Goal: Information Seeking & Learning: Compare options

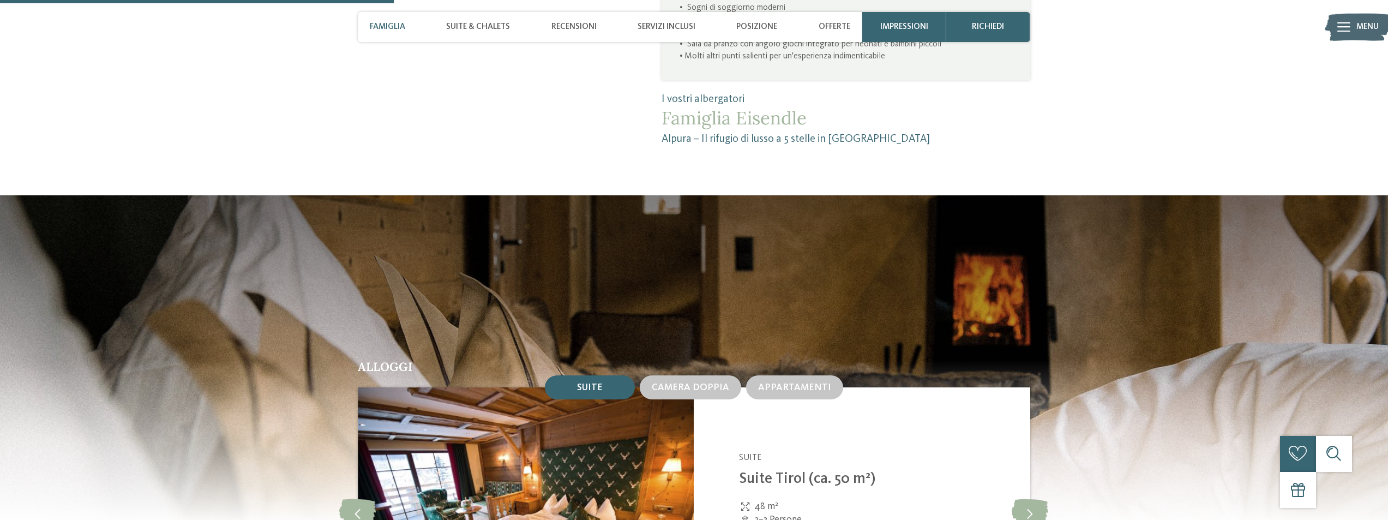
scroll to position [1090, 0]
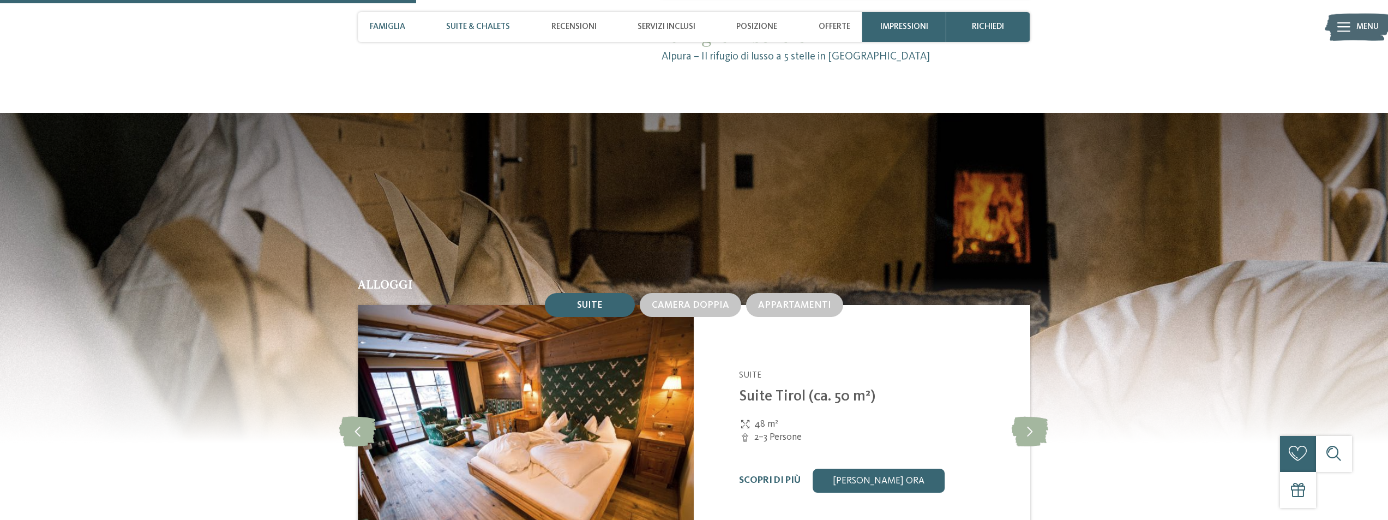
click at [470, 26] on span "Suite & Chalets" at bounding box center [478, 27] width 64 height 10
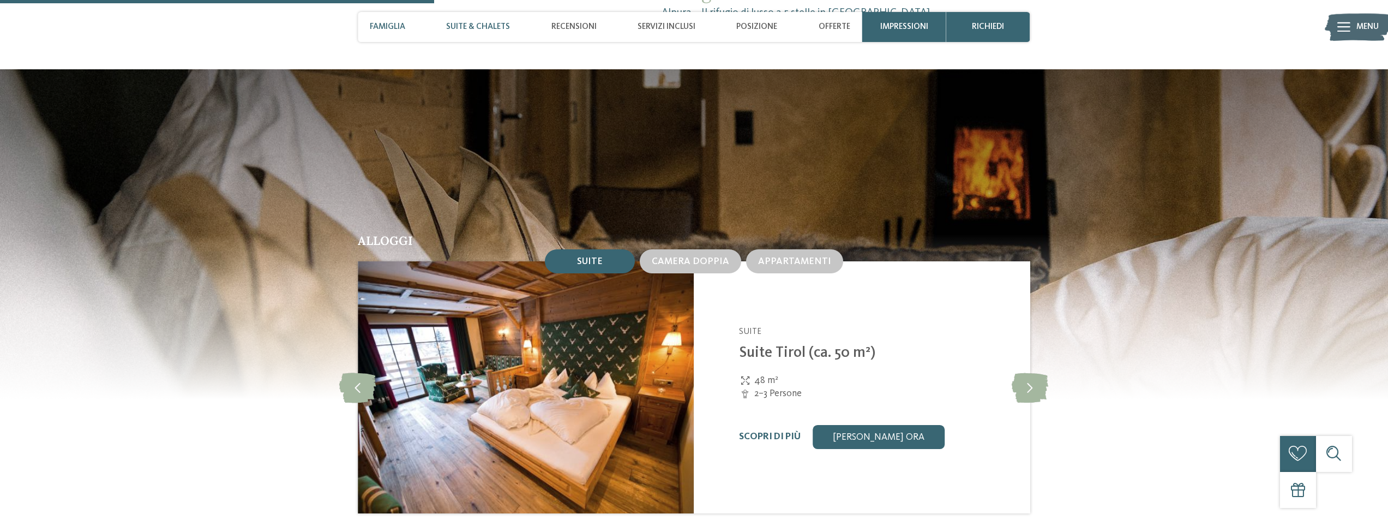
scroll to position [1142, 0]
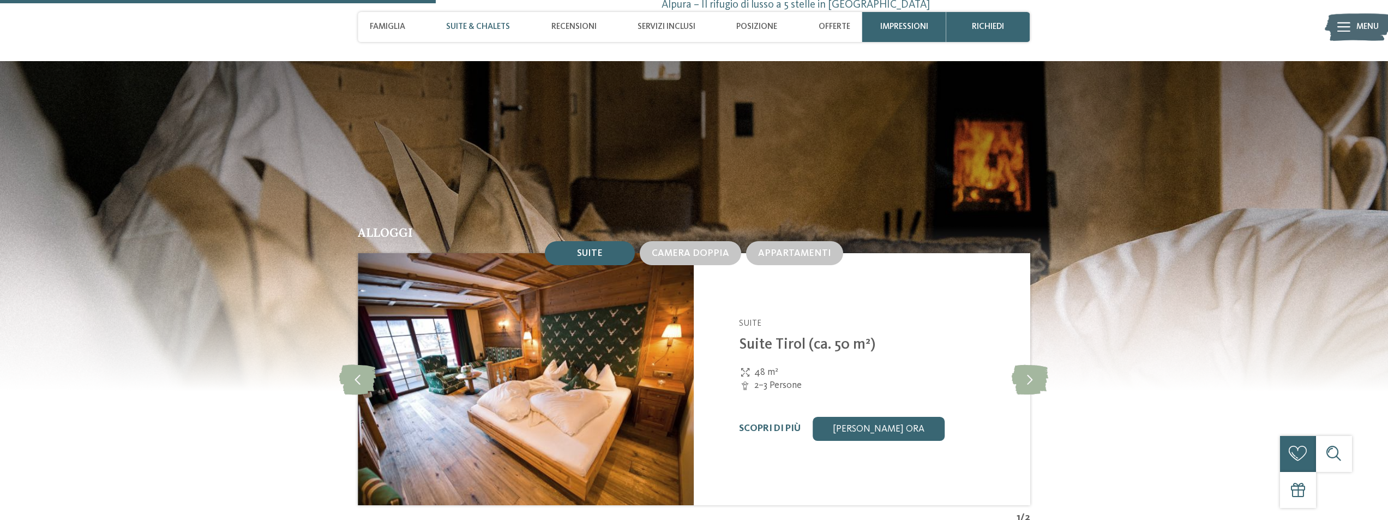
click at [491, 27] on span "Suite & Chalets" at bounding box center [478, 27] width 64 height 10
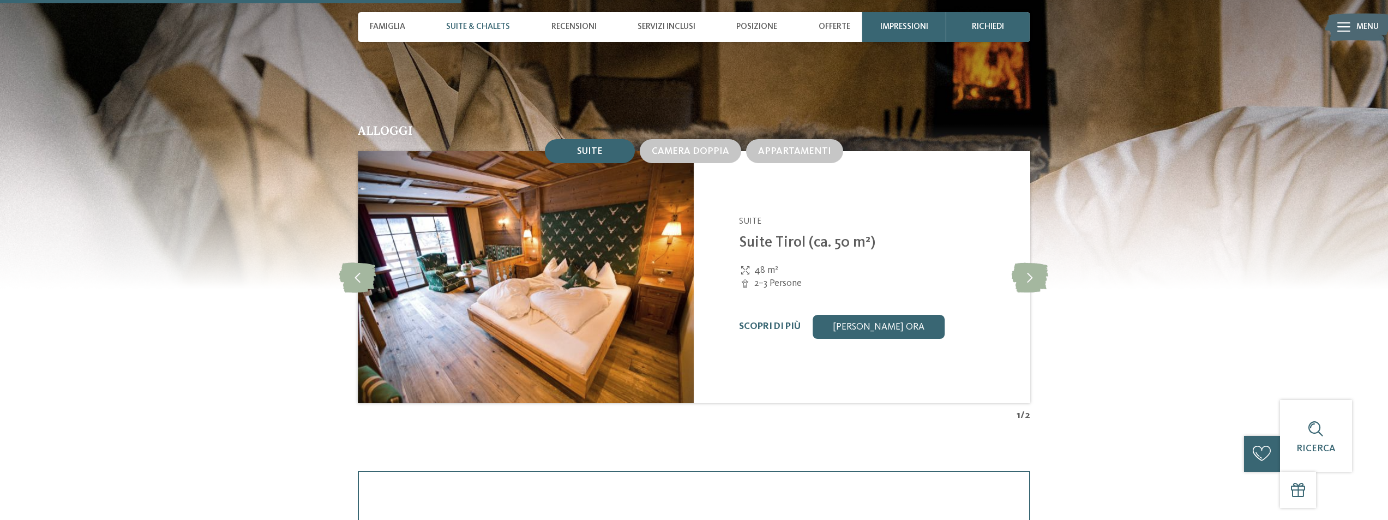
scroll to position [1251, 0]
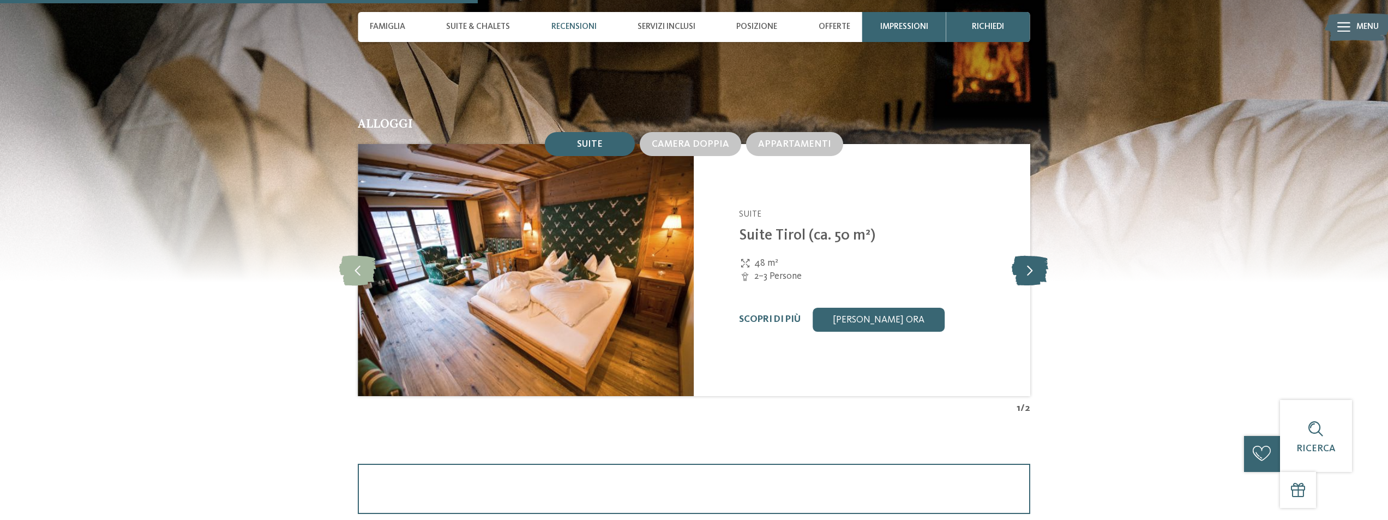
click at [1041, 273] on icon at bounding box center [1029, 270] width 37 height 30
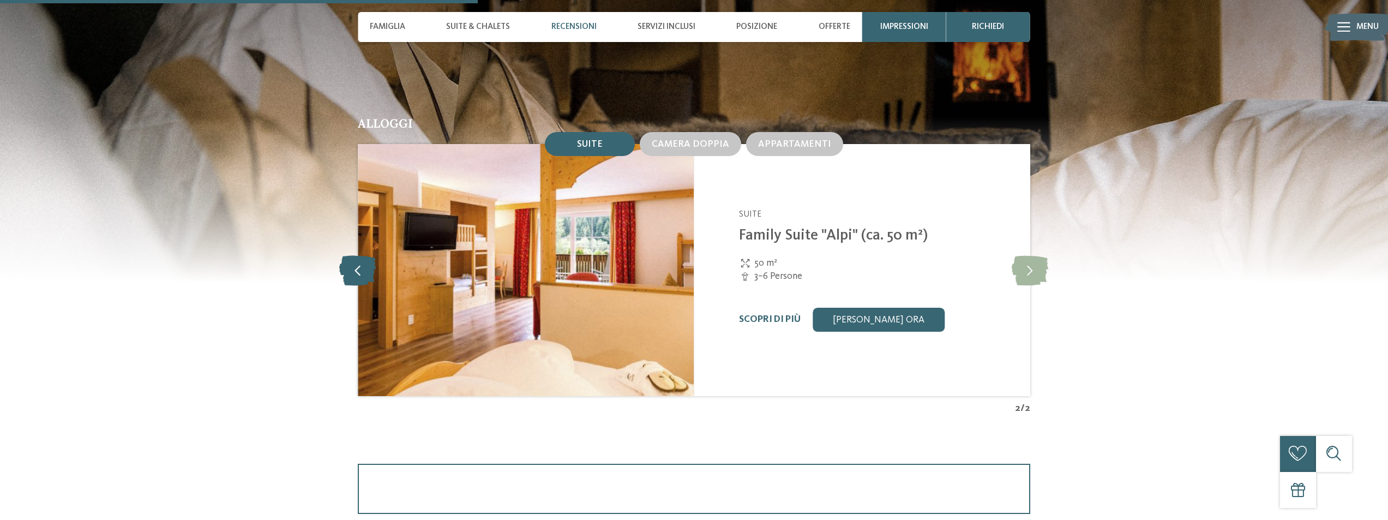
click at [369, 264] on icon at bounding box center [357, 270] width 37 height 30
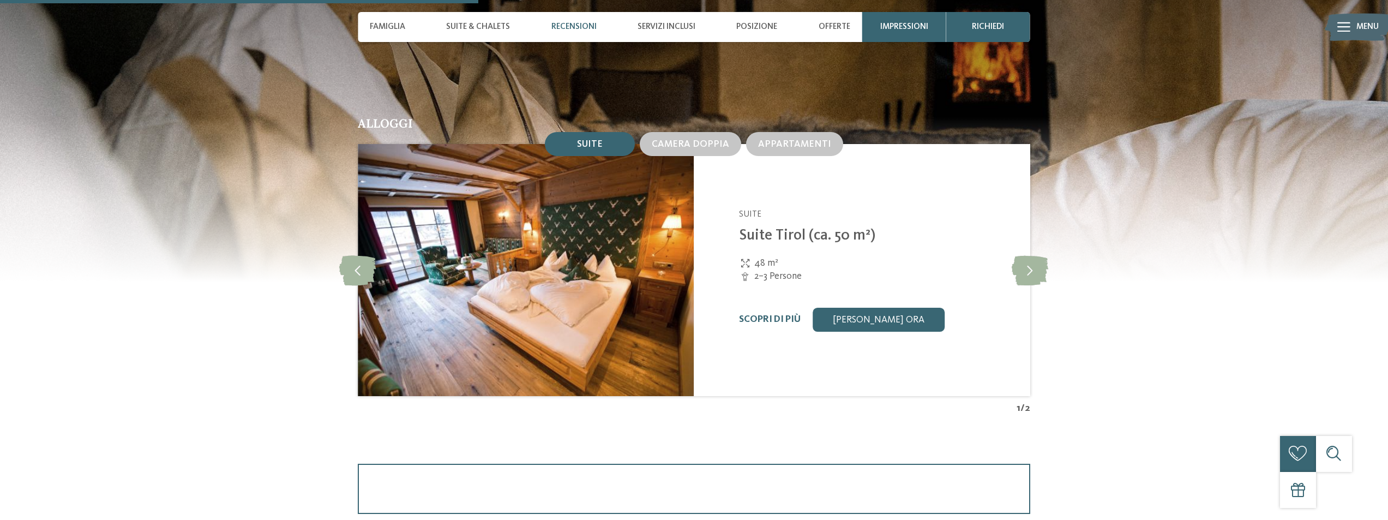
scroll to position [1306, 0]
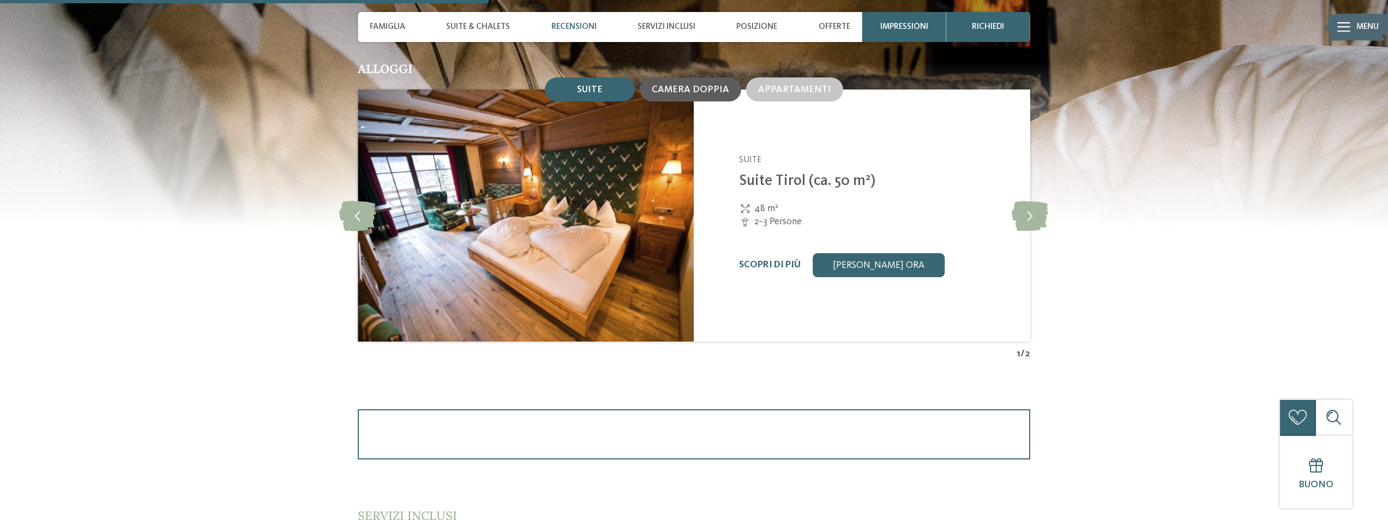
click at [683, 91] on span "Camera doppia" at bounding box center [690, 89] width 77 height 9
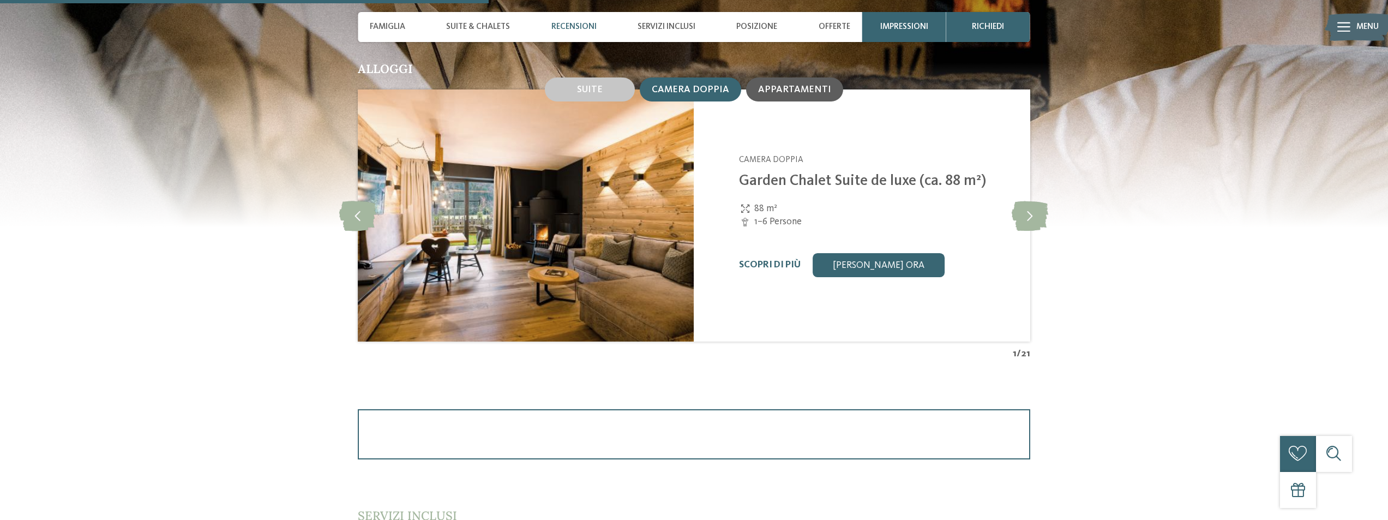
click at [799, 94] on div "Appartamenti" at bounding box center [794, 89] width 73 height 11
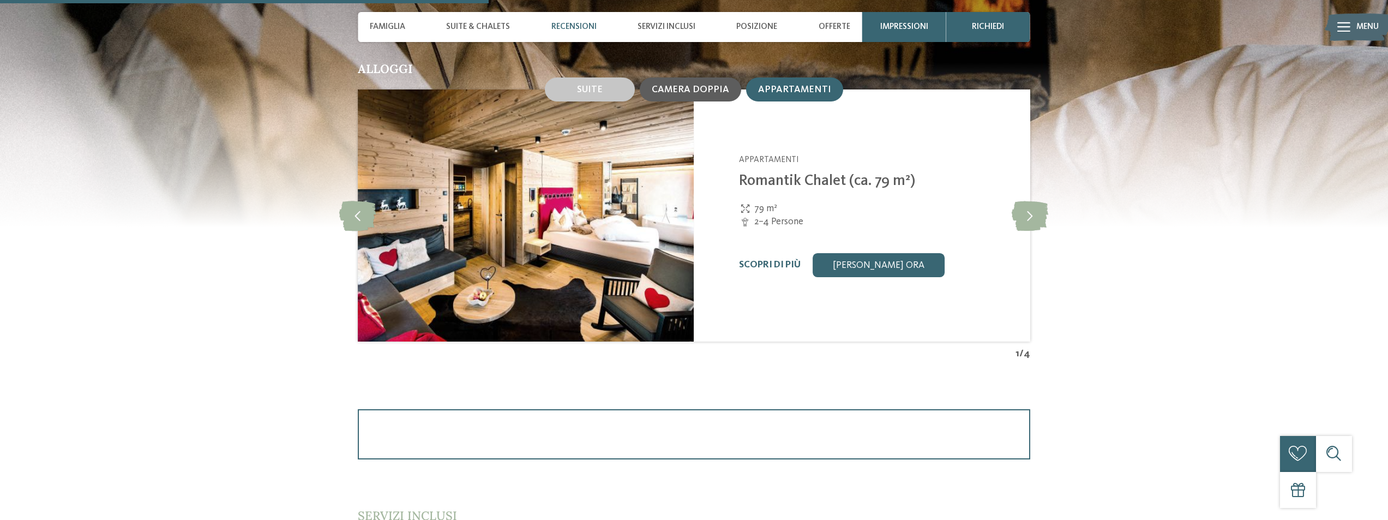
click at [693, 87] on span "Camera doppia" at bounding box center [690, 89] width 77 height 9
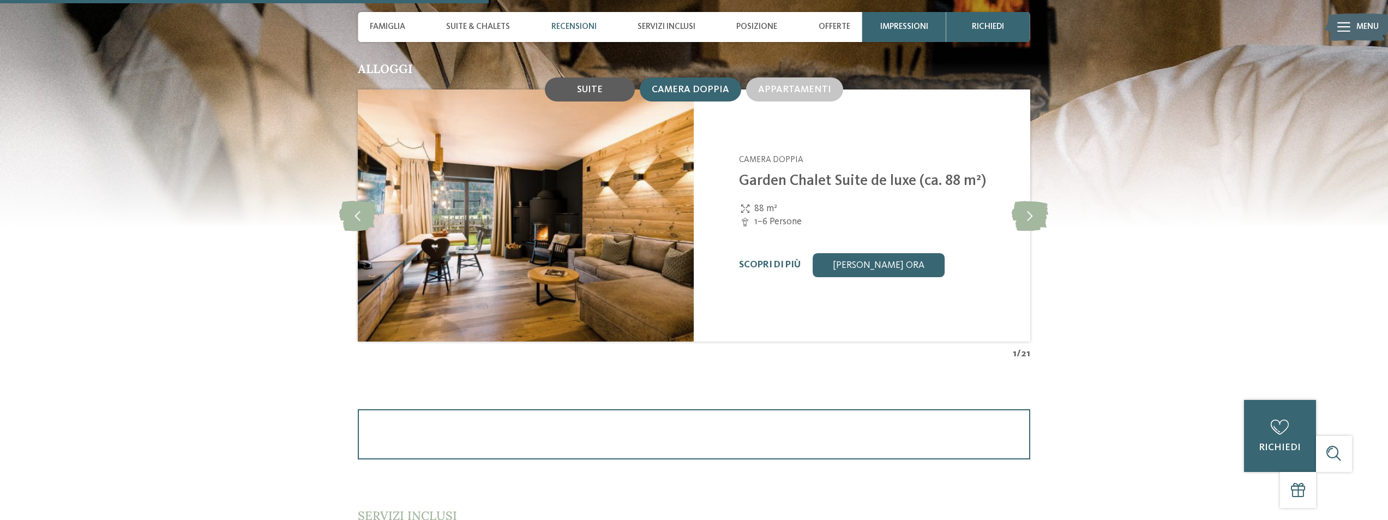
click at [616, 88] on div "Suite" at bounding box center [590, 89] width 90 height 24
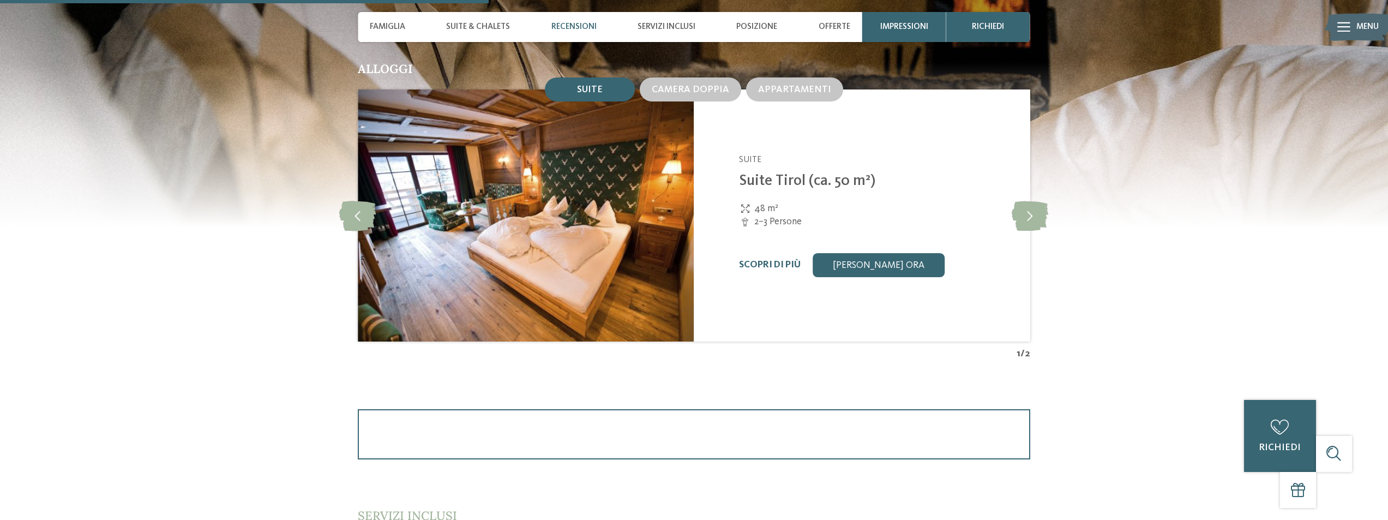
click at [583, 236] on img at bounding box center [526, 215] width 336 height 252
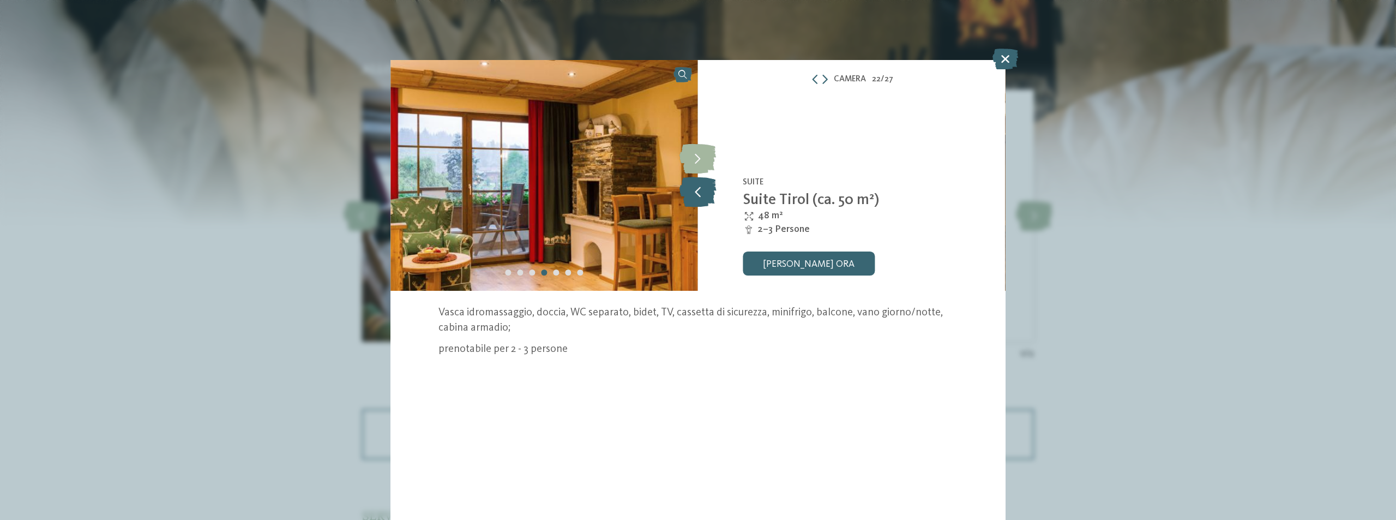
click at [695, 194] on icon at bounding box center [697, 192] width 37 height 30
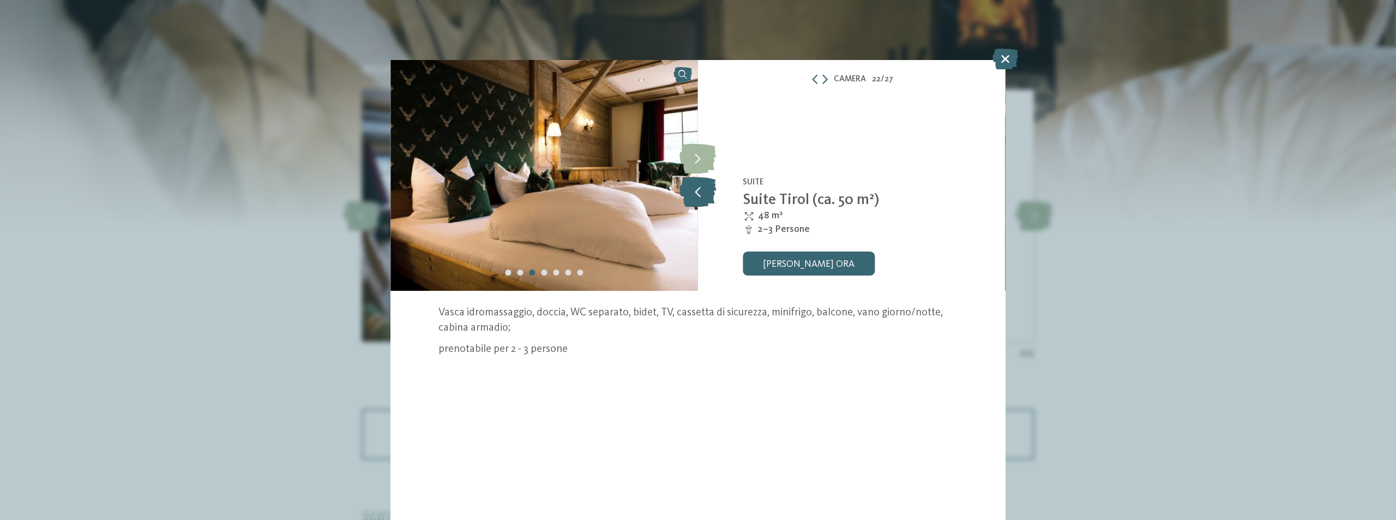
click at [695, 194] on icon at bounding box center [697, 192] width 37 height 30
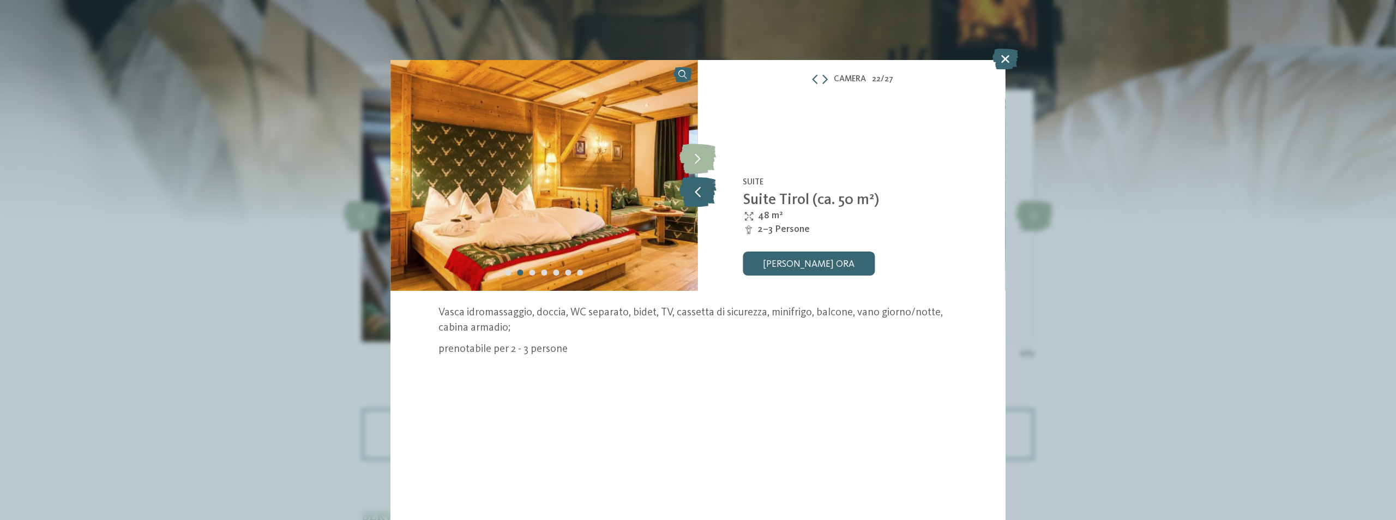
click at [695, 194] on icon at bounding box center [697, 192] width 37 height 30
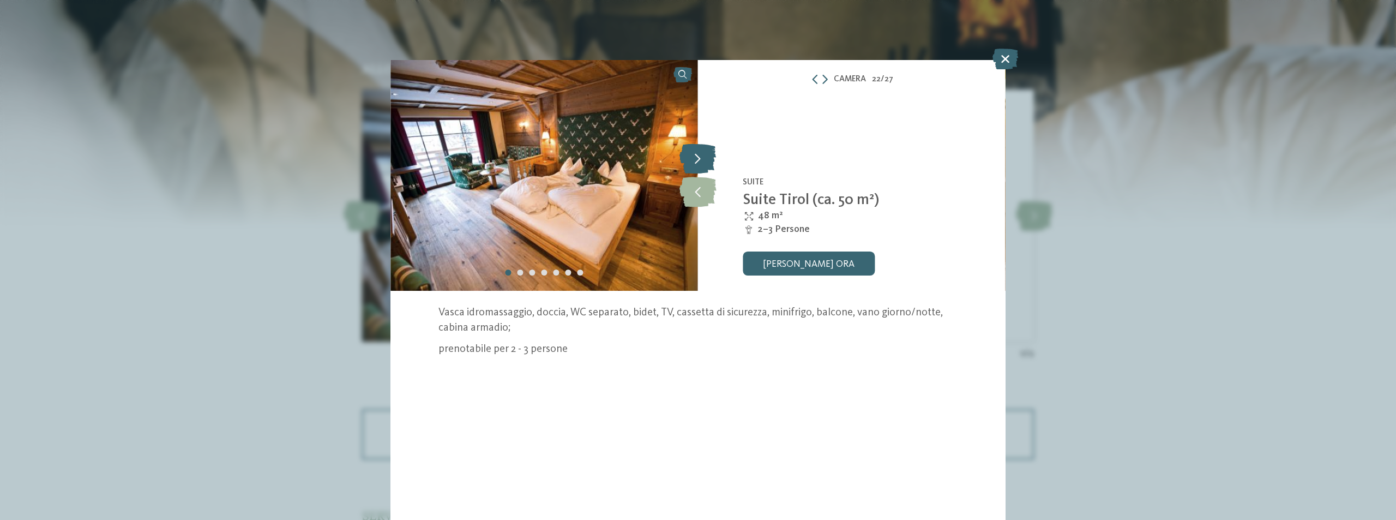
click at [697, 158] on icon at bounding box center [697, 159] width 37 height 30
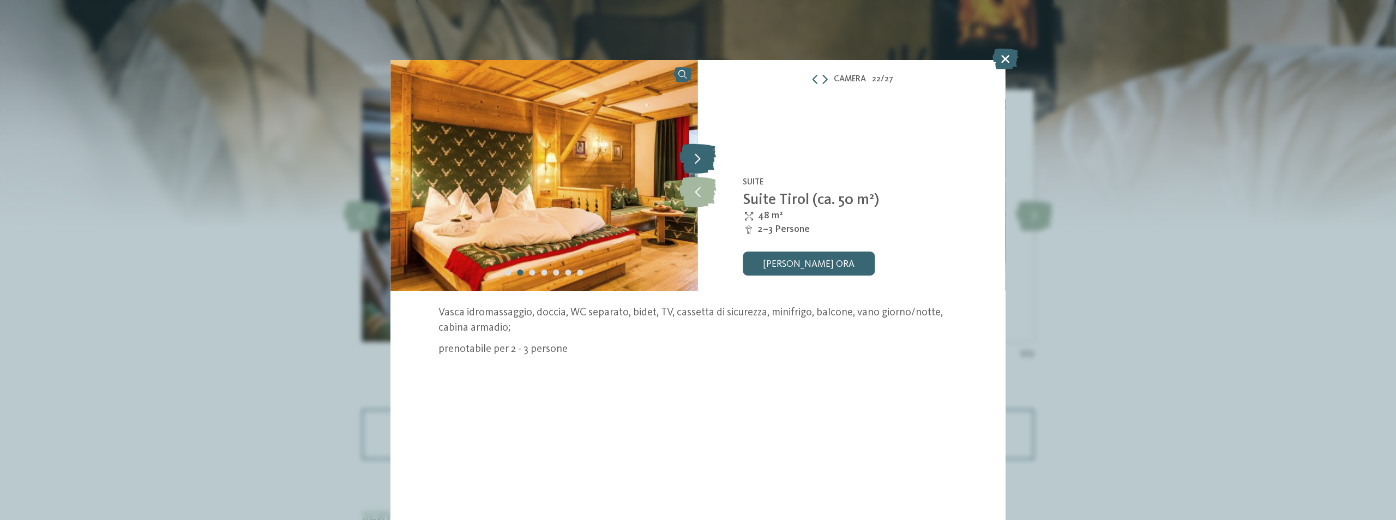
click at [697, 158] on icon at bounding box center [697, 159] width 37 height 30
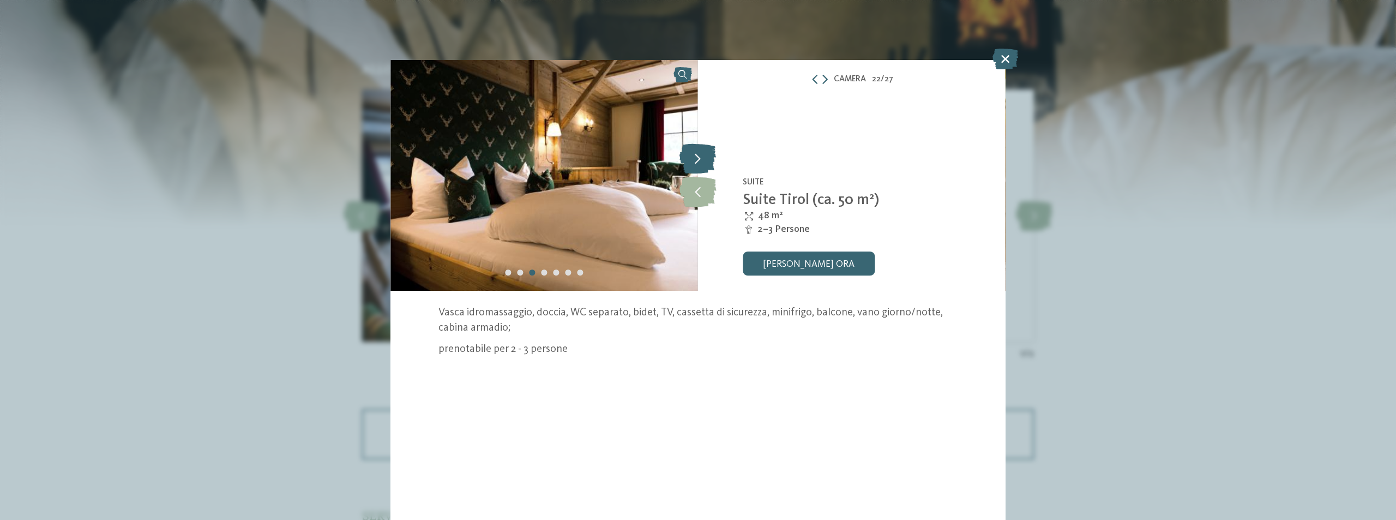
click at [697, 158] on icon at bounding box center [697, 159] width 37 height 30
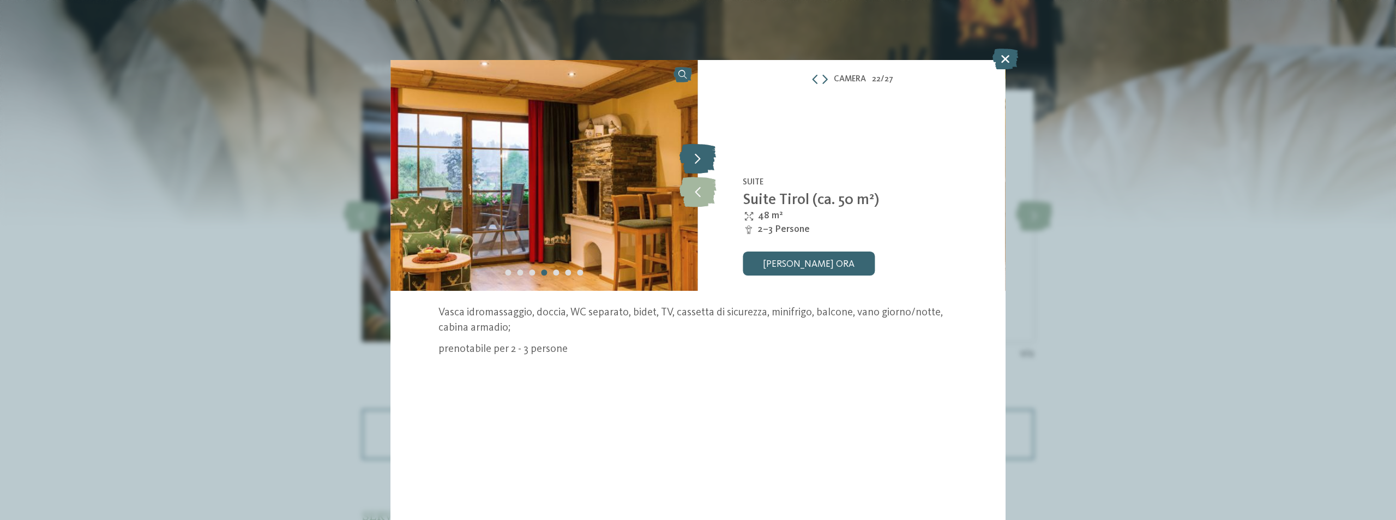
click at [697, 158] on icon at bounding box center [697, 159] width 37 height 30
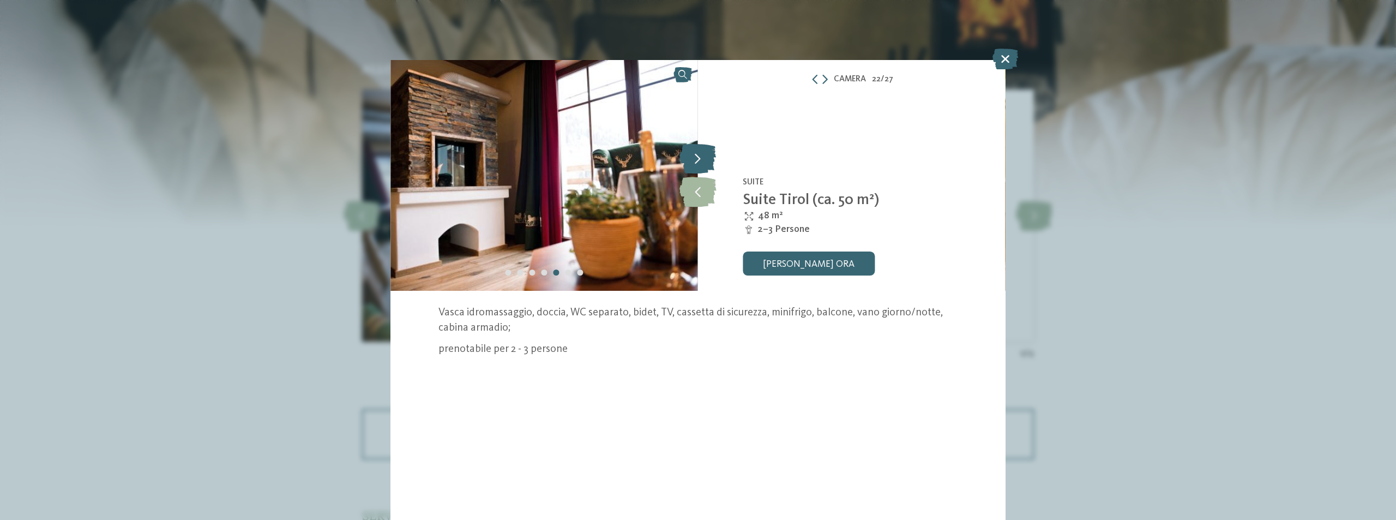
click at [697, 158] on icon at bounding box center [697, 159] width 37 height 30
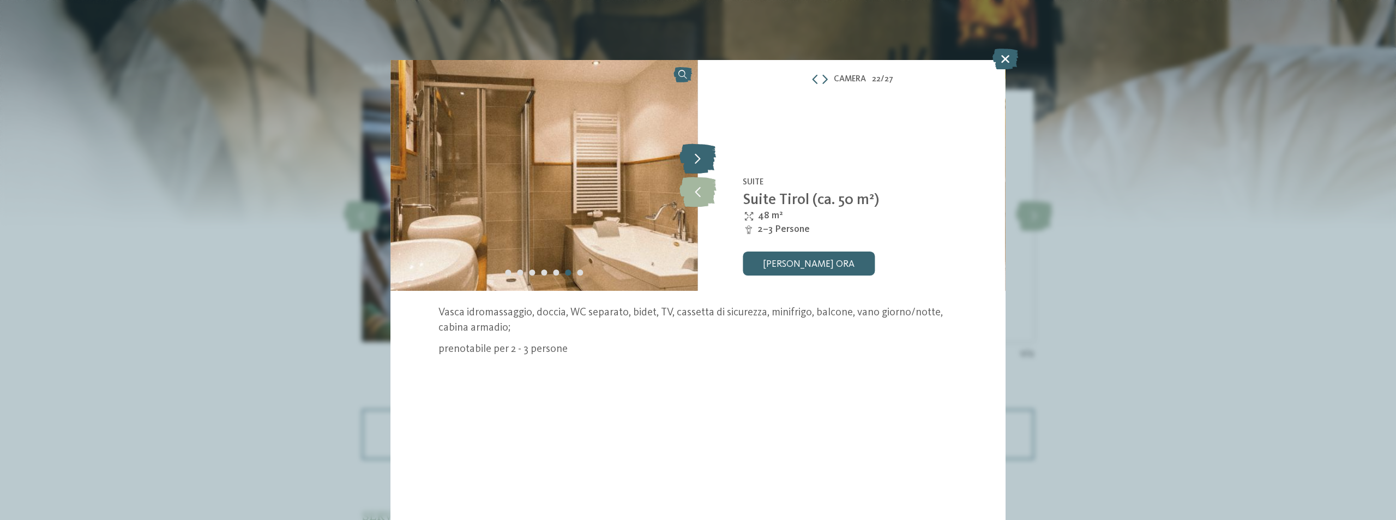
click at [697, 158] on icon at bounding box center [697, 159] width 37 height 30
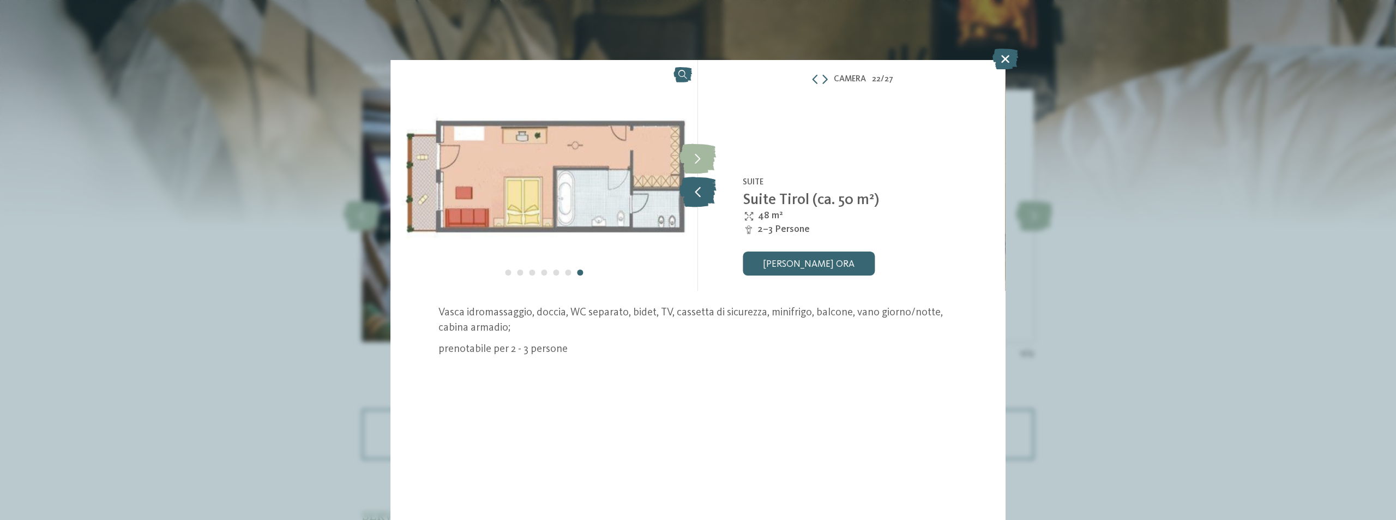
click at [692, 197] on icon at bounding box center [697, 192] width 37 height 30
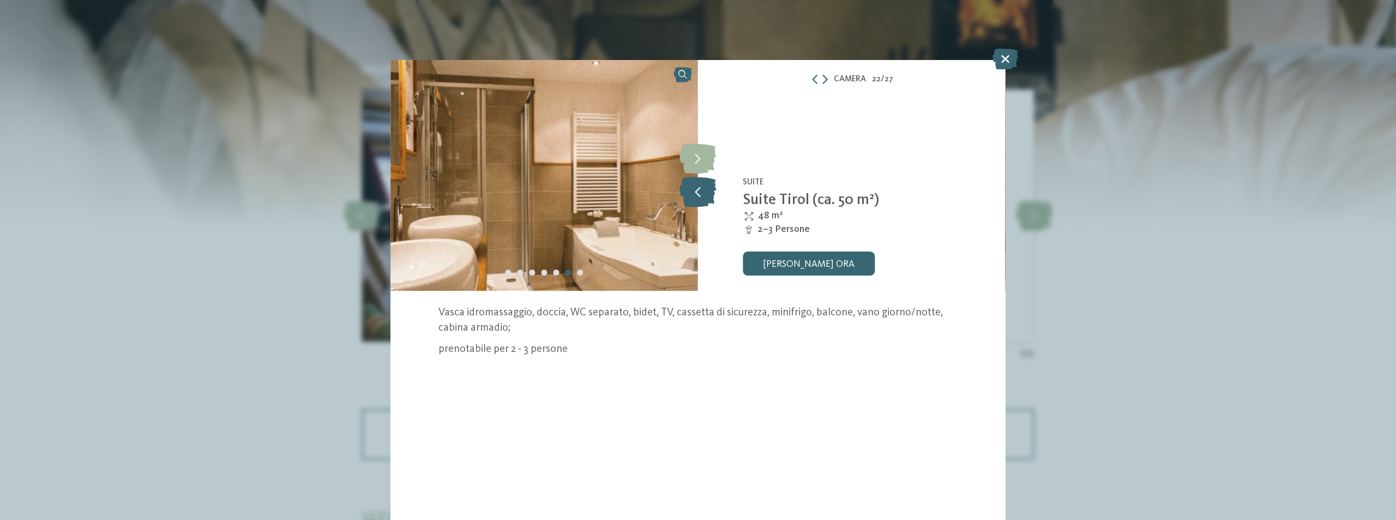
click at [692, 197] on icon at bounding box center [697, 192] width 37 height 30
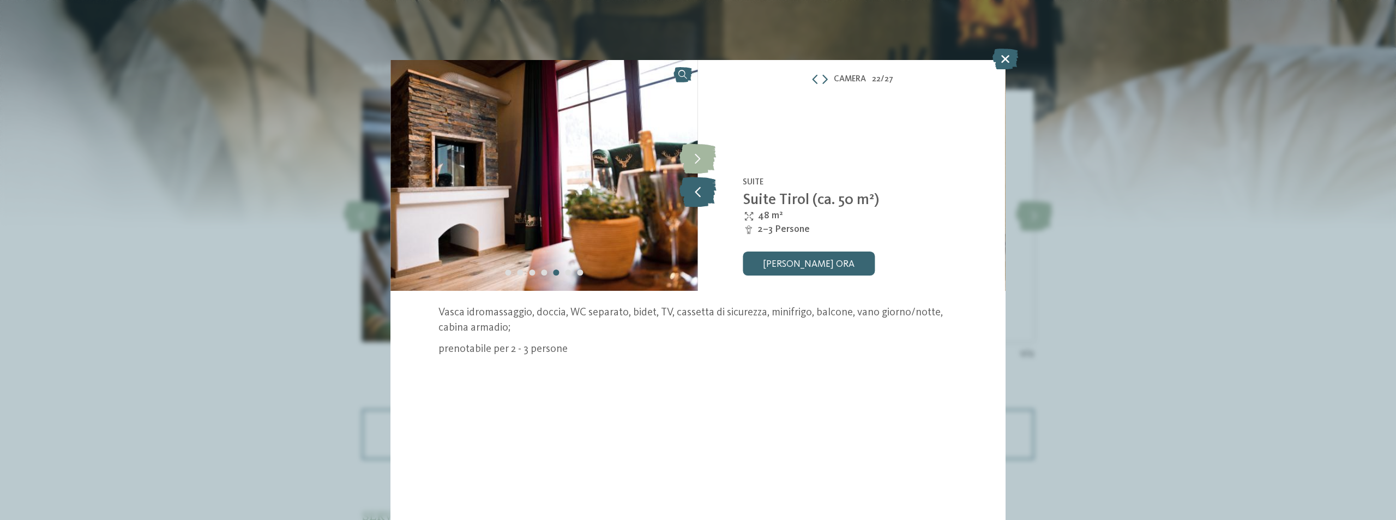
click at [692, 197] on icon at bounding box center [697, 192] width 37 height 30
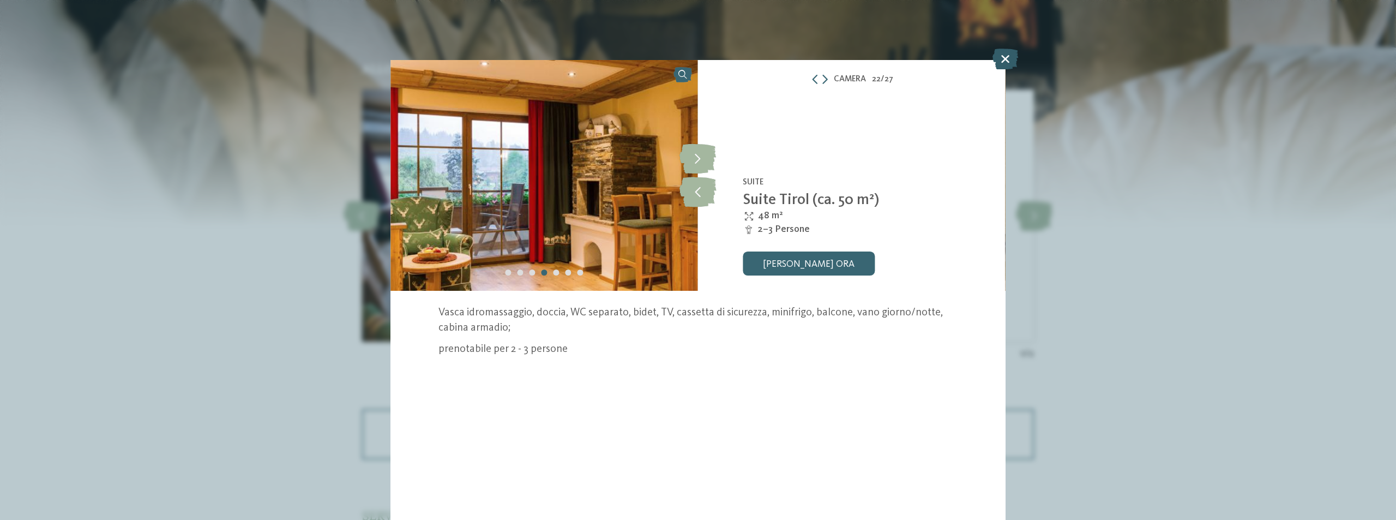
click at [1010, 57] on icon at bounding box center [1005, 59] width 26 height 21
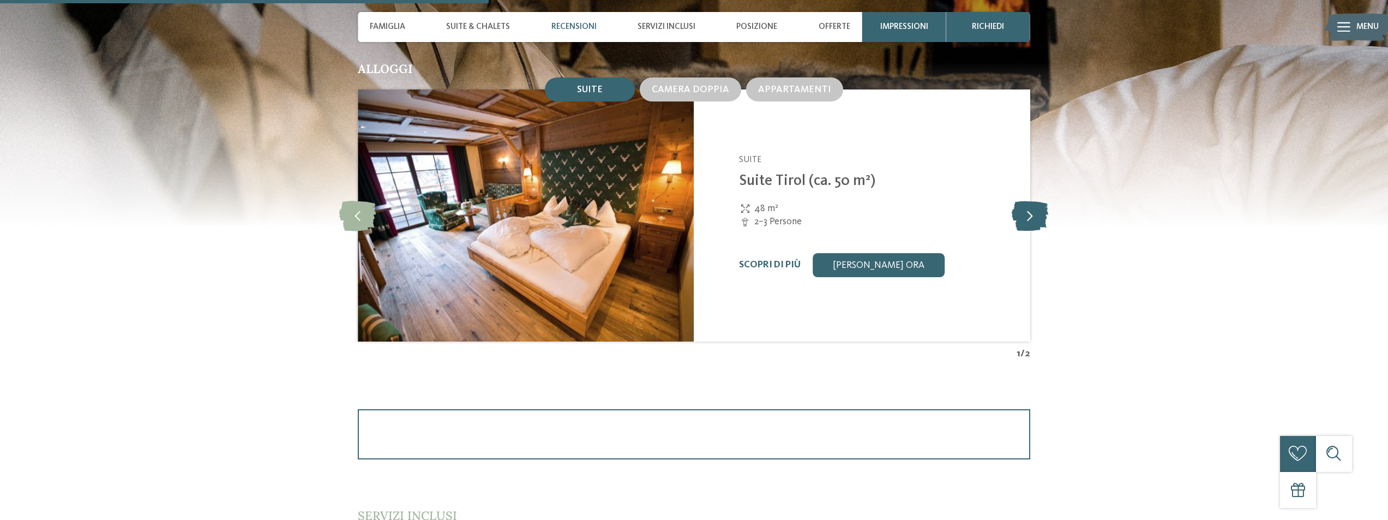
click at [1026, 213] on icon at bounding box center [1029, 216] width 37 height 30
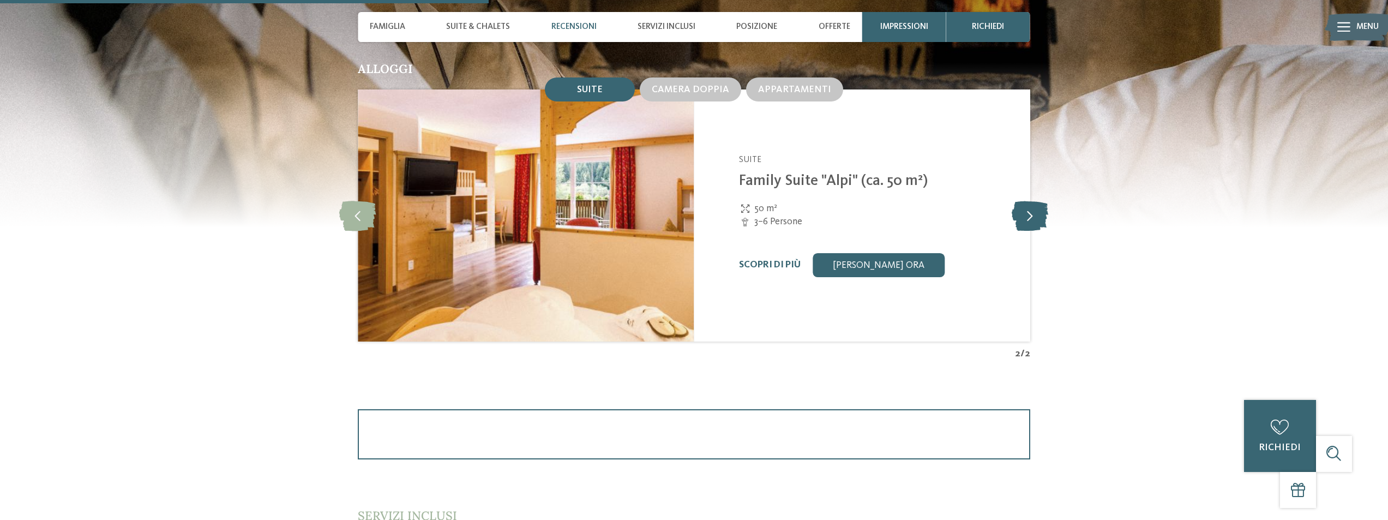
click at [1026, 213] on icon at bounding box center [1029, 216] width 37 height 30
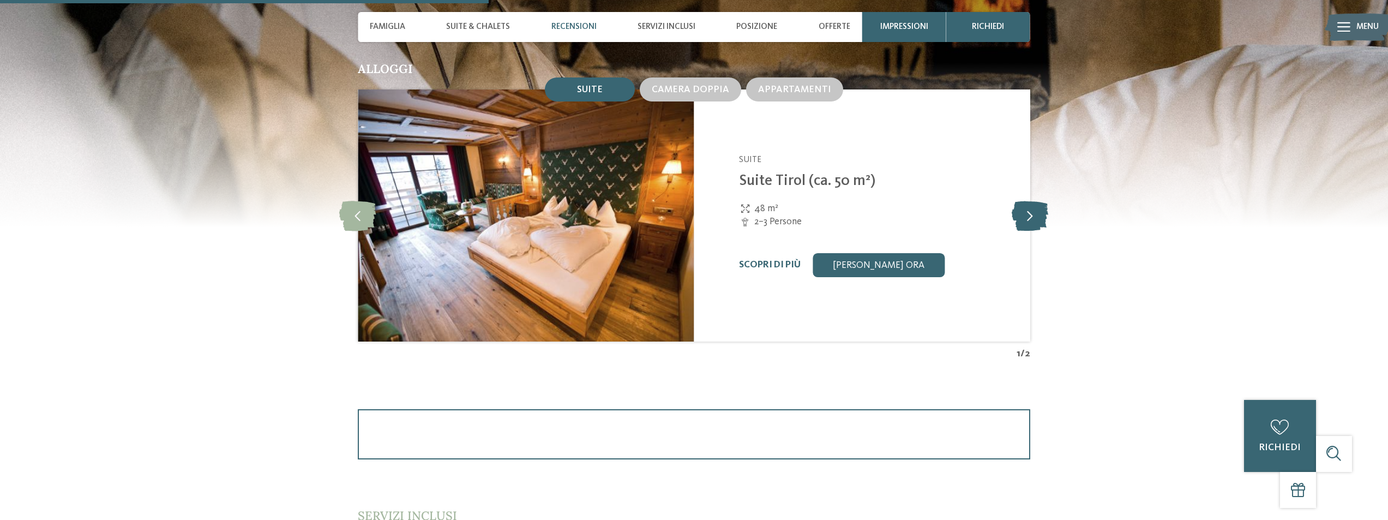
click at [1026, 213] on icon at bounding box center [1029, 216] width 37 height 30
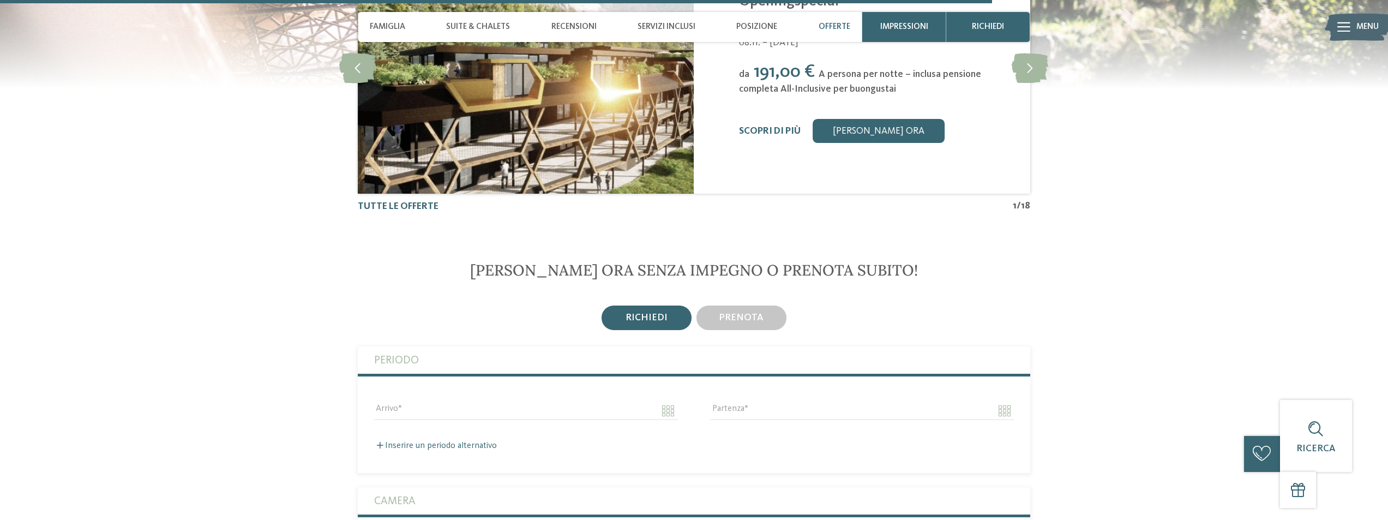
scroll to position [2484, 0]
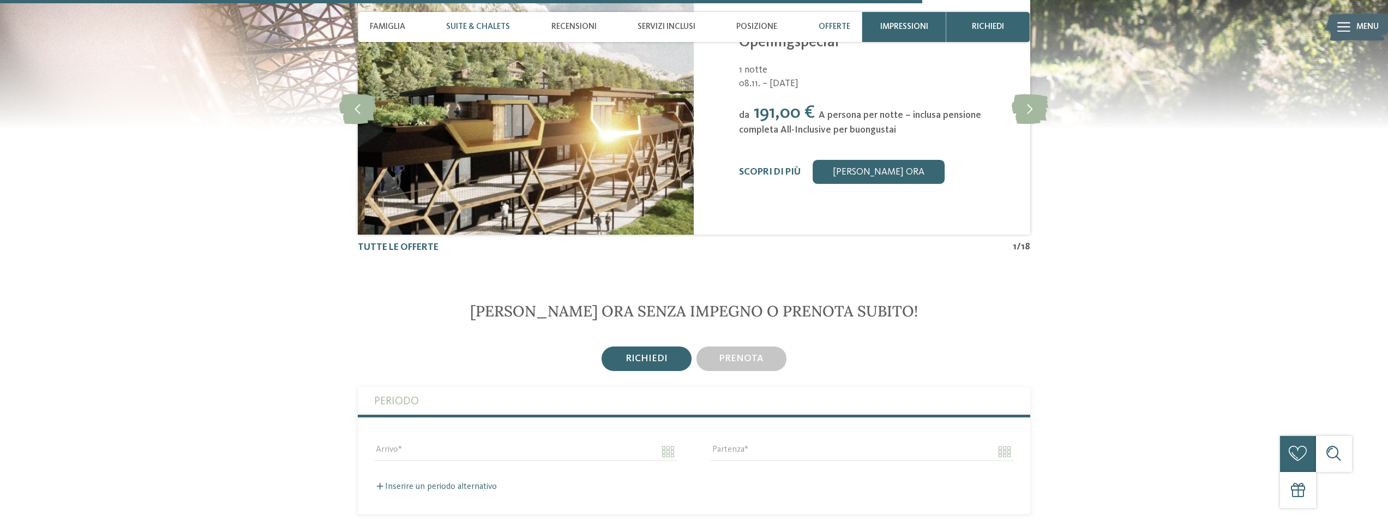
click at [490, 22] on span "Suite & Chalets" at bounding box center [478, 27] width 64 height 10
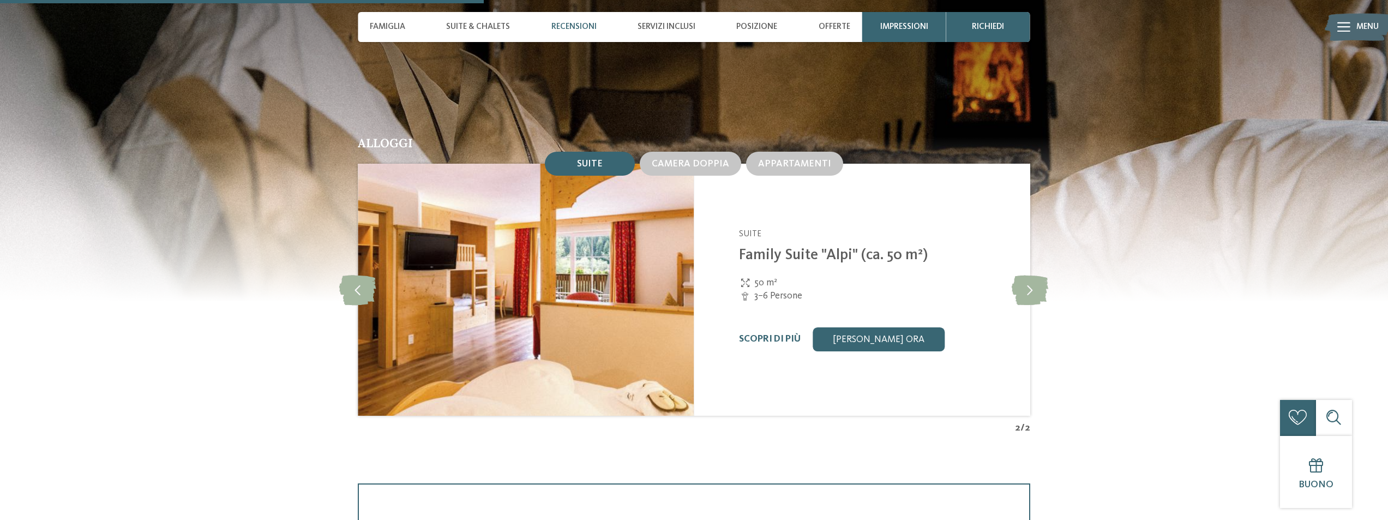
scroll to position [1306, 0]
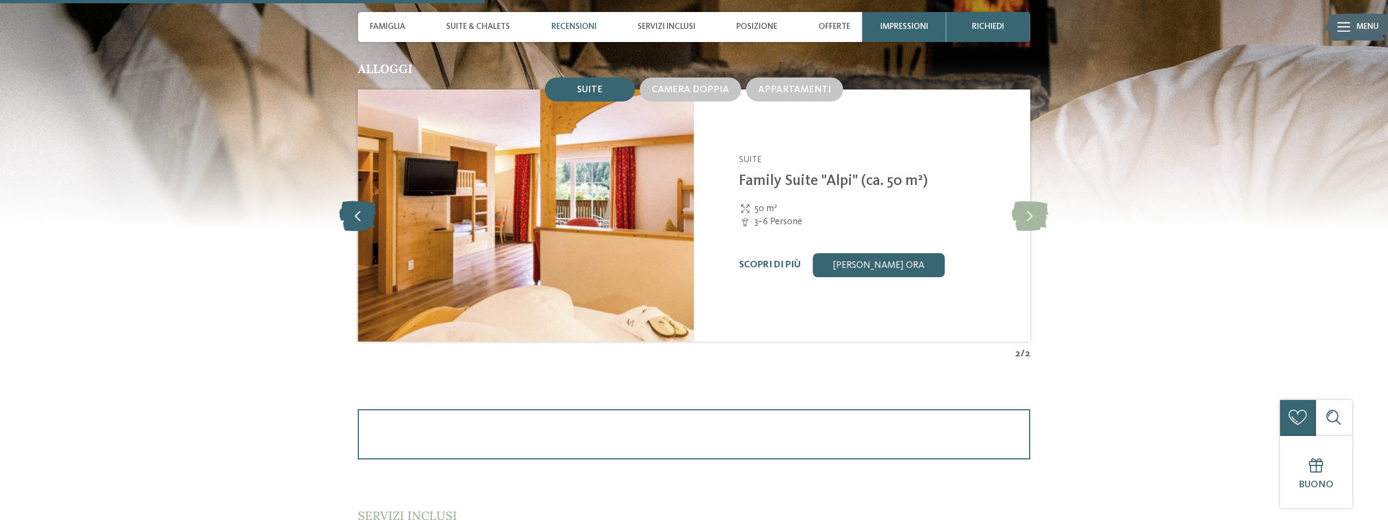
click at [360, 215] on icon at bounding box center [357, 216] width 37 height 30
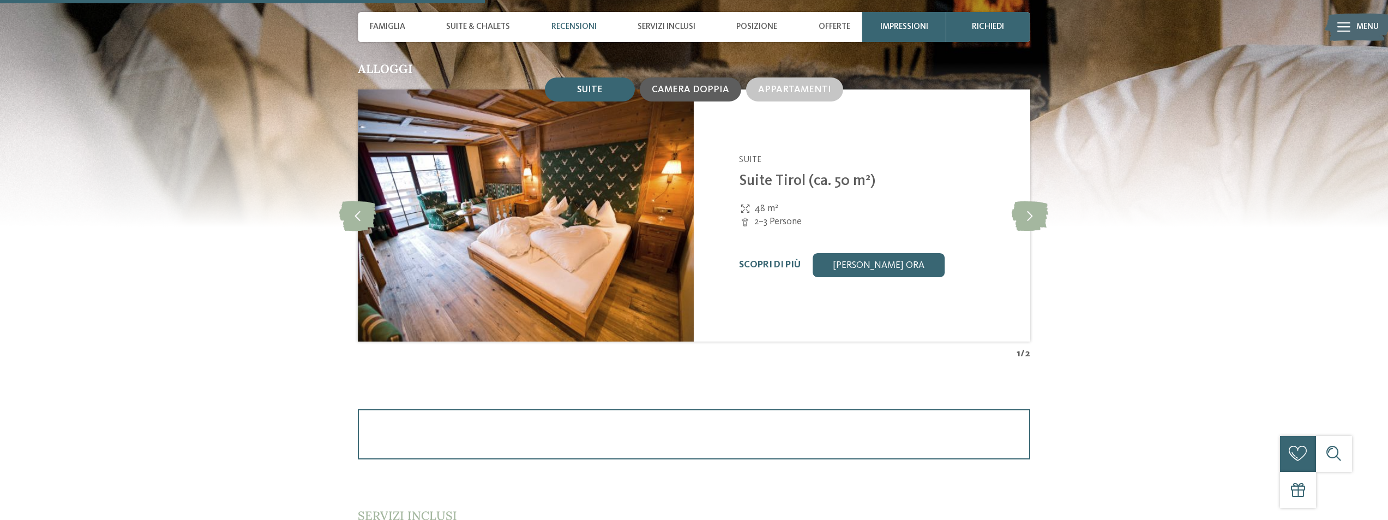
click at [682, 93] on span "Camera doppia" at bounding box center [690, 89] width 77 height 9
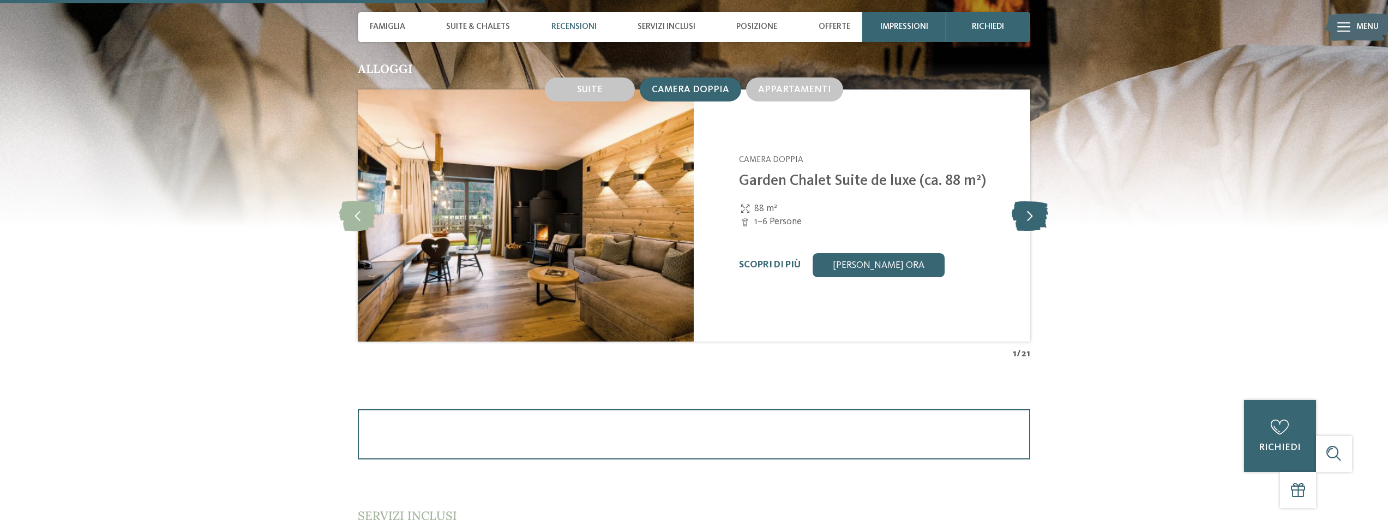
click at [1034, 224] on icon at bounding box center [1029, 216] width 37 height 30
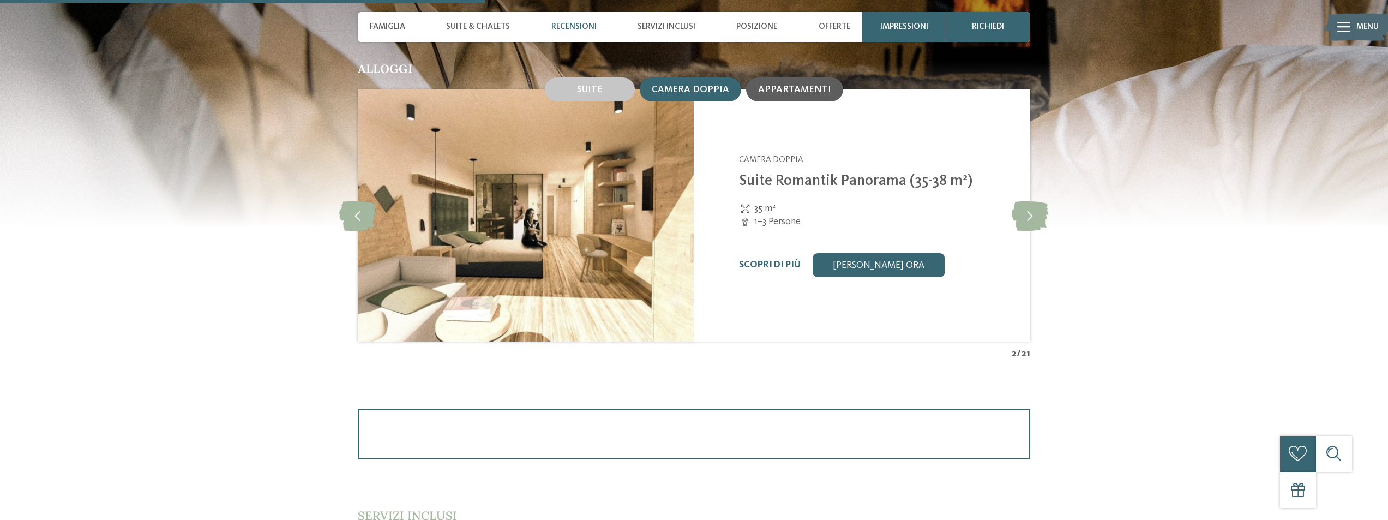
click at [822, 97] on div "Appartamenti" at bounding box center [794, 89] width 97 height 24
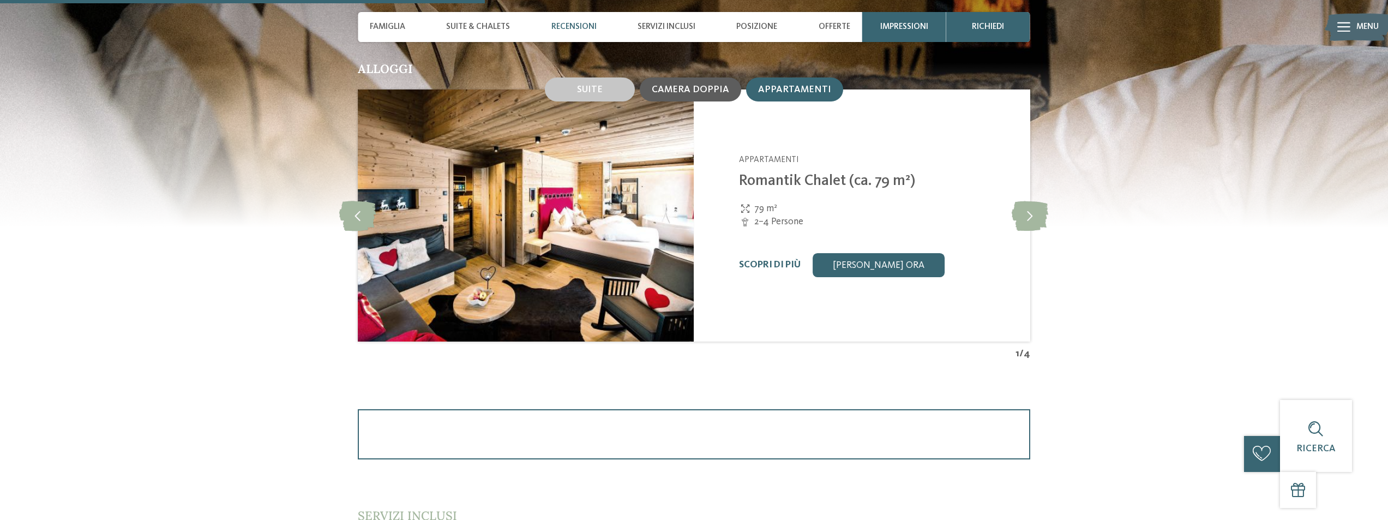
click at [682, 82] on div "Camera doppia" at bounding box center [690, 89] width 101 height 24
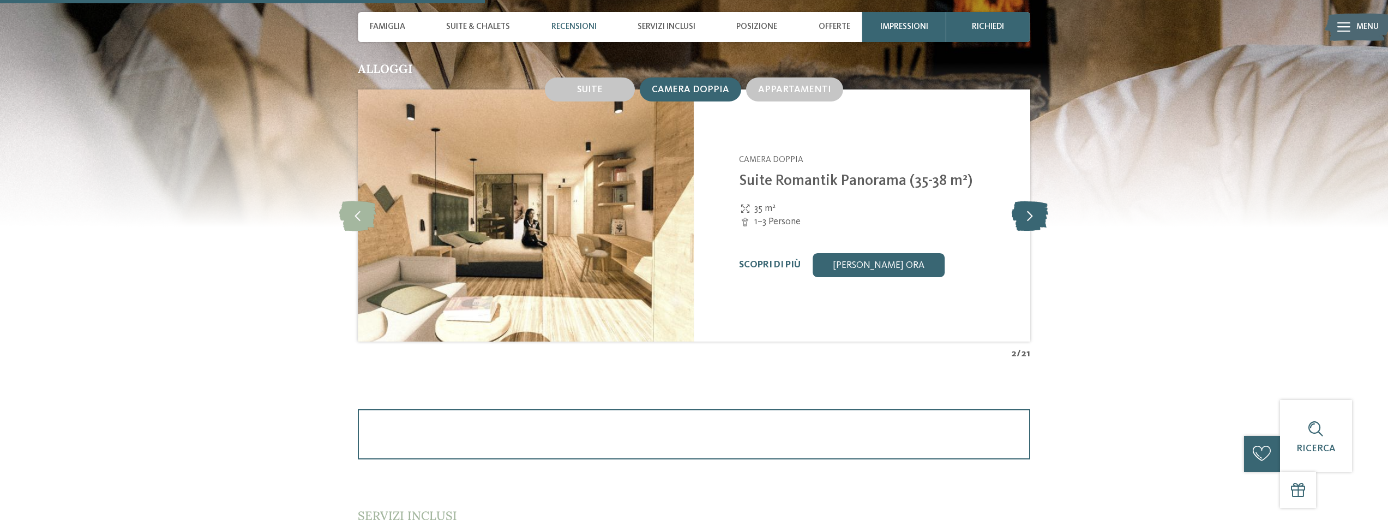
click at [1042, 214] on icon at bounding box center [1029, 216] width 37 height 30
click at [365, 214] on icon at bounding box center [357, 216] width 37 height 30
click at [671, 226] on img at bounding box center [526, 215] width 336 height 252
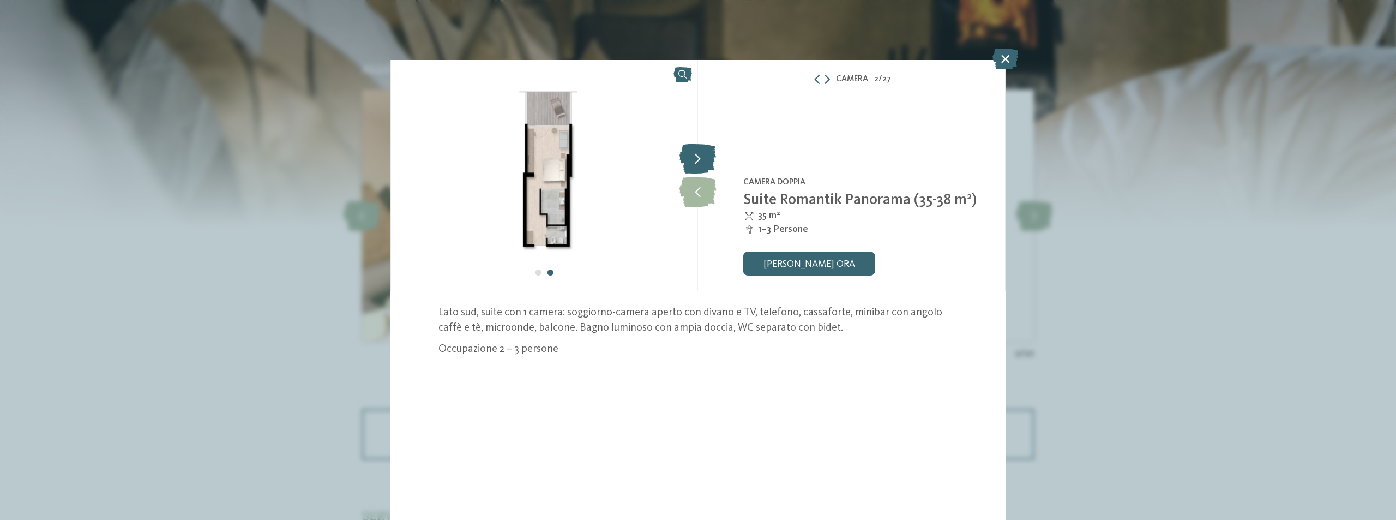
click at [705, 162] on icon at bounding box center [697, 159] width 37 height 30
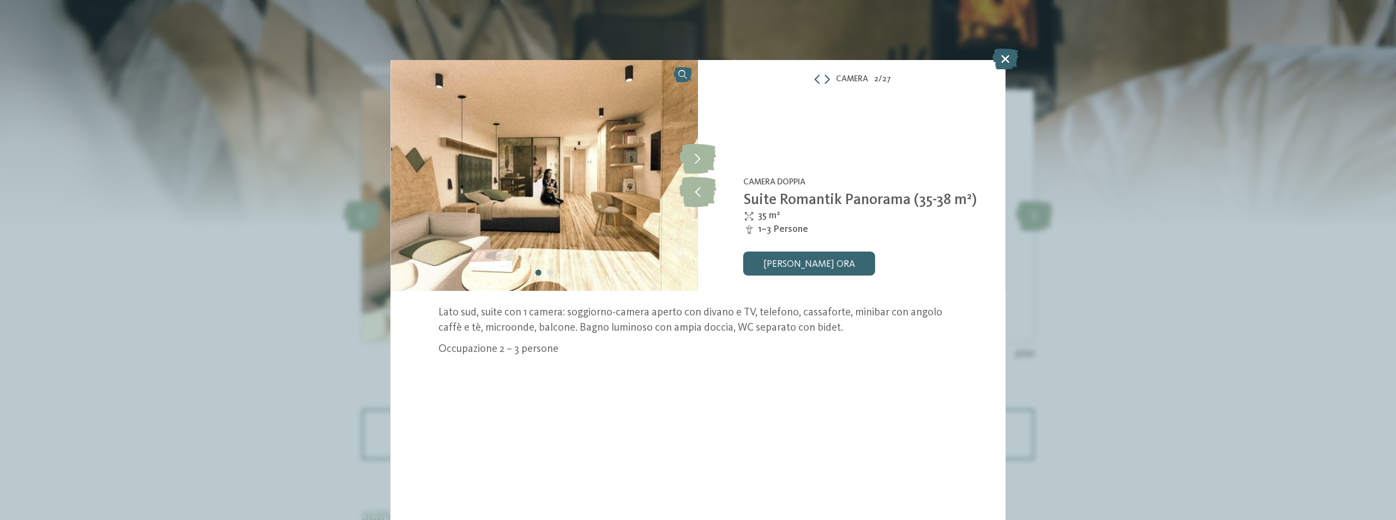
click at [1013, 59] on icon at bounding box center [1005, 59] width 26 height 21
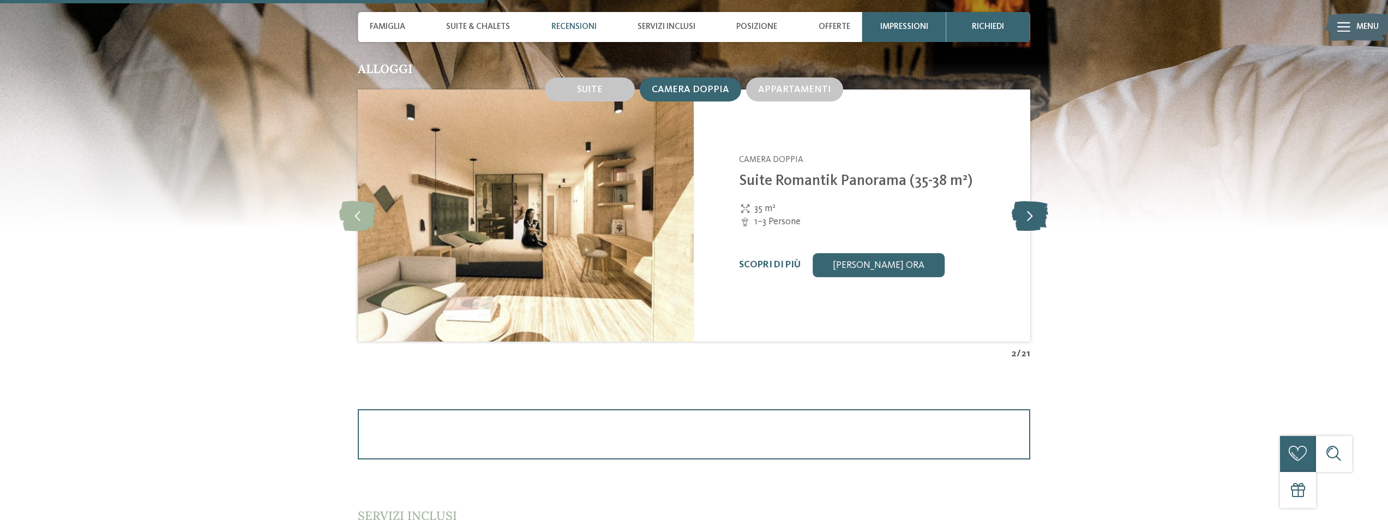
click at [1031, 214] on icon at bounding box center [1029, 216] width 37 height 30
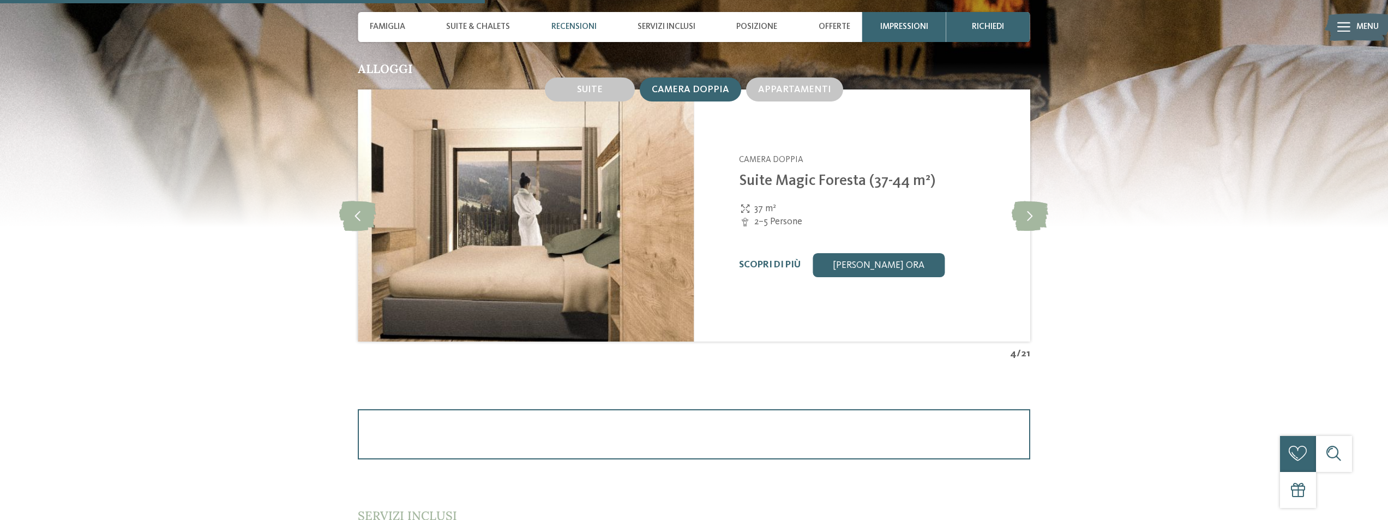
click at [678, 198] on img at bounding box center [526, 215] width 336 height 252
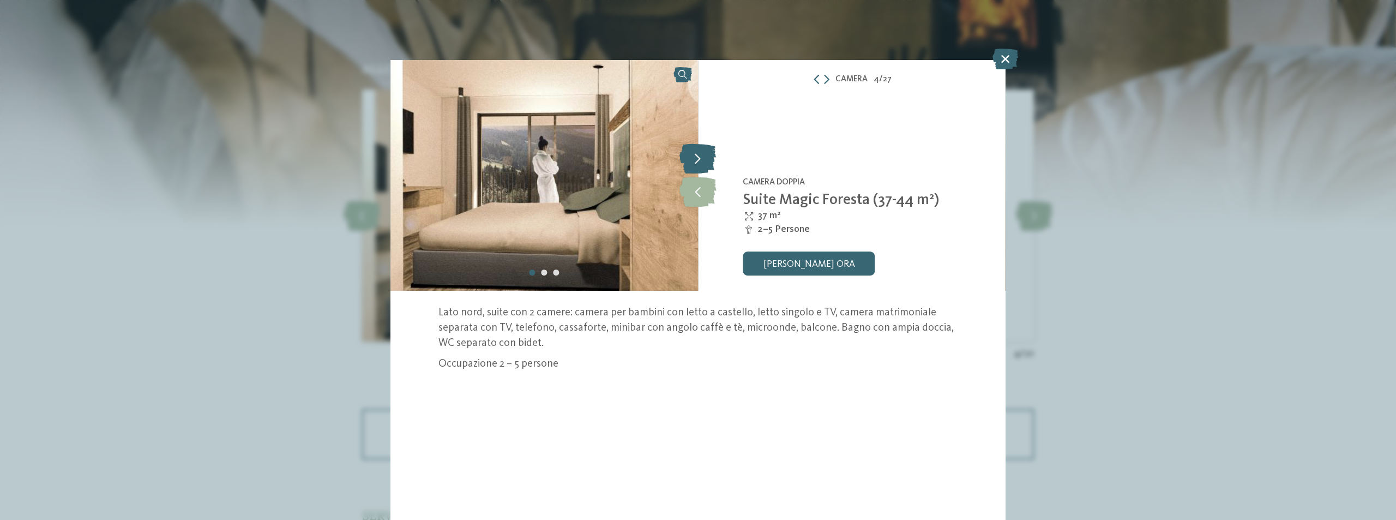
click at [706, 162] on icon at bounding box center [697, 159] width 37 height 30
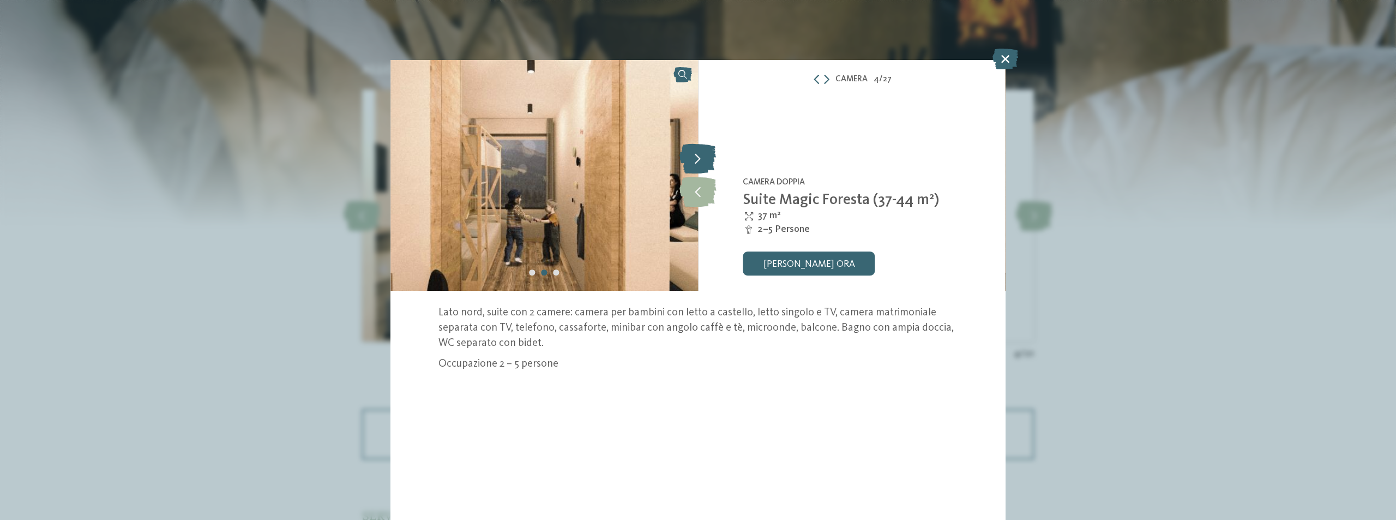
click at [706, 162] on icon at bounding box center [697, 159] width 37 height 30
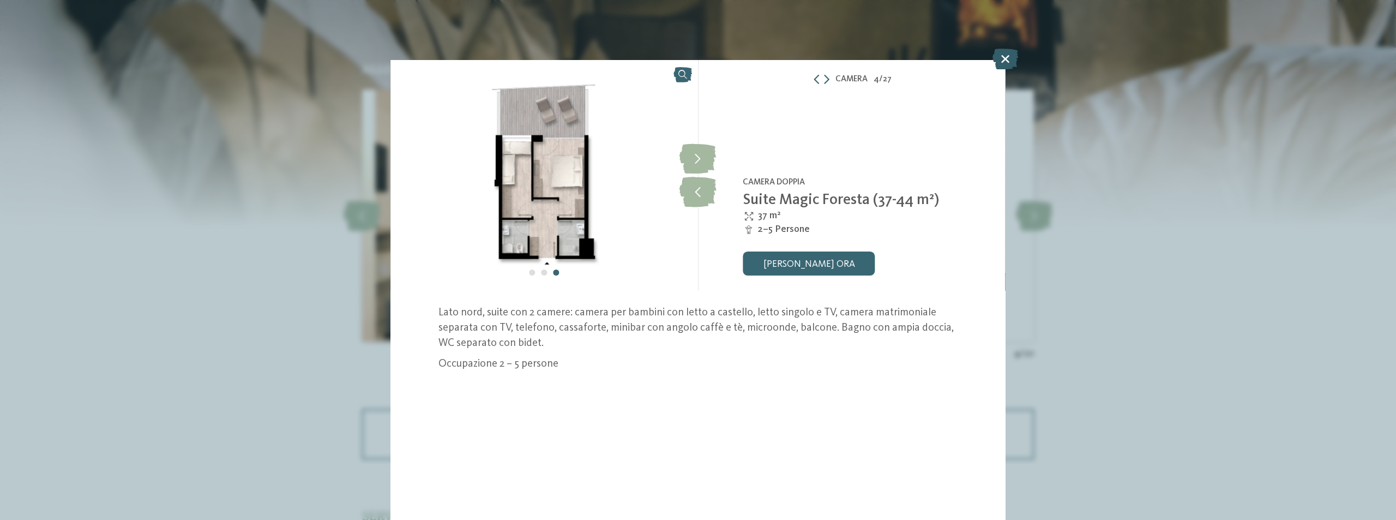
click at [1008, 59] on icon at bounding box center [1005, 59] width 26 height 21
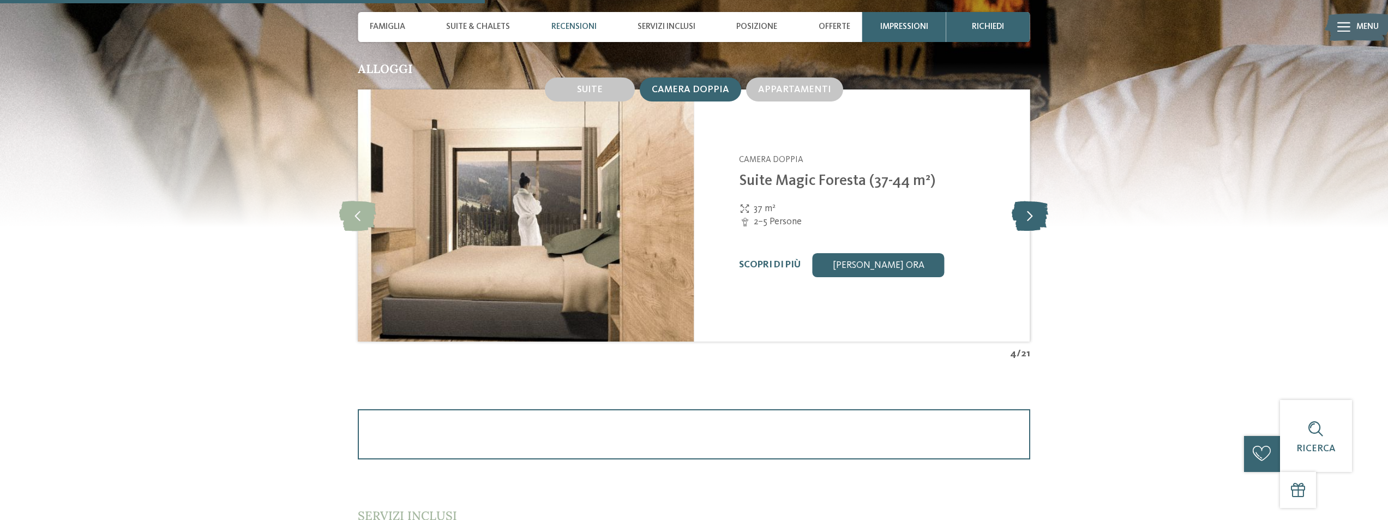
click at [1038, 219] on icon at bounding box center [1029, 216] width 37 height 30
click at [552, 195] on img at bounding box center [526, 215] width 336 height 252
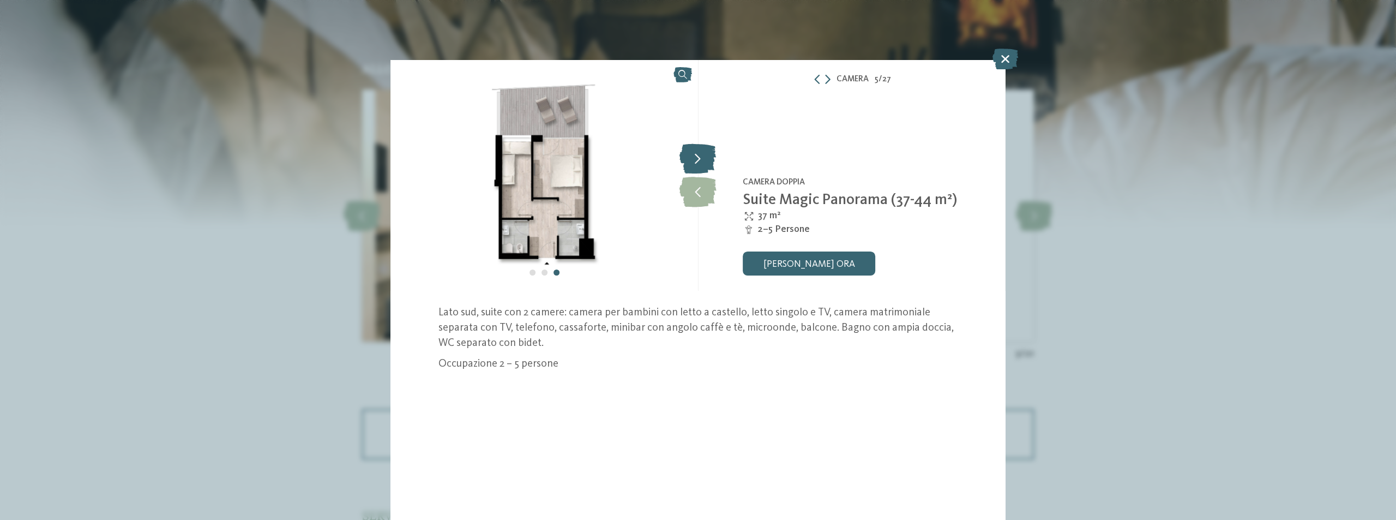
click at [697, 159] on icon at bounding box center [697, 159] width 37 height 30
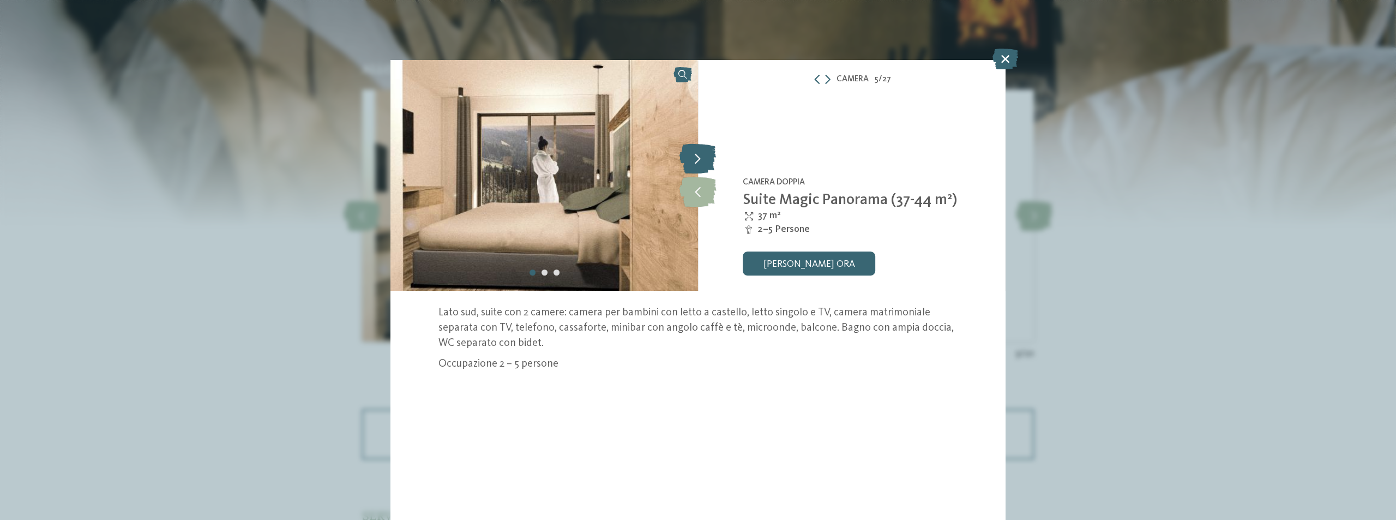
click at [697, 159] on icon at bounding box center [697, 159] width 37 height 30
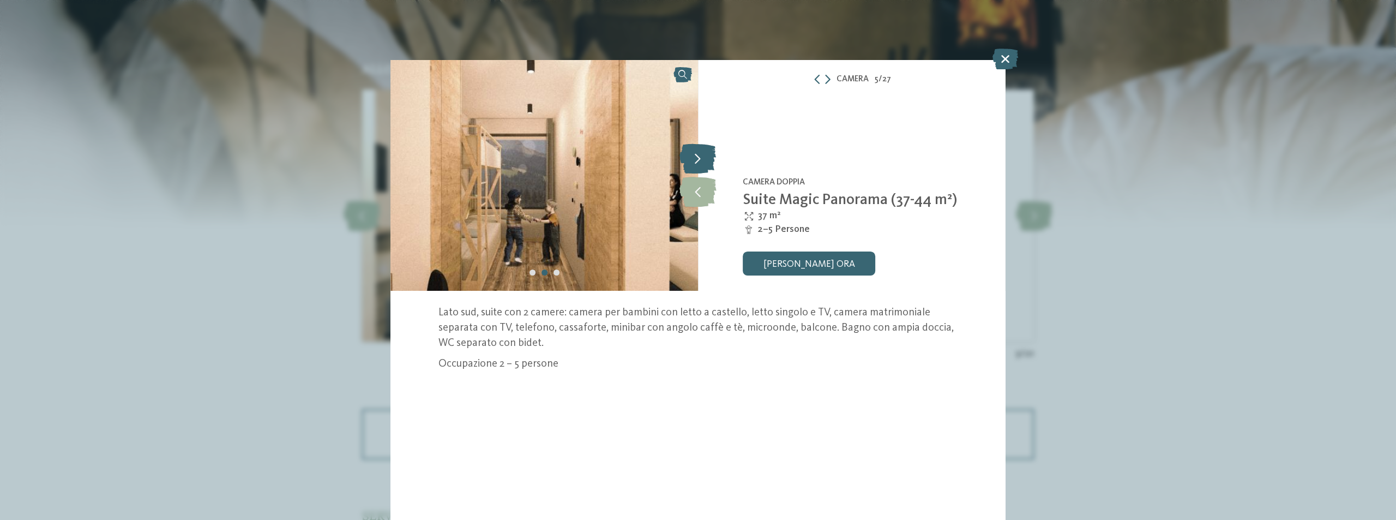
click at [697, 159] on icon at bounding box center [697, 159] width 37 height 30
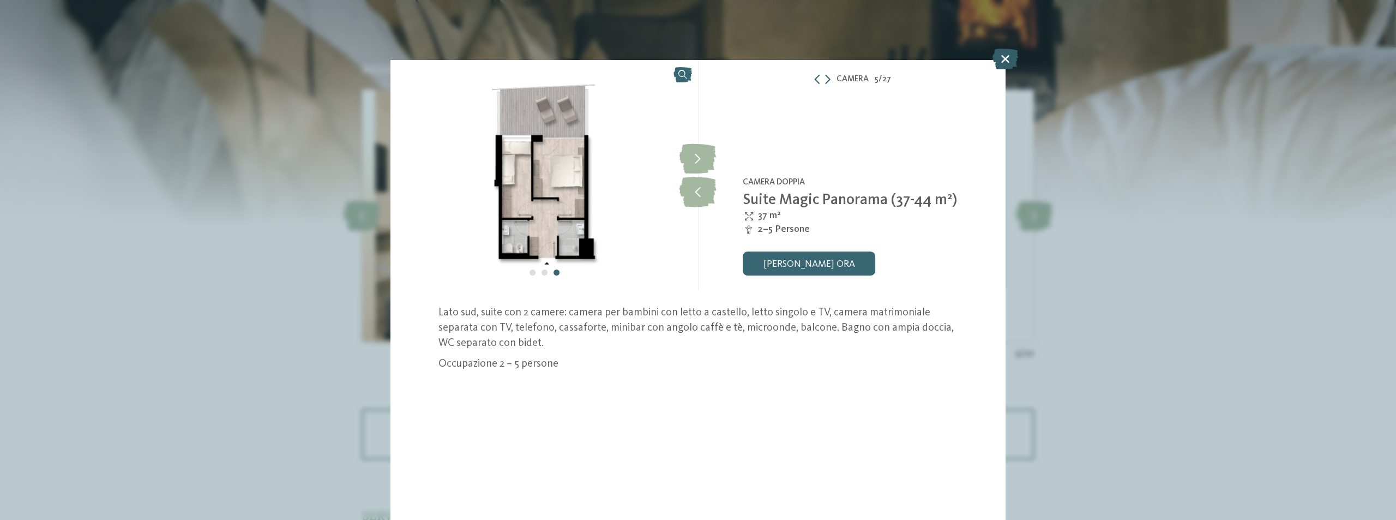
click at [1004, 56] on icon at bounding box center [1005, 59] width 26 height 21
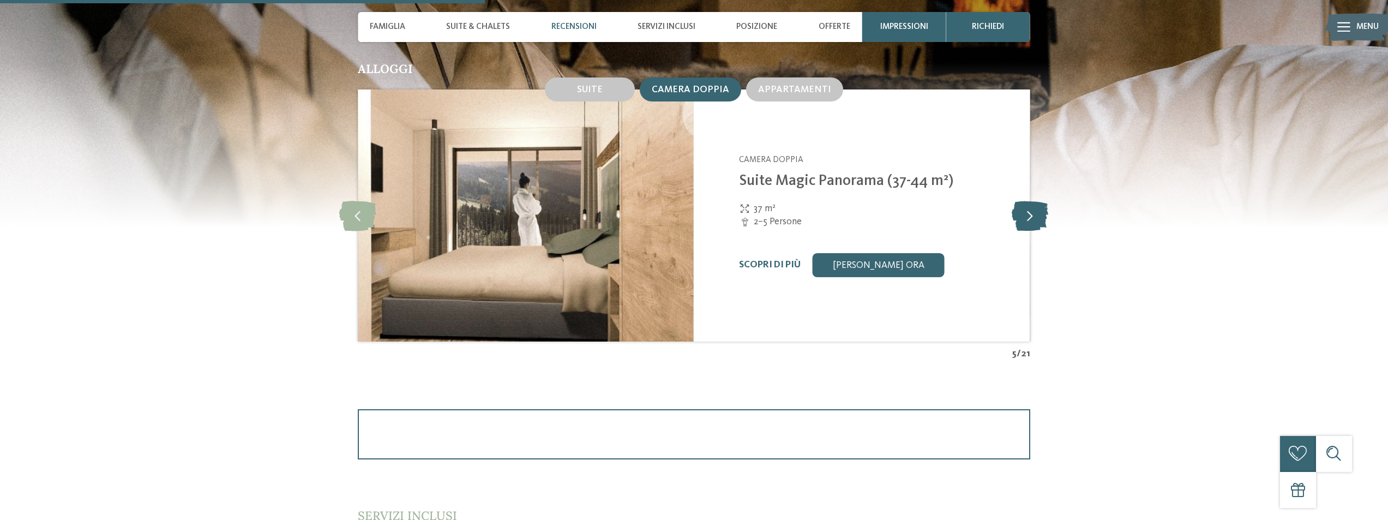
click at [1032, 215] on icon at bounding box center [1029, 216] width 37 height 30
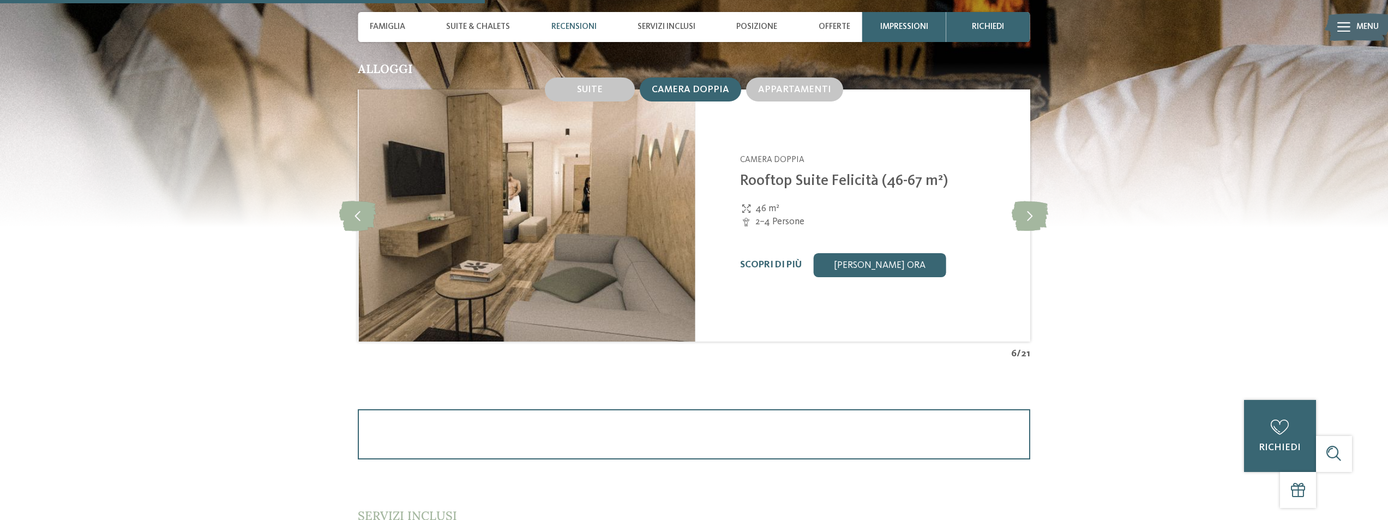
click at [541, 209] on img at bounding box center [527, 215] width 336 height 252
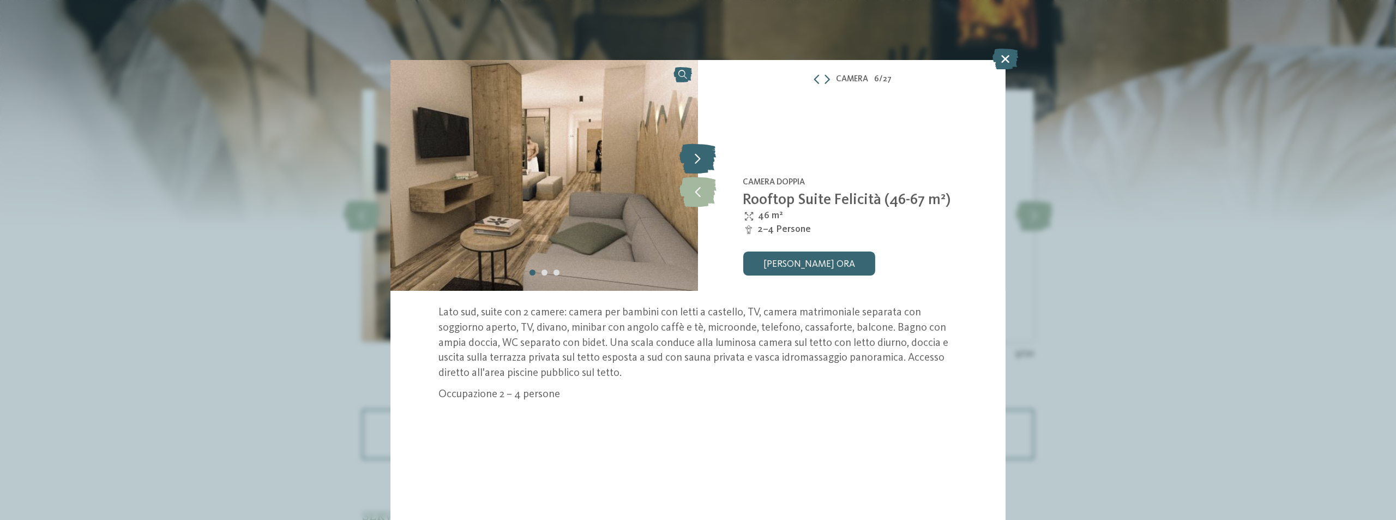
click at [700, 162] on icon at bounding box center [697, 159] width 37 height 30
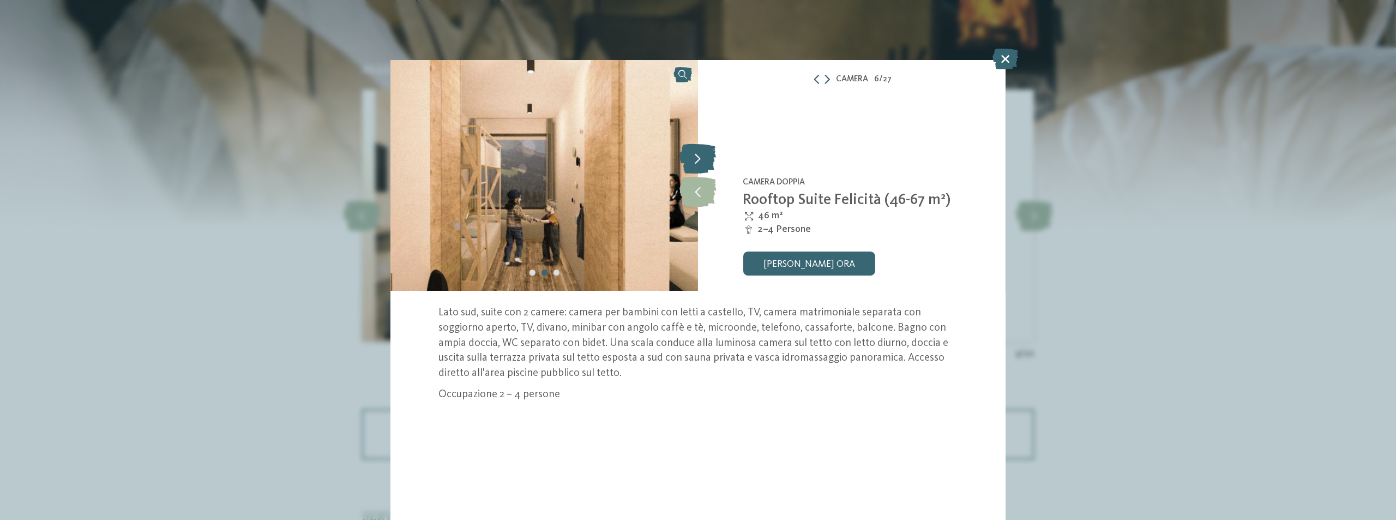
click at [700, 162] on icon at bounding box center [697, 159] width 37 height 30
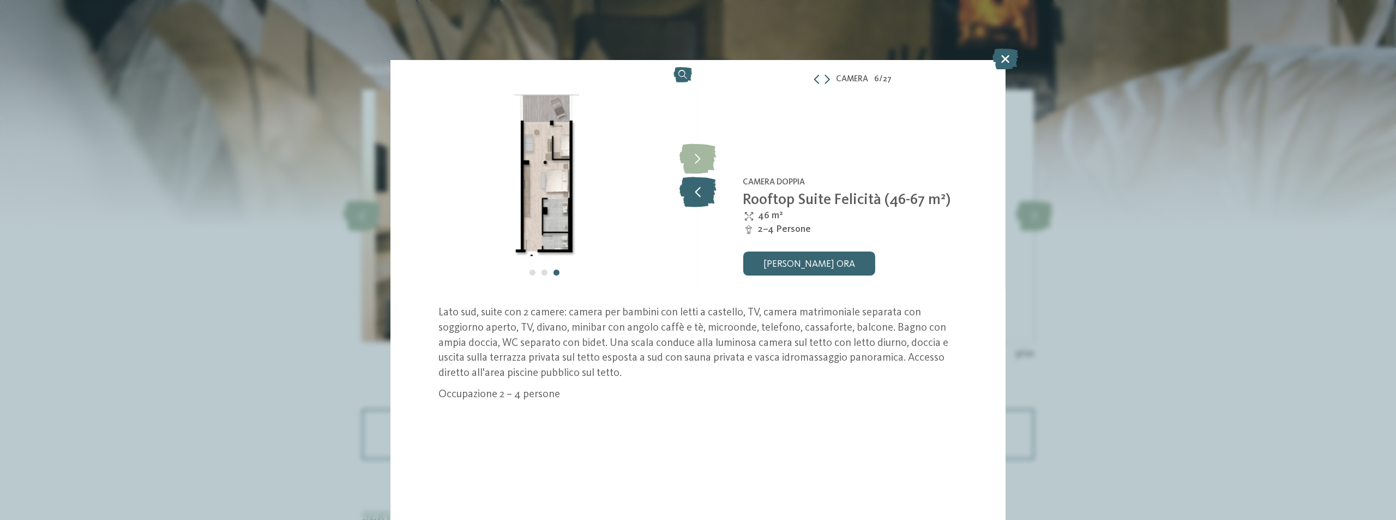
click at [696, 194] on icon at bounding box center [697, 192] width 37 height 30
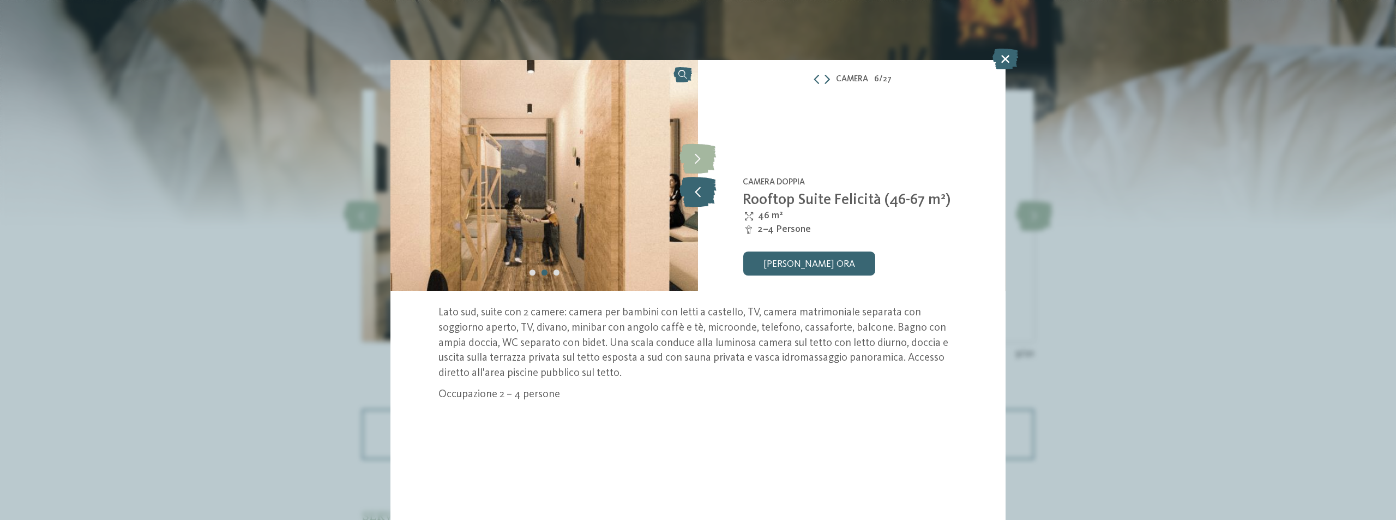
click at [696, 194] on icon at bounding box center [697, 192] width 37 height 30
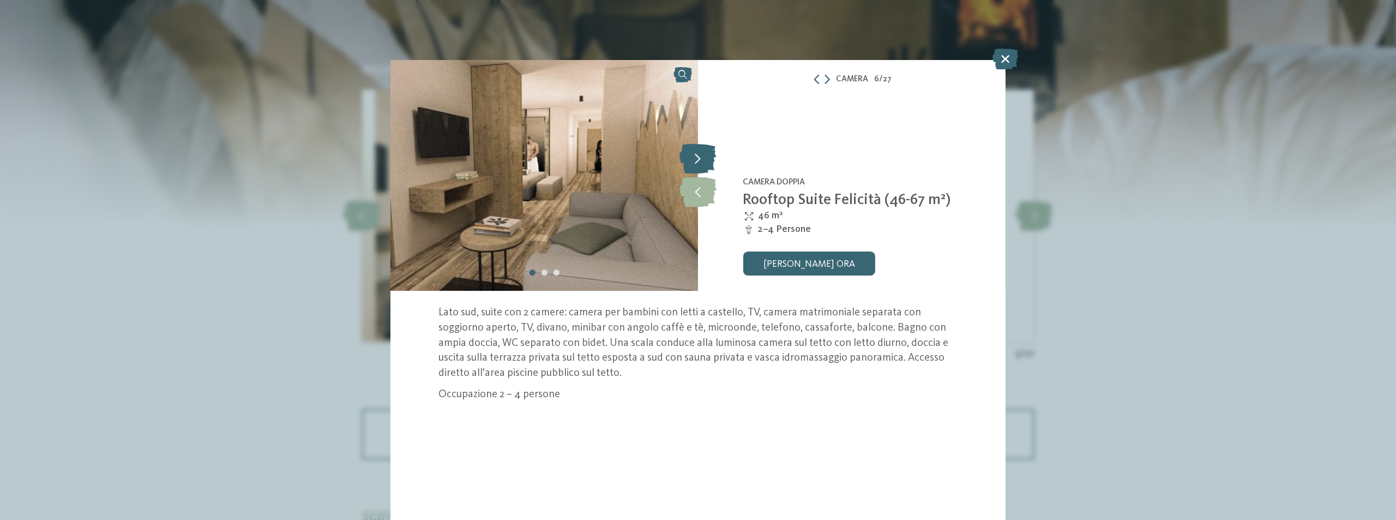
click at [696, 154] on icon at bounding box center [697, 159] width 37 height 30
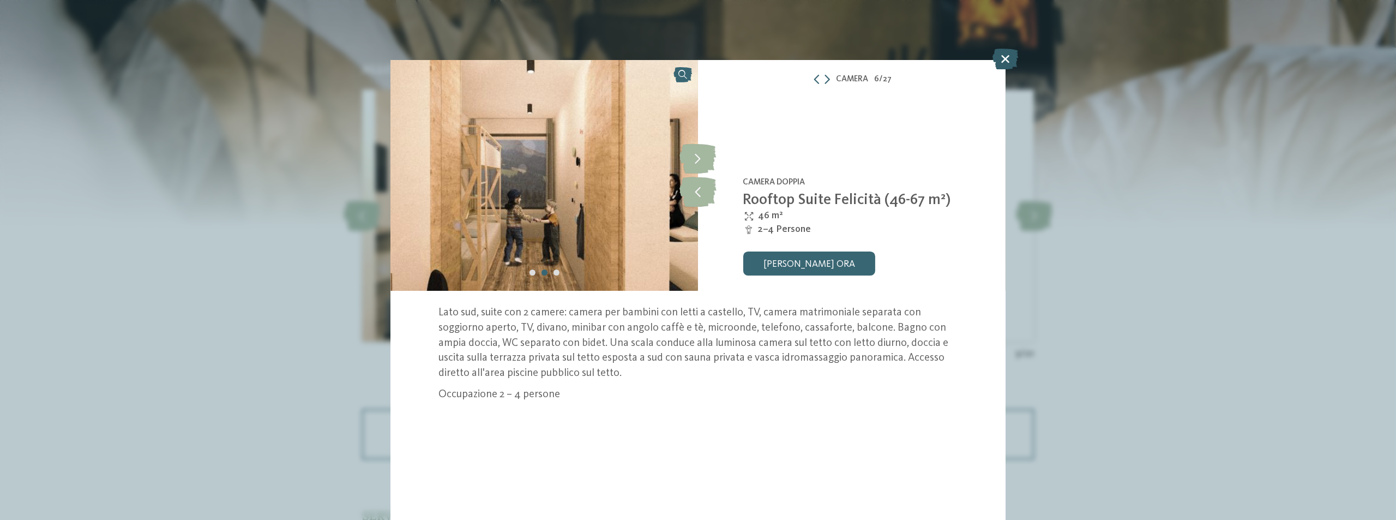
click at [998, 59] on icon at bounding box center [1005, 59] width 26 height 21
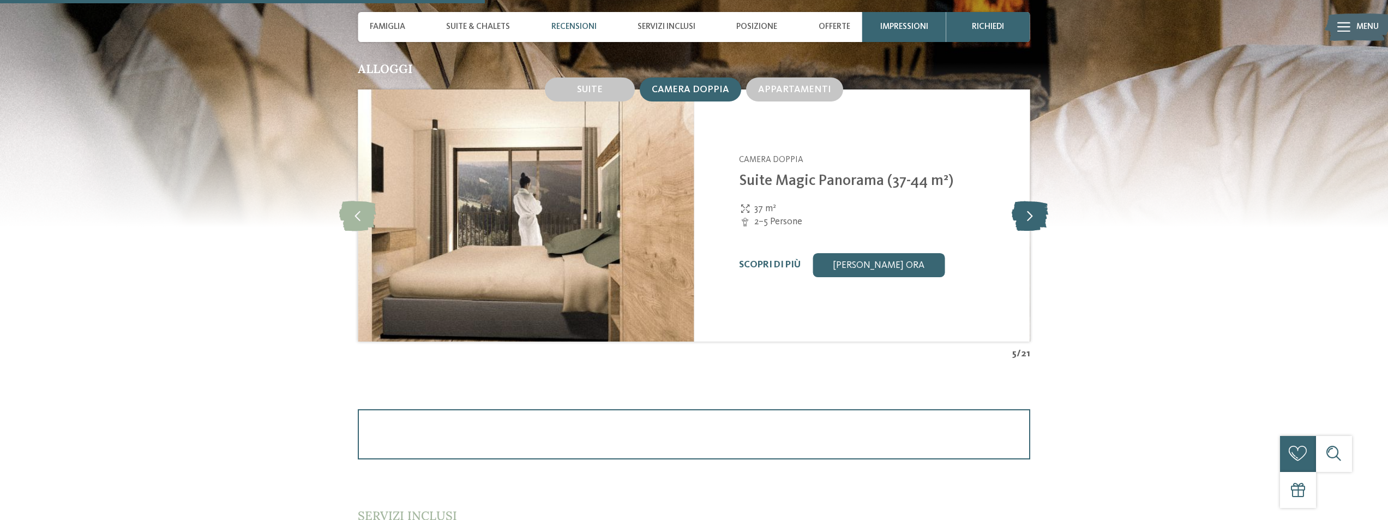
click at [1045, 211] on icon at bounding box center [1029, 216] width 37 height 30
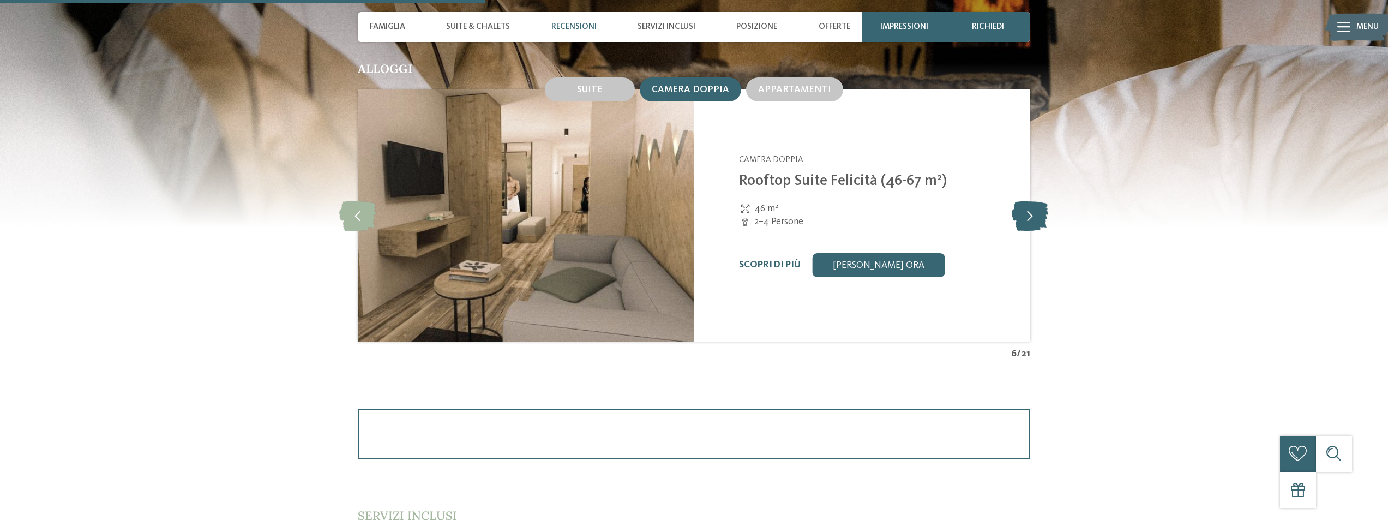
click at [1045, 211] on icon at bounding box center [1029, 216] width 37 height 30
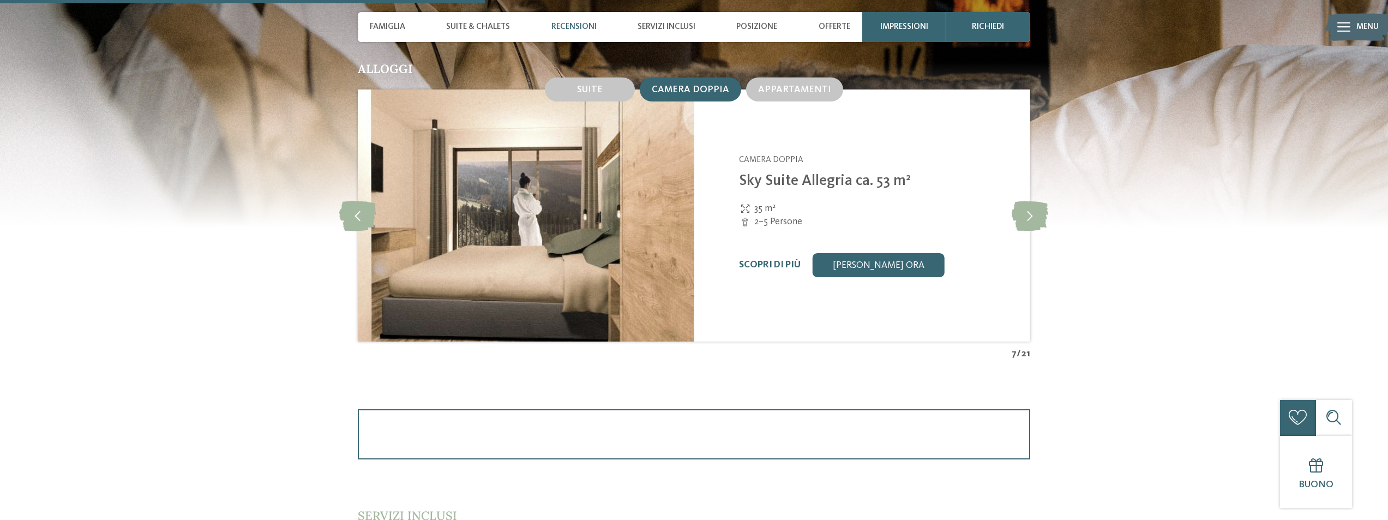
click at [606, 203] on img at bounding box center [526, 215] width 336 height 252
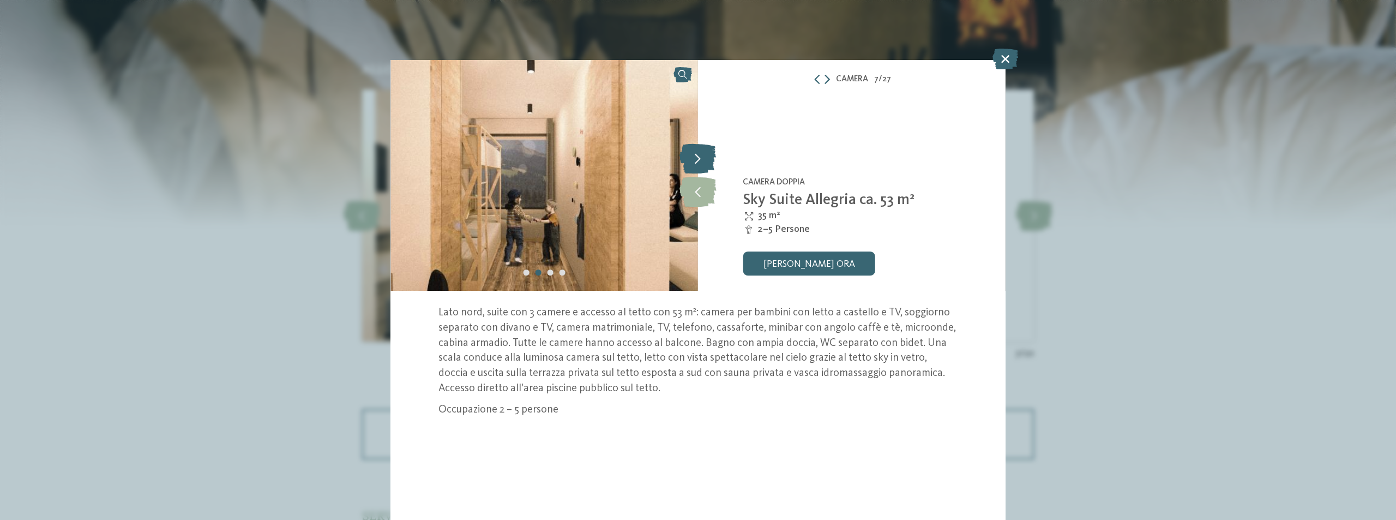
click at [697, 153] on icon at bounding box center [697, 159] width 37 height 30
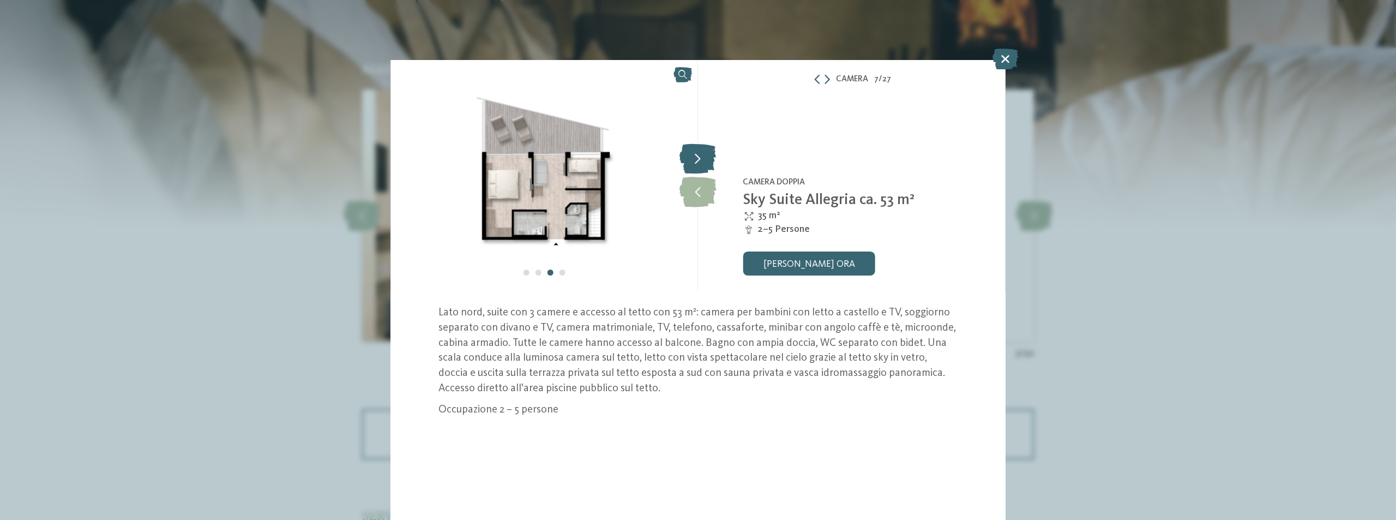
click at [697, 153] on icon at bounding box center [697, 159] width 37 height 30
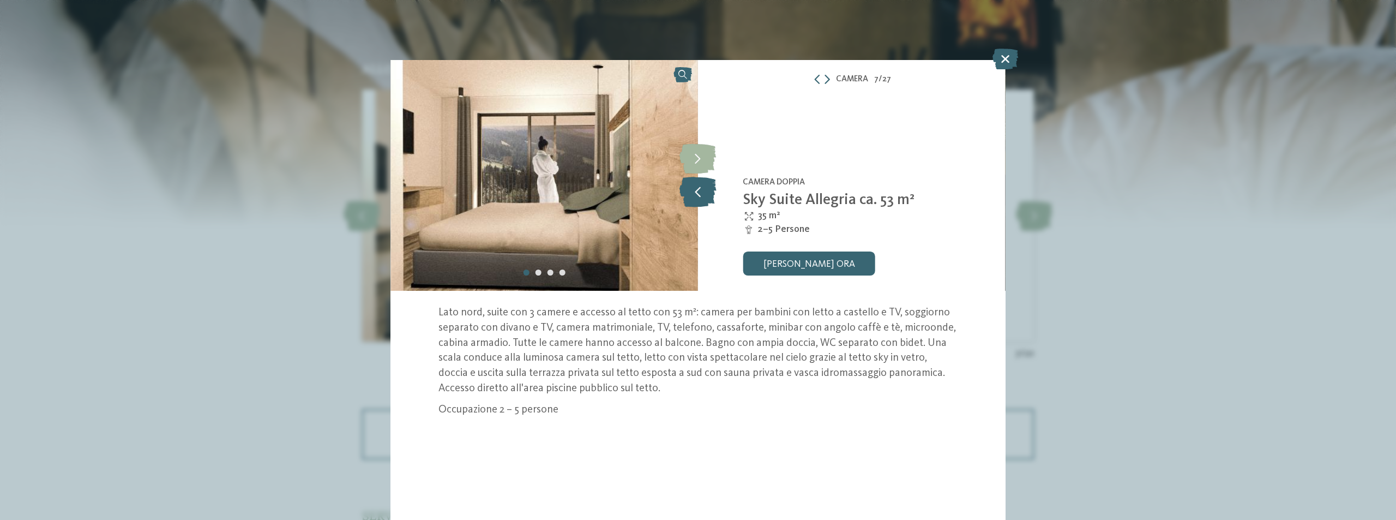
click at [701, 190] on icon at bounding box center [697, 192] width 37 height 30
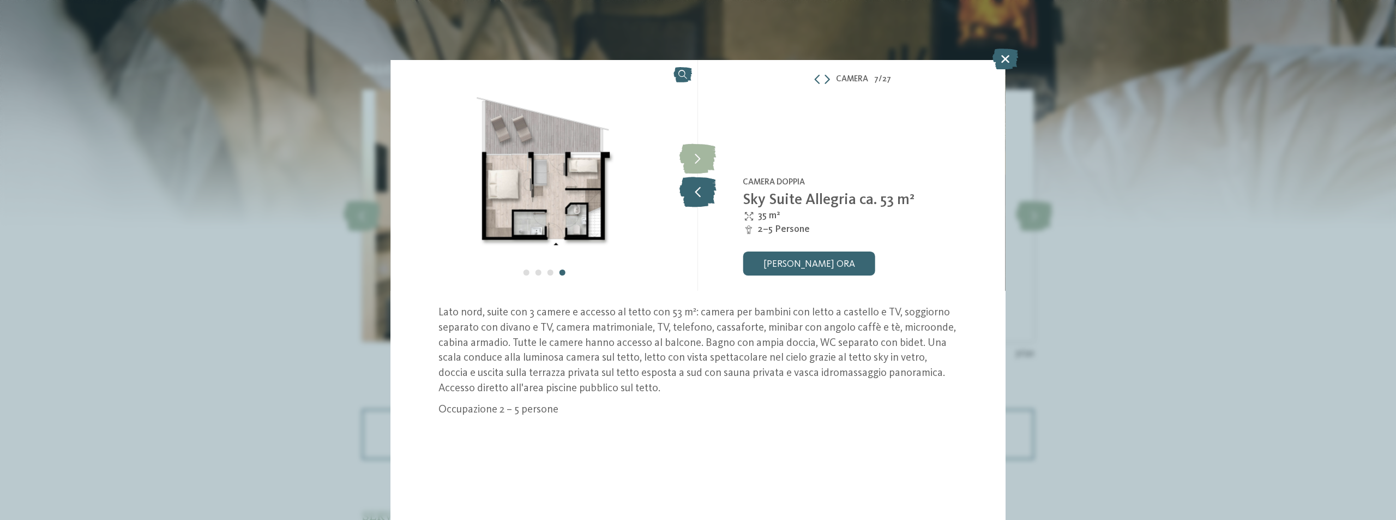
click at [701, 190] on icon at bounding box center [697, 192] width 37 height 30
click at [700, 197] on icon at bounding box center [697, 192] width 37 height 30
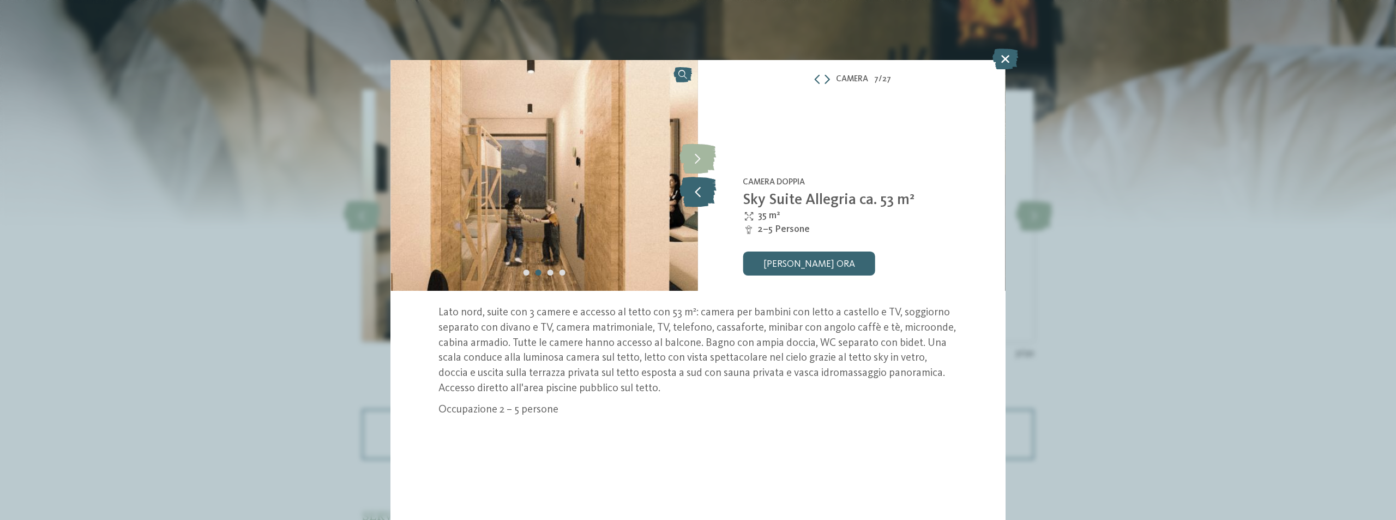
click at [700, 197] on icon at bounding box center [697, 192] width 37 height 30
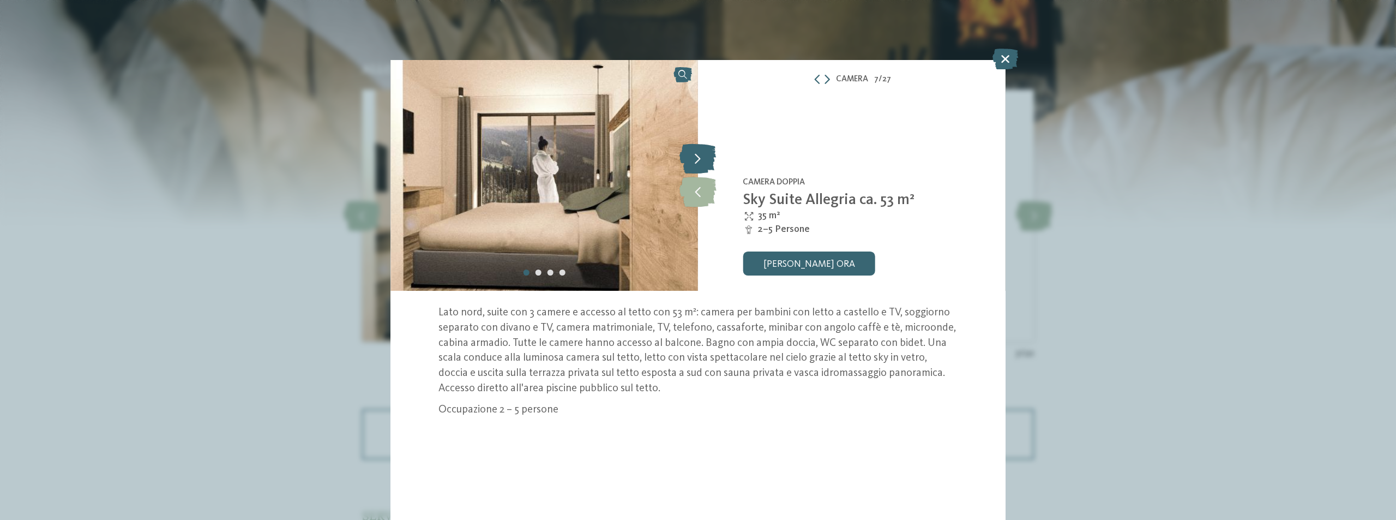
click at [701, 160] on icon at bounding box center [697, 159] width 37 height 30
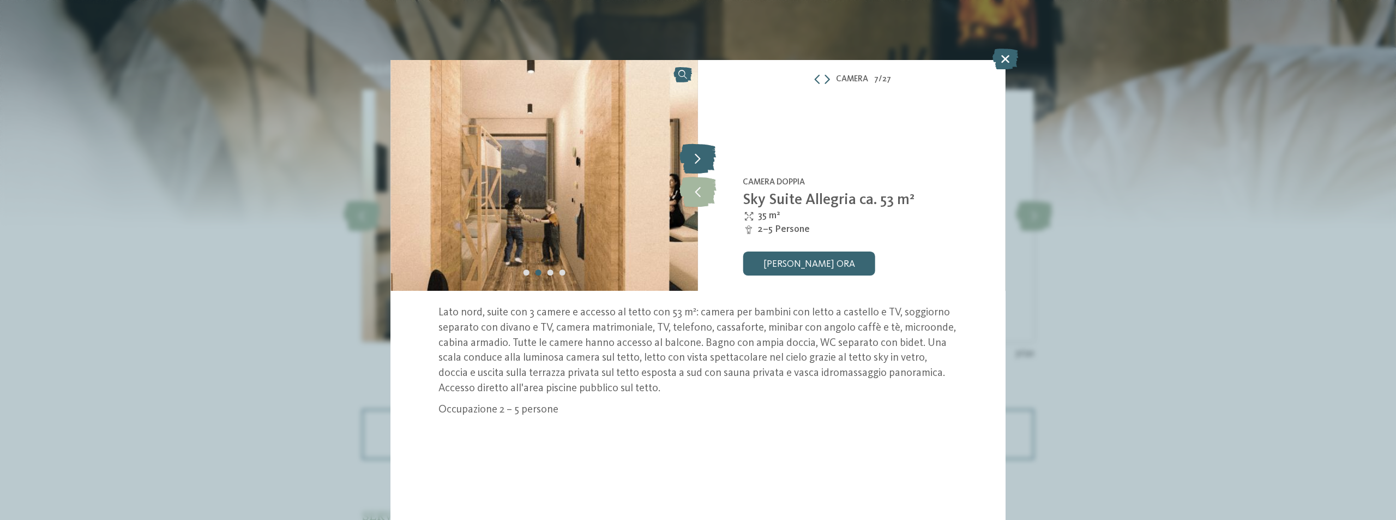
click at [701, 160] on icon at bounding box center [697, 159] width 37 height 30
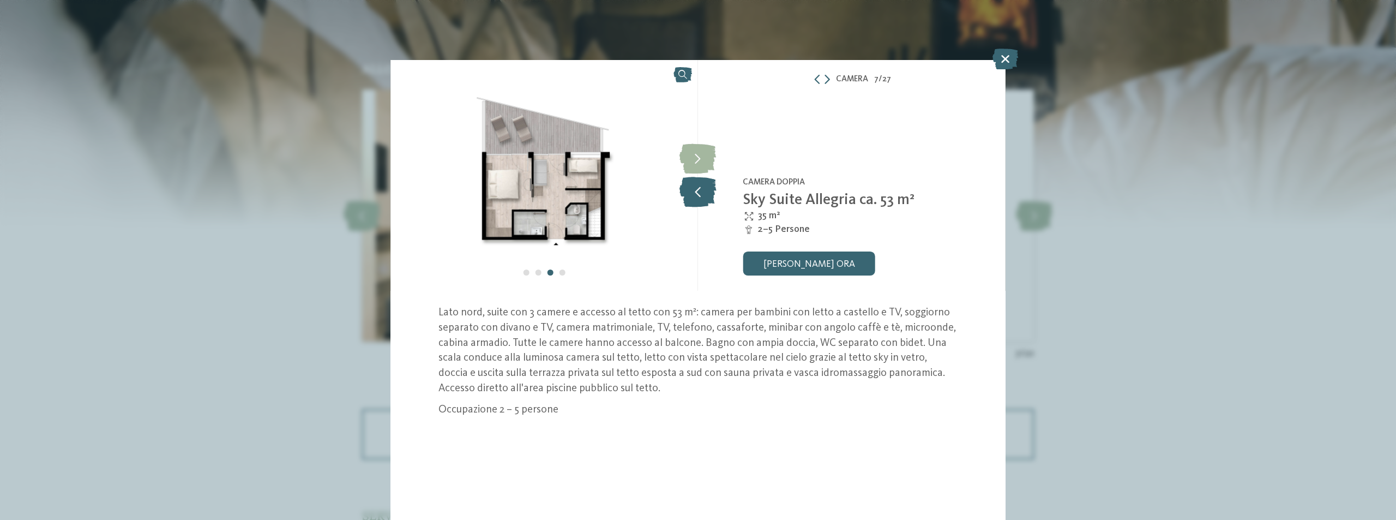
click at [705, 186] on icon at bounding box center [697, 192] width 37 height 30
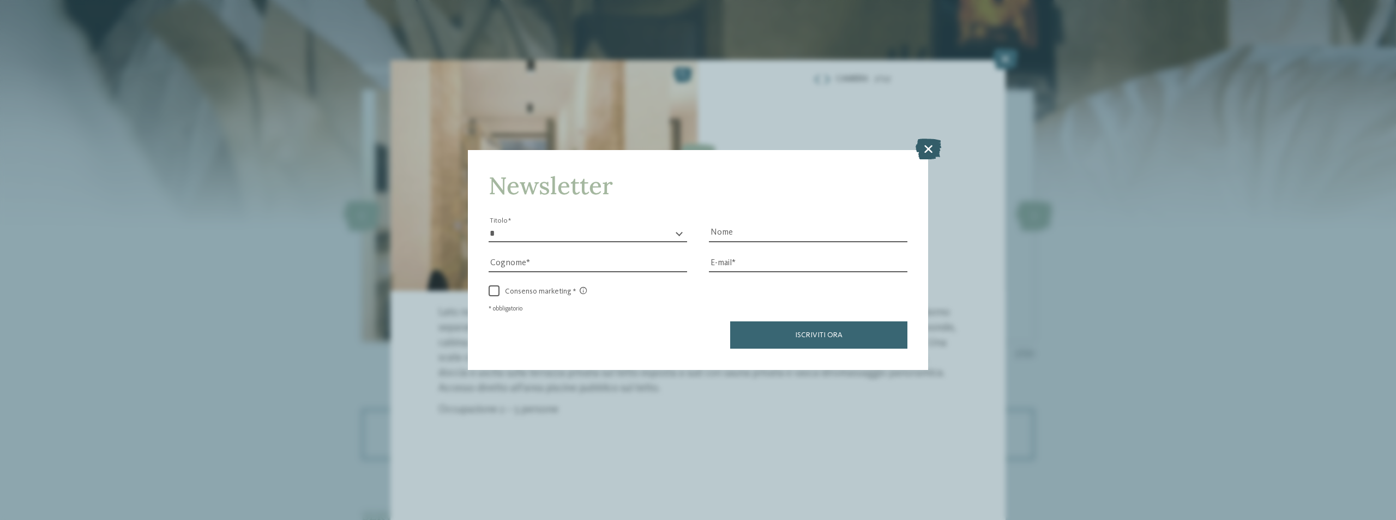
click at [934, 148] on icon at bounding box center [928, 148] width 26 height 21
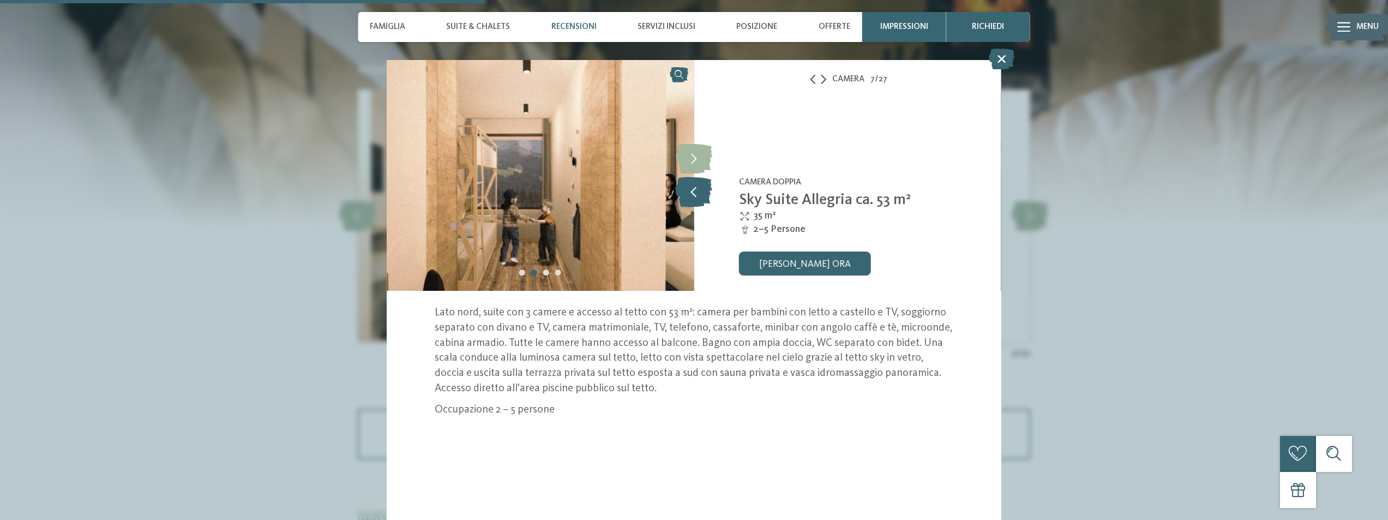
click at [699, 187] on icon at bounding box center [693, 192] width 37 height 30
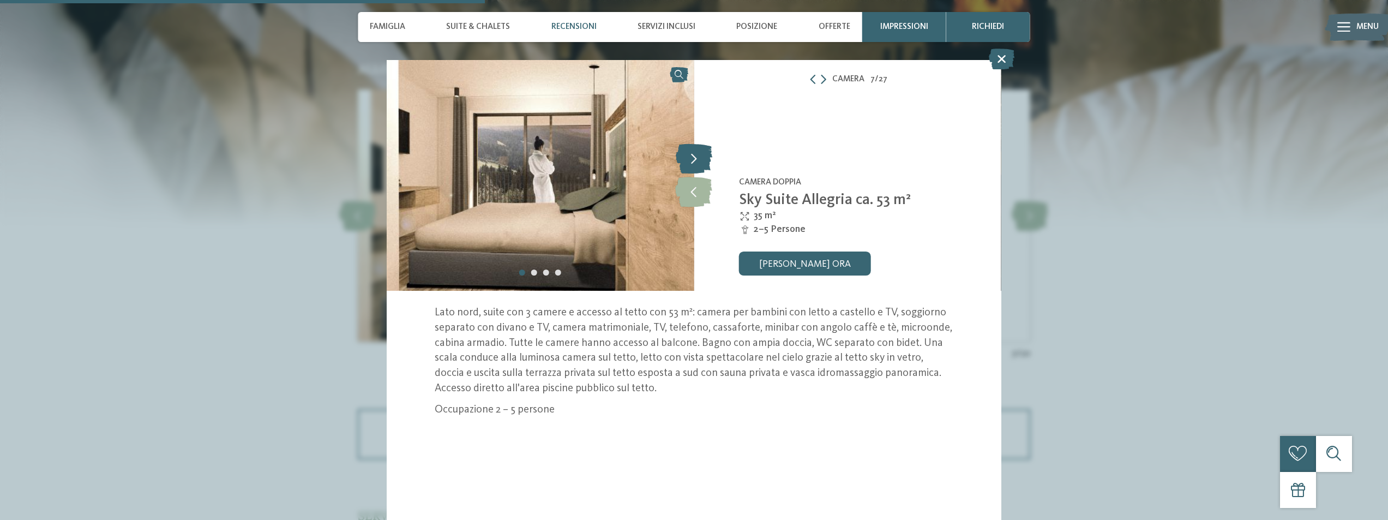
click at [692, 159] on icon at bounding box center [694, 159] width 37 height 30
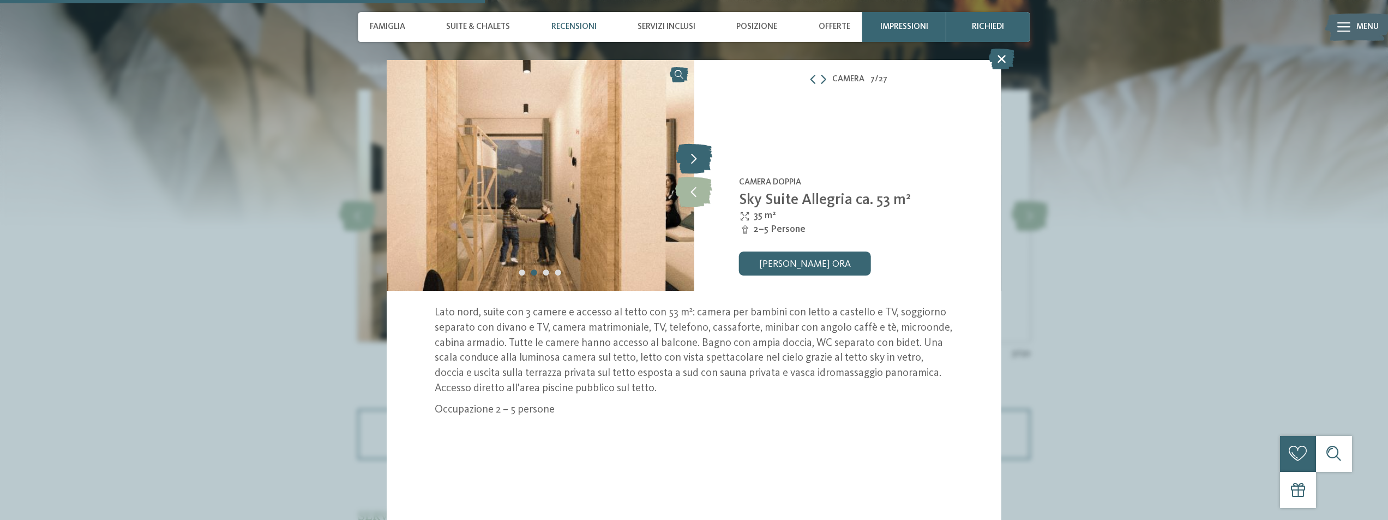
click at [692, 159] on icon at bounding box center [694, 159] width 37 height 30
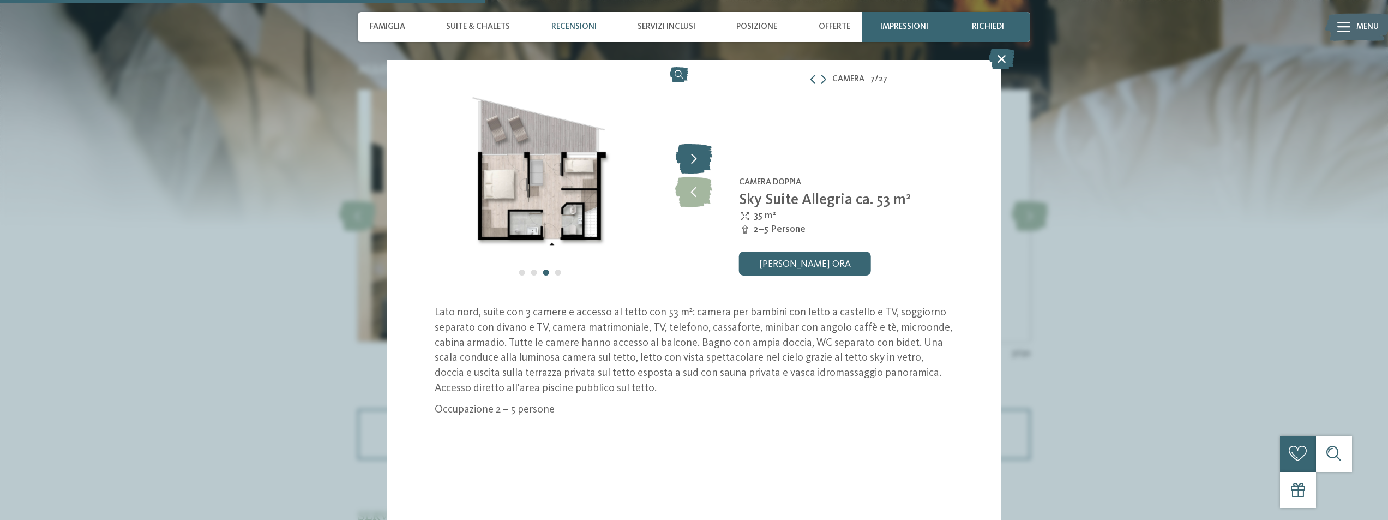
click at [692, 159] on icon at bounding box center [694, 159] width 37 height 30
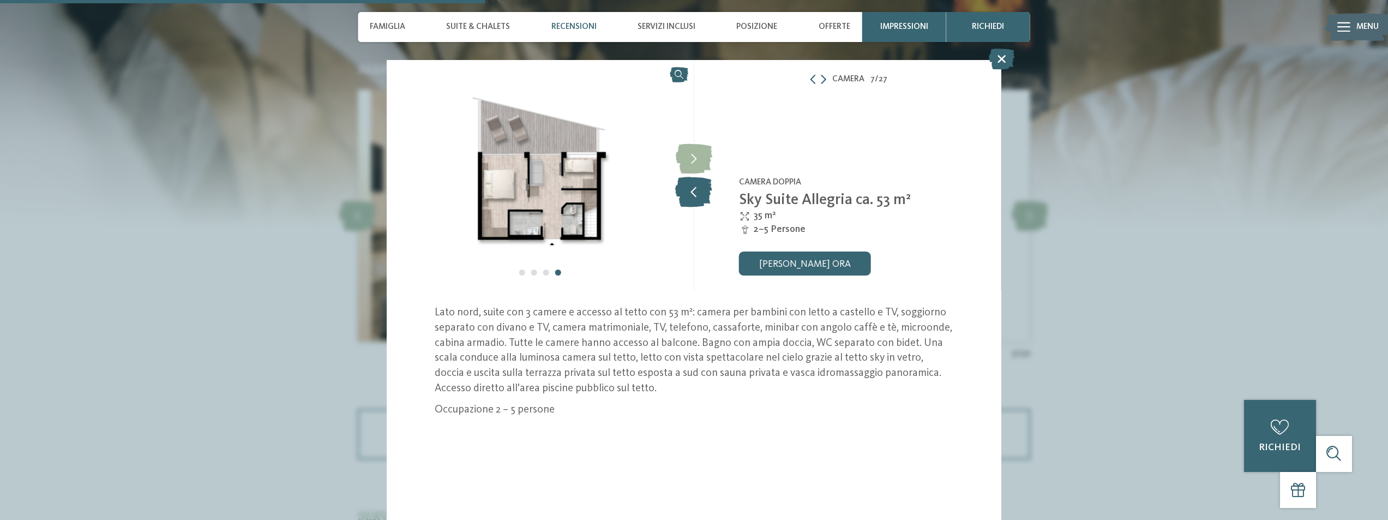
click at [698, 190] on icon at bounding box center [693, 192] width 37 height 30
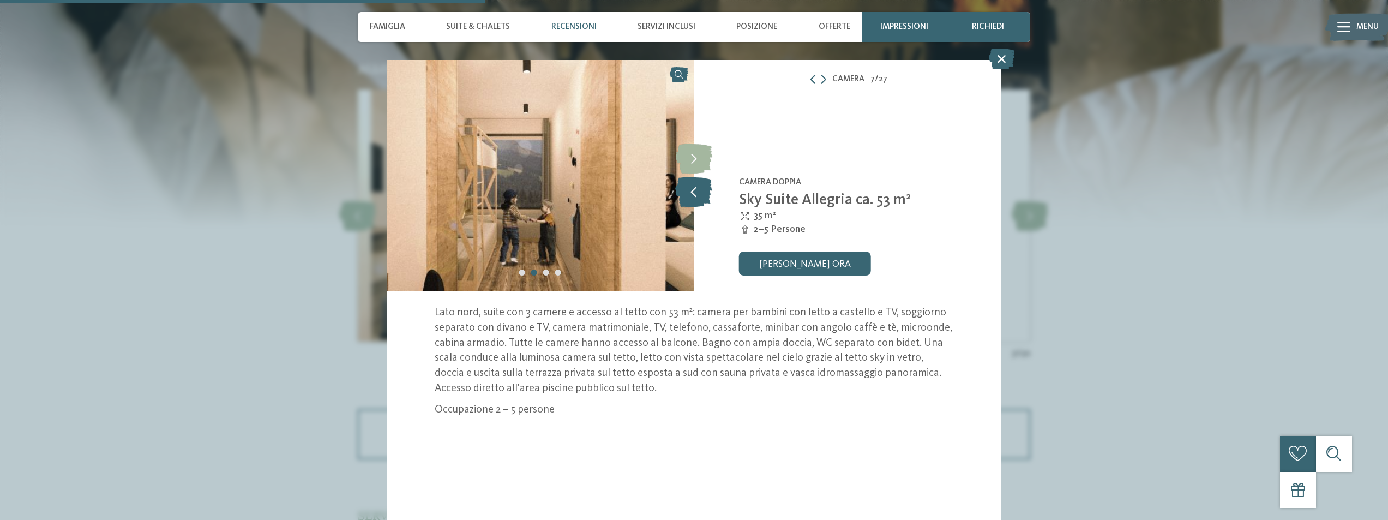
click at [701, 193] on icon at bounding box center [693, 192] width 37 height 30
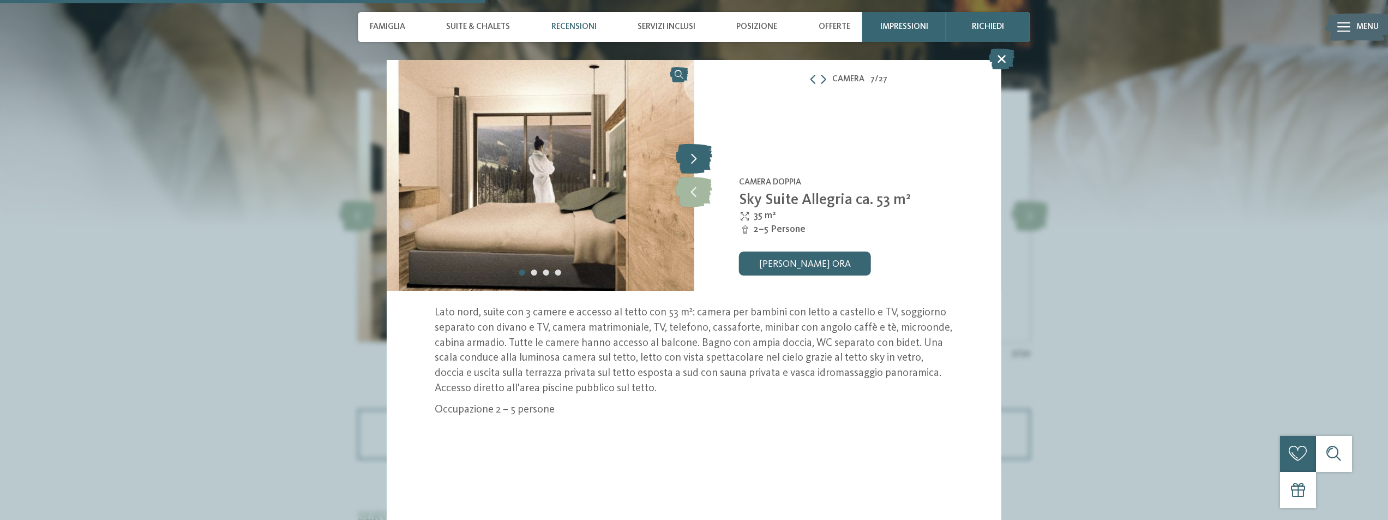
click at [696, 156] on icon at bounding box center [694, 159] width 37 height 30
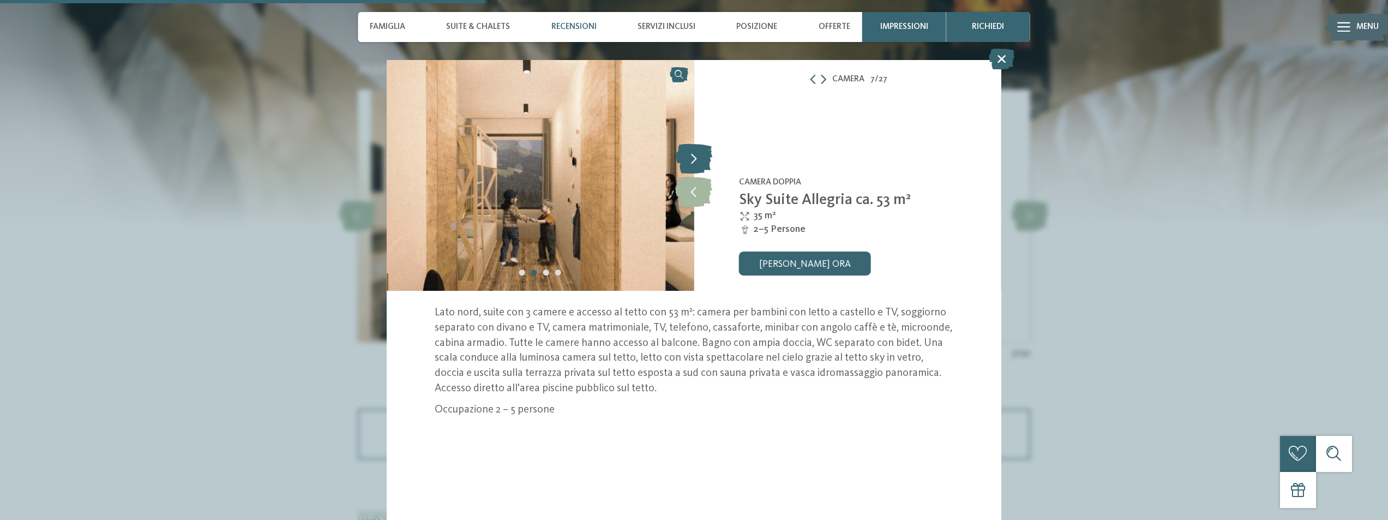
click at [696, 156] on icon at bounding box center [694, 159] width 37 height 30
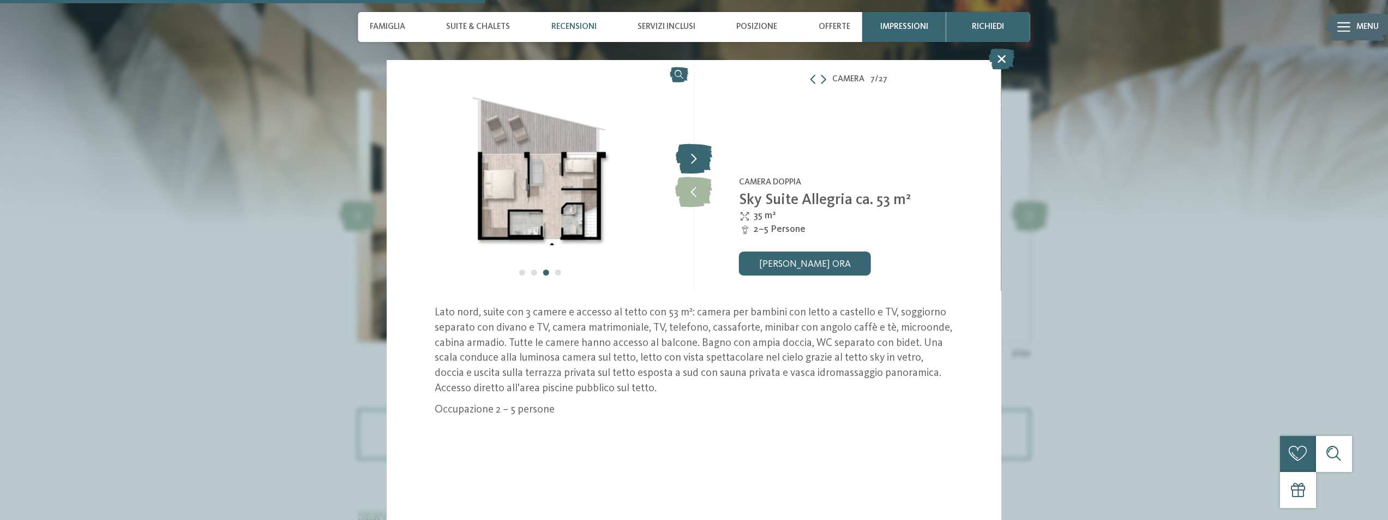
click at [696, 156] on icon at bounding box center [694, 159] width 37 height 30
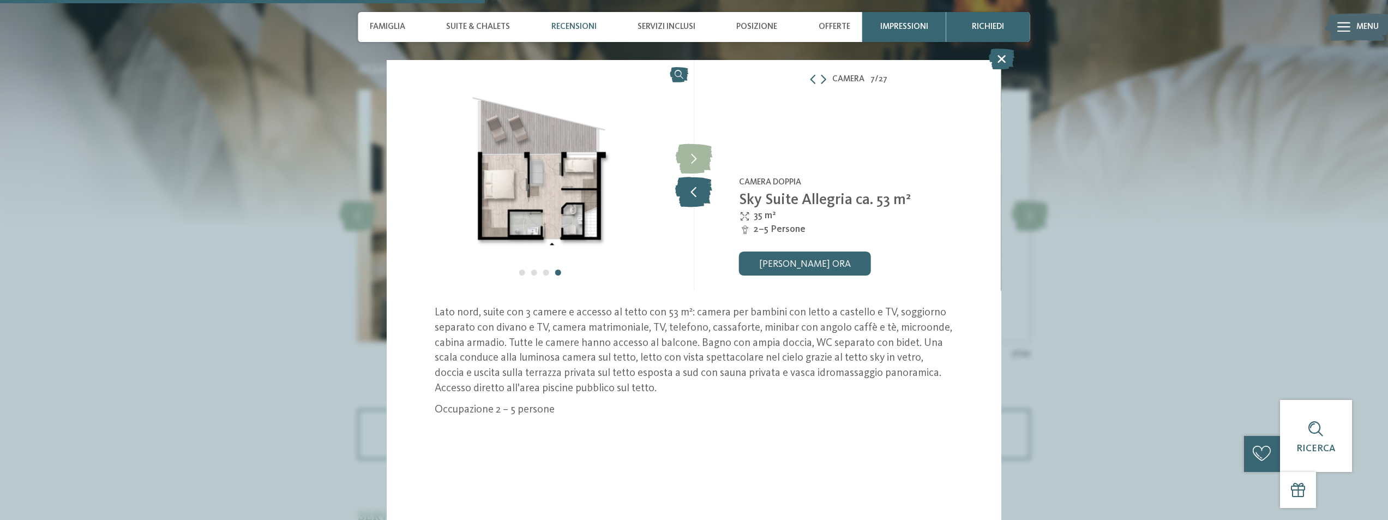
click at [691, 196] on icon at bounding box center [693, 192] width 37 height 30
click at [696, 164] on icon at bounding box center [694, 159] width 37 height 30
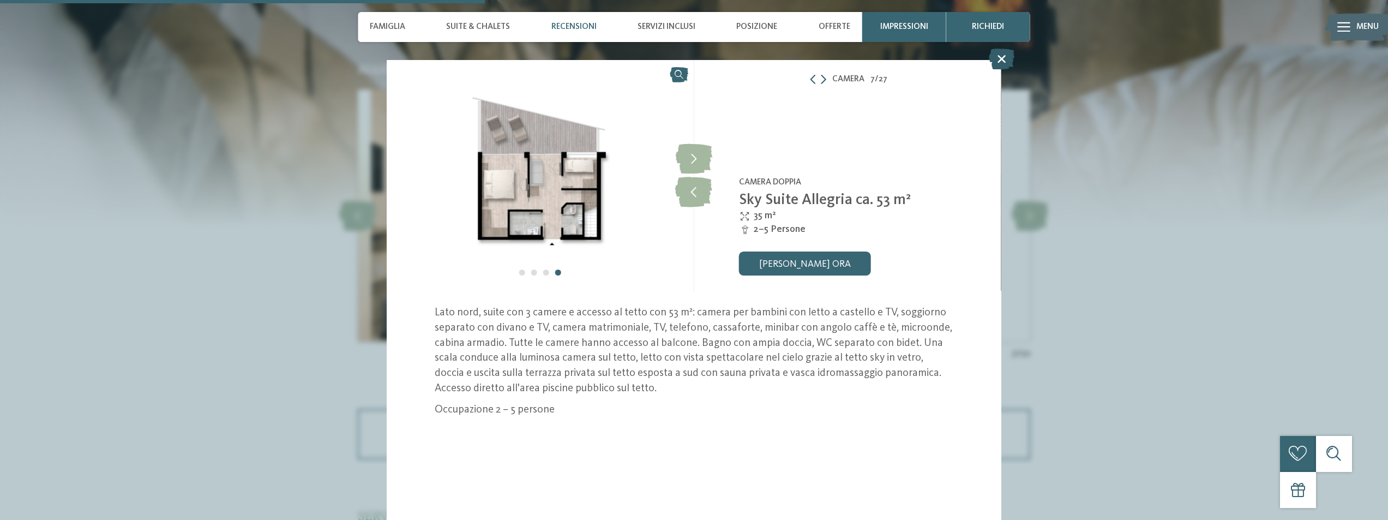
click at [1002, 60] on icon at bounding box center [1002, 59] width 26 height 21
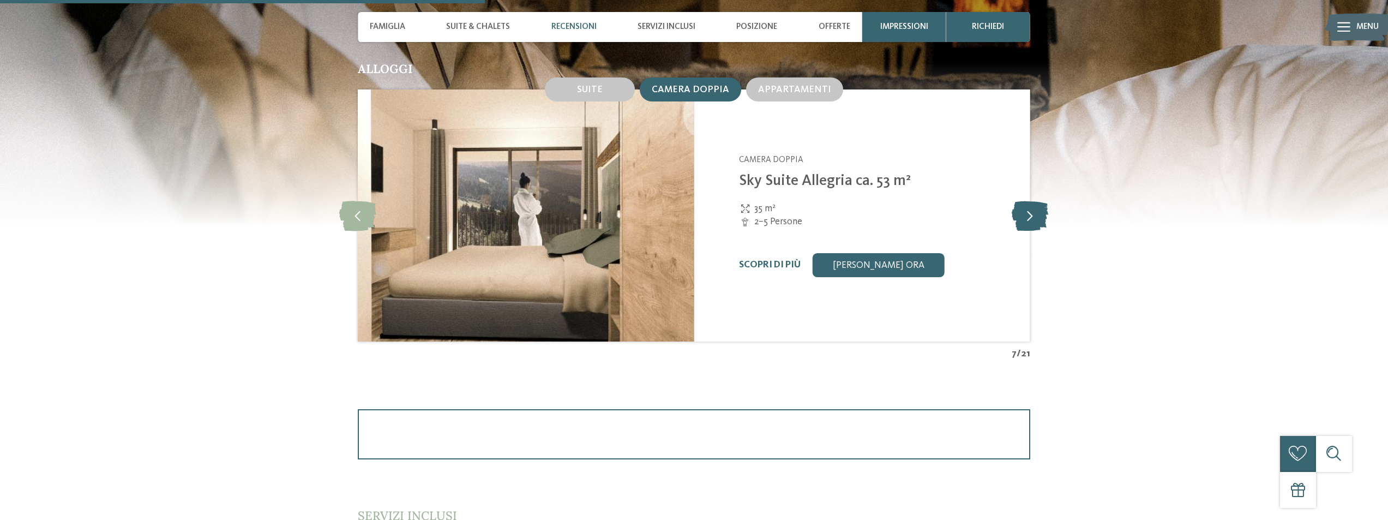
click at [1034, 218] on icon at bounding box center [1029, 216] width 37 height 30
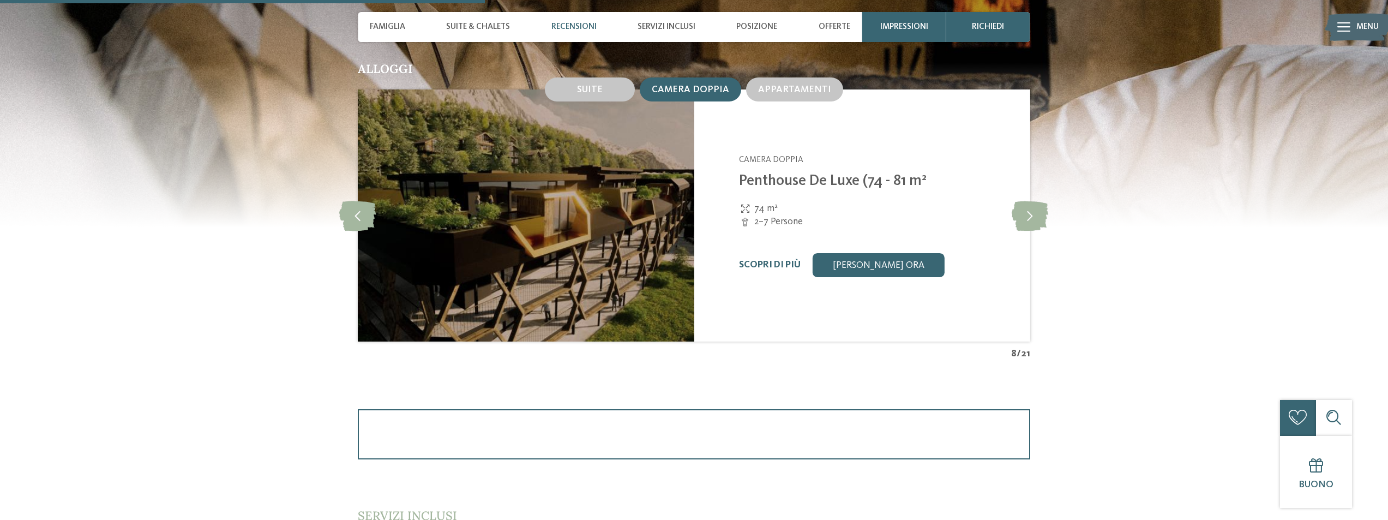
click at [524, 223] on img at bounding box center [526, 215] width 336 height 252
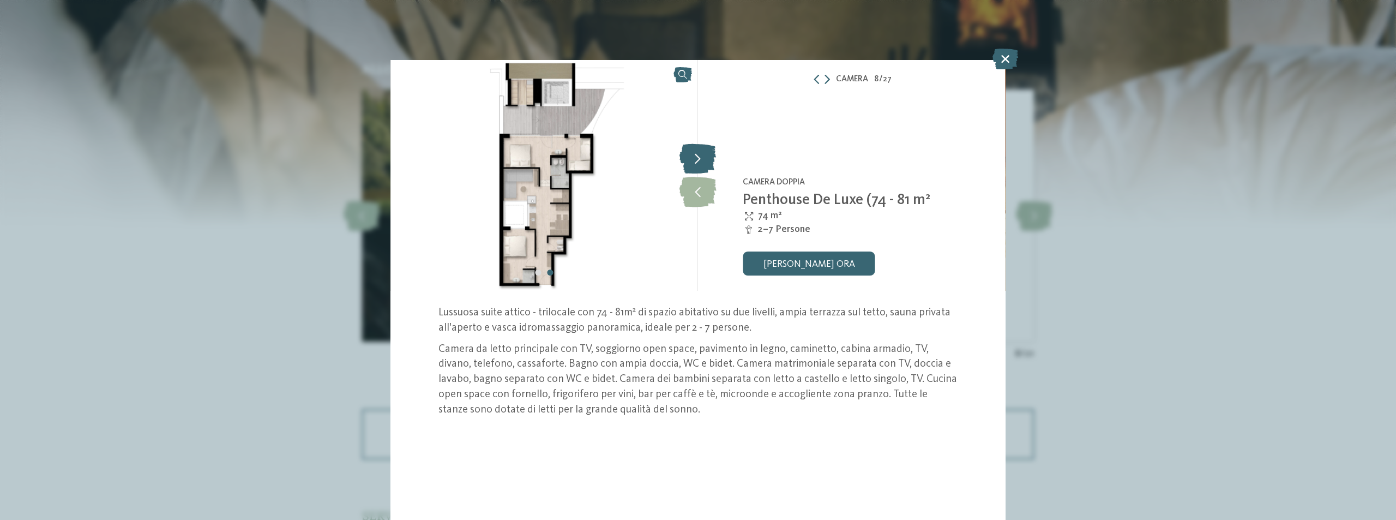
click at [701, 164] on icon at bounding box center [697, 159] width 37 height 30
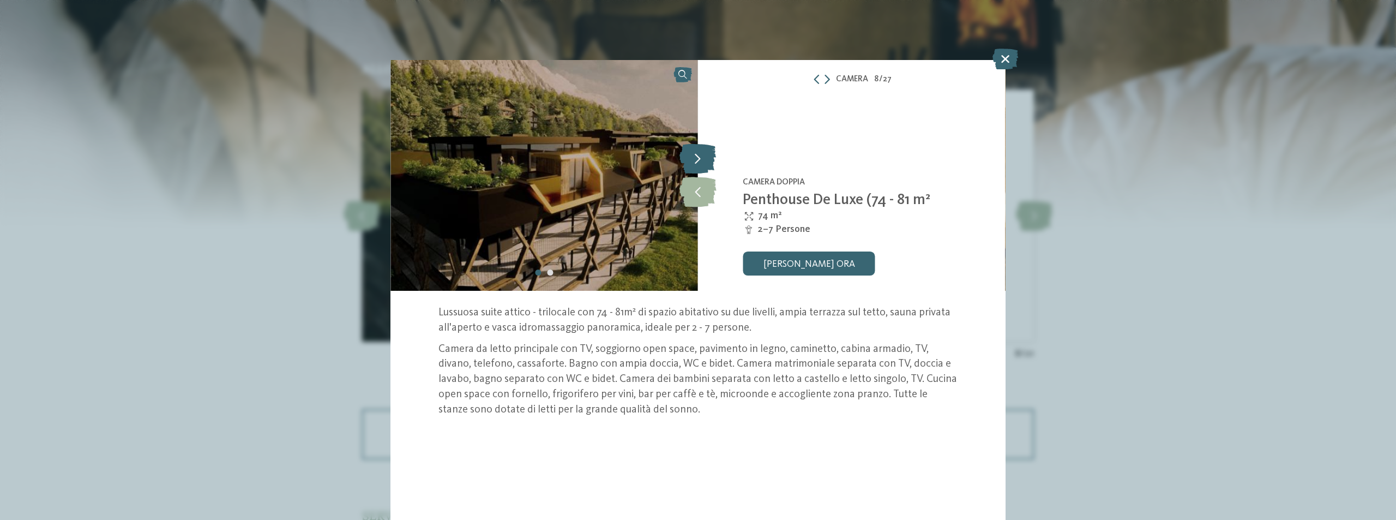
click at [701, 164] on icon at bounding box center [697, 159] width 37 height 30
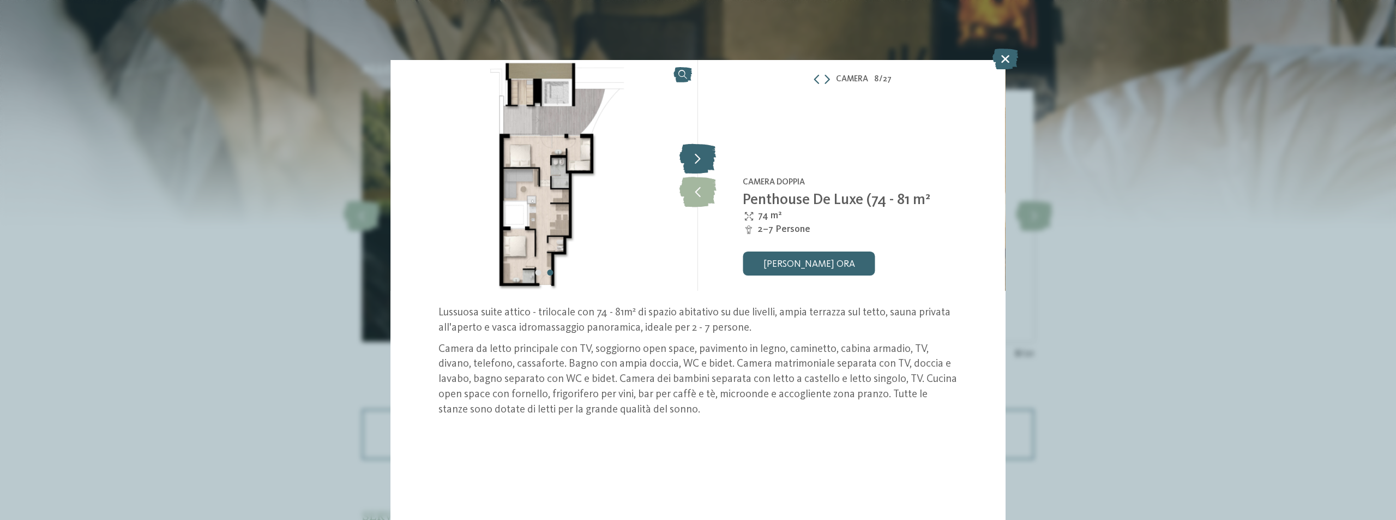
click at [701, 164] on icon at bounding box center [697, 159] width 37 height 30
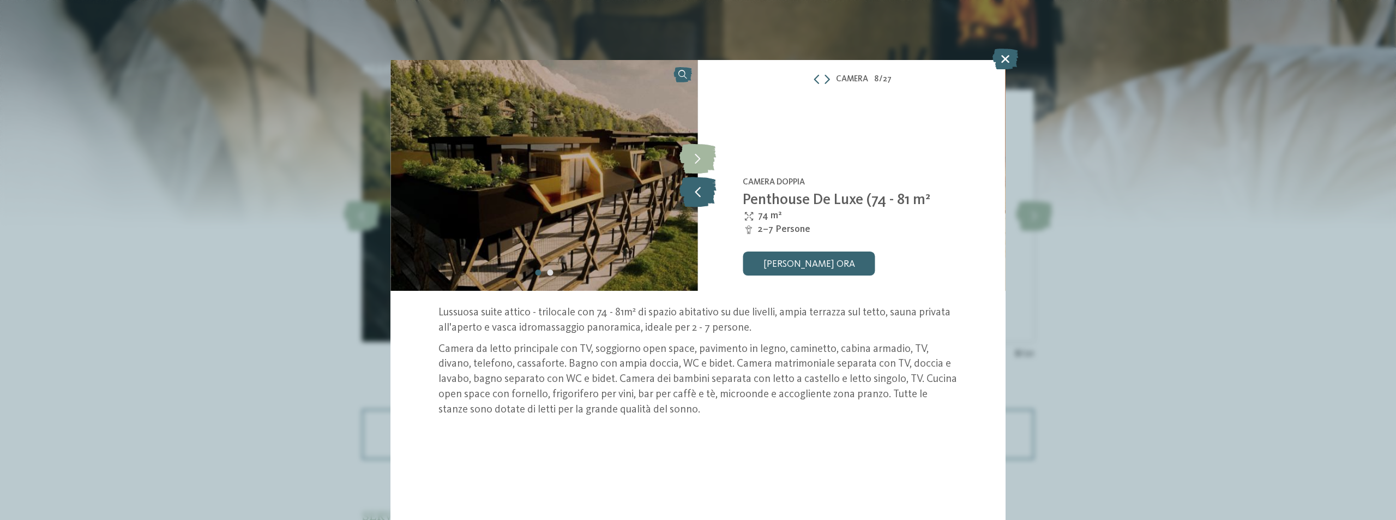
click at [701, 197] on icon at bounding box center [697, 192] width 37 height 30
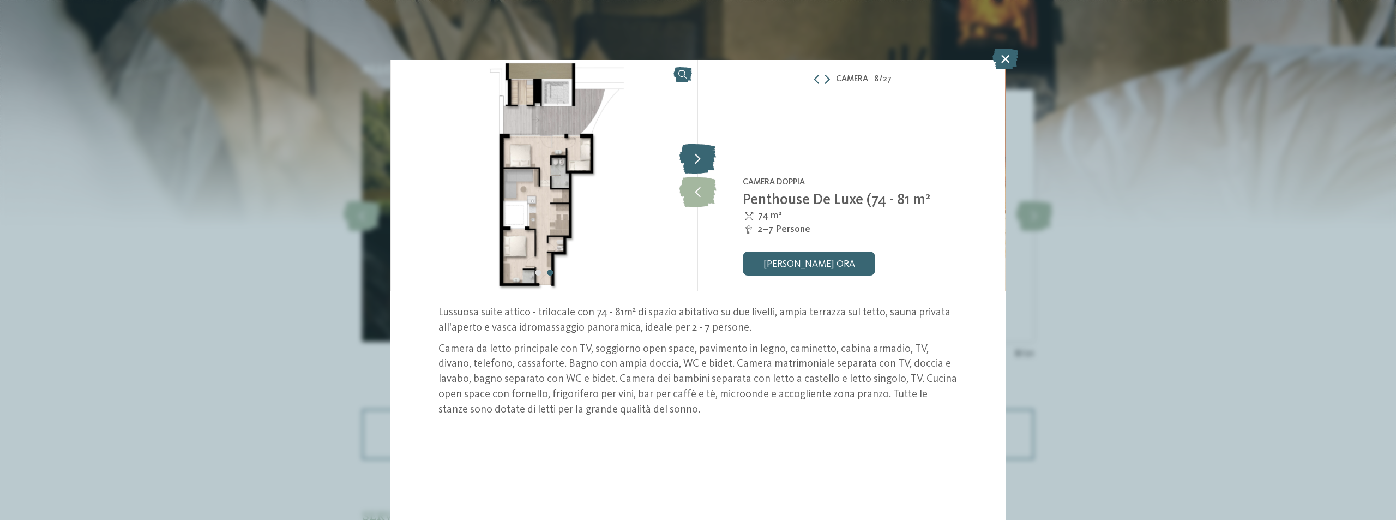
click at [702, 155] on icon at bounding box center [697, 159] width 37 height 30
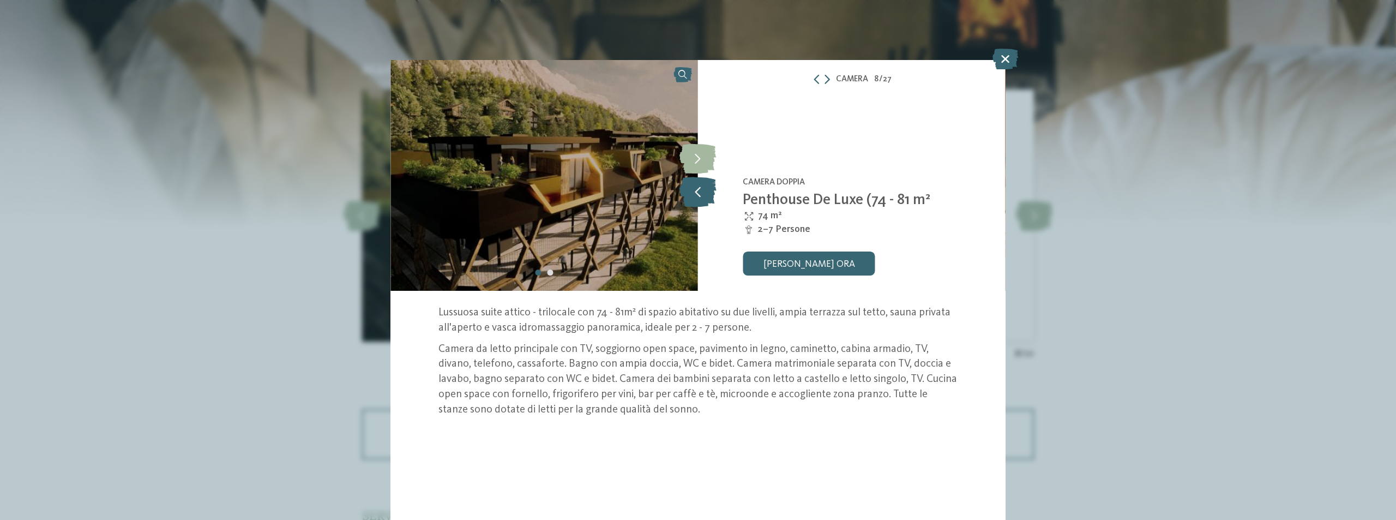
click at [696, 197] on icon at bounding box center [697, 192] width 37 height 30
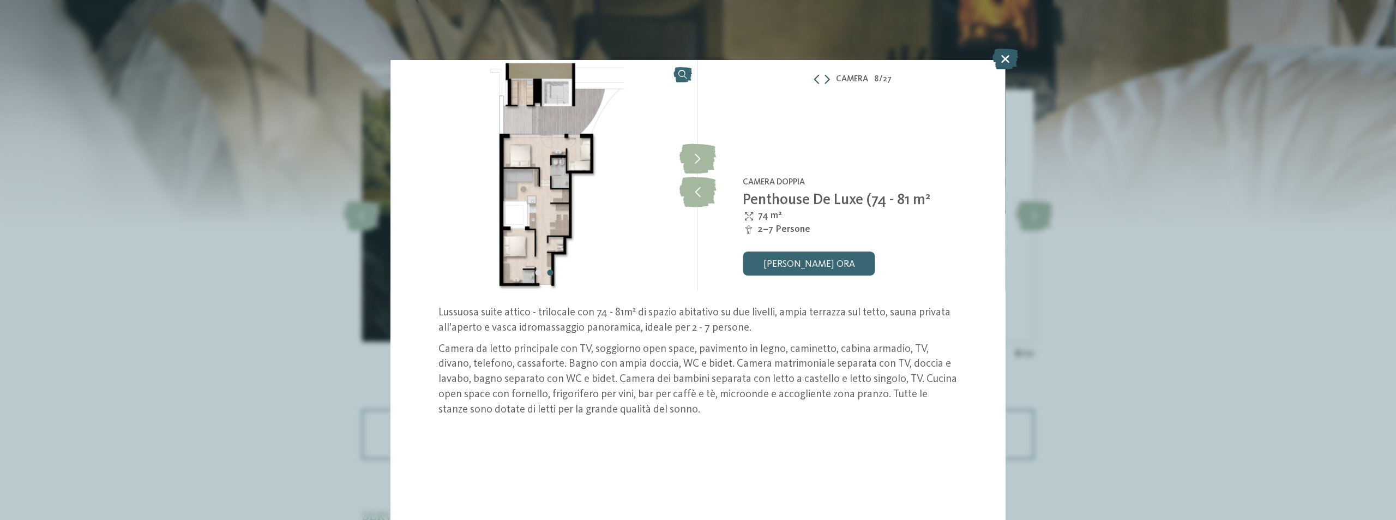
click at [1001, 61] on icon at bounding box center [1005, 59] width 26 height 21
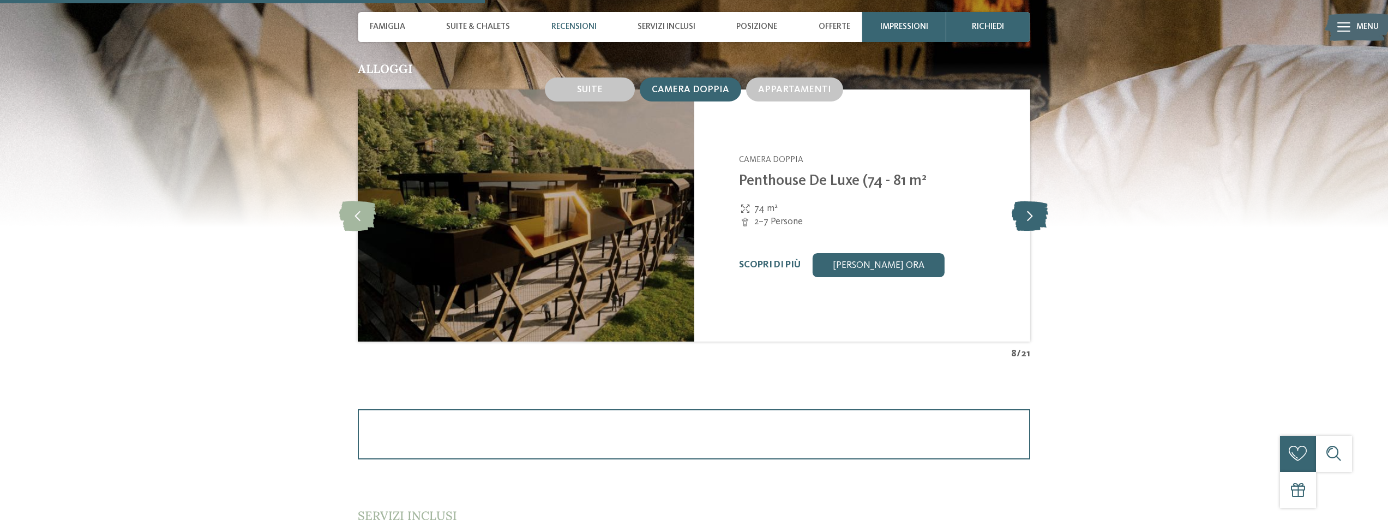
click at [1025, 221] on icon at bounding box center [1029, 216] width 37 height 30
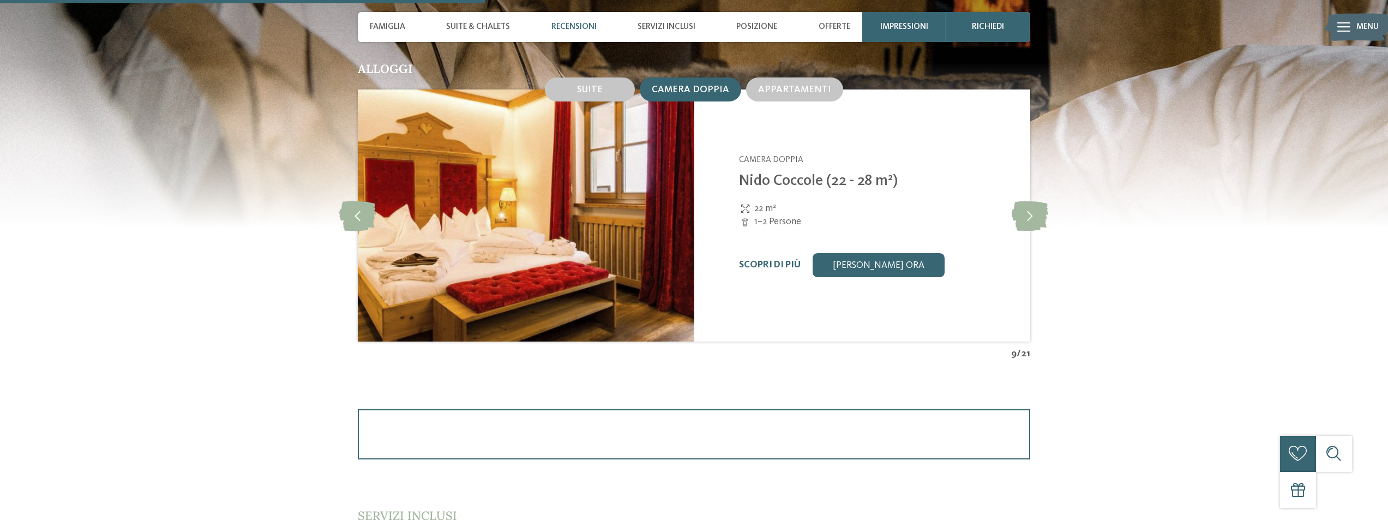
click at [596, 190] on img at bounding box center [526, 215] width 336 height 252
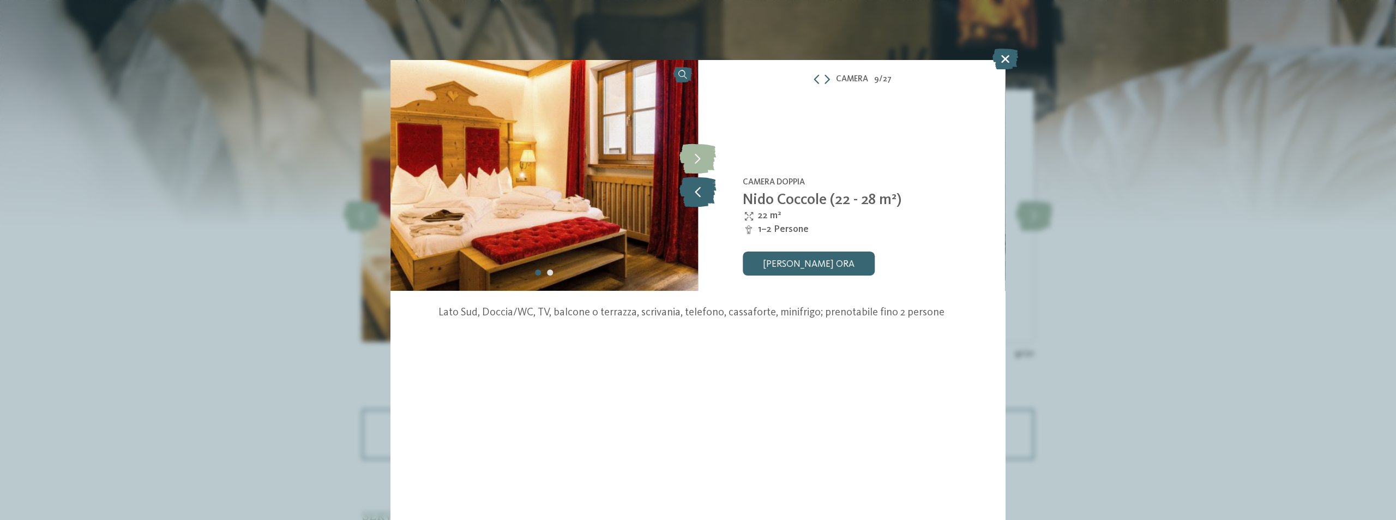
click at [706, 190] on icon at bounding box center [697, 192] width 37 height 30
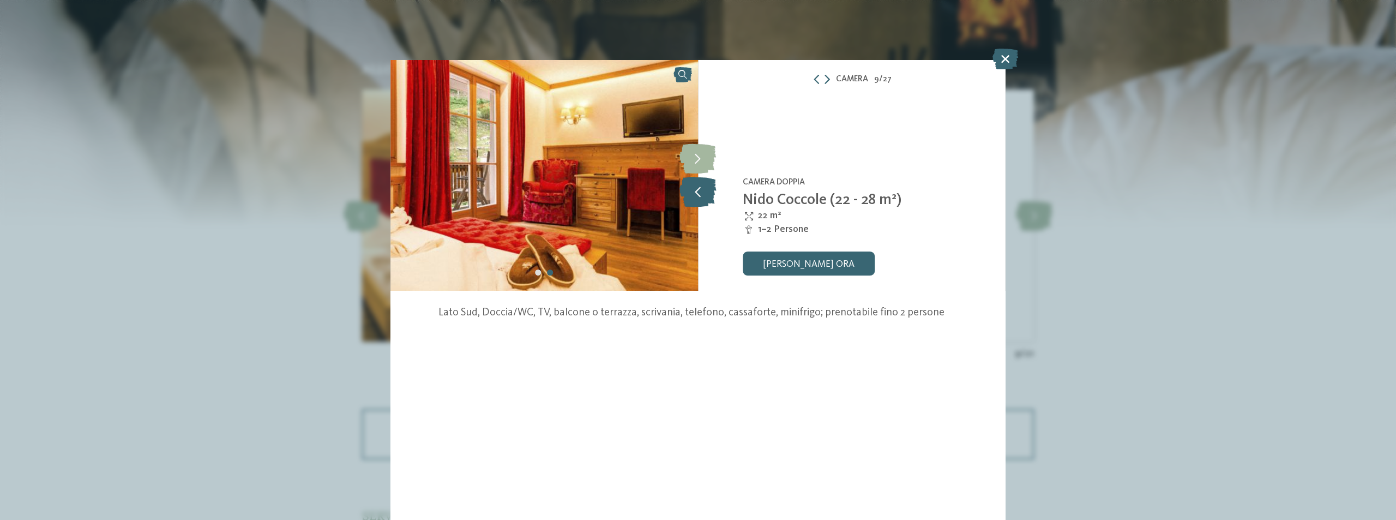
click at [706, 190] on icon at bounding box center [697, 192] width 37 height 30
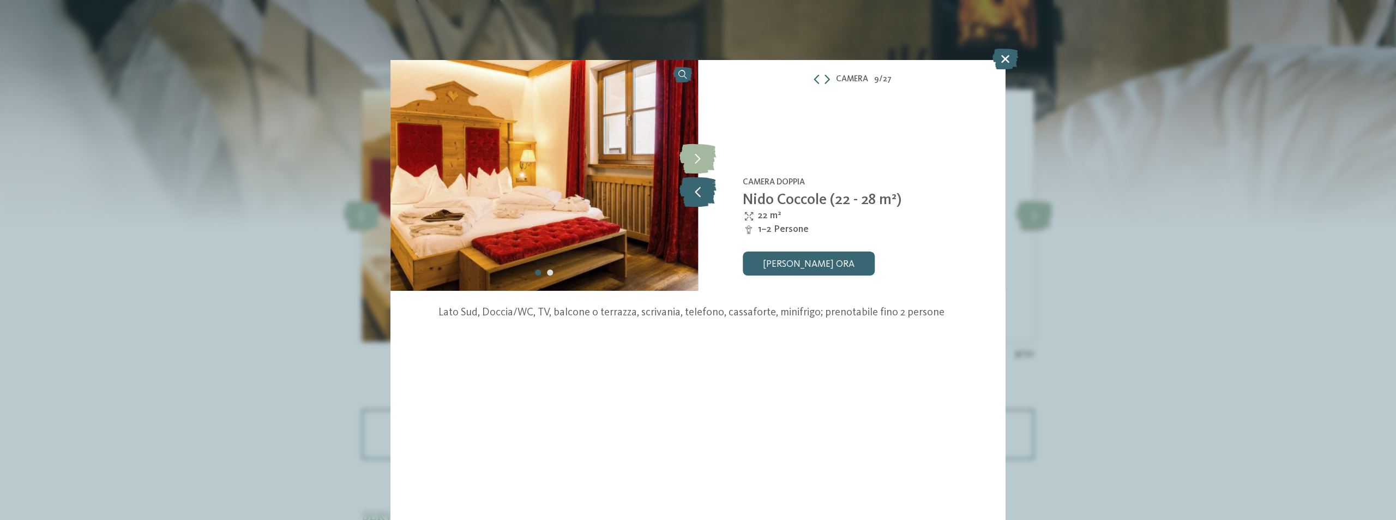
click at [706, 190] on icon at bounding box center [697, 192] width 37 height 30
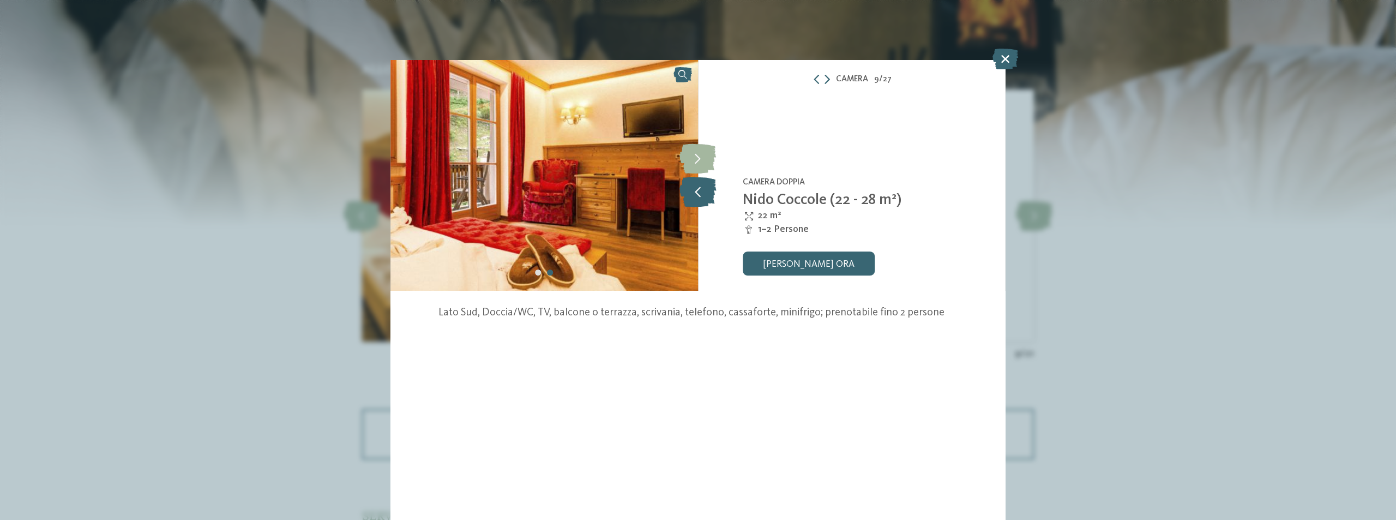
click at [704, 190] on icon at bounding box center [697, 192] width 37 height 30
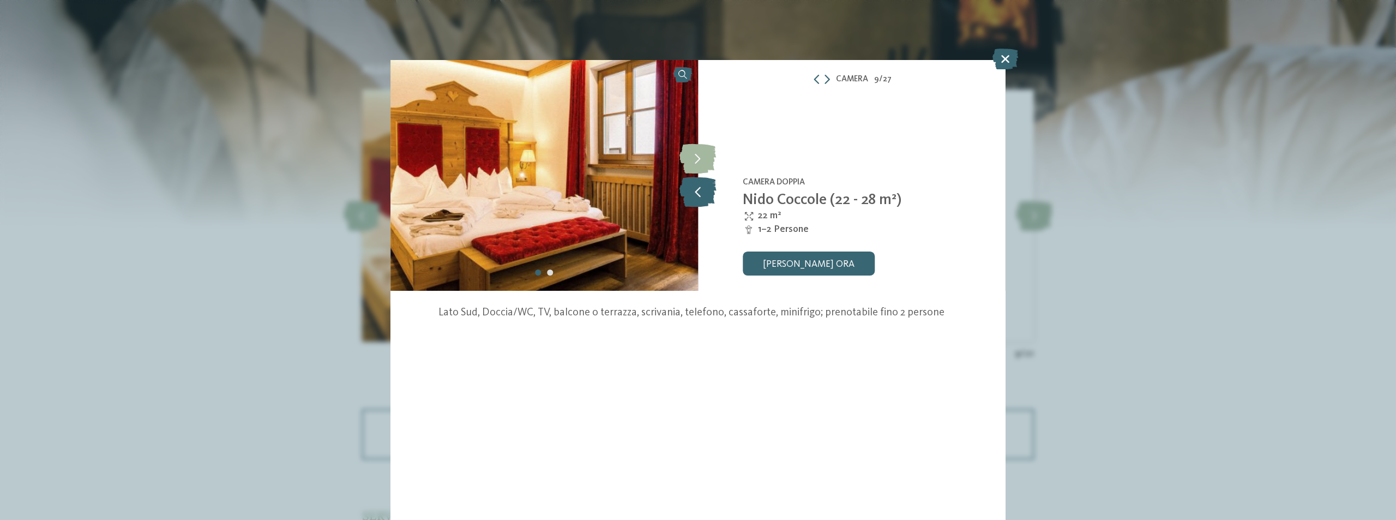
click at [704, 190] on icon at bounding box center [697, 192] width 37 height 30
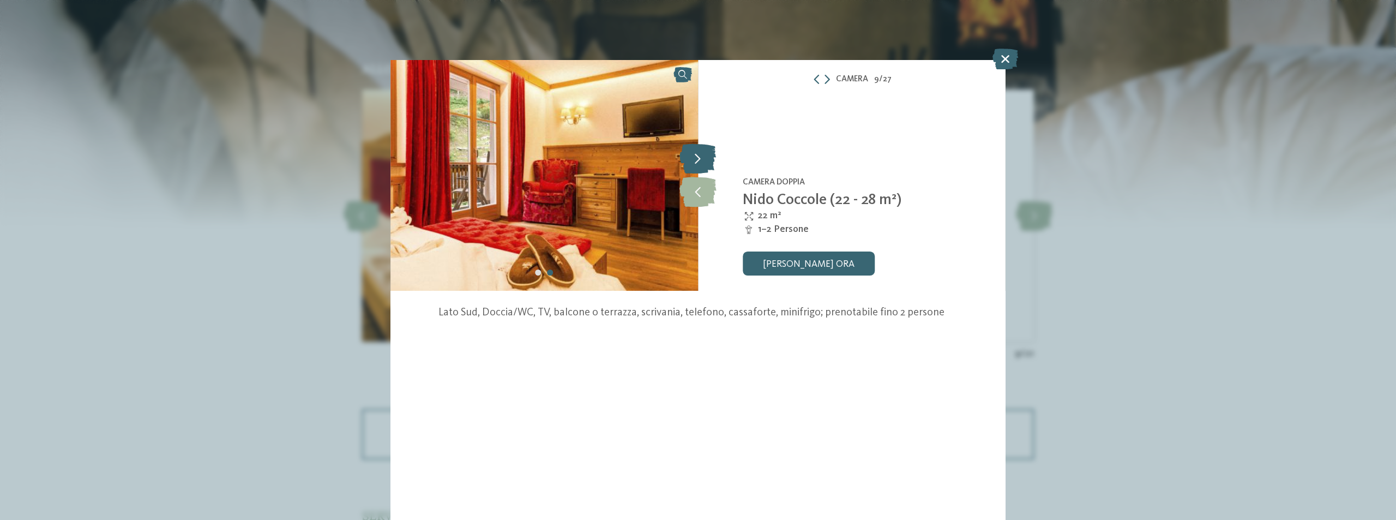
click at [690, 162] on icon at bounding box center [697, 159] width 37 height 30
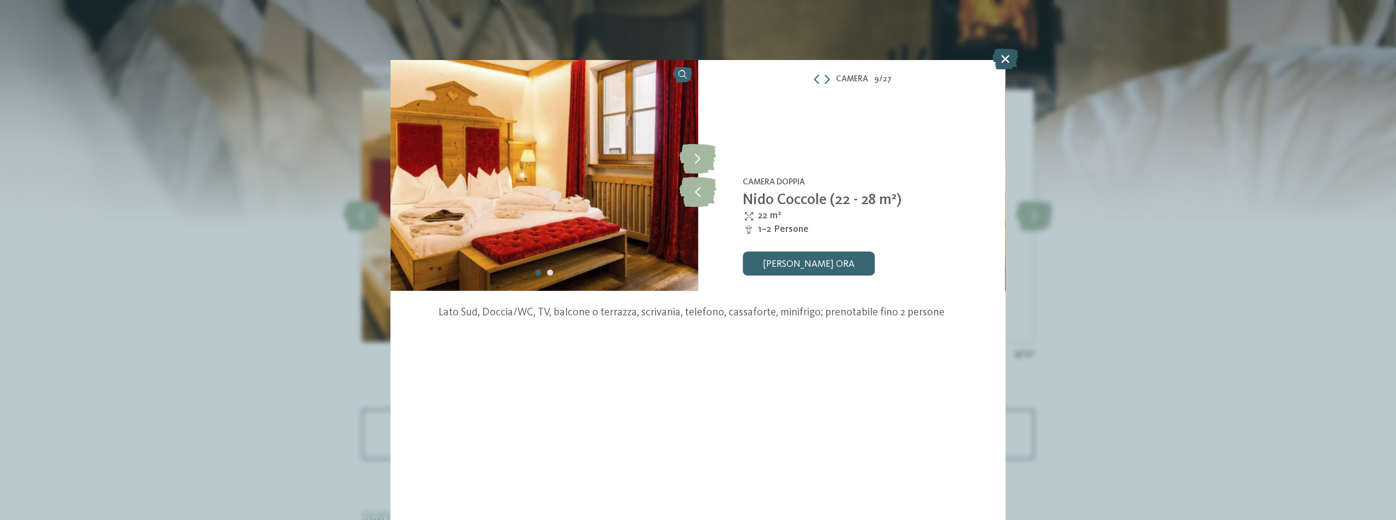
click at [1003, 61] on icon at bounding box center [1005, 59] width 26 height 21
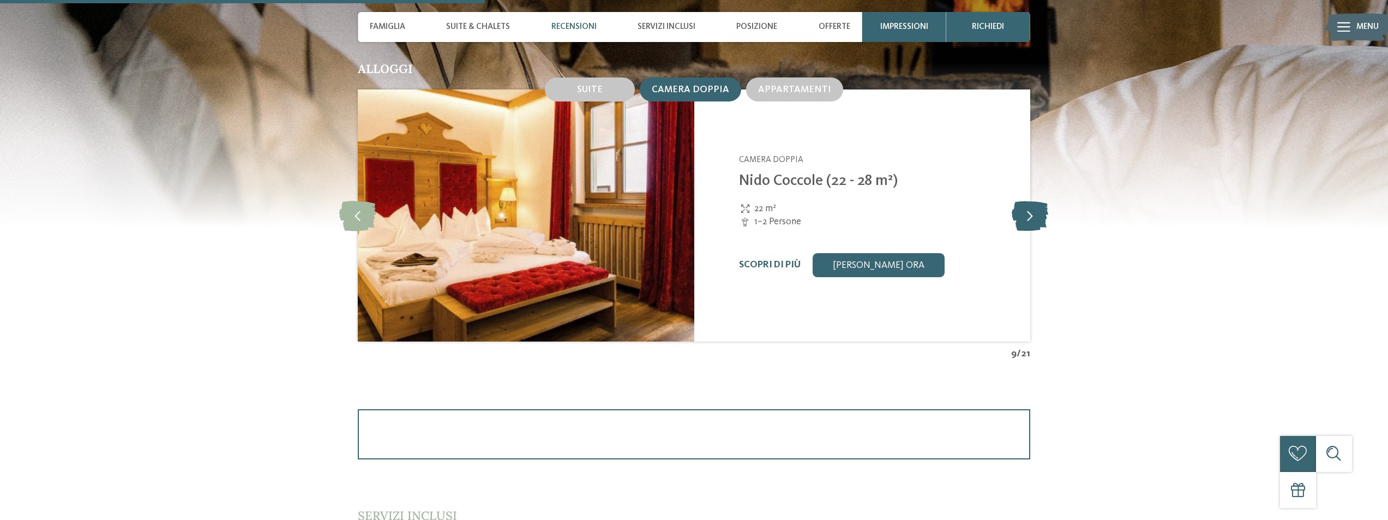
click at [1037, 215] on icon at bounding box center [1029, 216] width 37 height 30
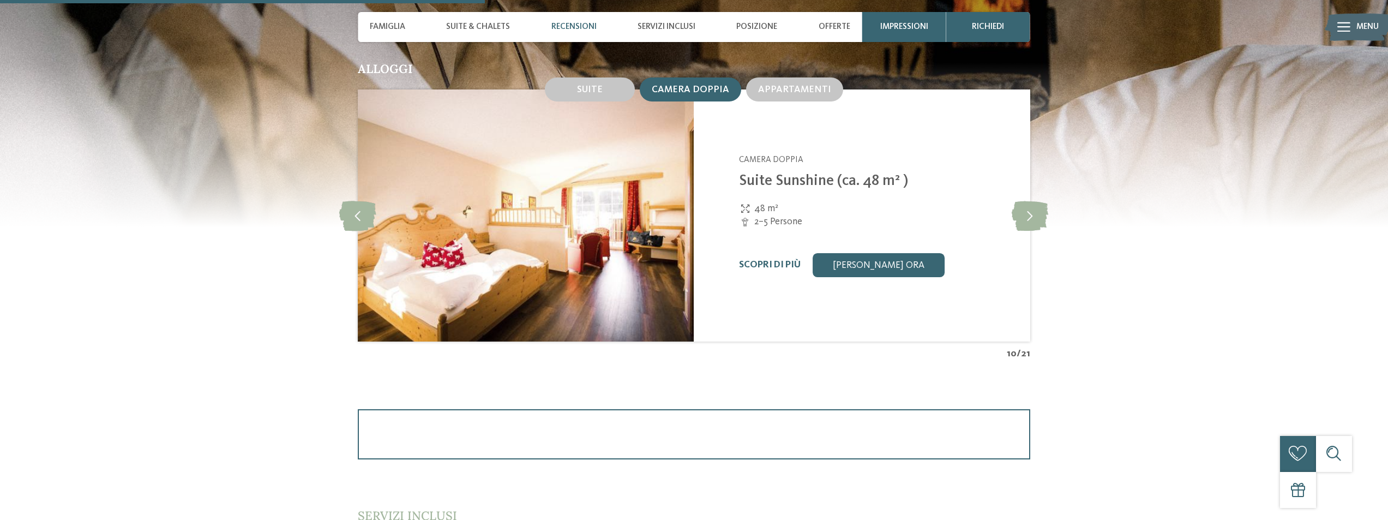
click at [571, 198] on img at bounding box center [526, 215] width 336 height 252
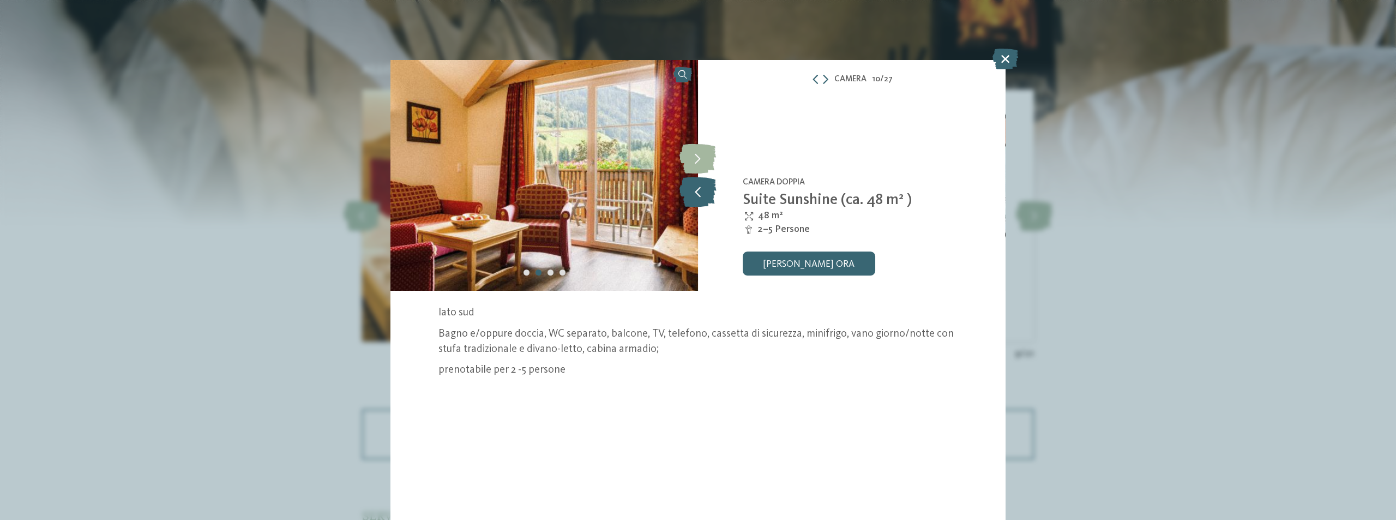
click at [700, 189] on icon at bounding box center [697, 192] width 37 height 30
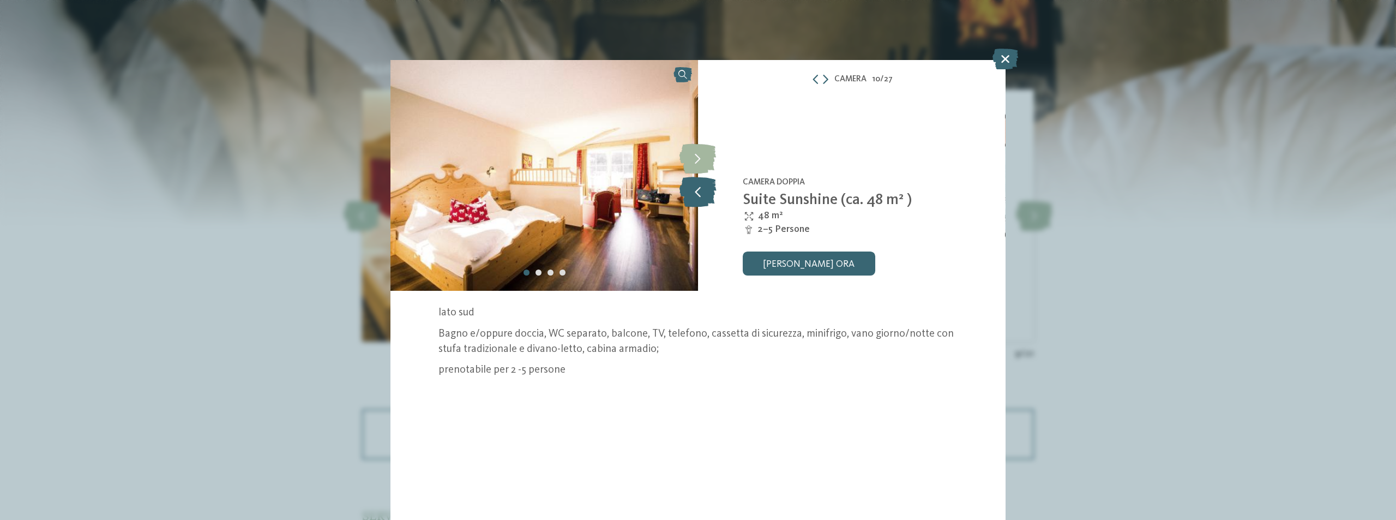
click at [700, 189] on icon at bounding box center [697, 192] width 37 height 30
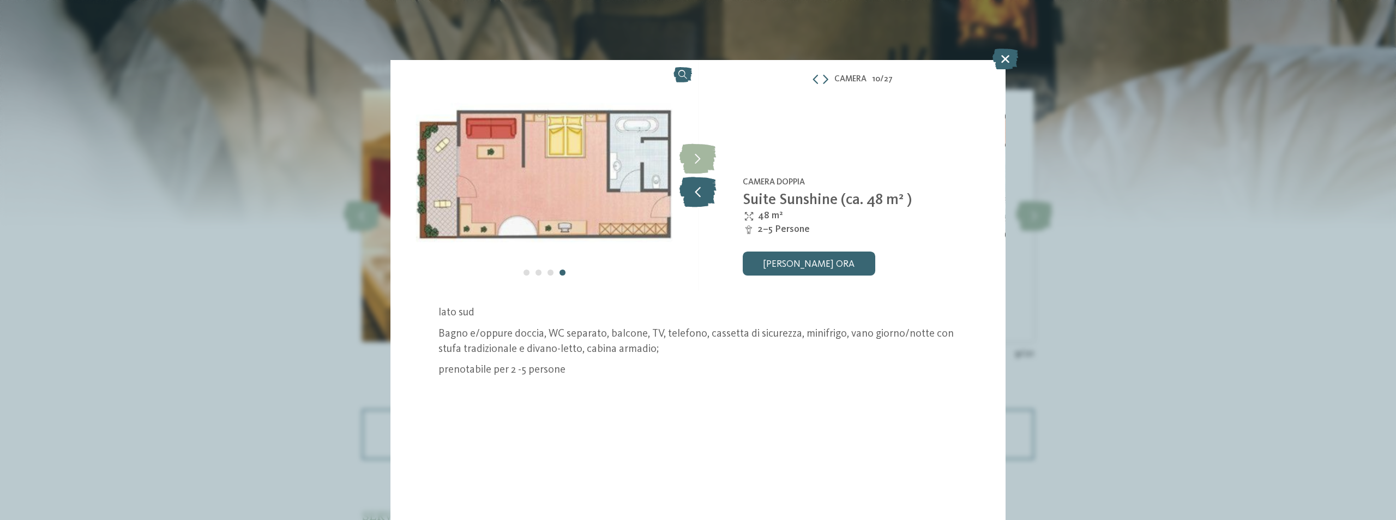
click at [700, 189] on icon at bounding box center [697, 192] width 37 height 30
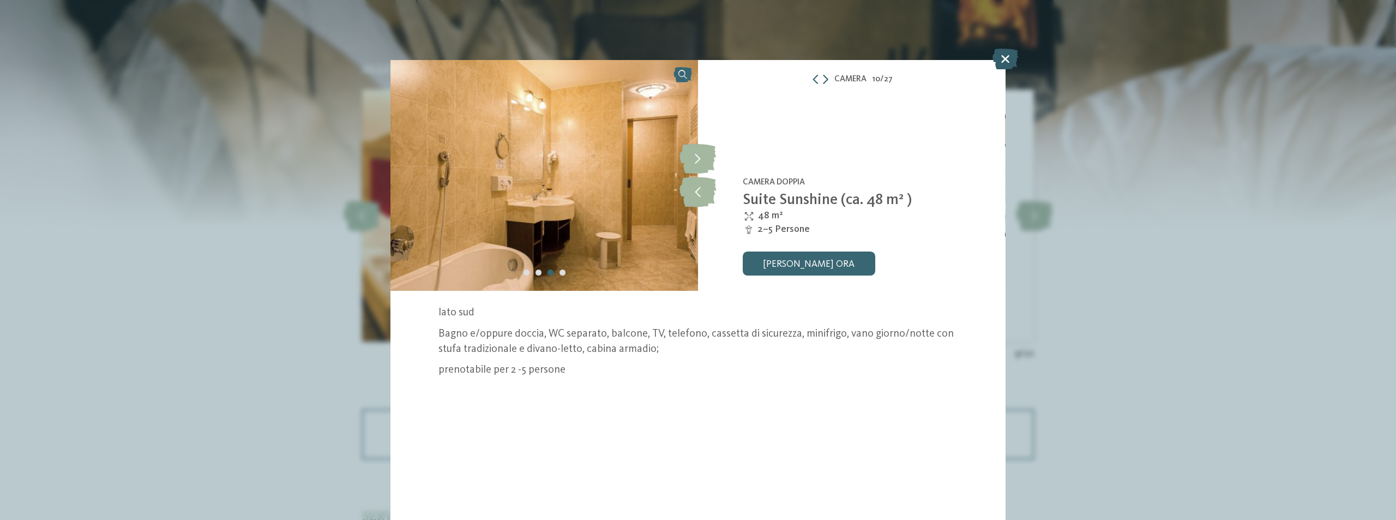
click at [1005, 65] on icon at bounding box center [1005, 59] width 26 height 21
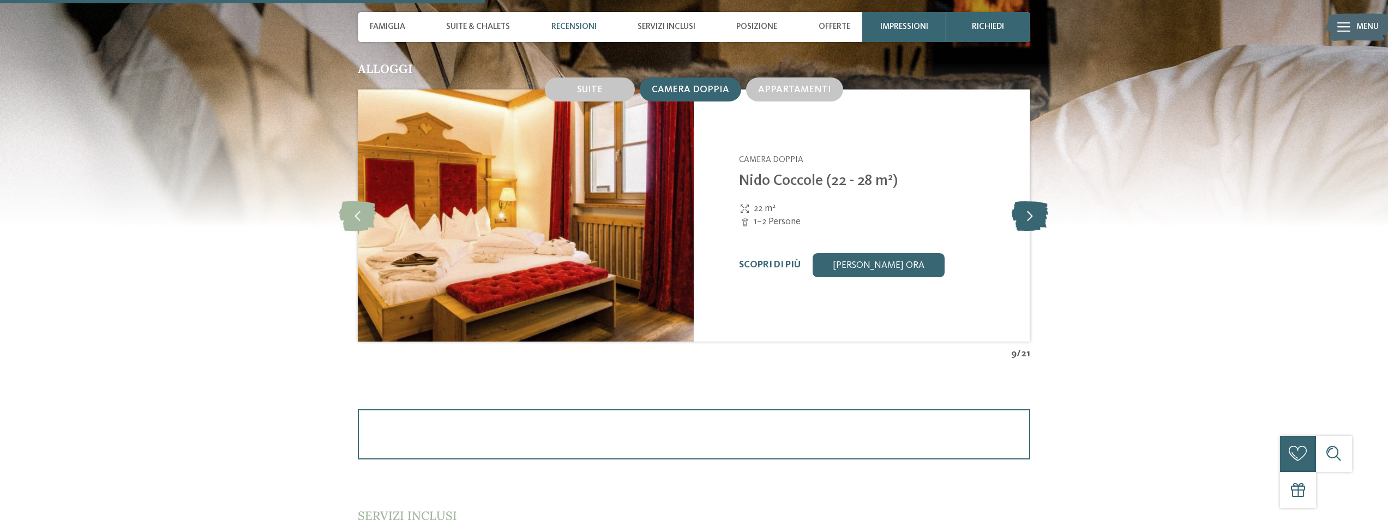
click at [1022, 204] on icon at bounding box center [1029, 216] width 37 height 30
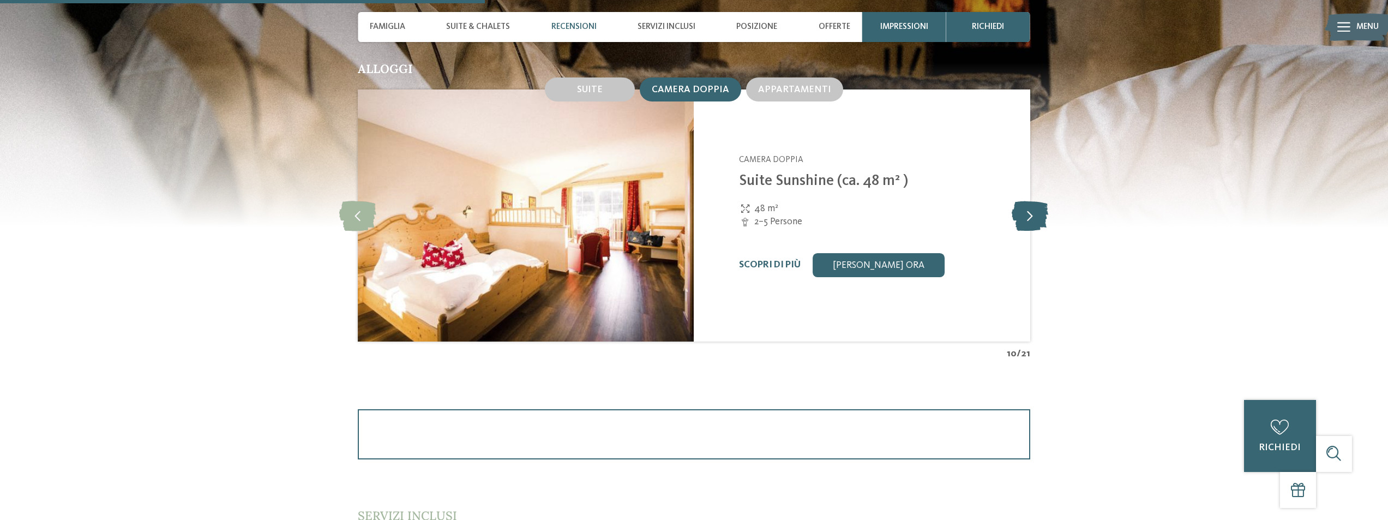
click at [1022, 204] on icon at bounding box center [1029, 216] width 37 height 30
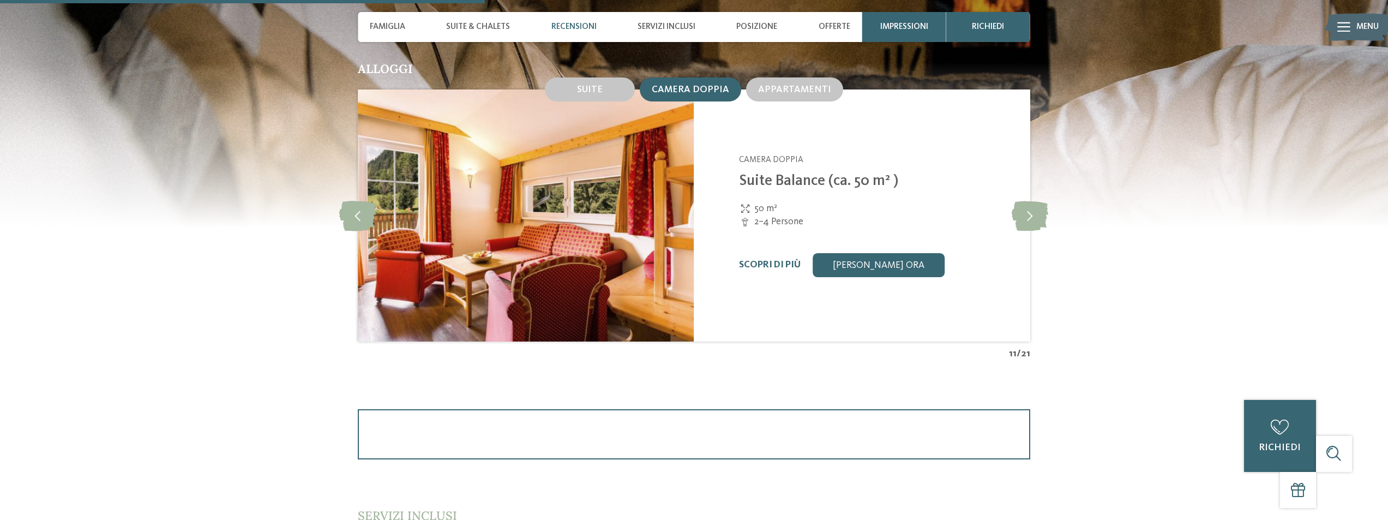
click at [483, 201] on img at bounding box center [526, 215] width 336 height 252
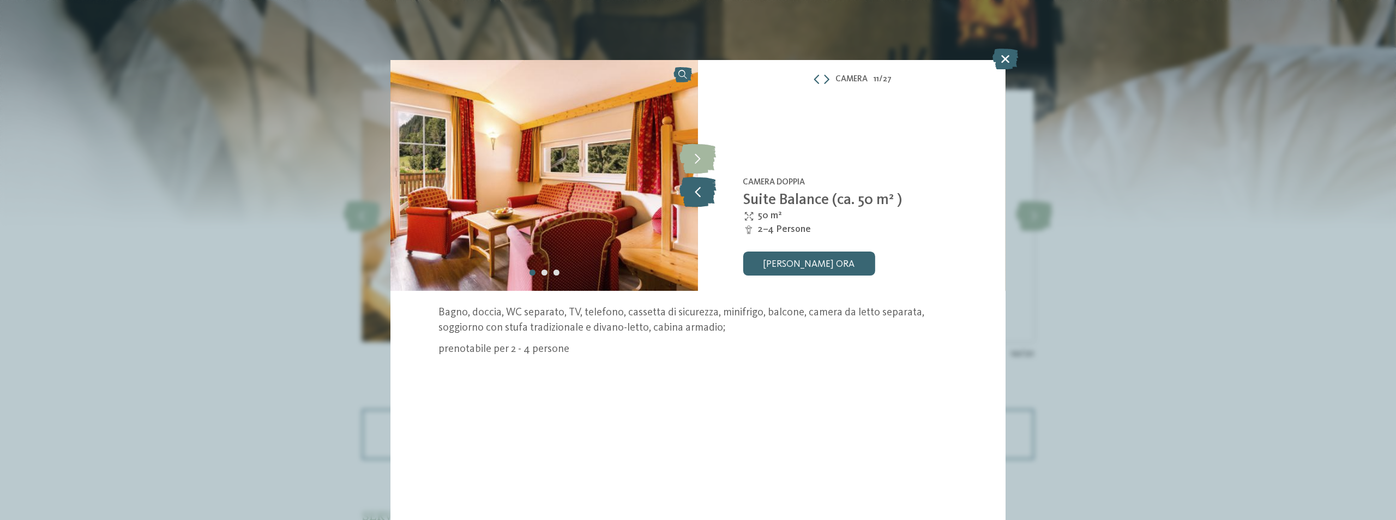
click at [698, 188] on icon at bounding box center [697, 192] width 37 height 30
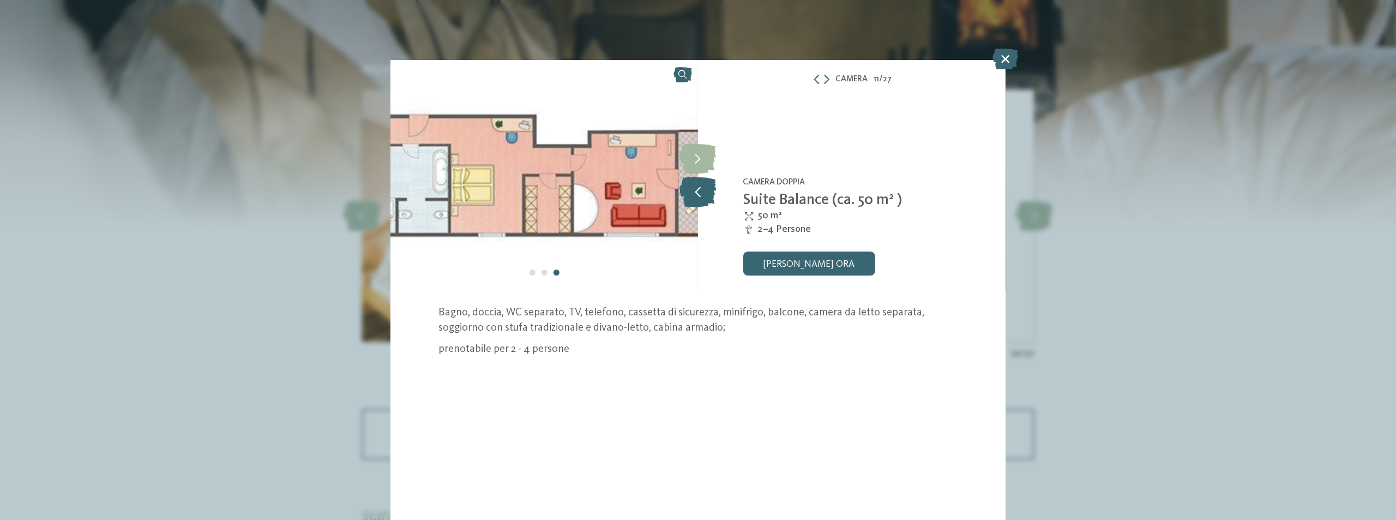
click at [698, 188] on icon at bounding box center [697, 192] width 37 height 30
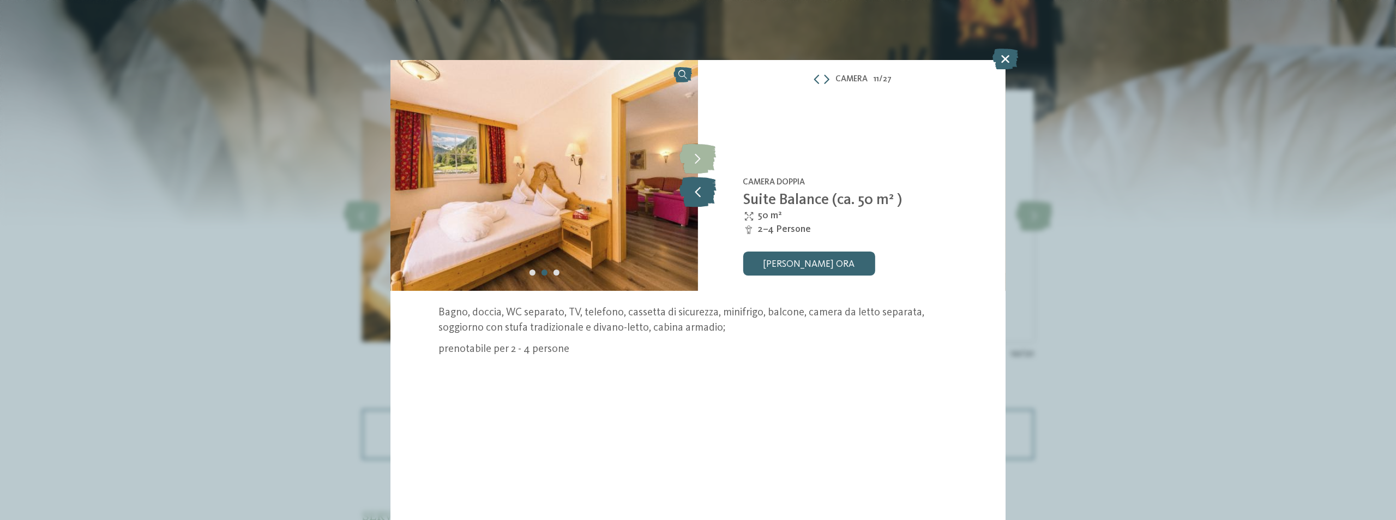
click at [698, 187] on icon at bounding box center [697, 192] width 37 height 30
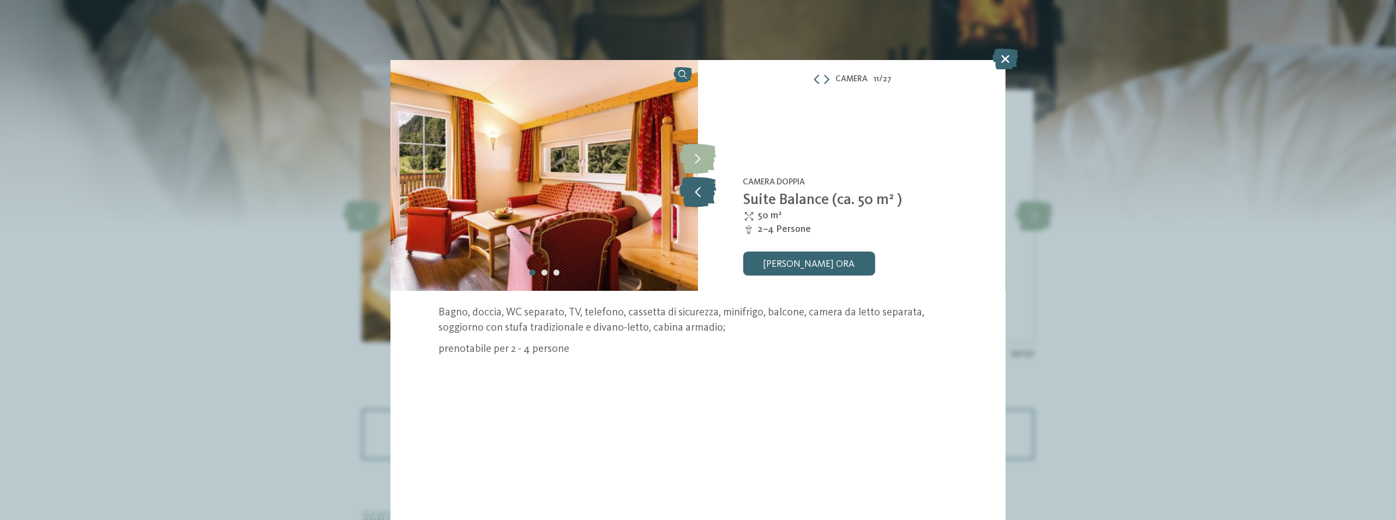
click at [698, 187] on icon at bounding box center [697, 192] width 37 height 30
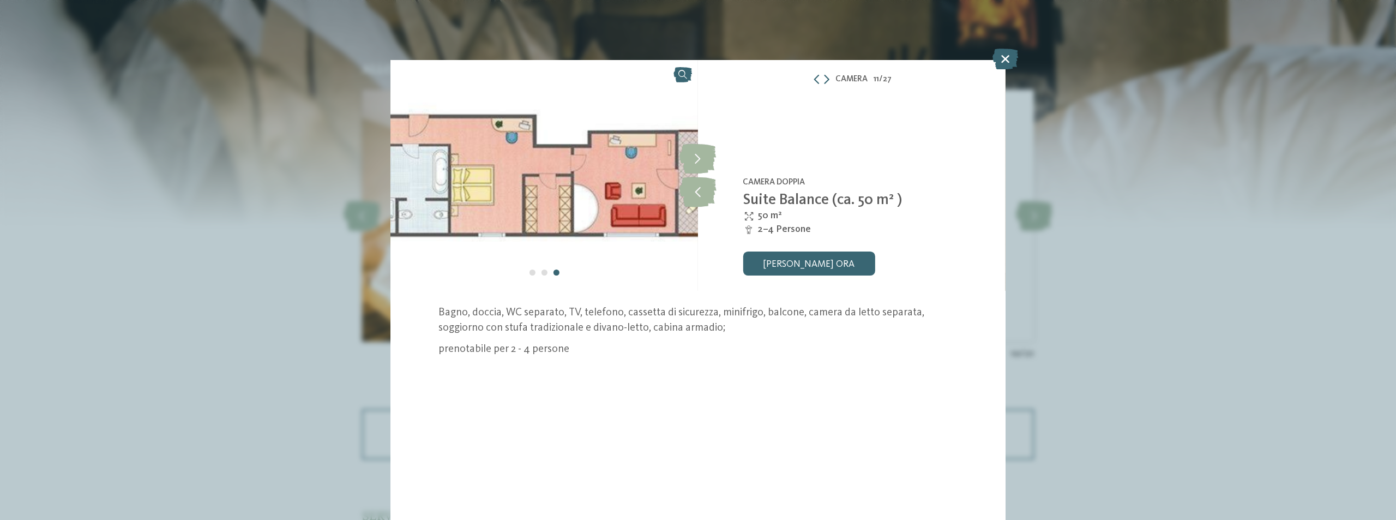
click at [1007, 61] on icon at bounding box center [1005, 59] width 26 height 21
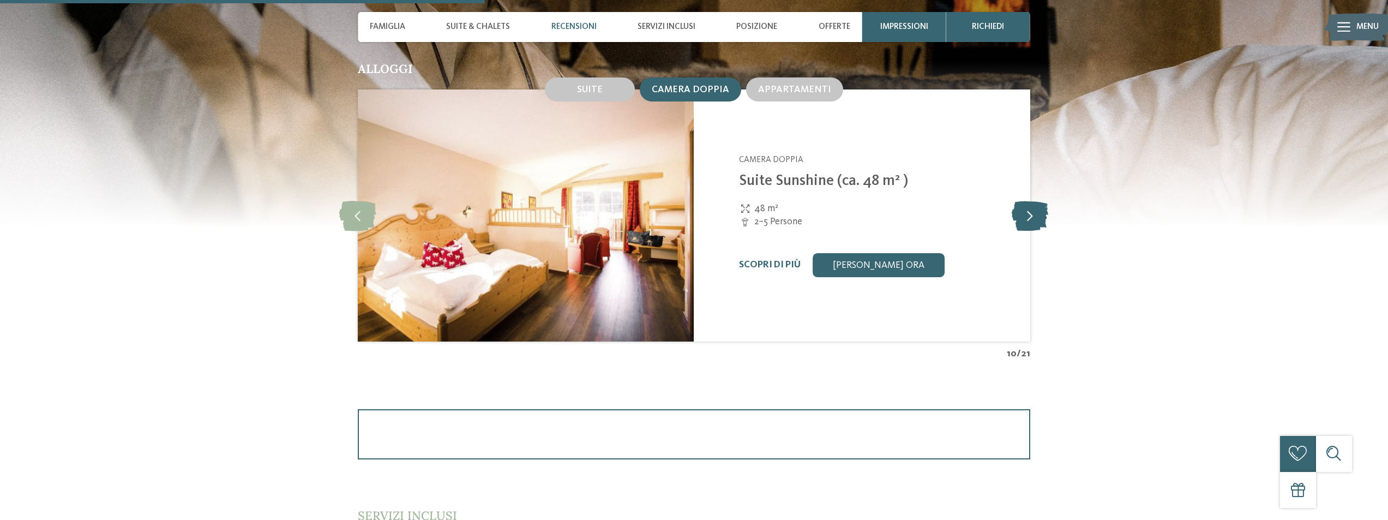
click at [1034, 210] on icon at bounding box center [1029, 216] width 37 height 30
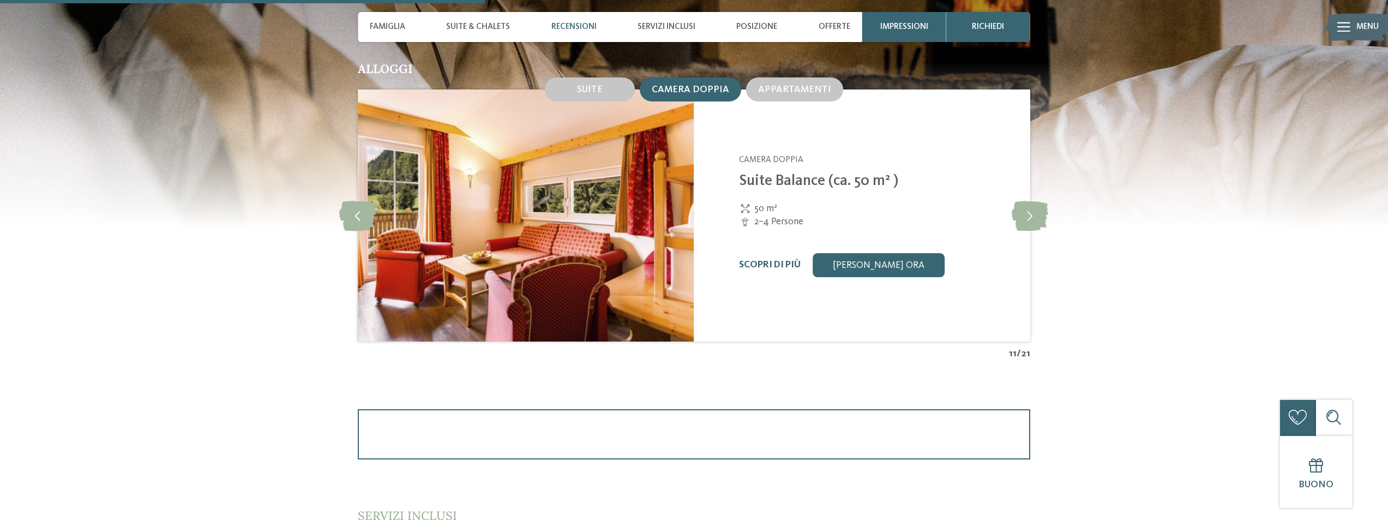
click at [535, 207] on img at bounding box center [526, 215] width 336 height 252
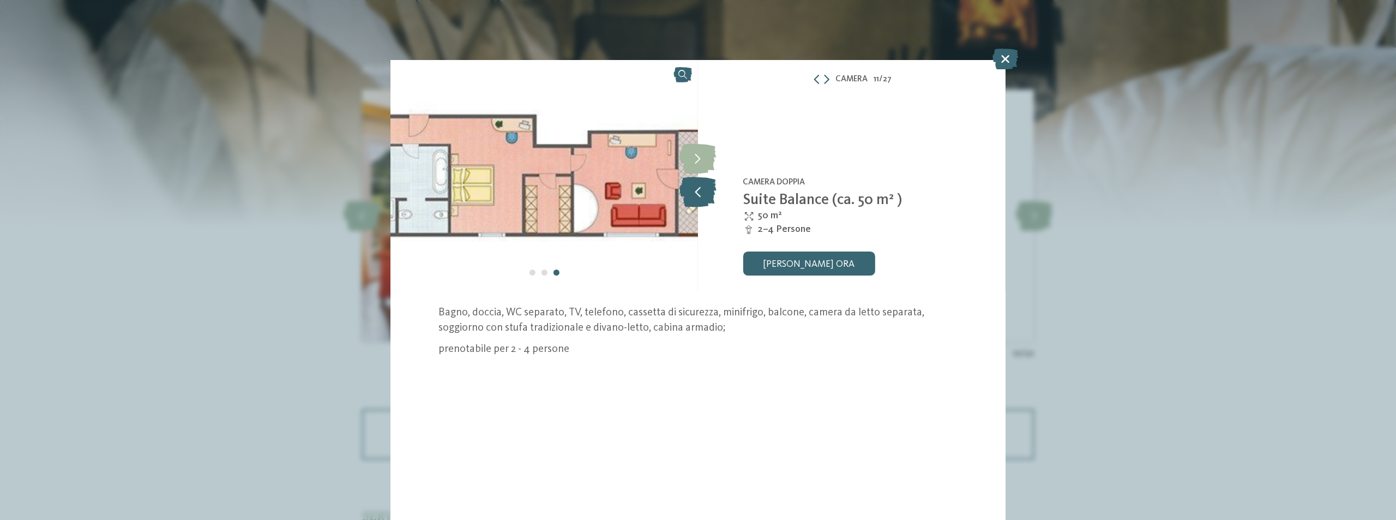
click at [693, 199] on icon at bounding box center [697, 192] width 37 height 30
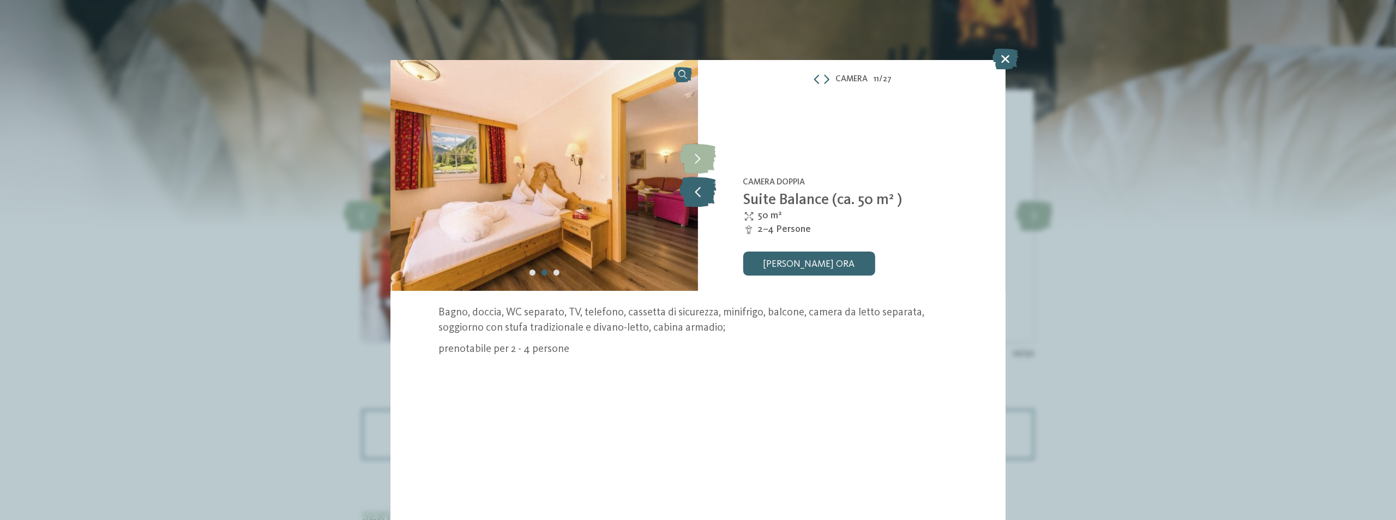
click at [693, 199] on icon at bounding box center [697, 192] width 37 height 30
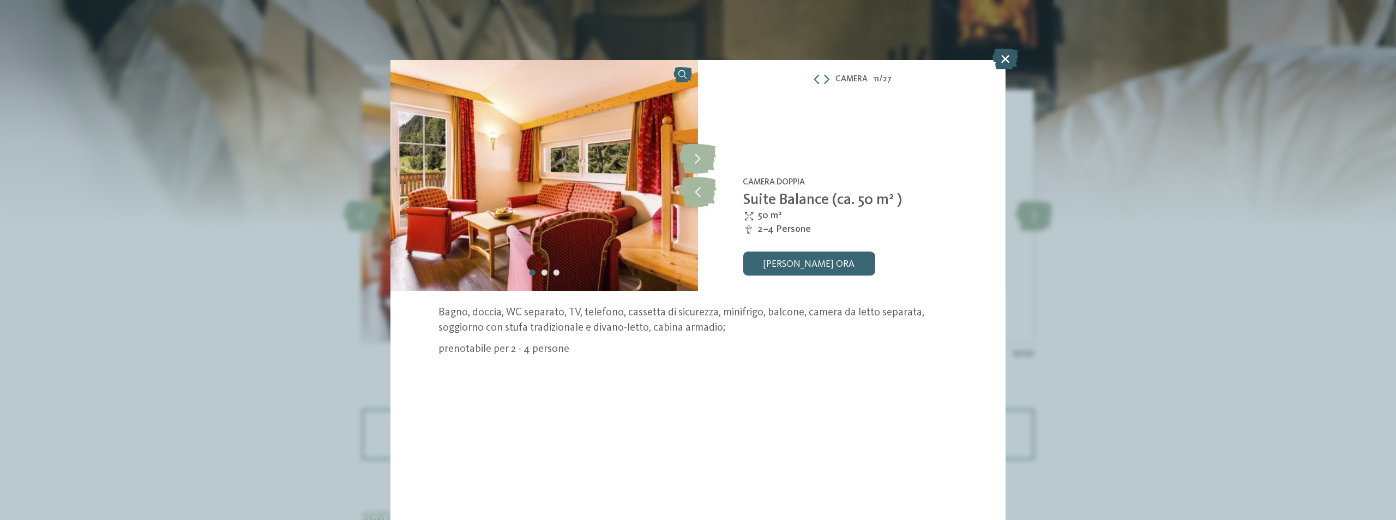
click at [1003, 59] on icon at bounding box center [1005, 59] width 26 height 21
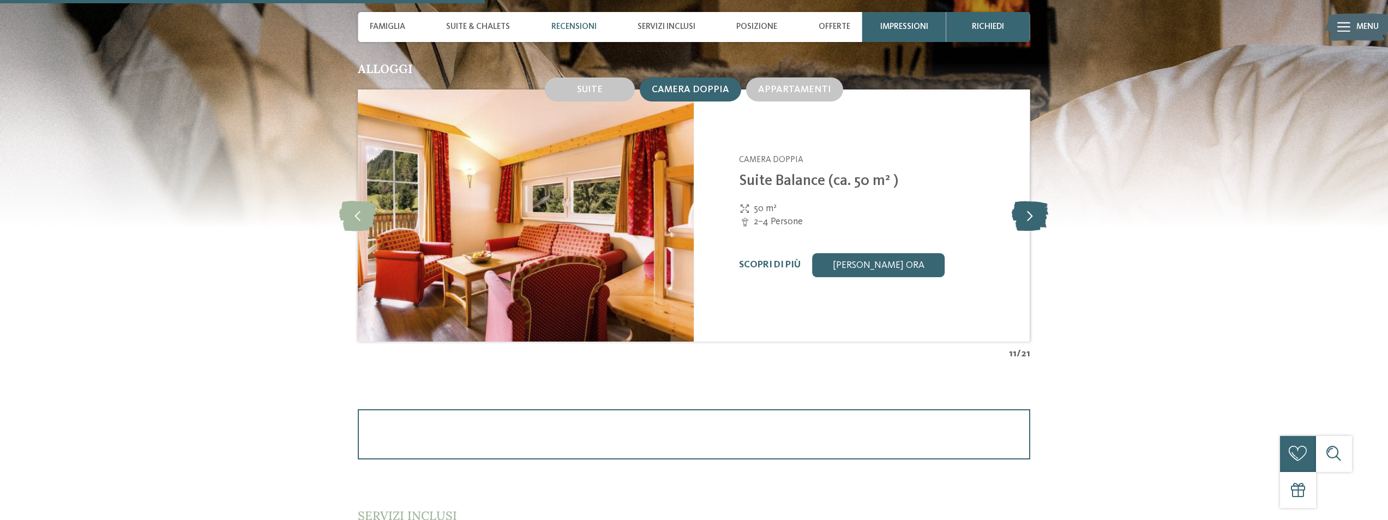
click at [1027, 222] on icon at bounding box center [1029, 216] width 37 height 30
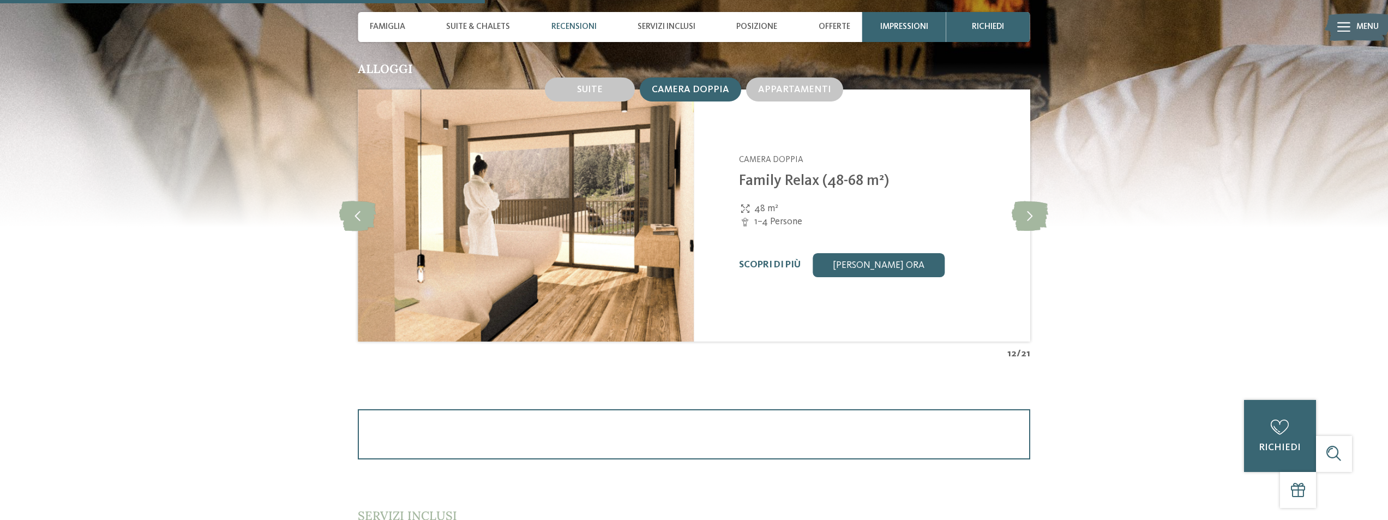
click at [559, 201] on img at bounding box center [526, 215] width 336 height 252
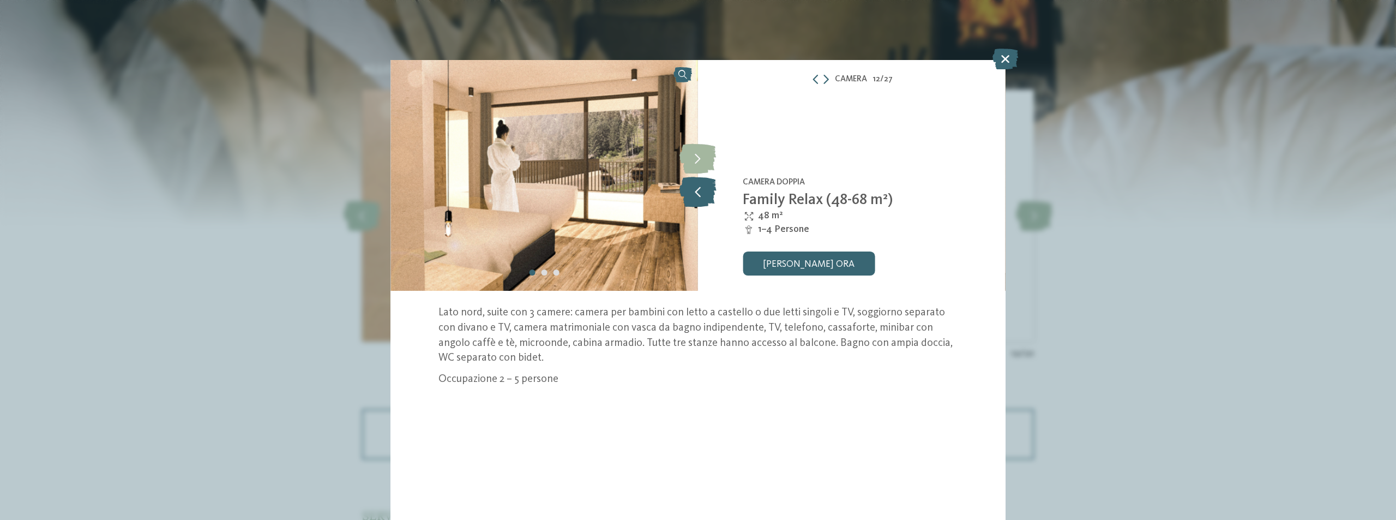
click at [703, 199] on icon at bounding box center [697, 192] width 37 height 30
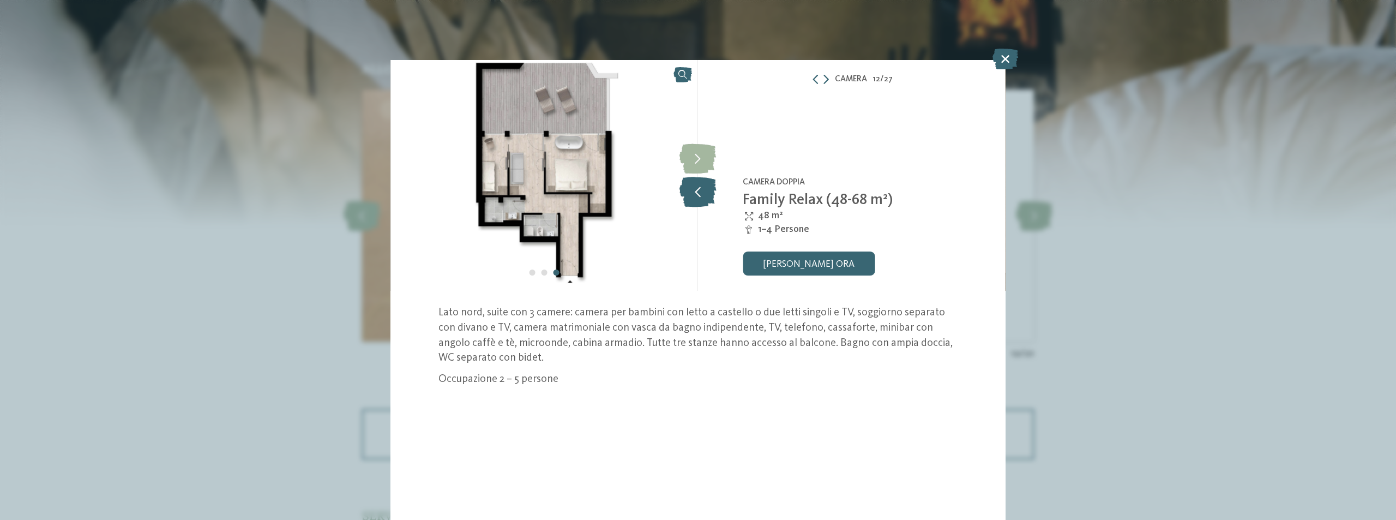
click at [703, 199] on icon at bounding box center [697, 192] width 37 height 30
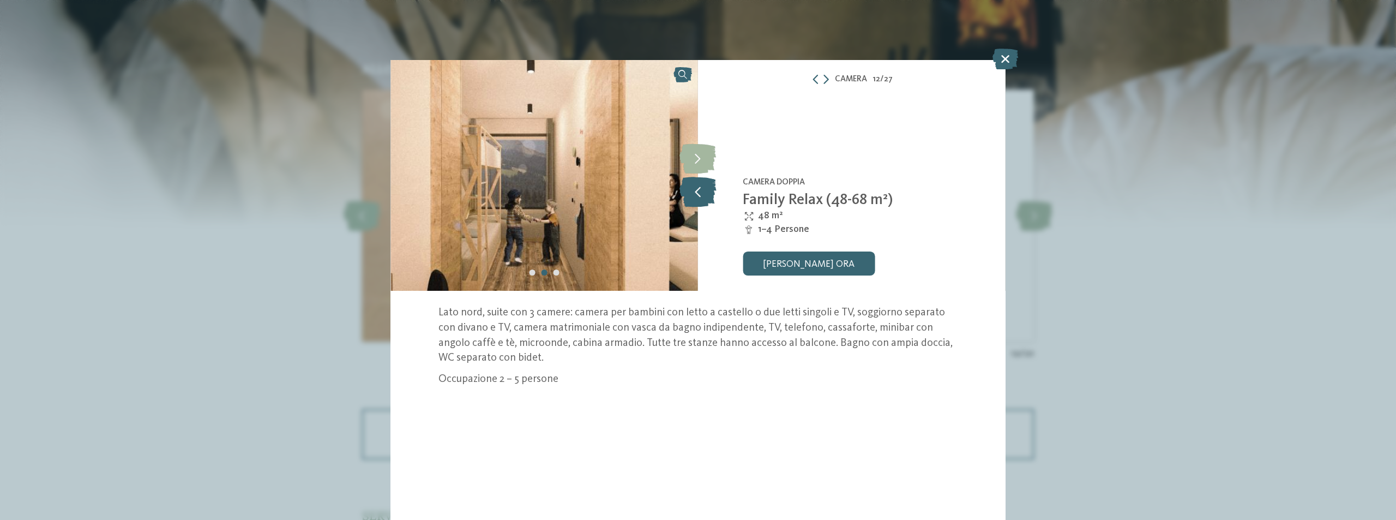
click at [703, 199] on icon at bounding box center [697, 192] width 37 height 30
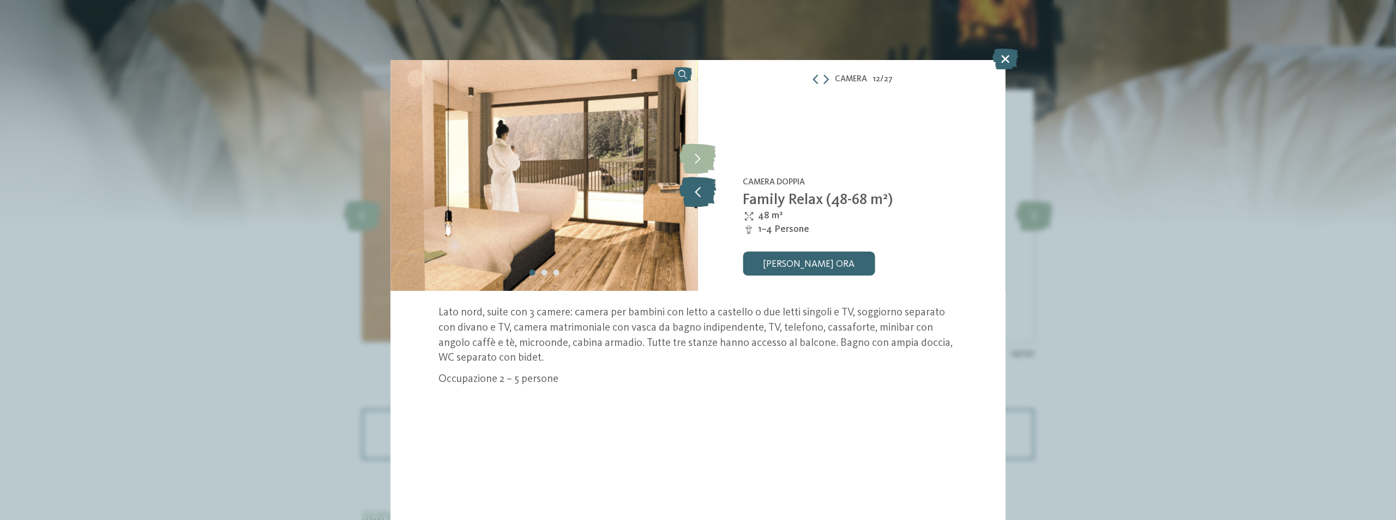
click at [703, 199] on icon at bounding box center [697, 192] width 37 height 30
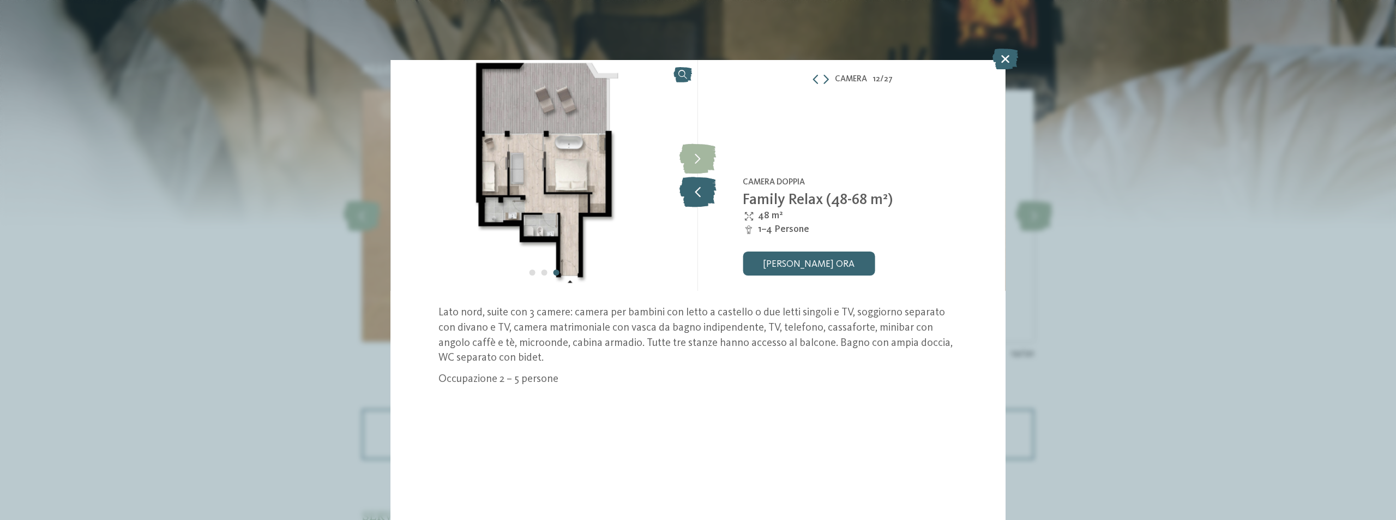
click at [702, 198] on icon at bounding box center [697, 192] width 37 height 30
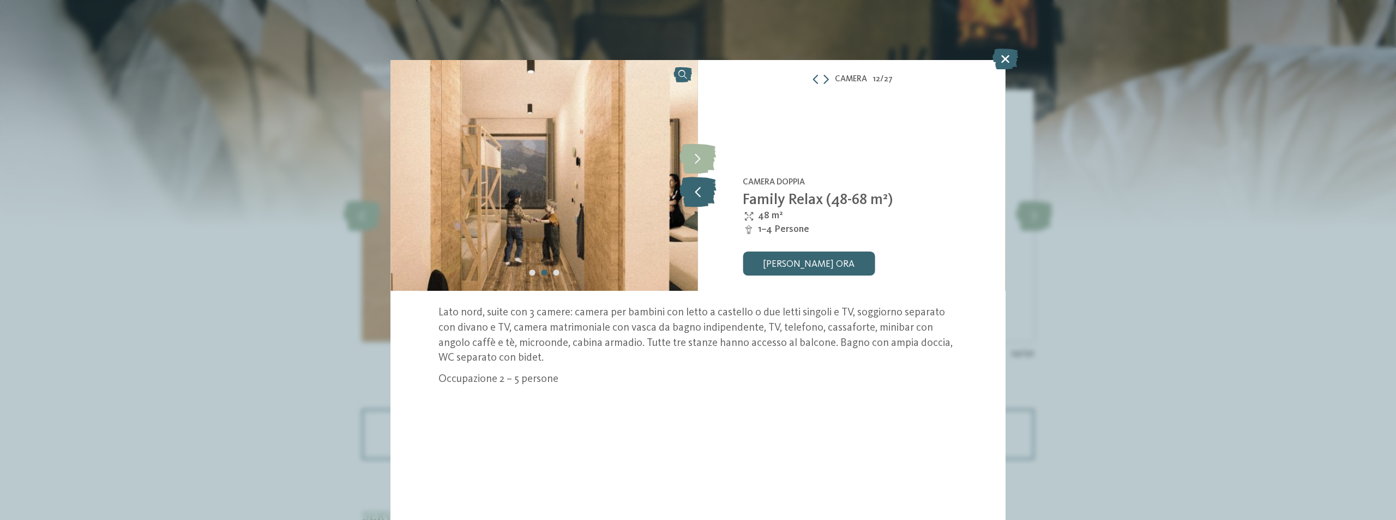
click at [702, 198] on icon at bounding box center [697, 192] width 37 height 30
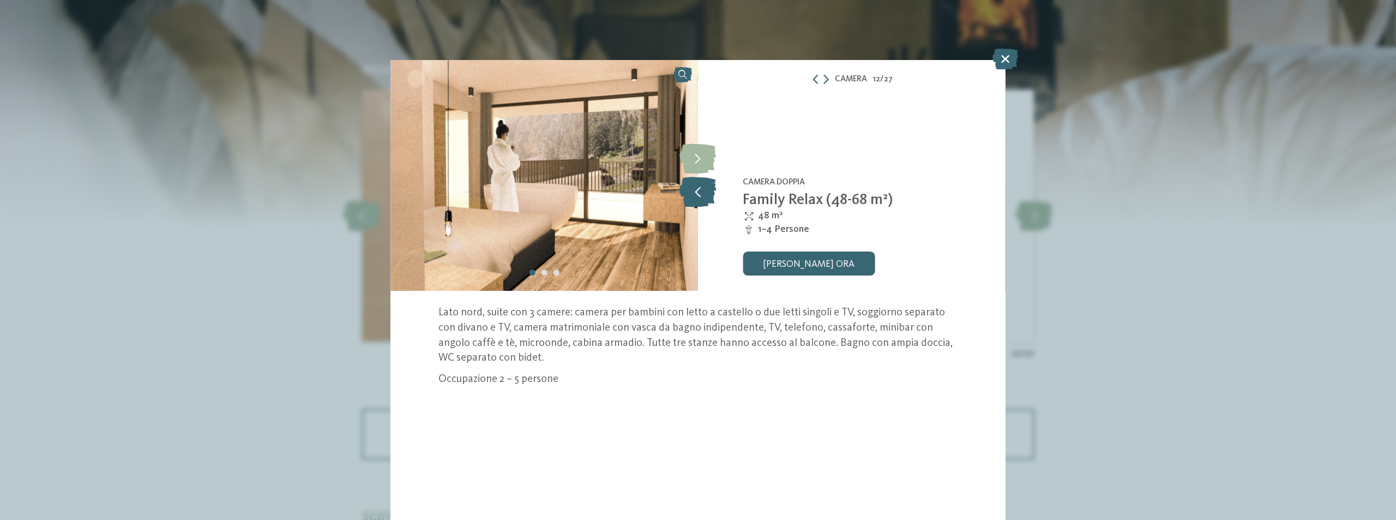
click at [702, 198] on icon at bounding box center [697, 192] width 37 height 30
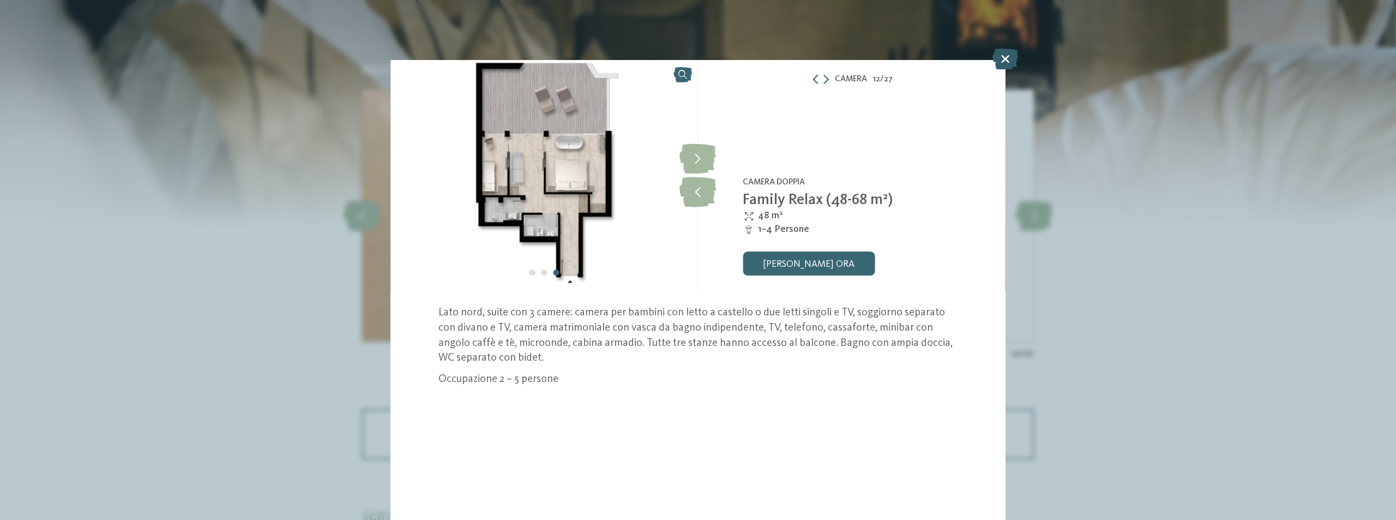
click at [1010, 58] on icon at bounding box center [1005, 59] width 26 height 21
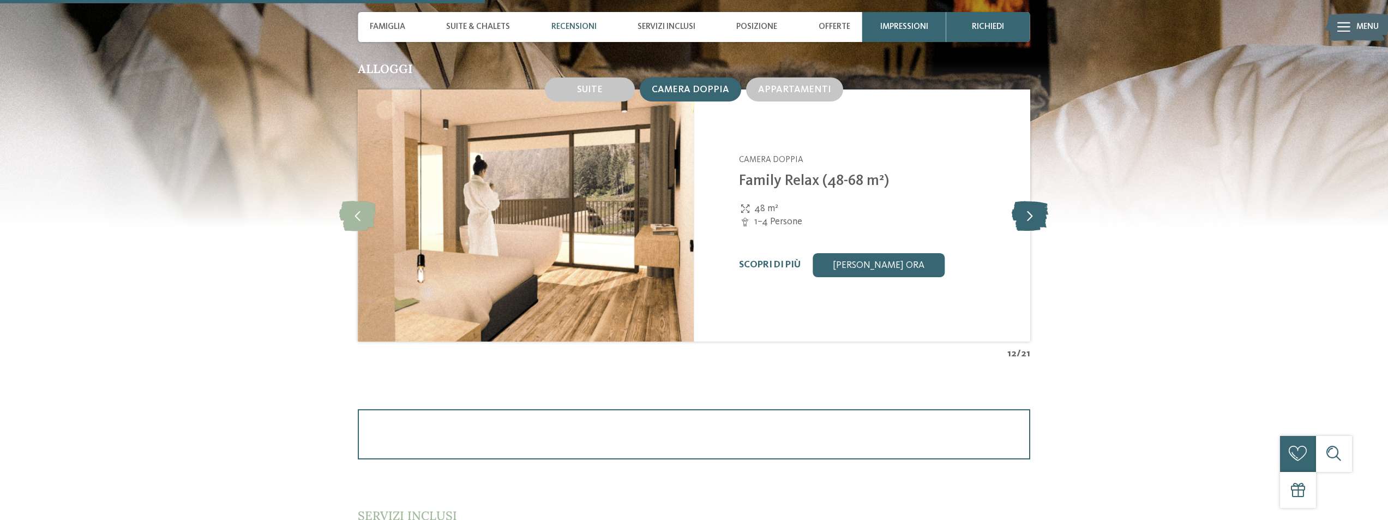
click at [1026, 218] on icon at bounding box center [1029, 216] width 37 height 30
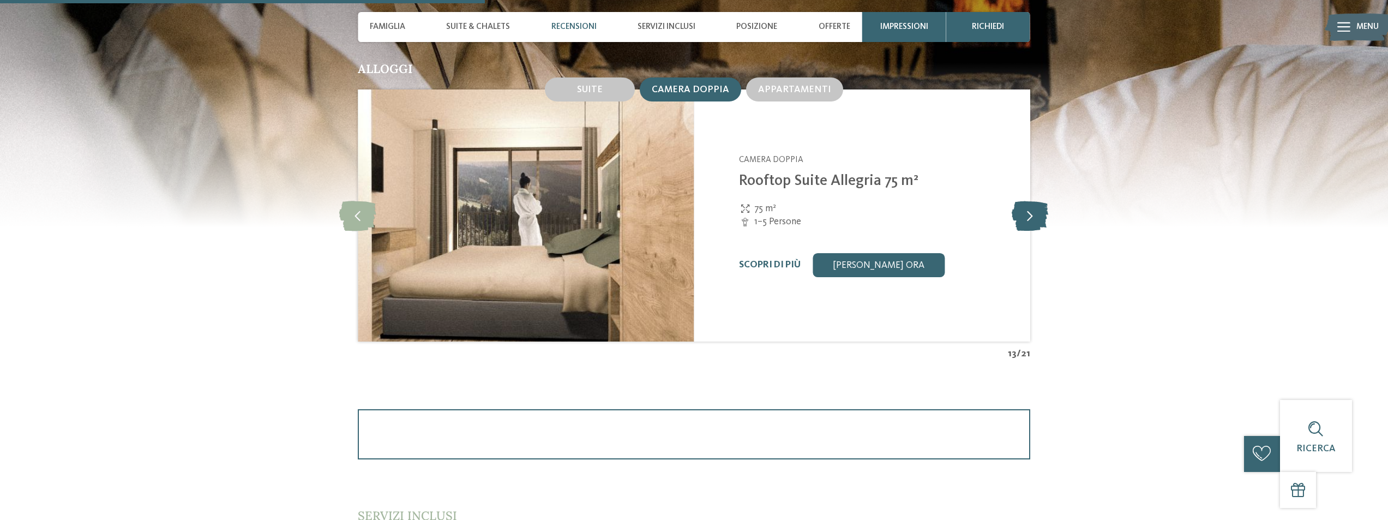
click at [1026, 218] on icon at bounding box center [1029, 216] width 37 height 30
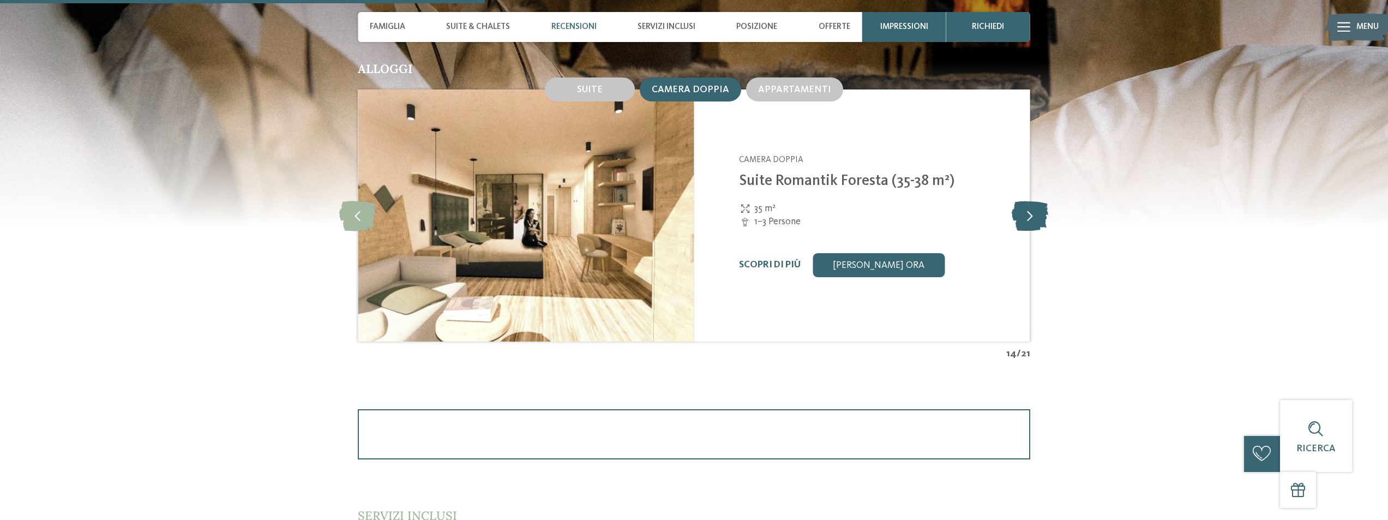
click at [1026, 218] on icon at bounding box center [1029, 216] width 37 height 30
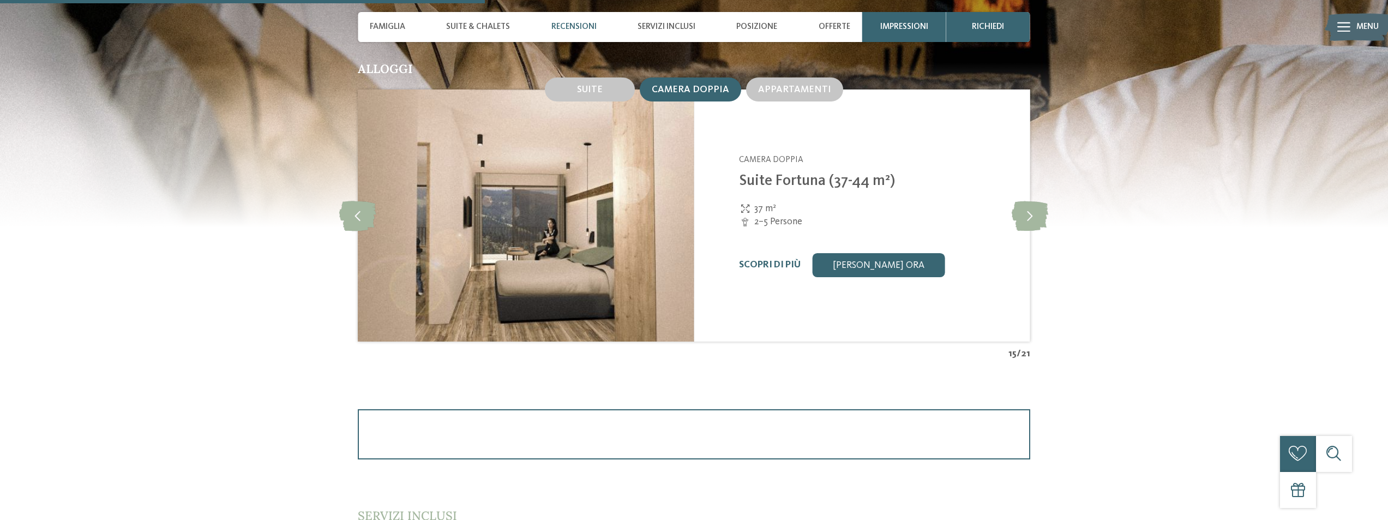
click at [584, 221] on img at bounding box center [526, 215] width 336 height 252
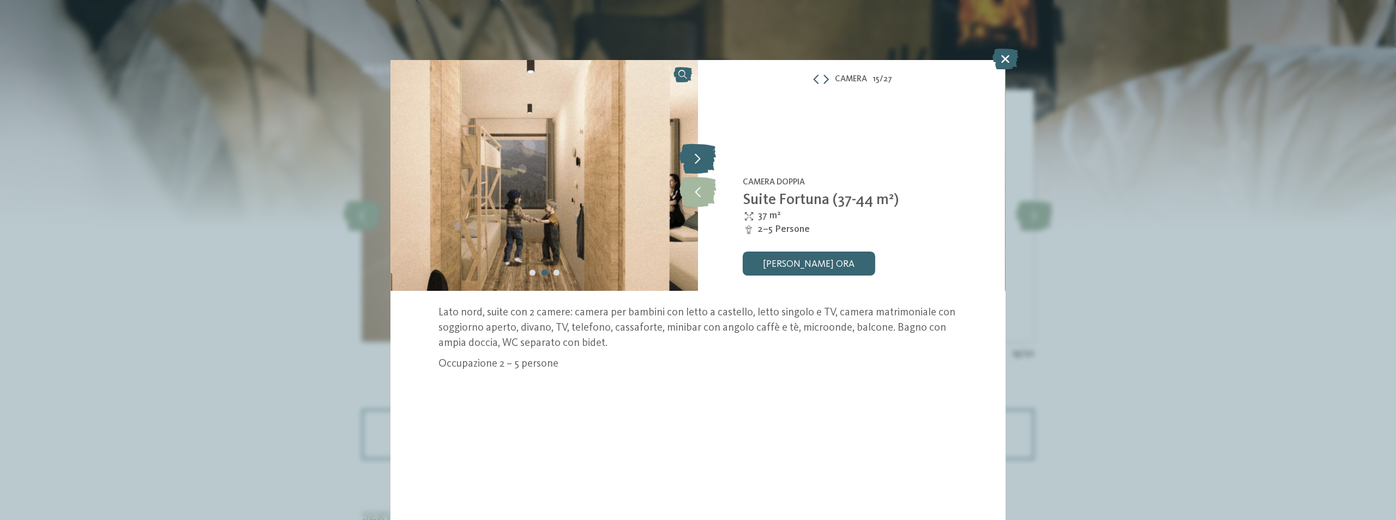
click at [695, 160] on icon at bounding box center [697, 159] width 37 height 30
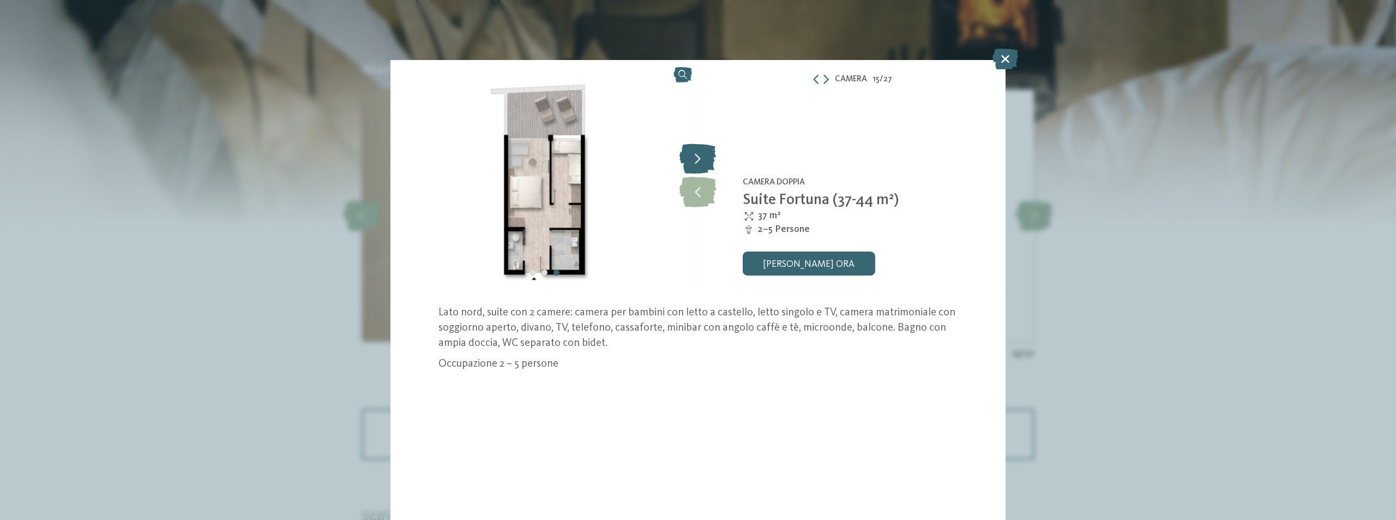
click at [695, 160] on icon at bounding box center [697, 159] width 37 height 30
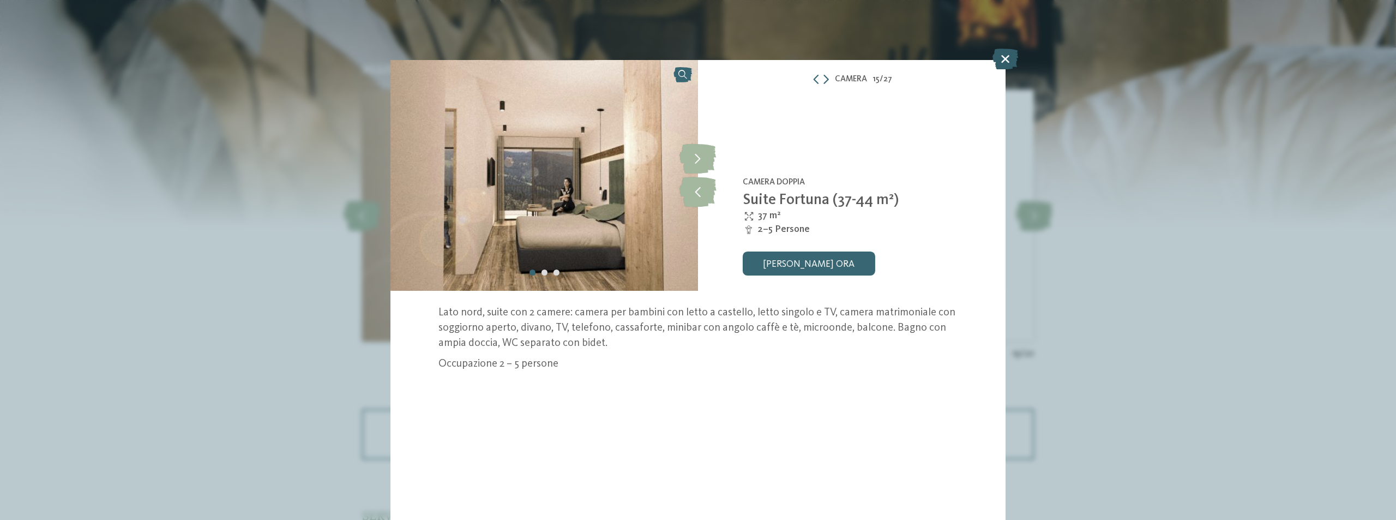
click at [1006, 61] on icon at bounding box center [1005, 59] width 26 height 21
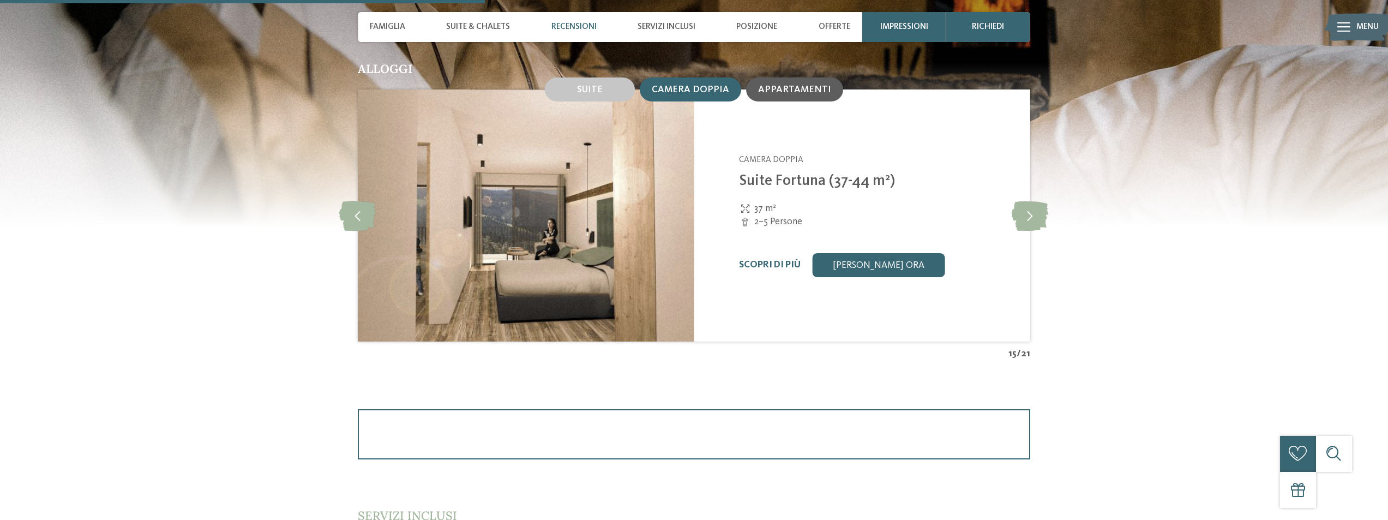
click at [825, 92] on span "Appartamenti" at bounding box center [794, 89] width 73 height 9
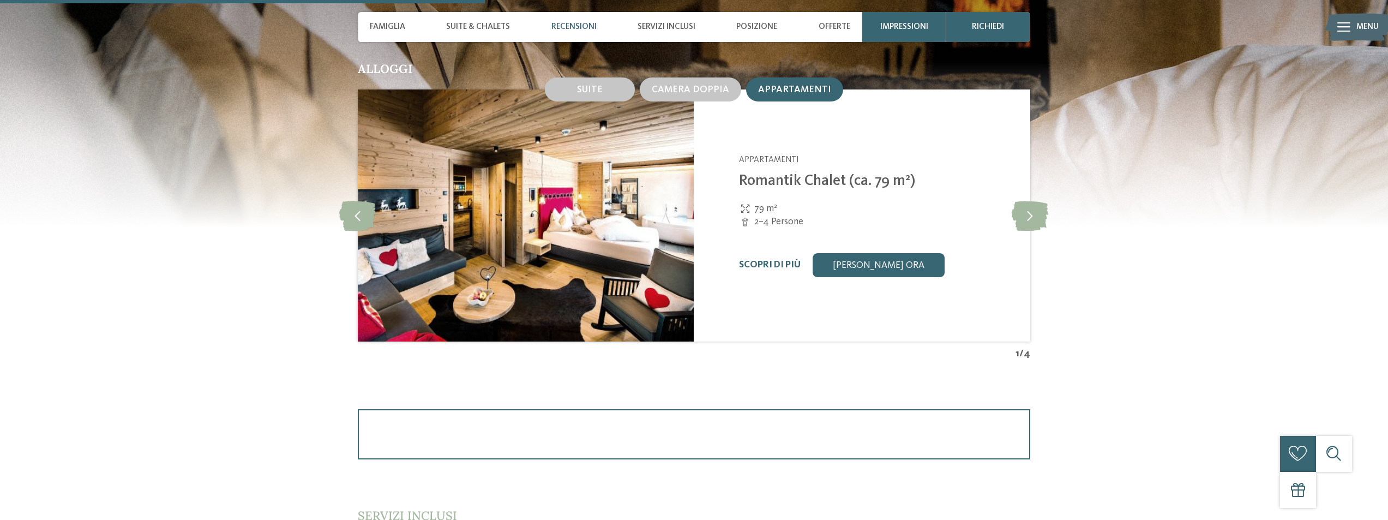
click at [621, 184] on img at bounding box center [526, 215] width 336 height 252
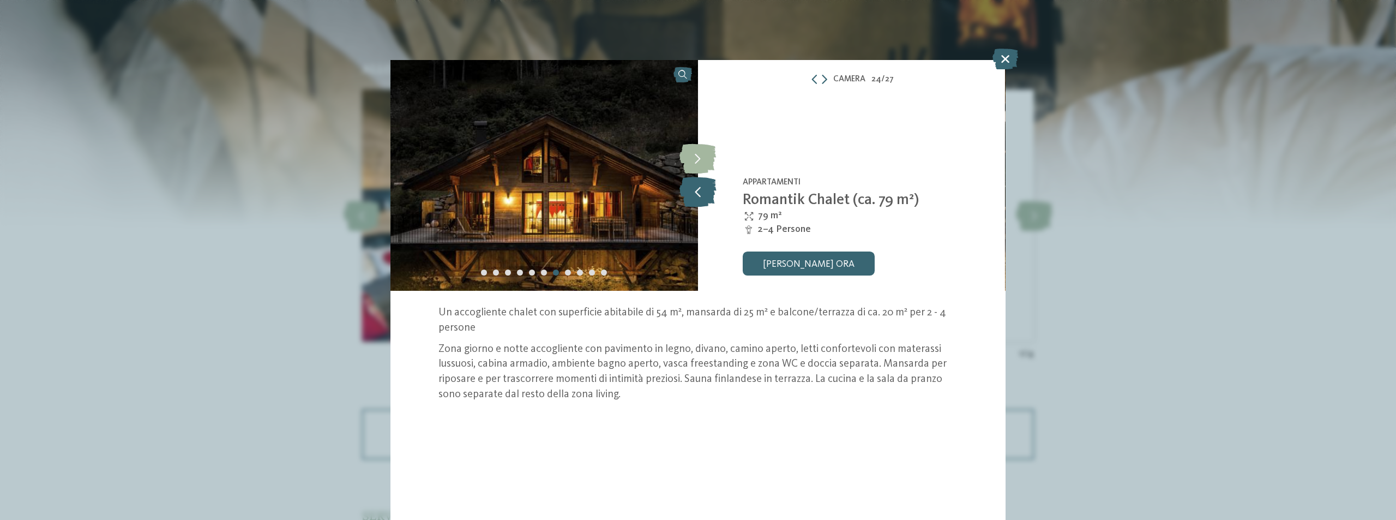
click at [695, 184] on icon at bounding box center [697, 192] width 37 height 30
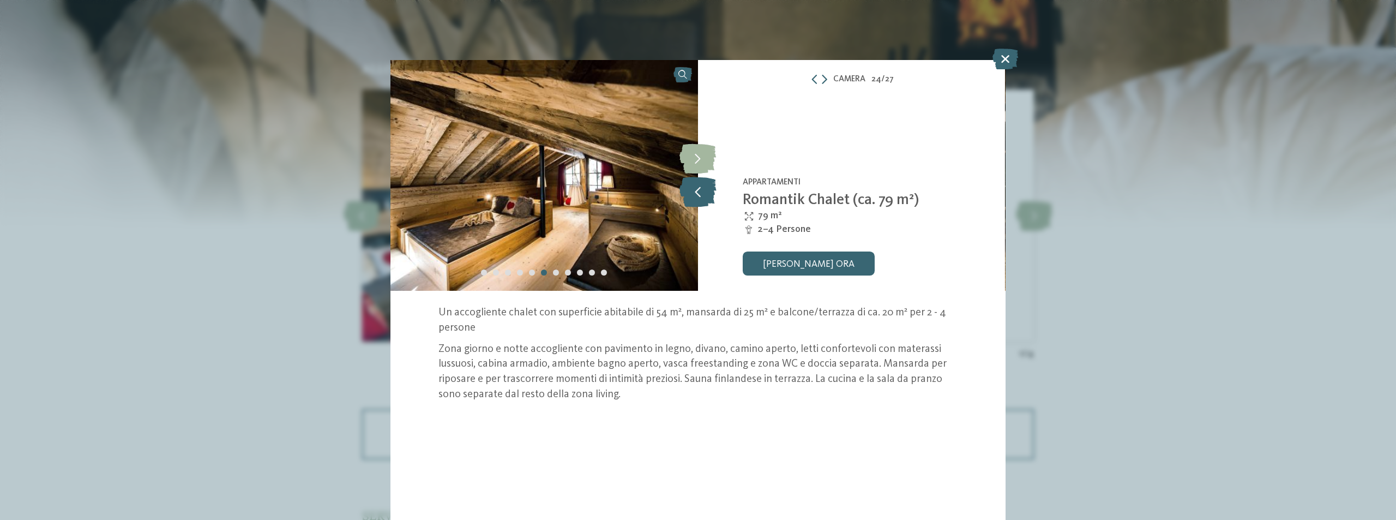
click at [695, 184] on icon at bounding box center [697, 192] width 37 height 30
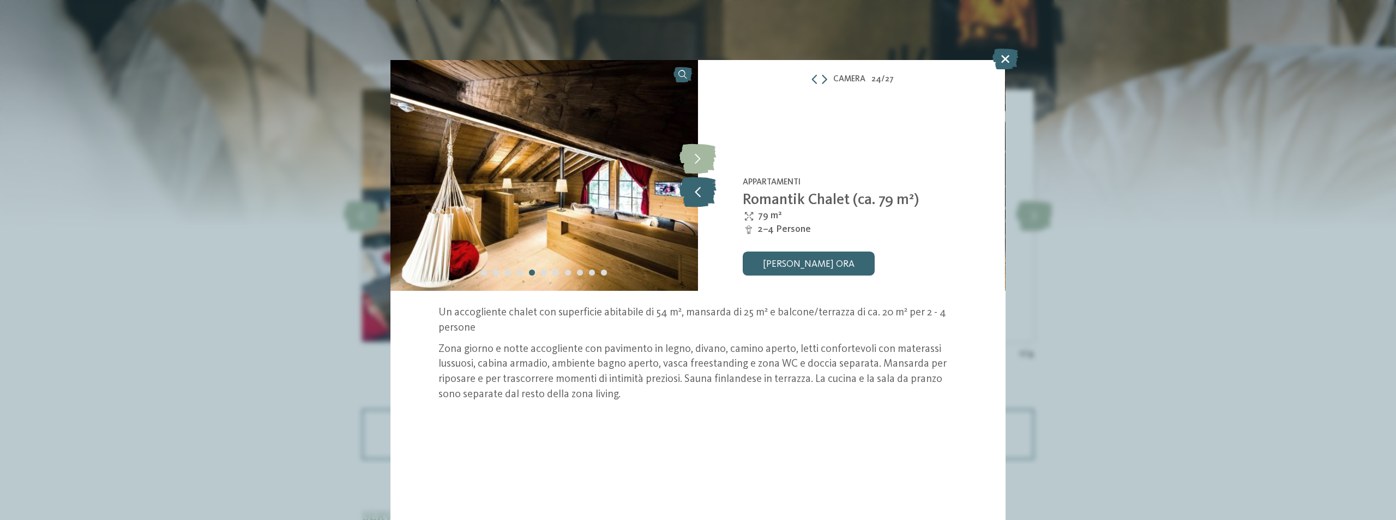
click at [695, 184] on icon at bounding box center [697, 192] width 37 height 30
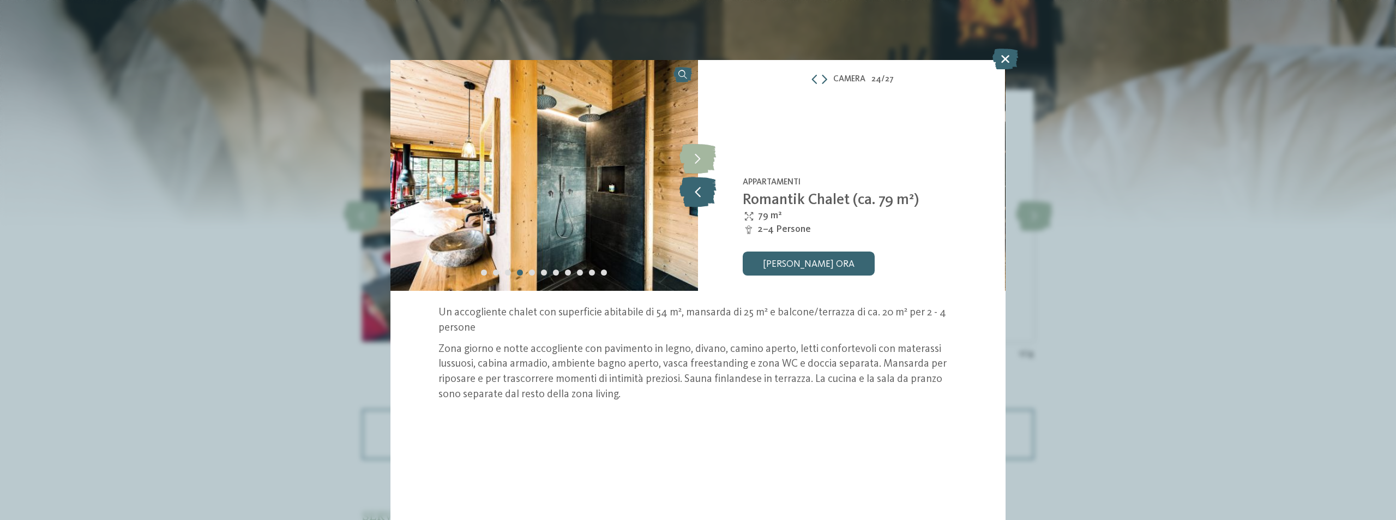
click at [695, 184] on icon at bounding box center [697, 192] width 37 height 30
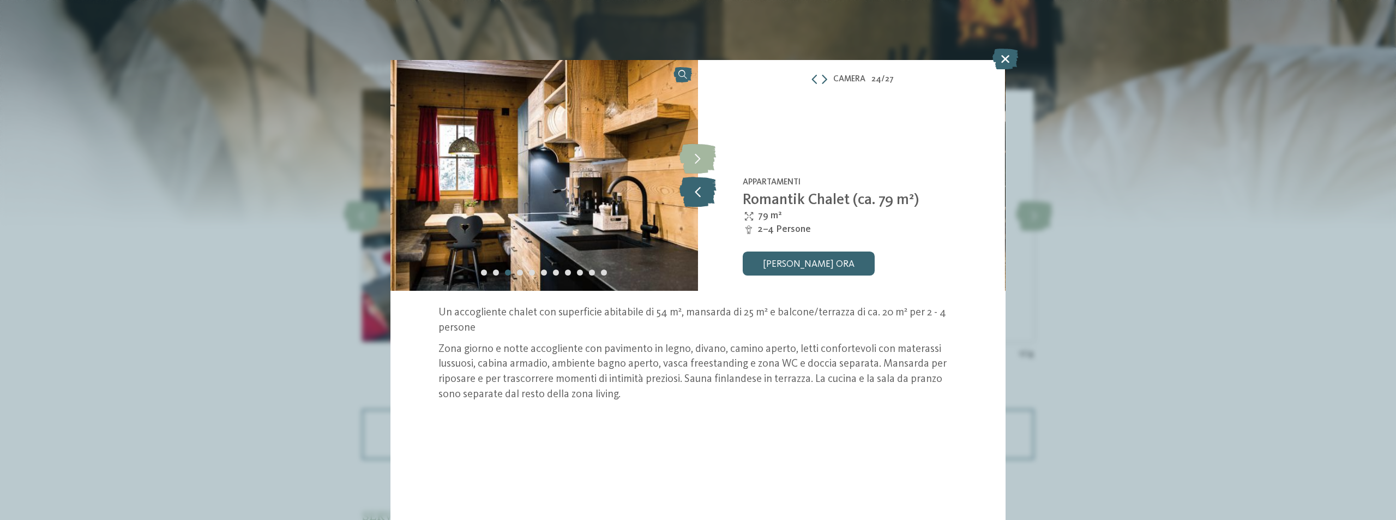
click at [695, 184] on icon at bounding box center [697, 192] width 37 height 30
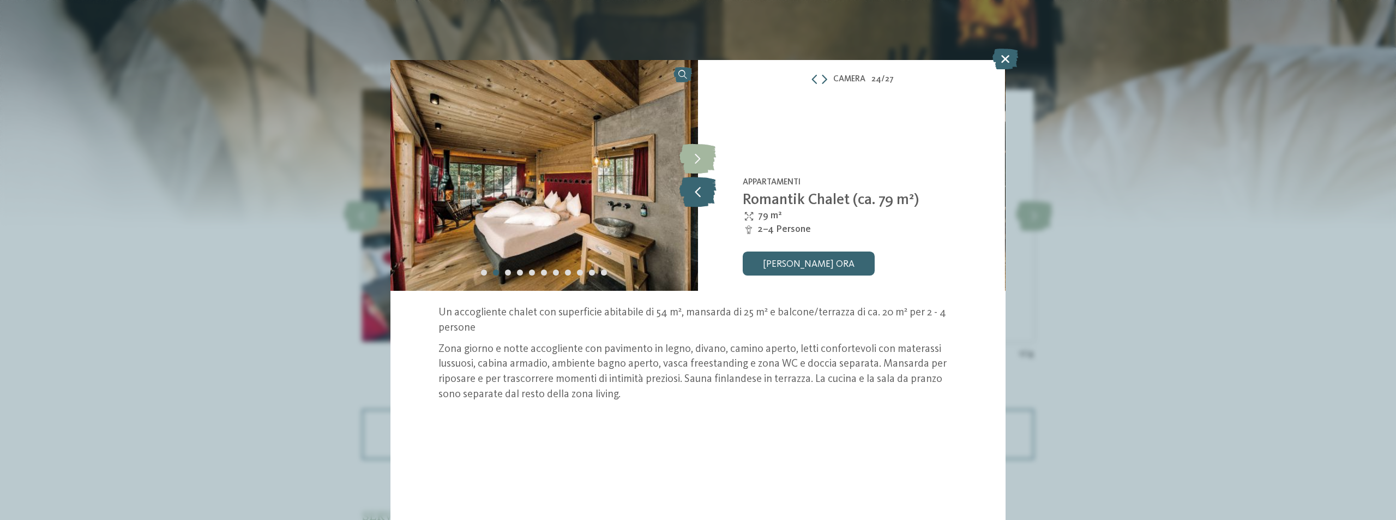
click at [695, 184] on icon at bounding box center [697, 192] width 37 height 30
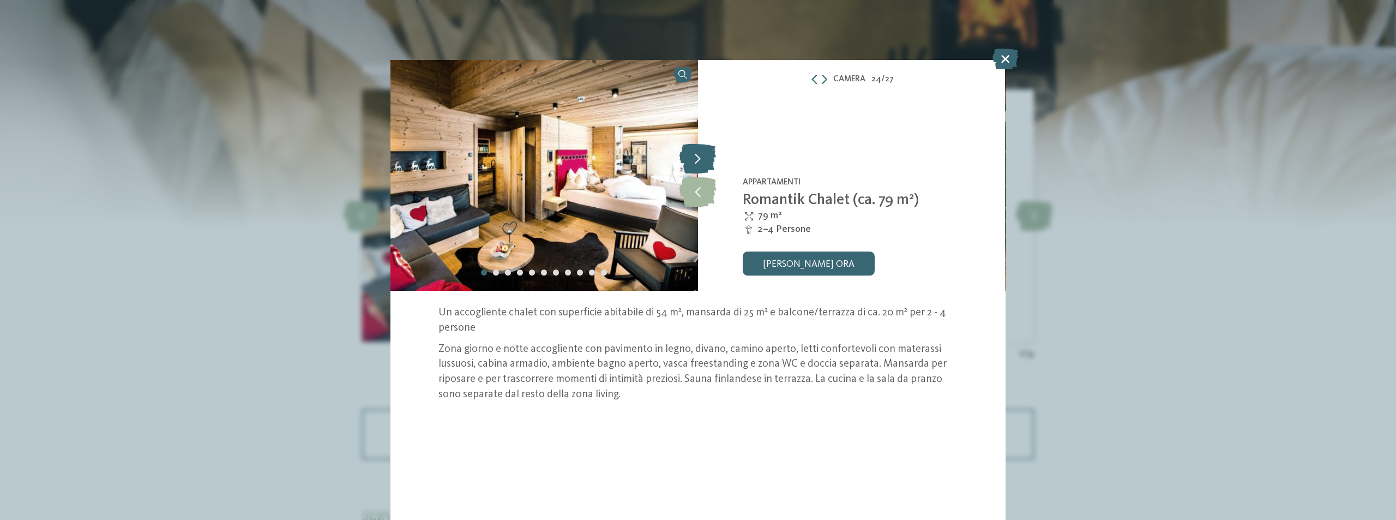
click at [693, 155] on icon at bounding box center [697, 159] width 37 height 30
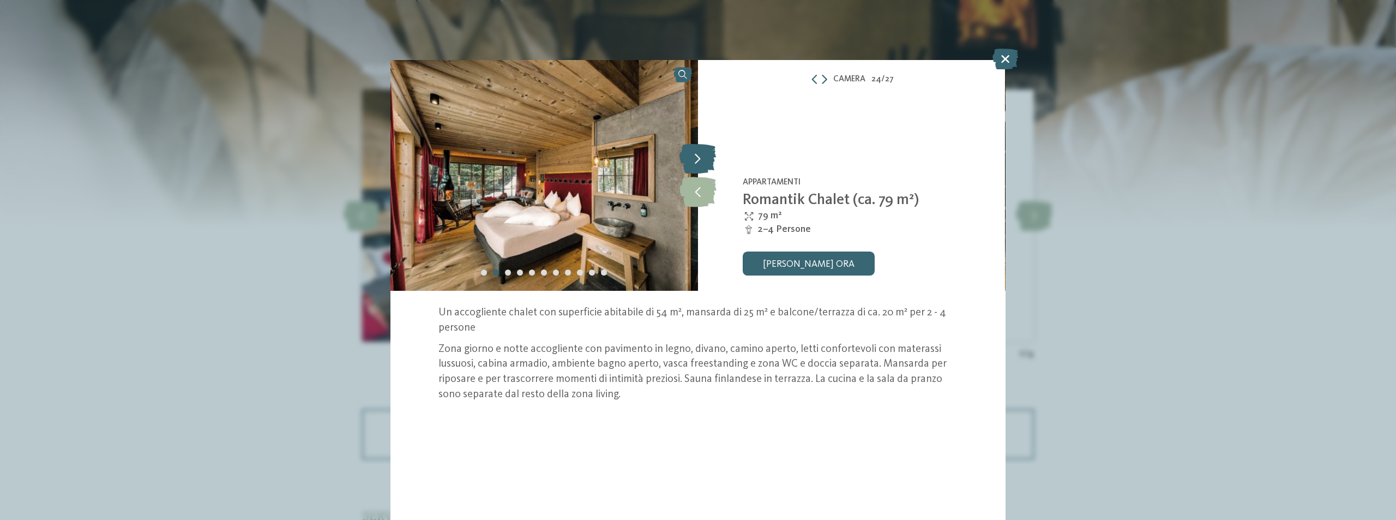
click at [693, 155] on icon at bounding box center [697, 159] width 37 height 30
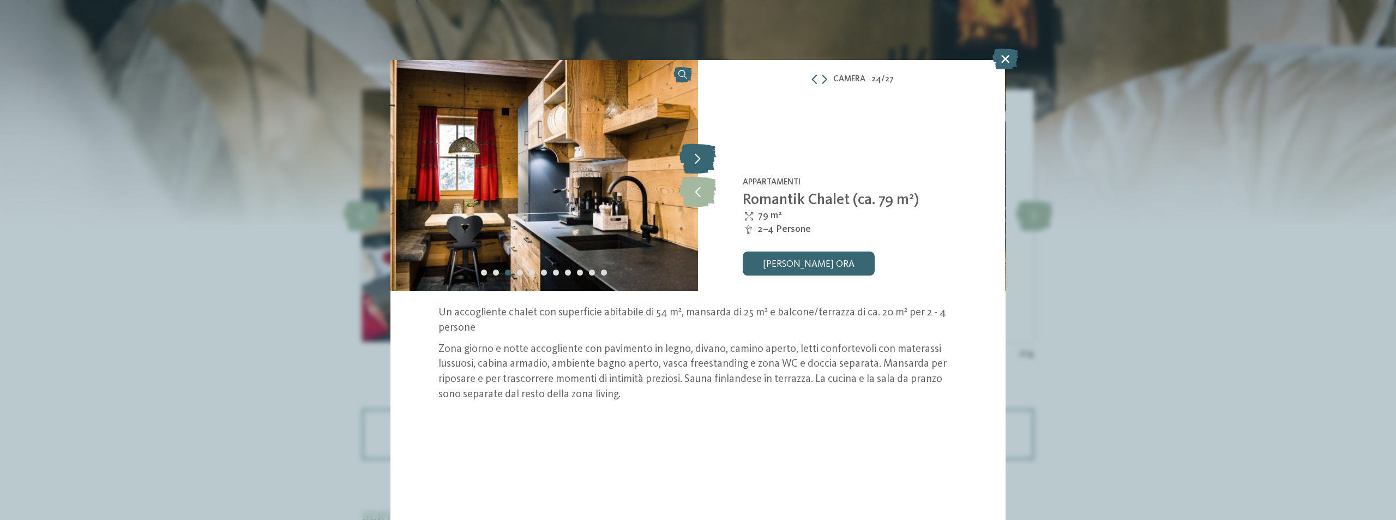
click at [693, 155] on icon at bounding box center [697, 159] width 37 height 30
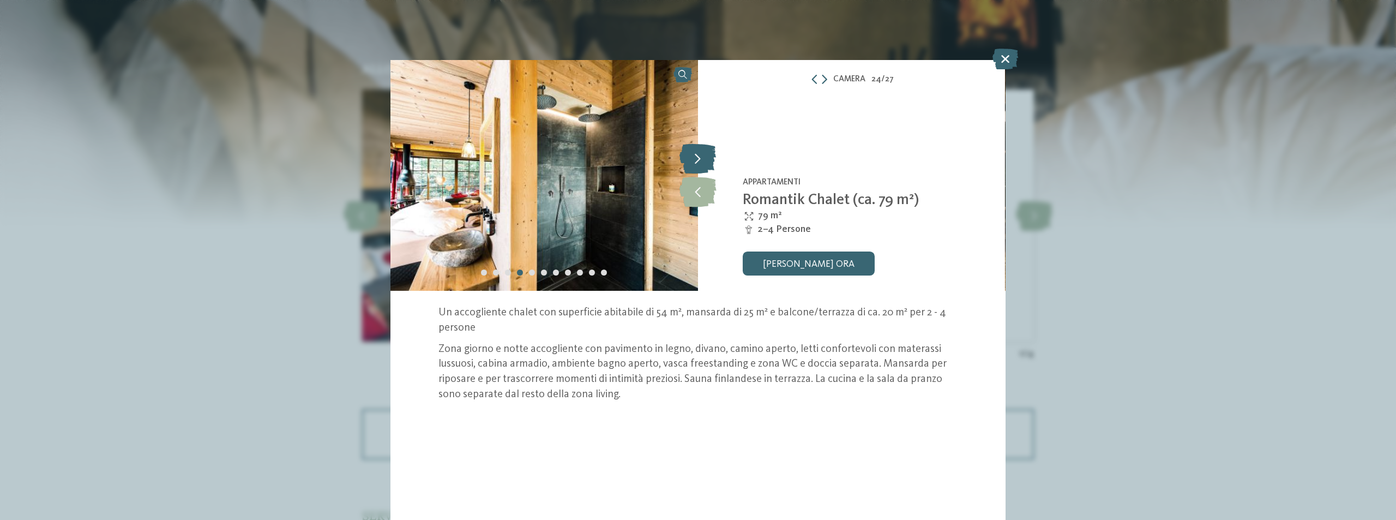
click at [693, 155] on icon at bounding box center [697, 159] width 37 height 30
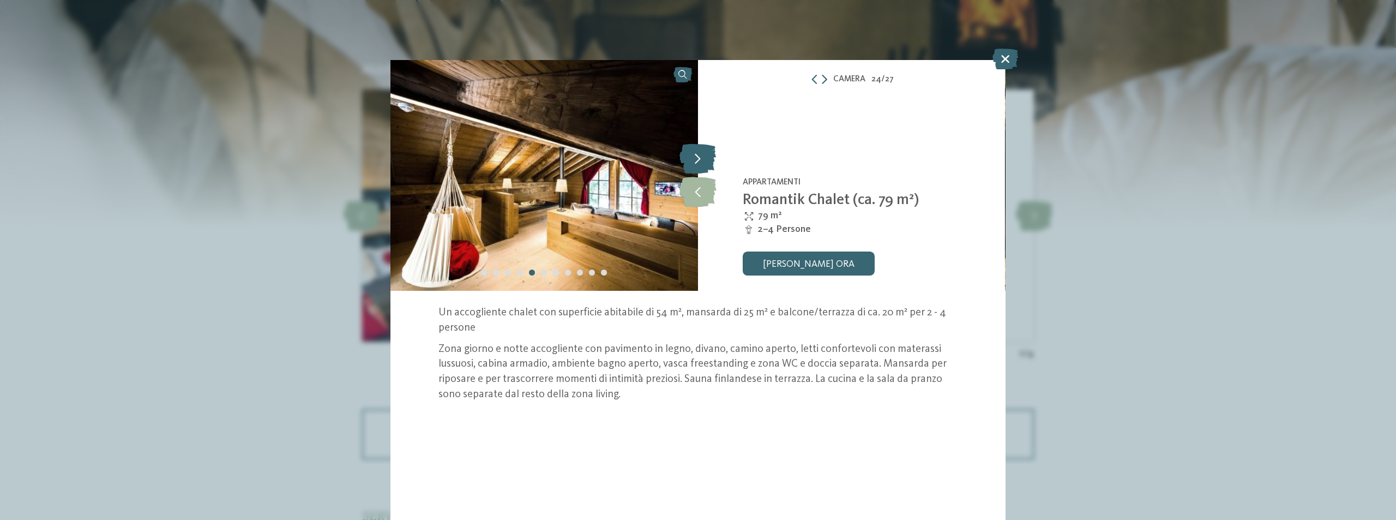
click at [693, 155] on icon at bounding box center [697, 159] width 37 height 30
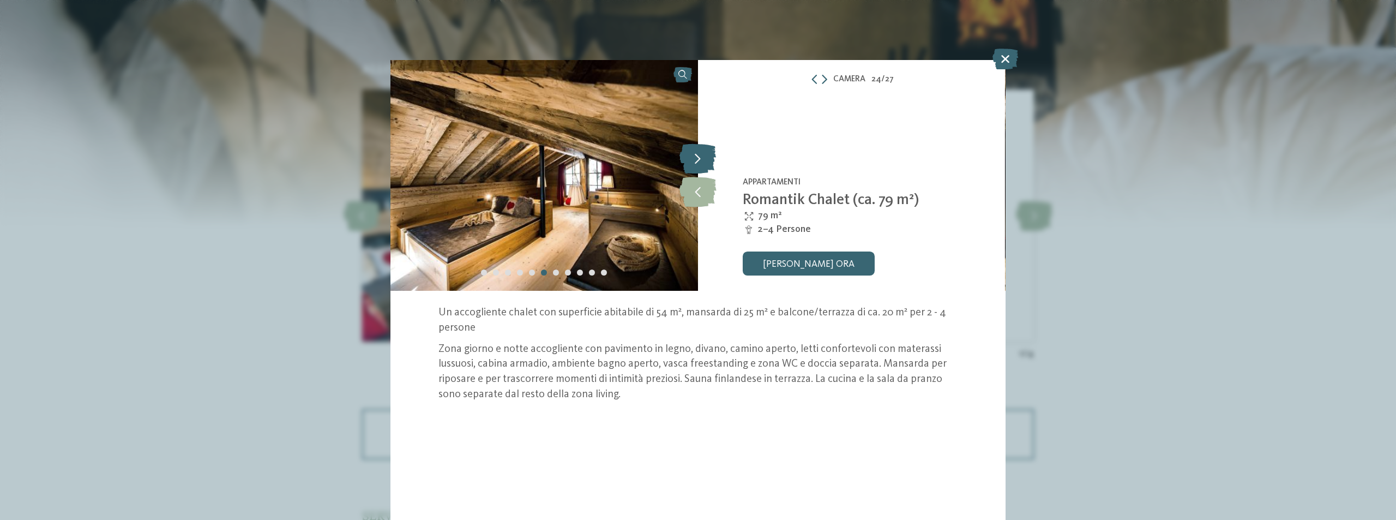
click at [693, 155] on icon at bounding box center [697, 159] width 37 height 30
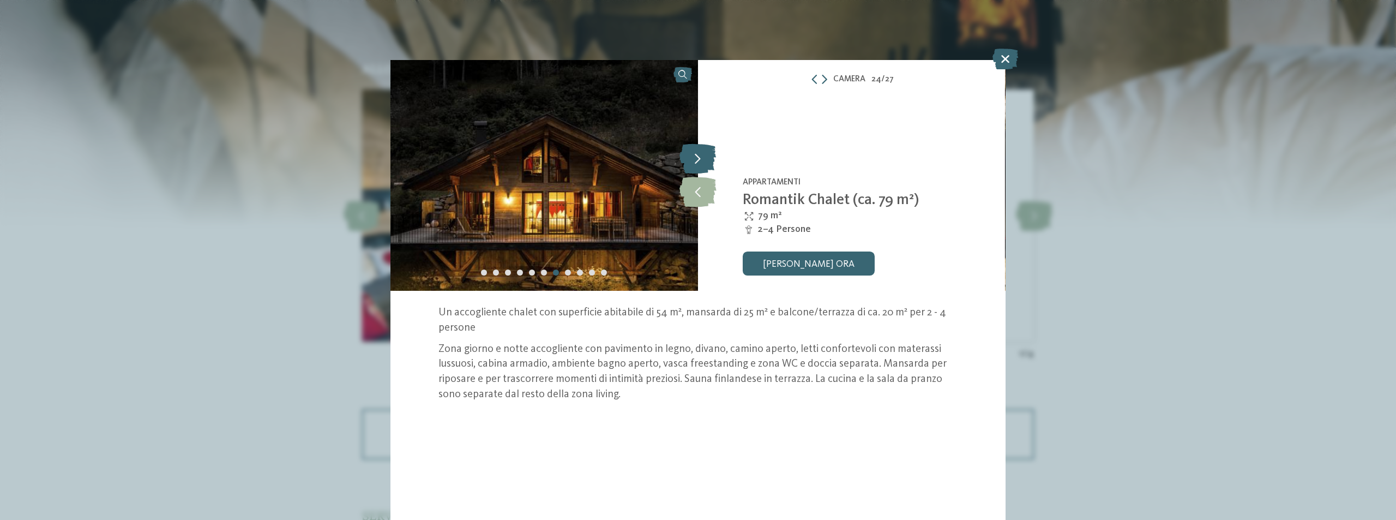
click at [693, 155] on icon at bounding box center [697, 159] width 37 height 30
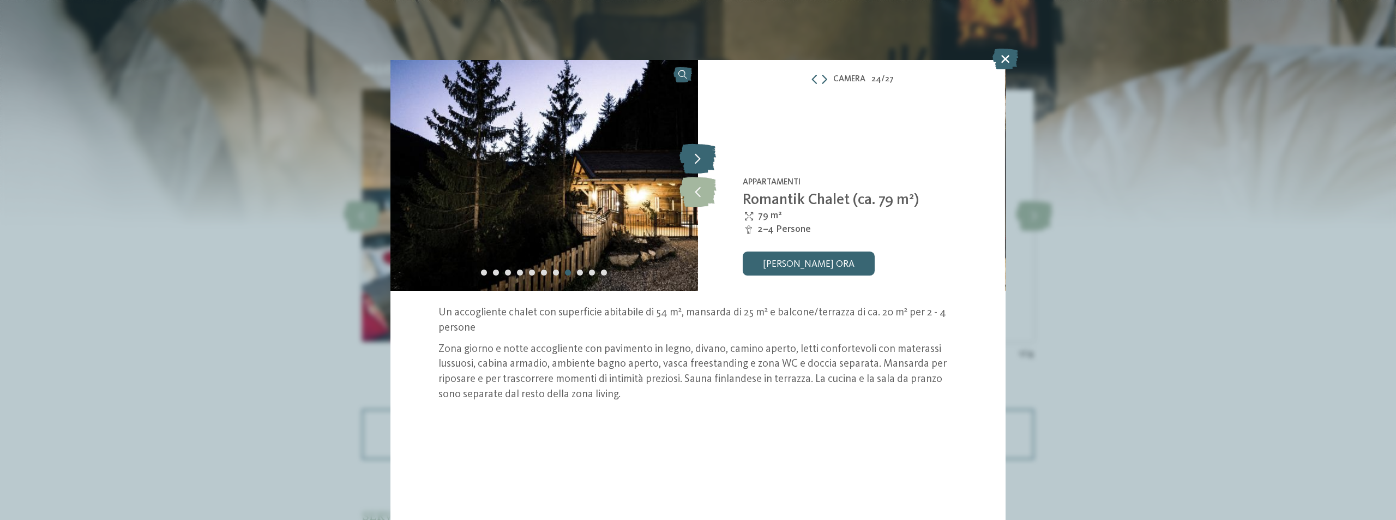
click at [693, 155] on icon at bounding box center [697, 159] width 37 height 30
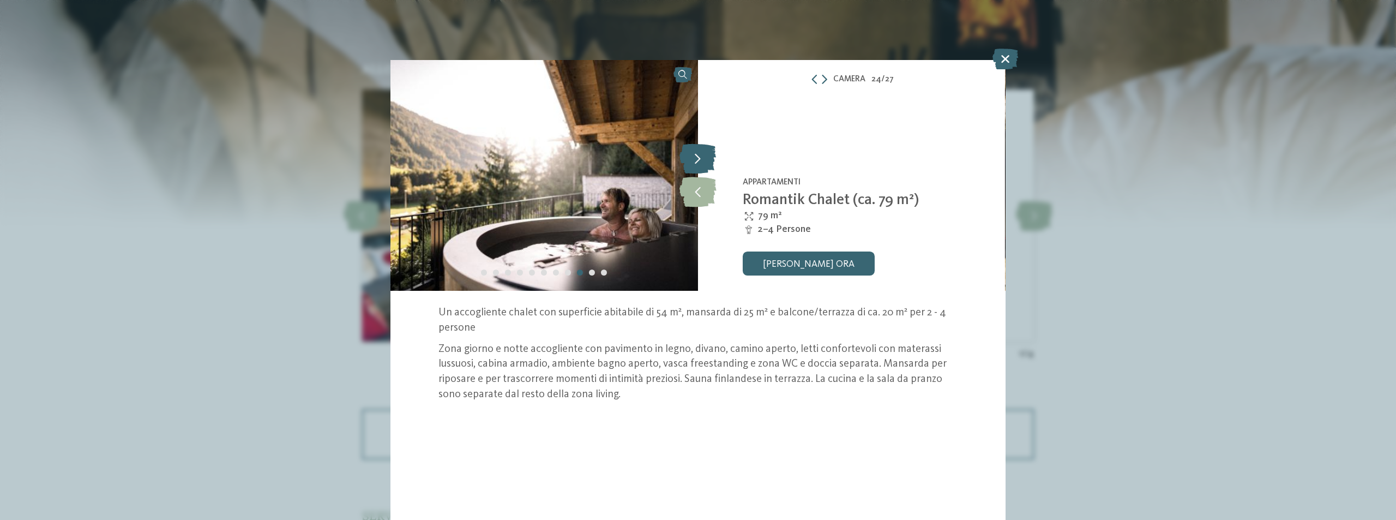
click at [693, 155] on icon at bounding box center [697, 159] width 37 height 30
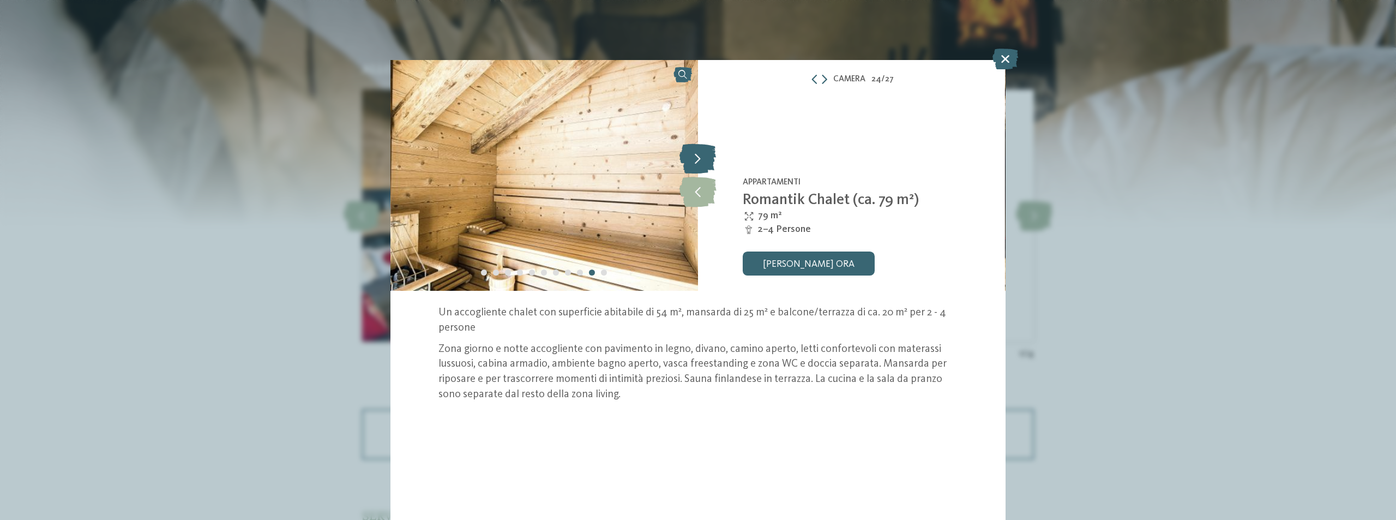
click at [693, 155] on icon at bounding box center [697, 159] width 37 height 30
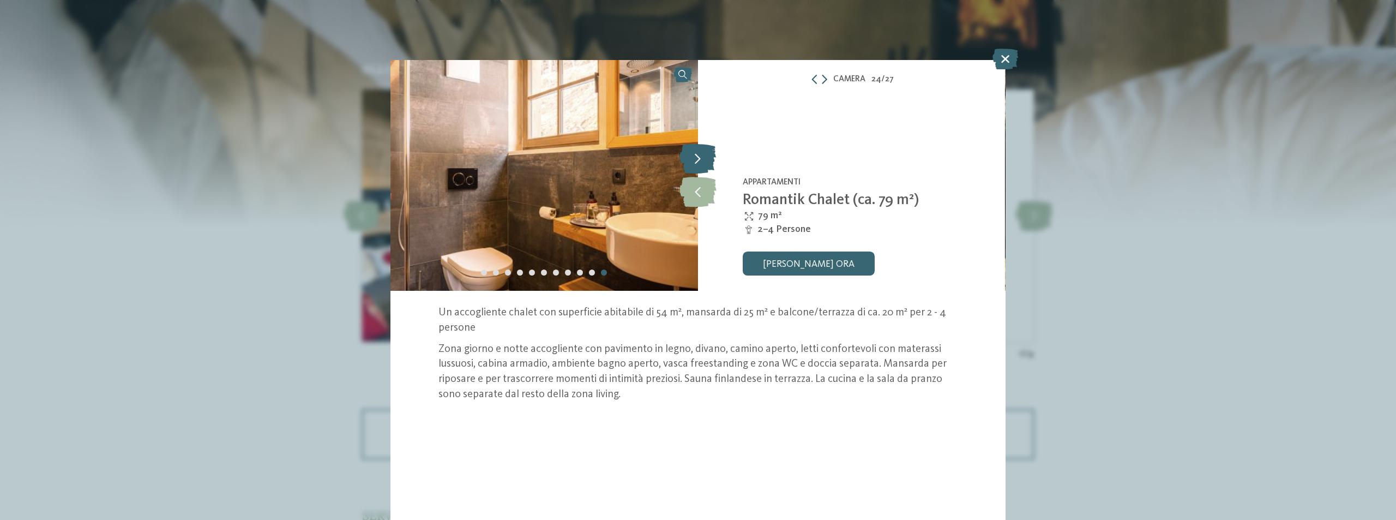
click at [693, 155] on icon at bounding box center [697, 159] width 37 height 30
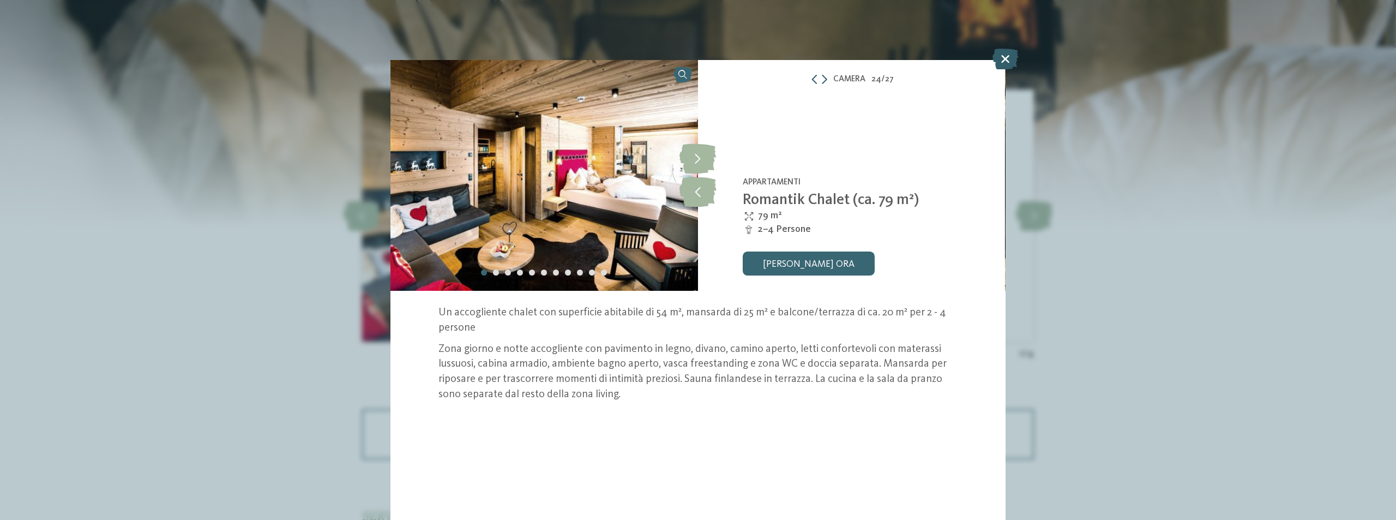
click at [1007, 57] on icon at bounding box center [1005, 59] width 26 height 21
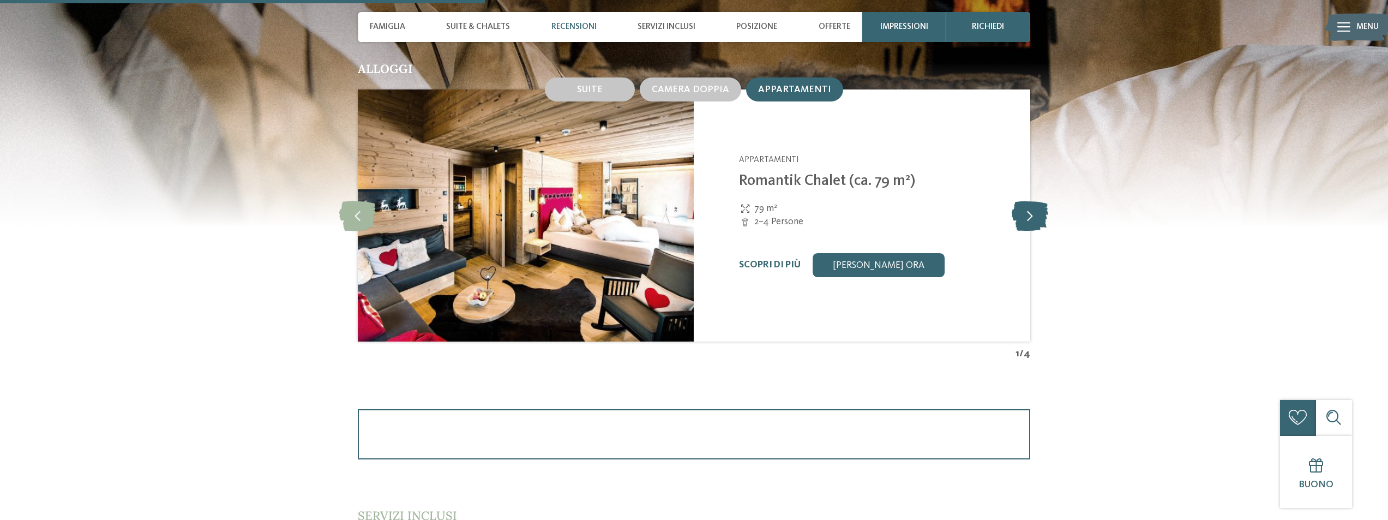
click at [1029, 221] on icon at bounding box center [1029, 216] width 37 height 30
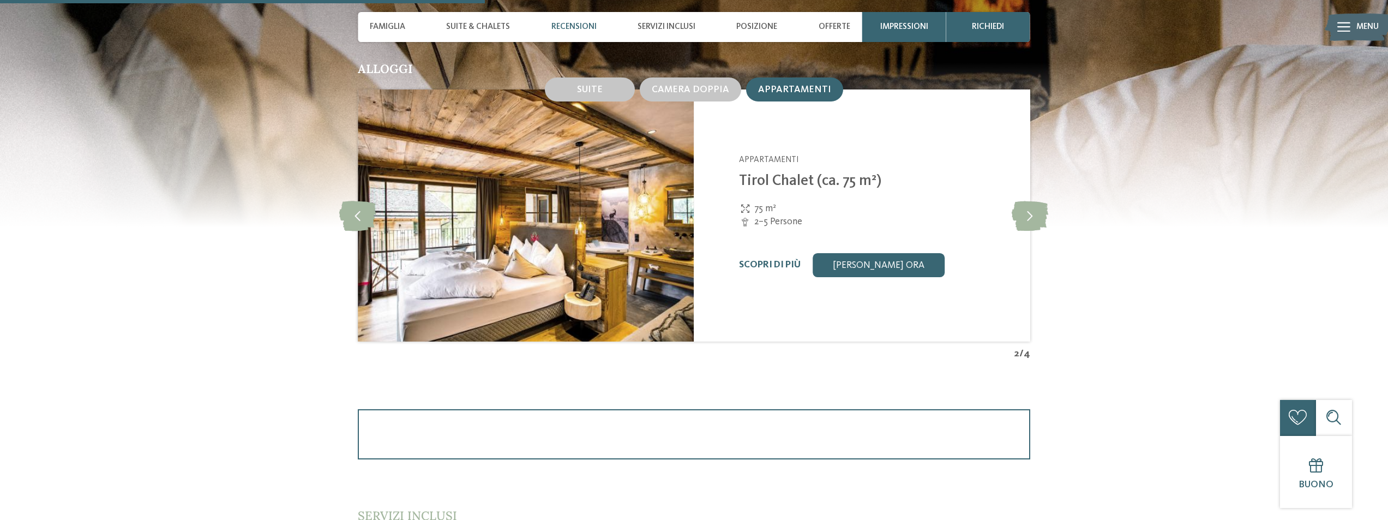
click at [599, 171] on img at bounding box center [526, 215] width 336 height 252
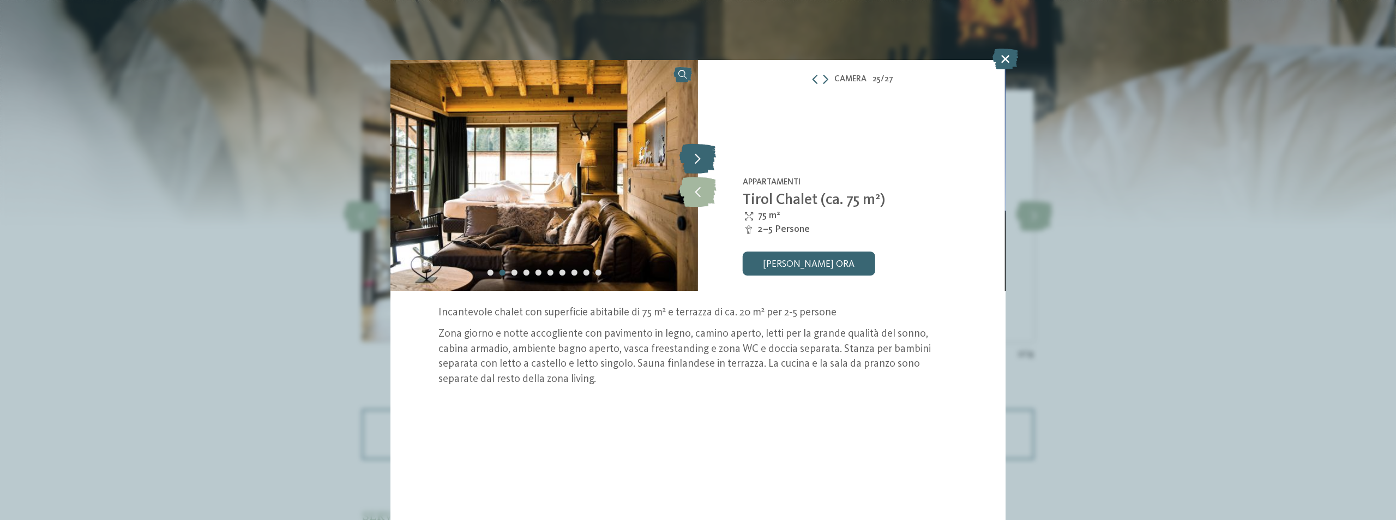
click at [695, 165] on icon at bounding box center [697, 159] width 37 height 30
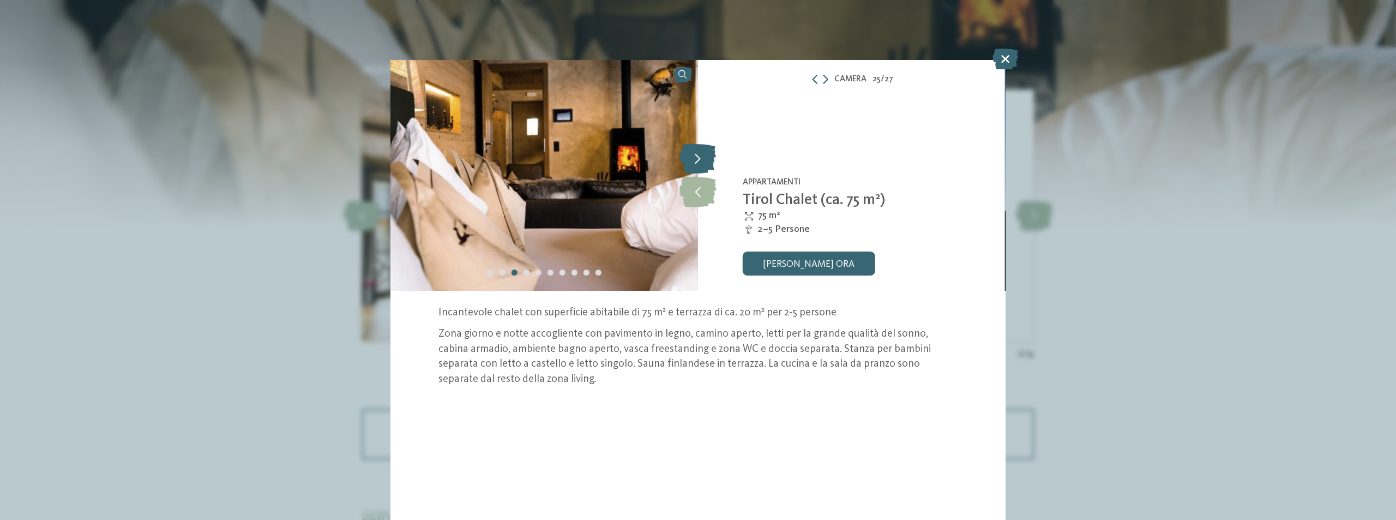
click at [694, 165] on icon at bounding box center [697, 159] width 37 height 30
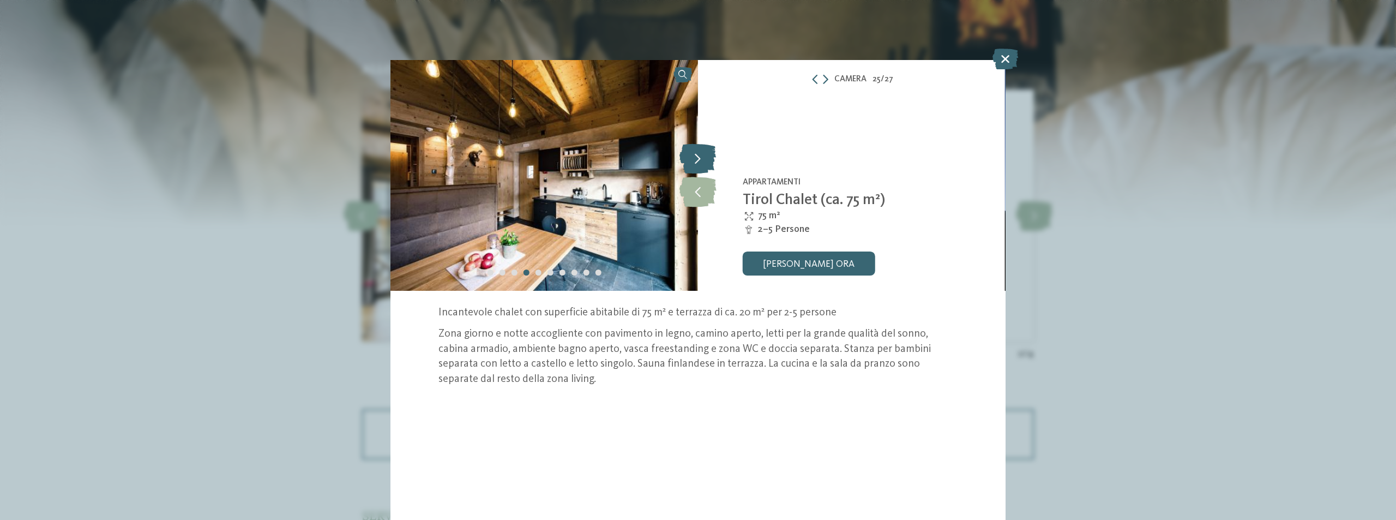
click at [694, 165] on icon at bounding box center [697, 159] width 37 height 30
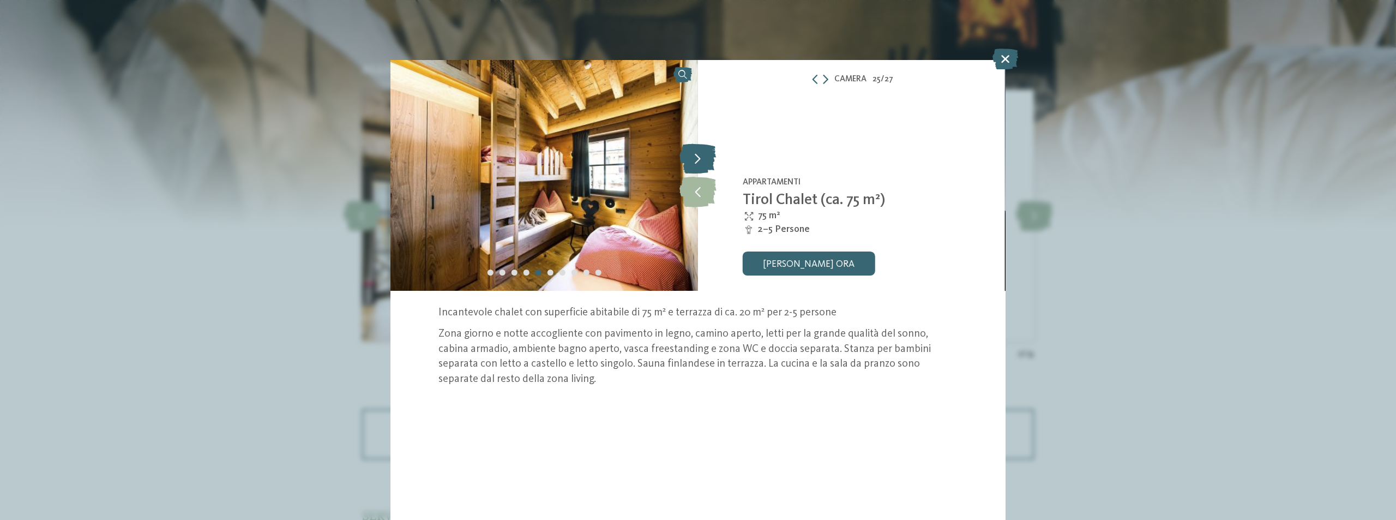
click at [694, 165] on icon at bounding box center [697, 159] width 37 height 30
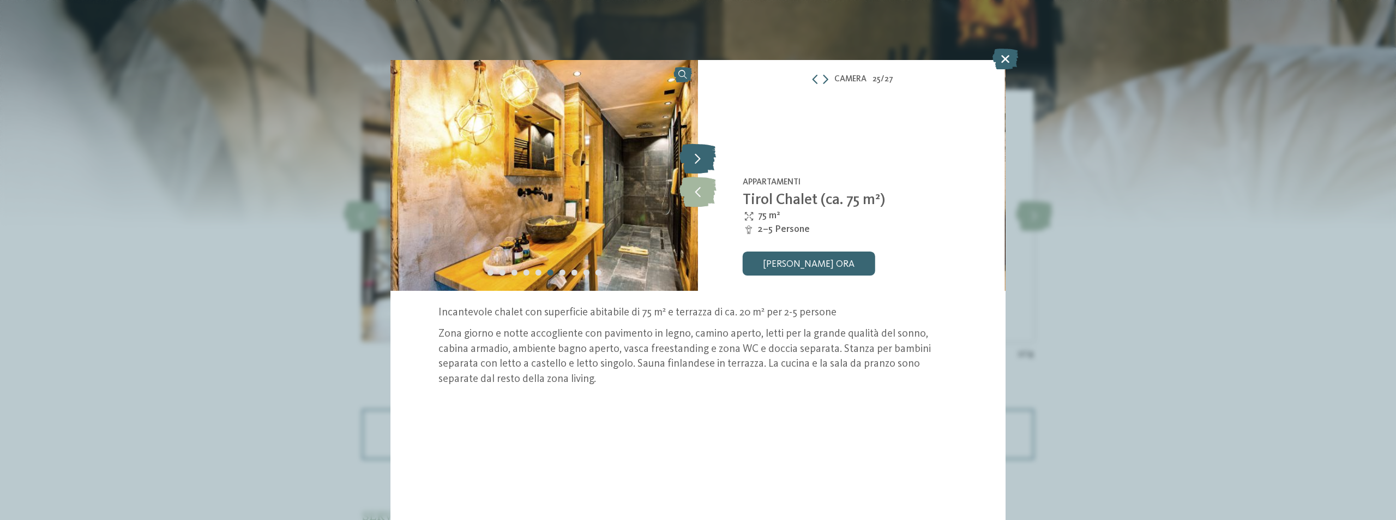
click at [694, 165] on icon at bounding box center [697, 159] width 37 height 30
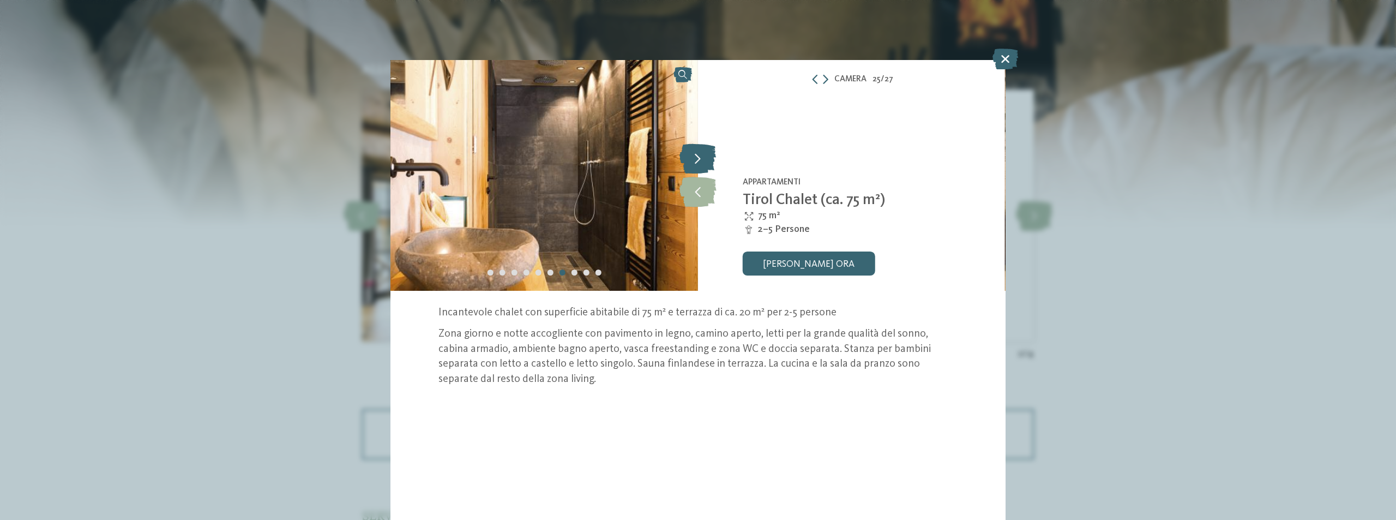
click at [694, 165] on icon at bounding box center [697, 159] width 37 height 30
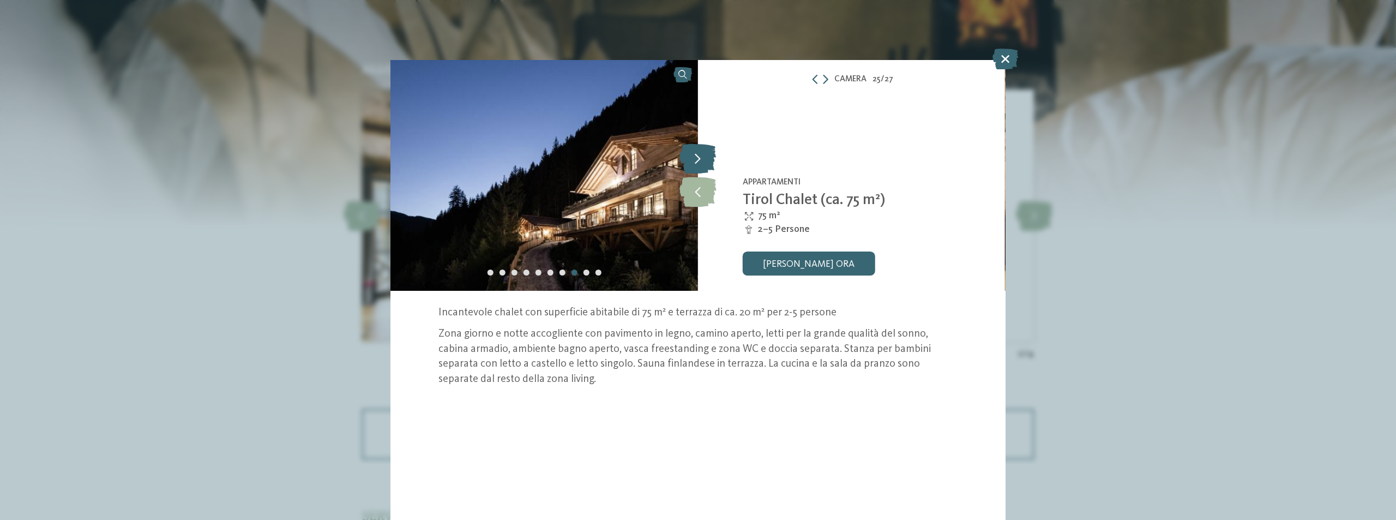
click at [694, 165] on icon at bounding box center [697, 159] width 37 height 30
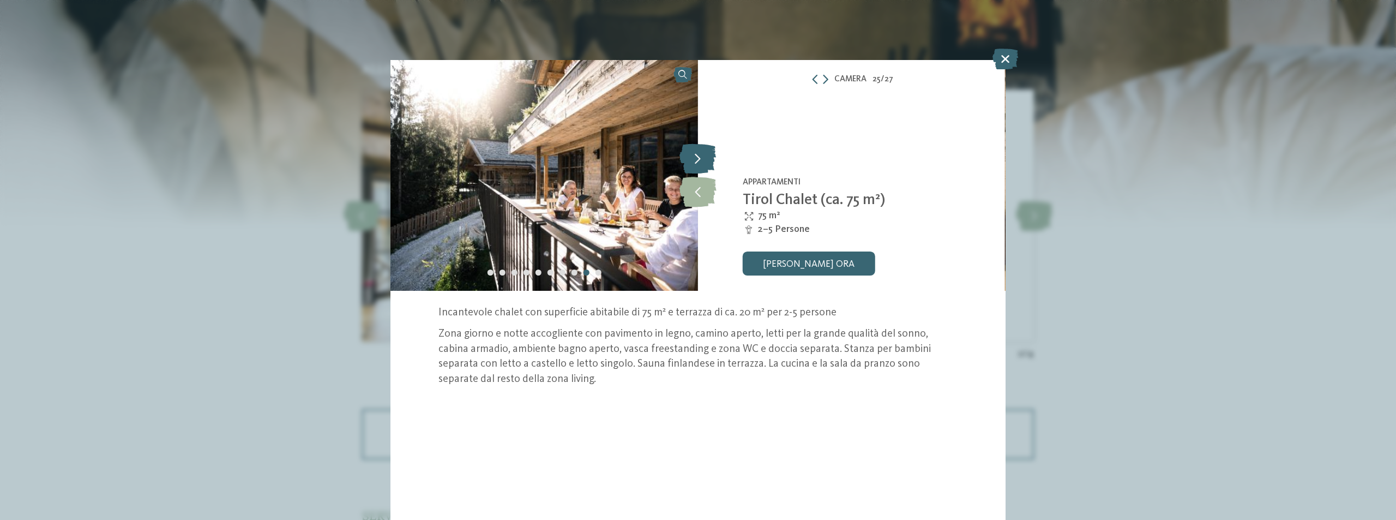
click at [694, 165] on icon at bounding box center [697, 159] width 37 height 30
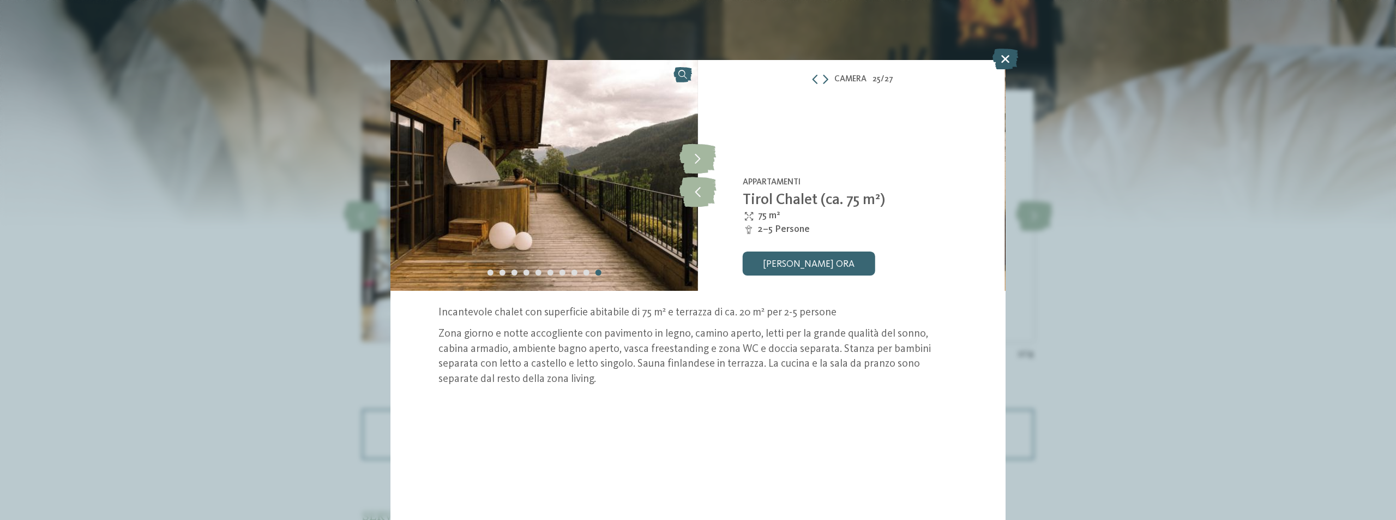
click at [1010, 61] on icon at bounding box center [1005, 59] width 26 height 21
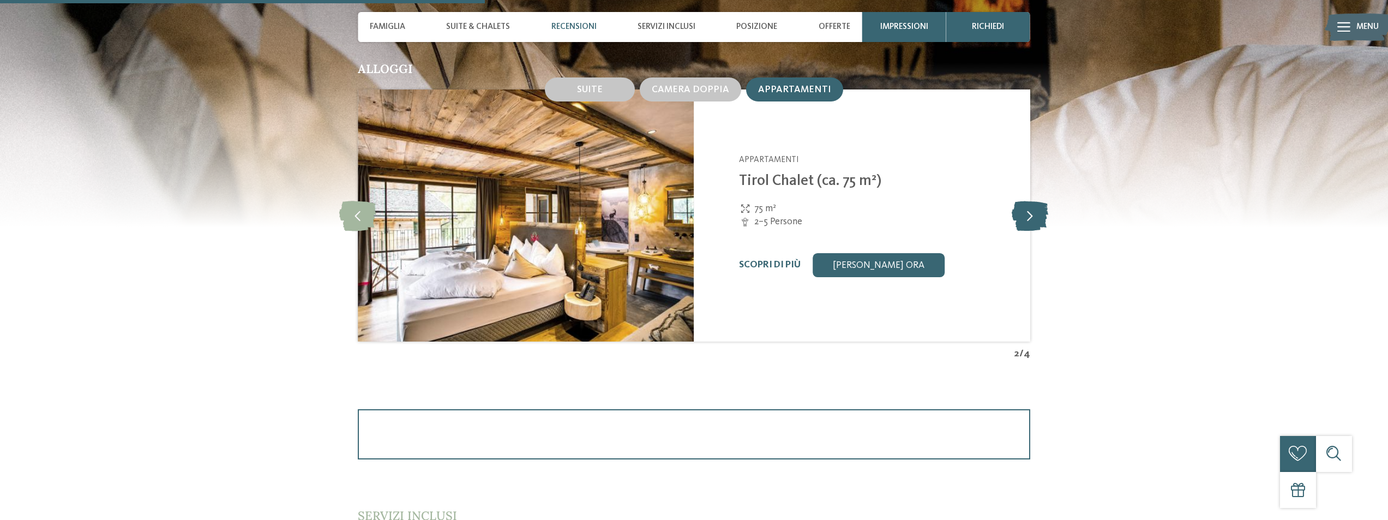
click at [1029, 222] on icon at bounding box center [1029, 216] width 37 height 30
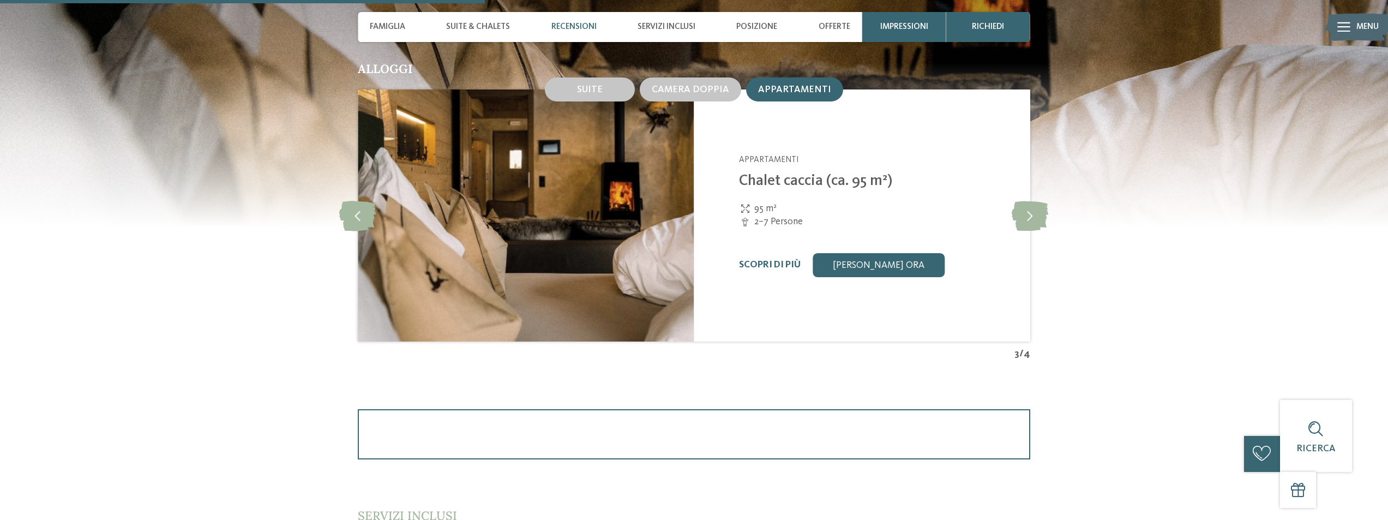
click at [622, 186] on img at bounding box center [526, 215] width 336 height 252
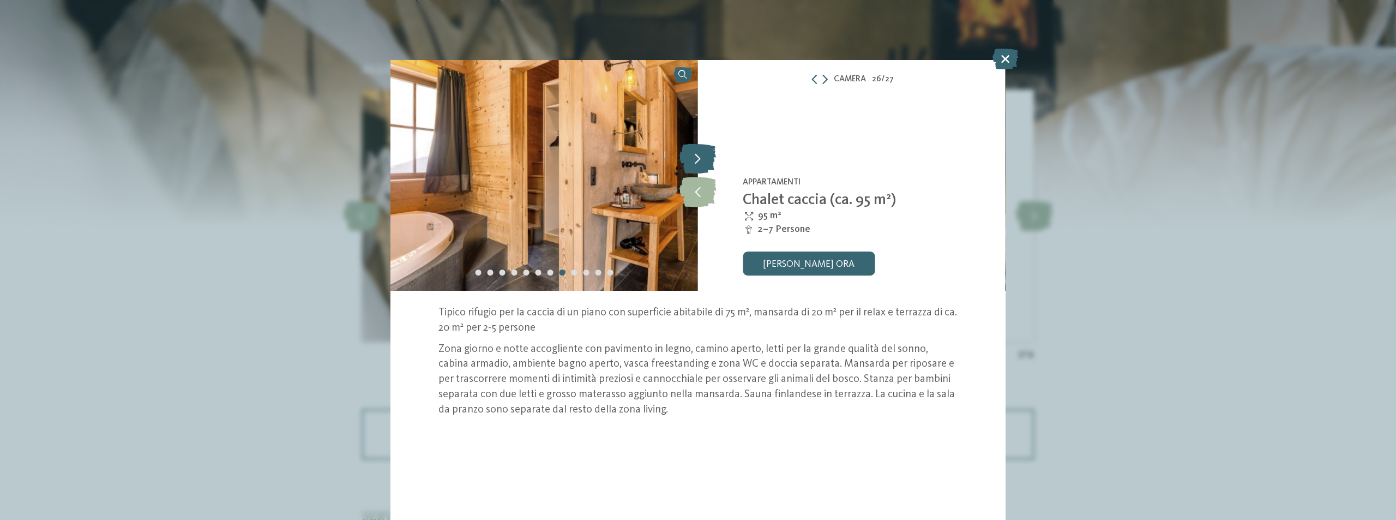
click at [701, 161] on icon at bounding box center [697, 159] width 37 height 30
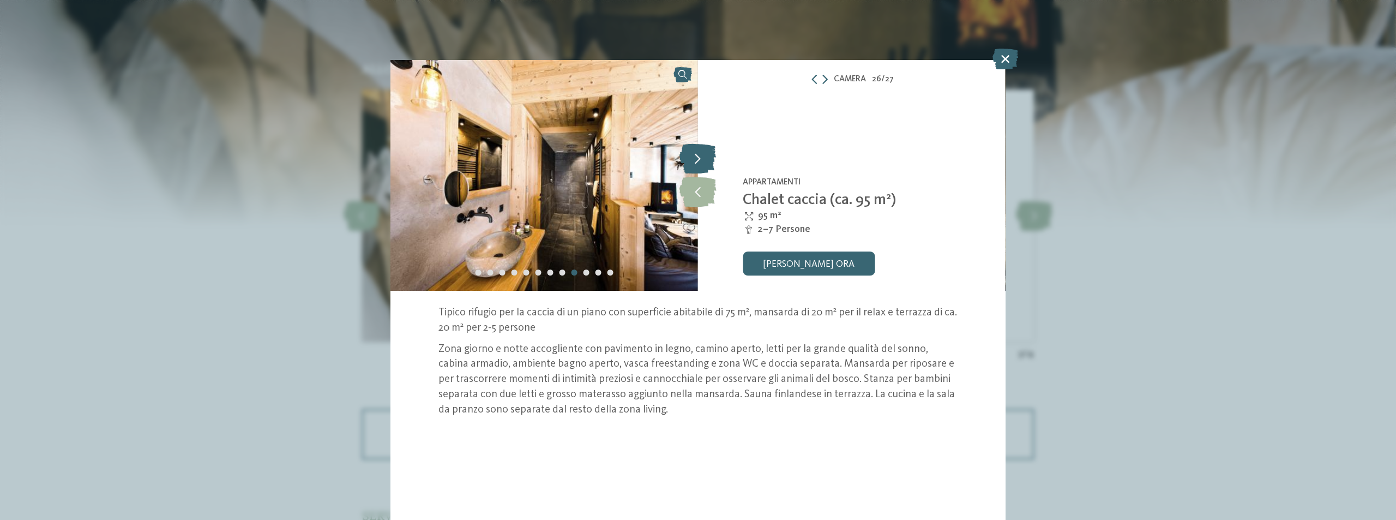
click at [701, 161] on icon at bounding box center [697, 159] width 37 height 30
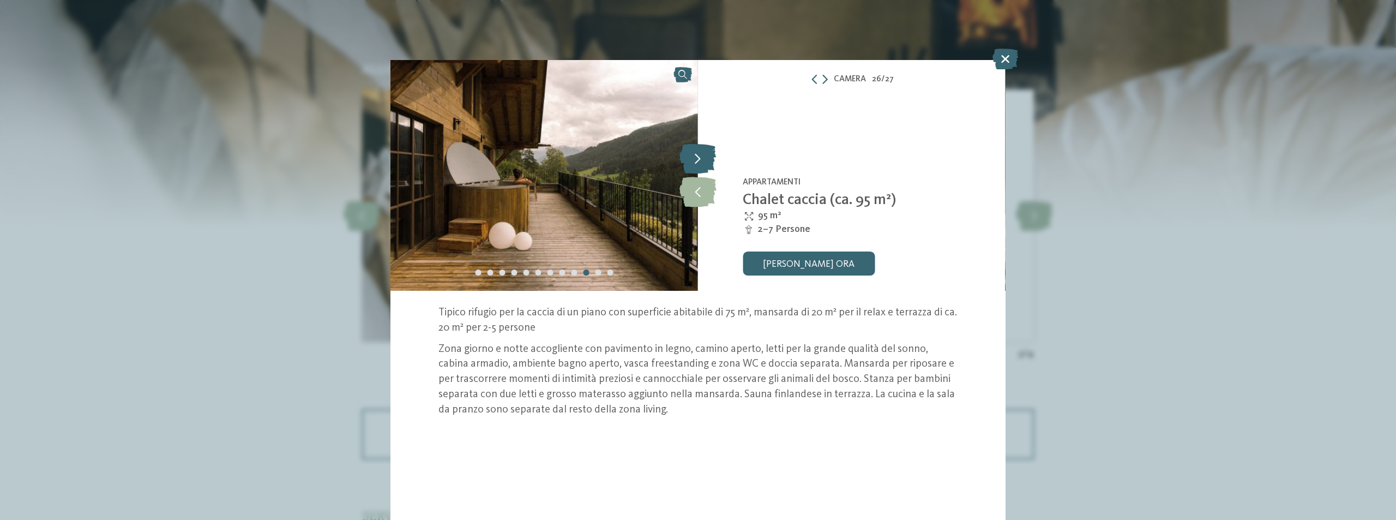
click at [701, 161] on icon at bounding box center [697, 159] width 37 height 30
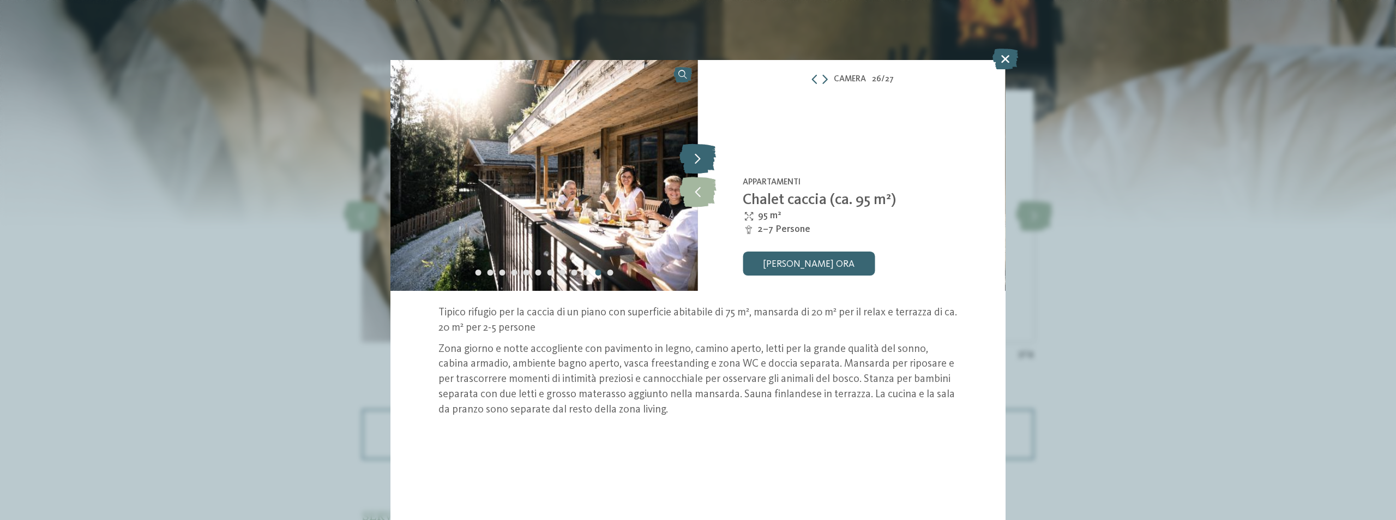
click at [701, 160] on icon at bounding box center [697, 159] width 37 height 30
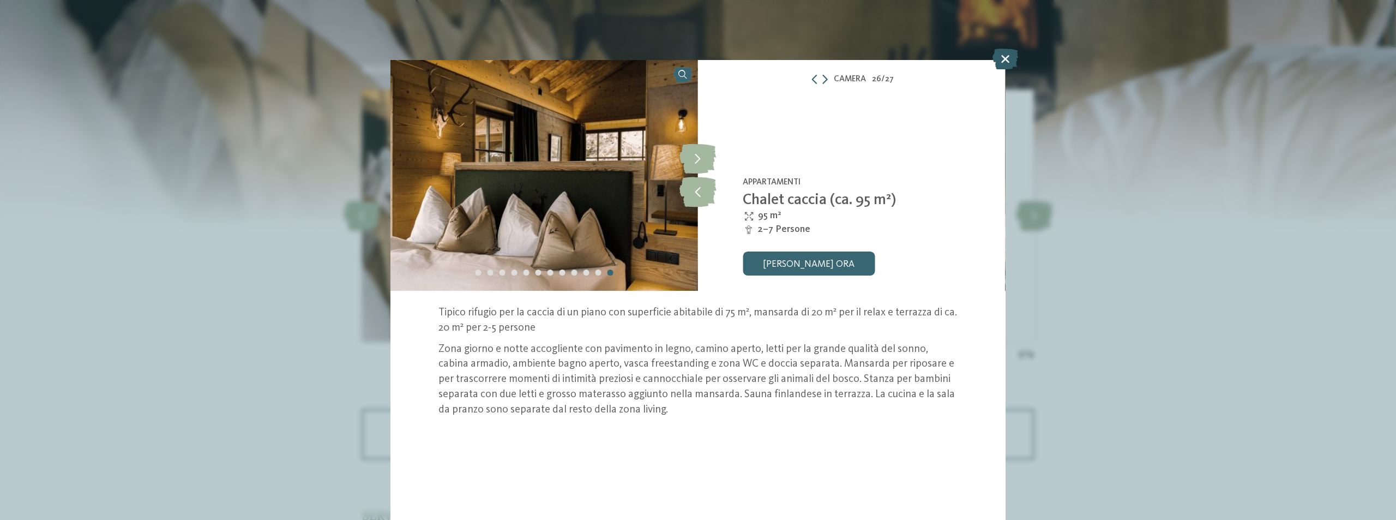
click at [1010, 57] on icon at bounding box center [1005, 59] width 26 height 21
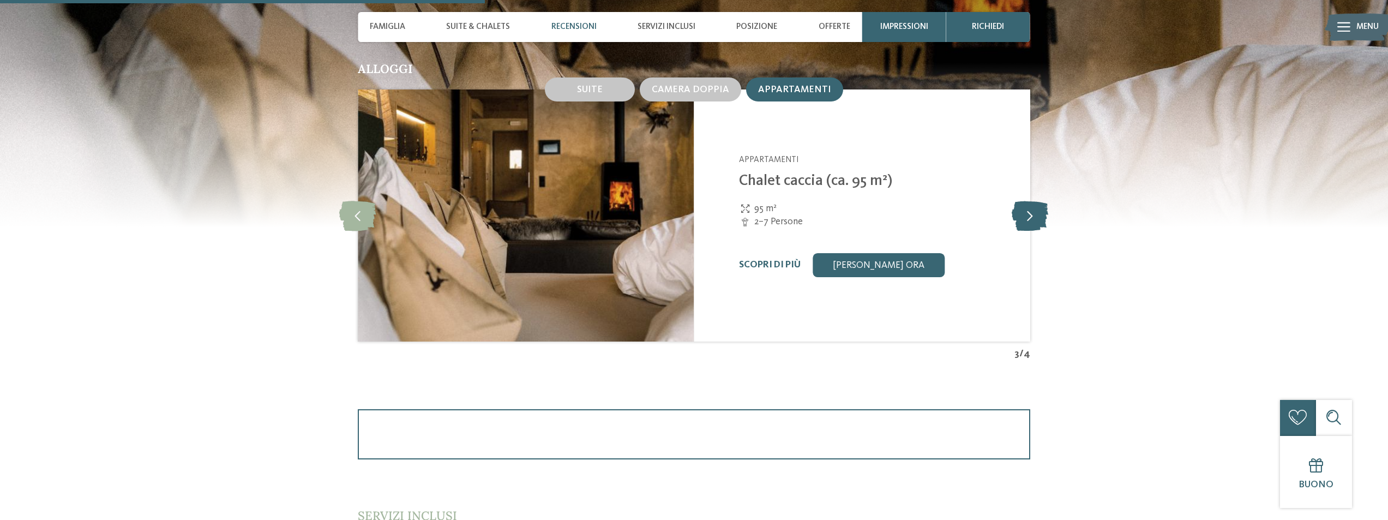
click at [1032, 209] on icon at bounding box center [1029, 216] width 37 height 30
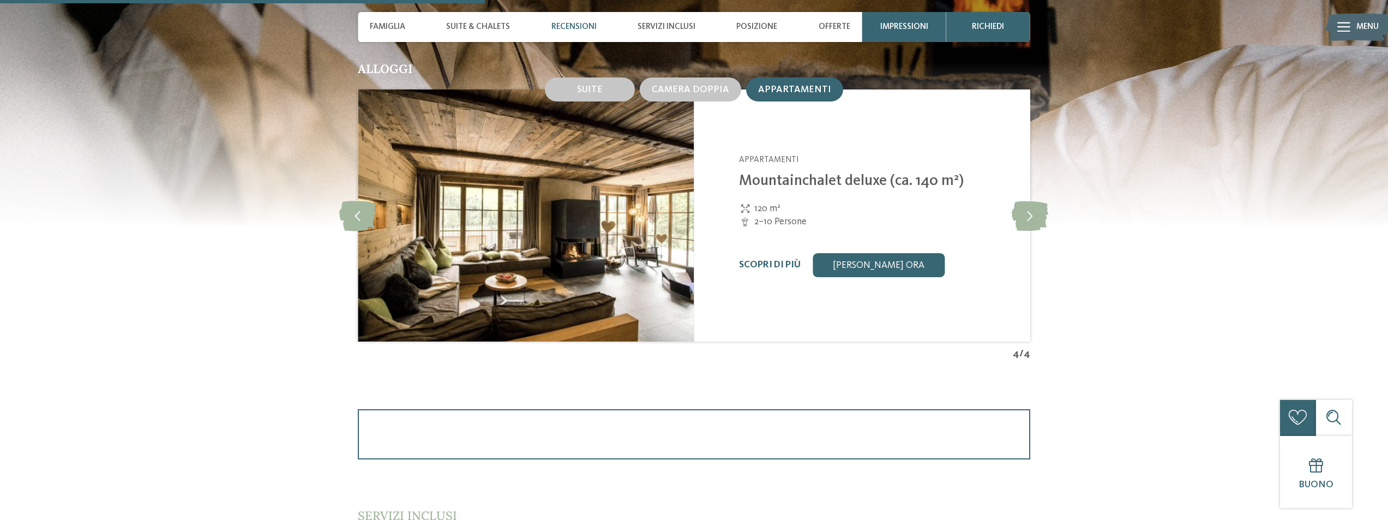
click at [575, 238] on img at bounding box center [526, 215] width 336 height 252
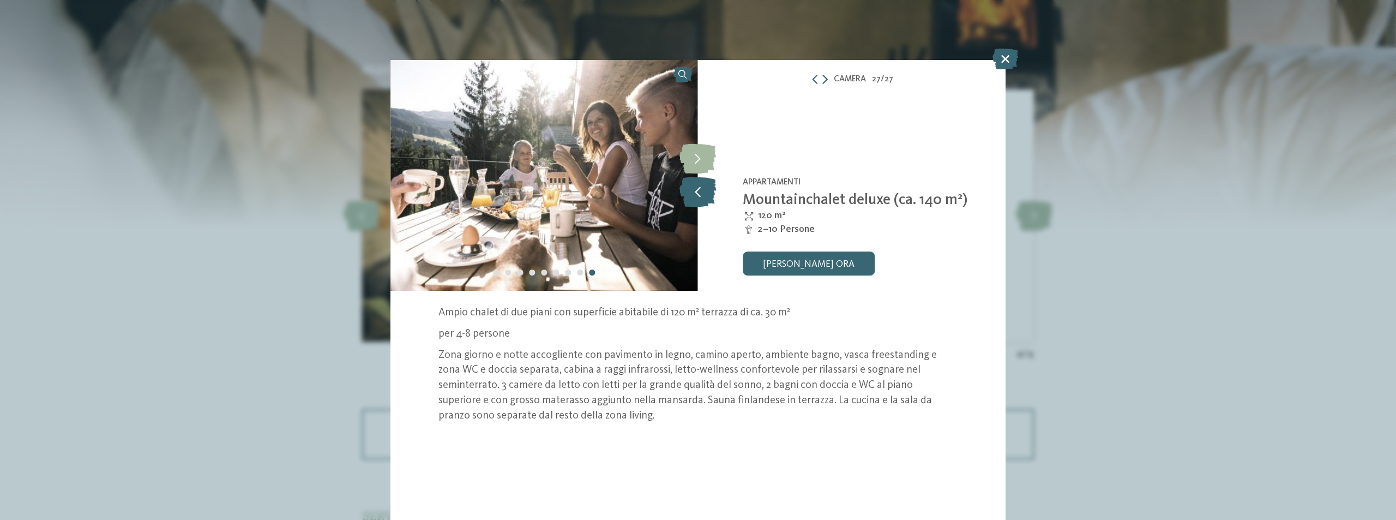
click at [700, 191] on icon at bounding box center [697, 192] width 37 height 30
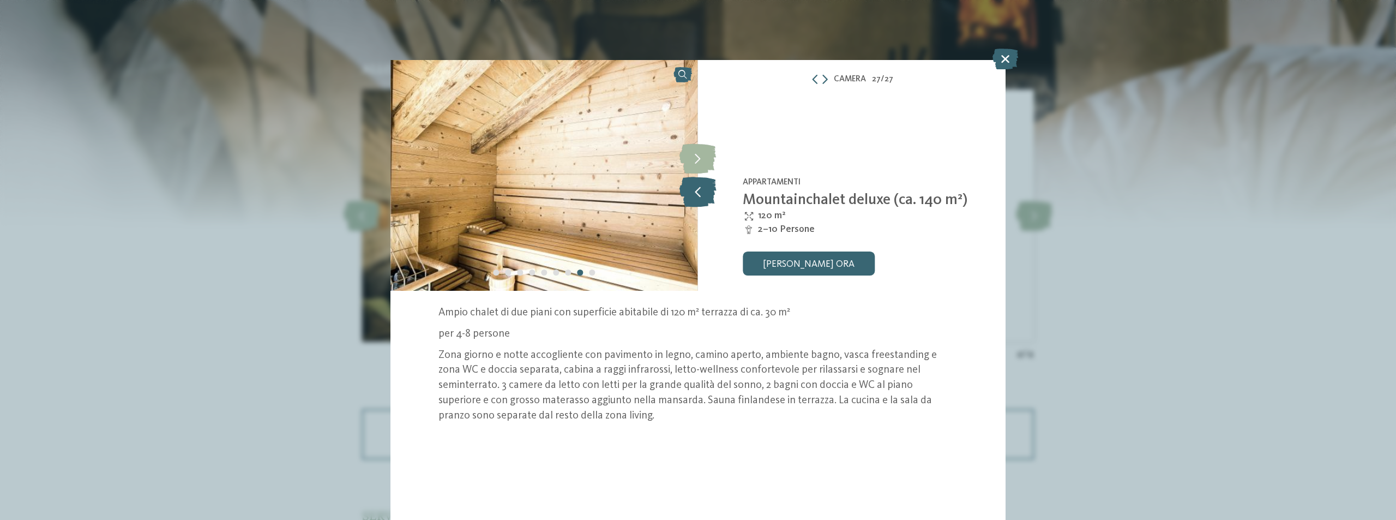
click at [700, 191] on icon at bounding box center [697, 192] width 37 height 30
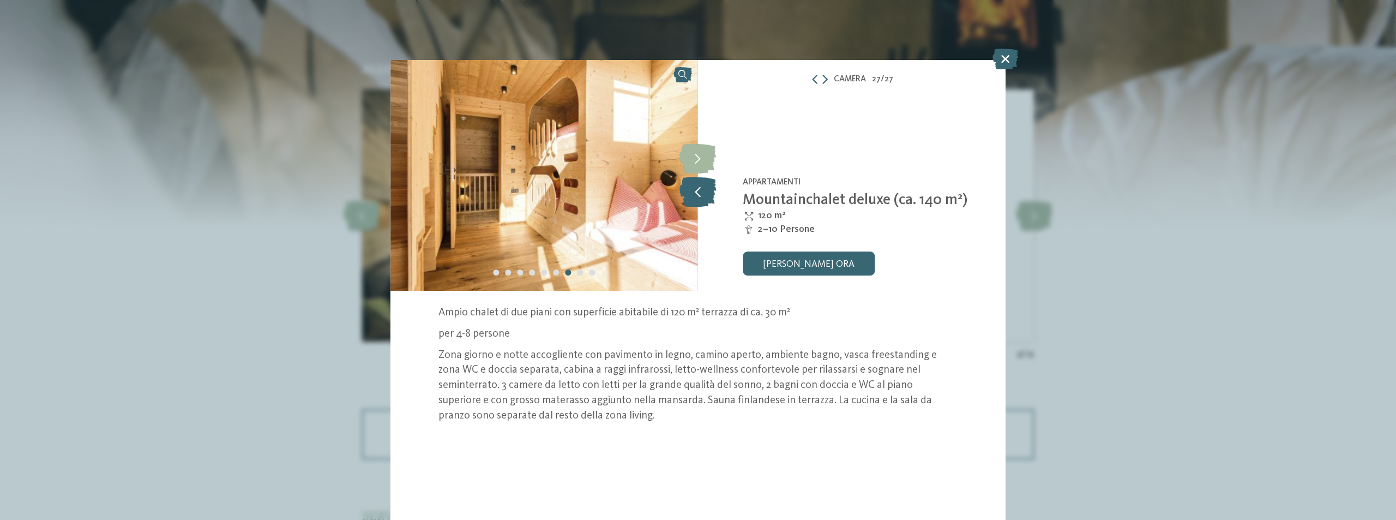
click at [700, 191] on icon at bounding box center [697, 192] width 37 height 30
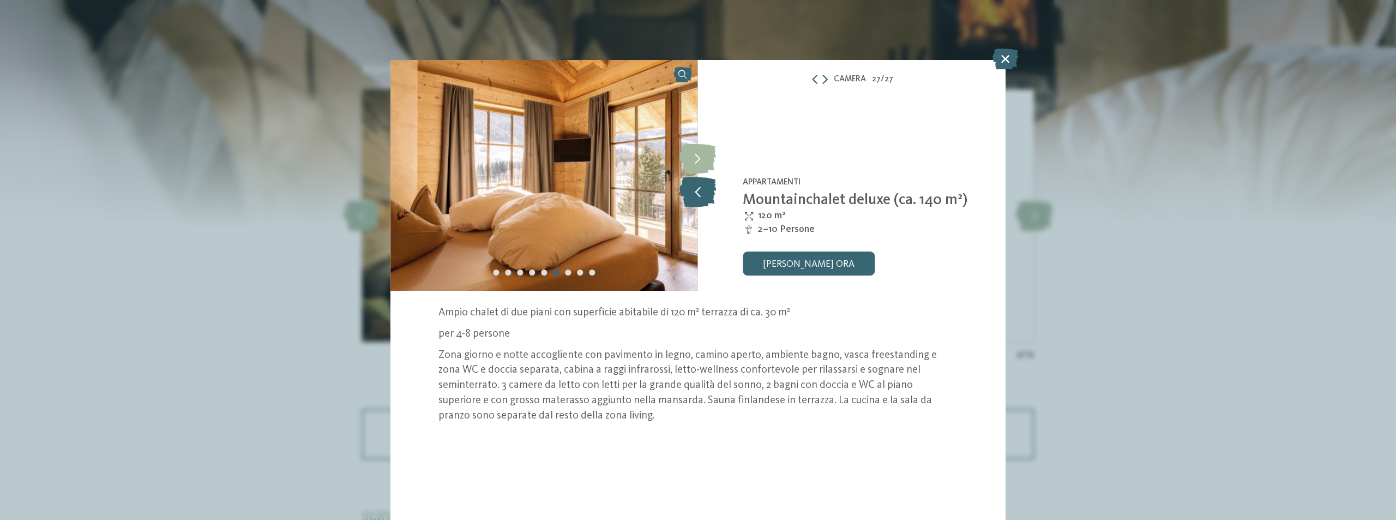
click at [700, 191] on icon at bounding box center [697, 192] width 37 height 30
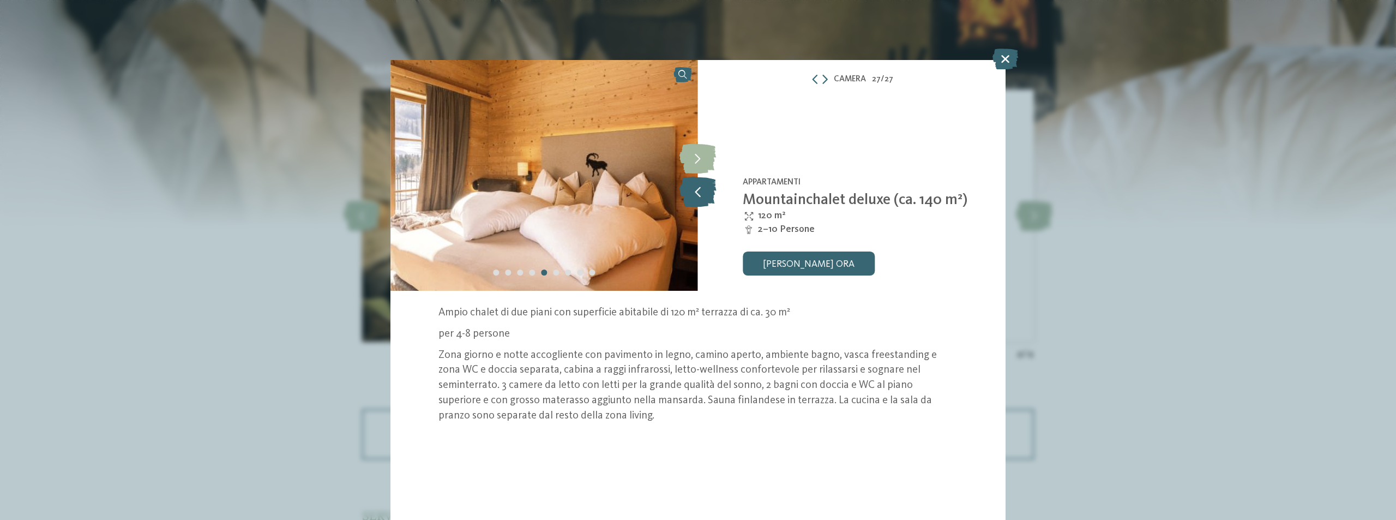
click at [700, 191] on icon at bounding box center [697, 192] width 37 height 30
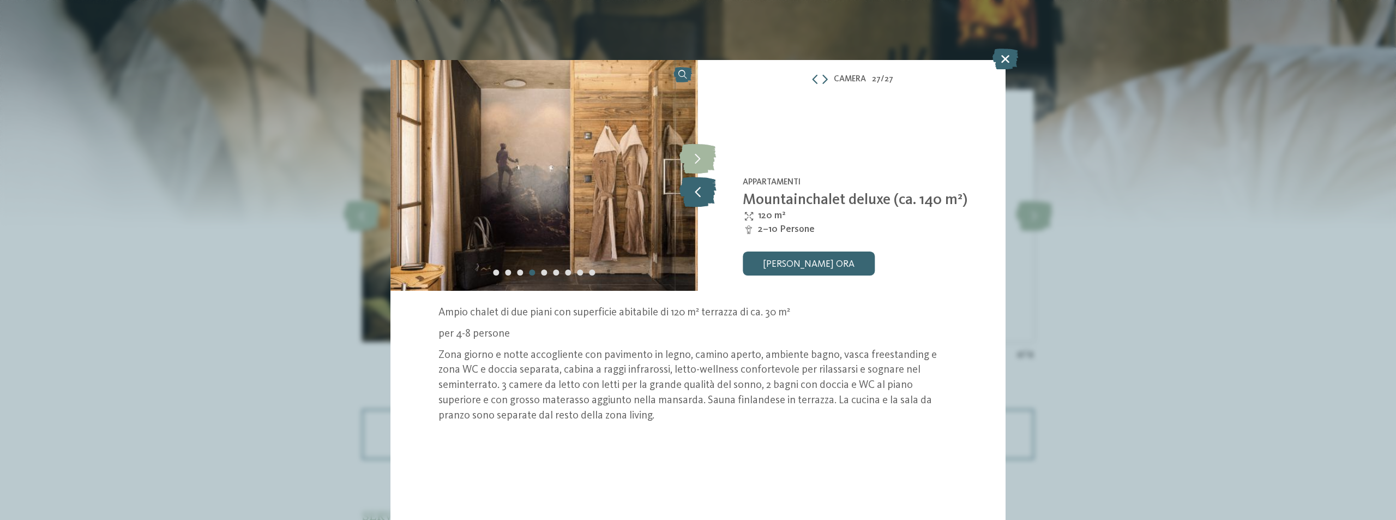
click at [695, 192] on icon at bounding box center [697, 192] width 37 height 30
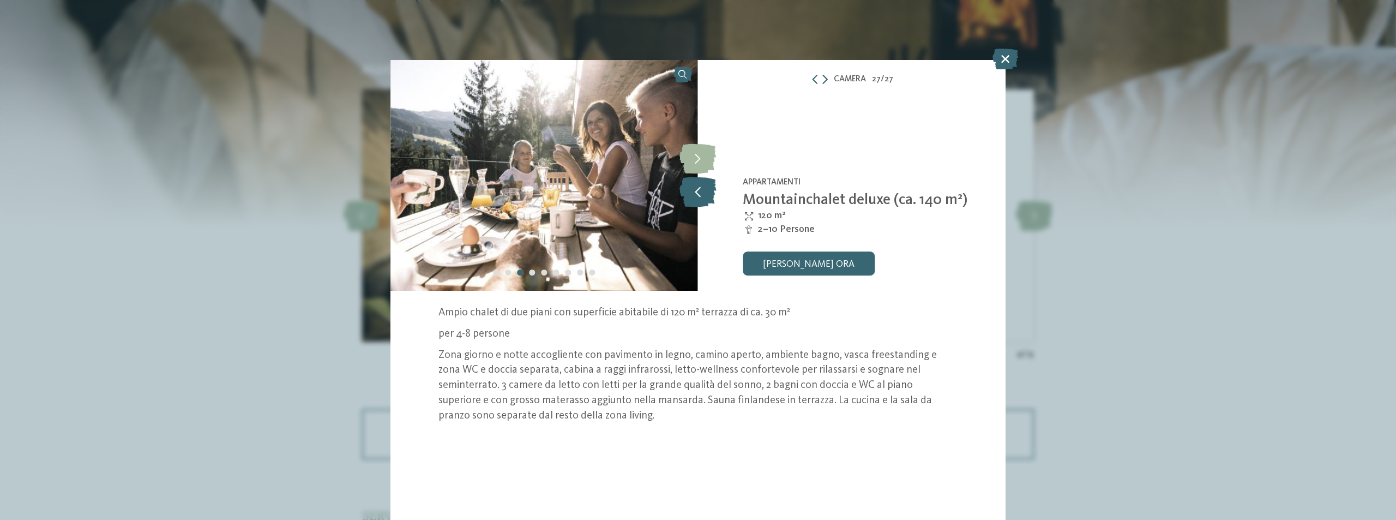
click at [696, 192] on icon at bounding box center [697, 192] width 37 height 30
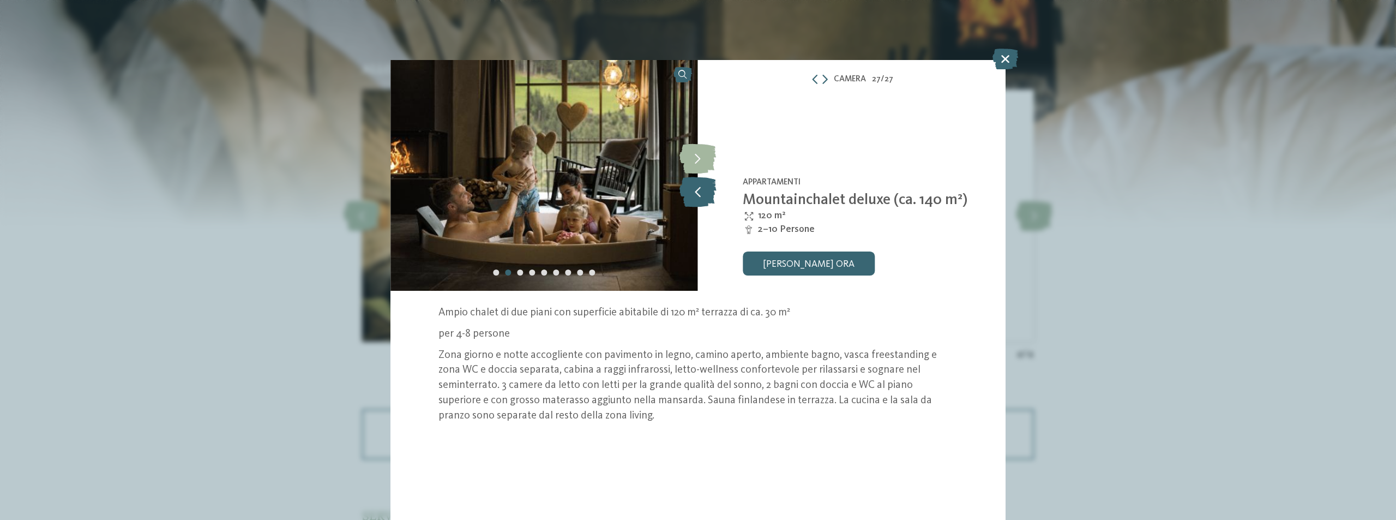
click at [696, 192] on icon at bounding box center [697, 192] width 37 height 30
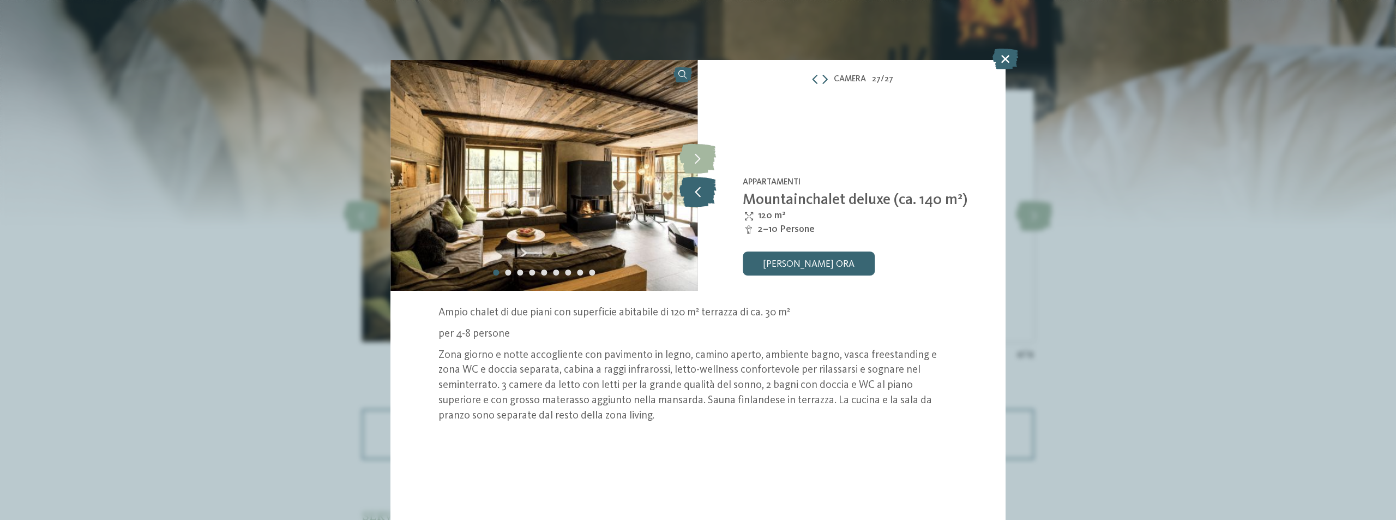
click at [696, 192] on icon at bounding box center [697, 192] width 37 height 30
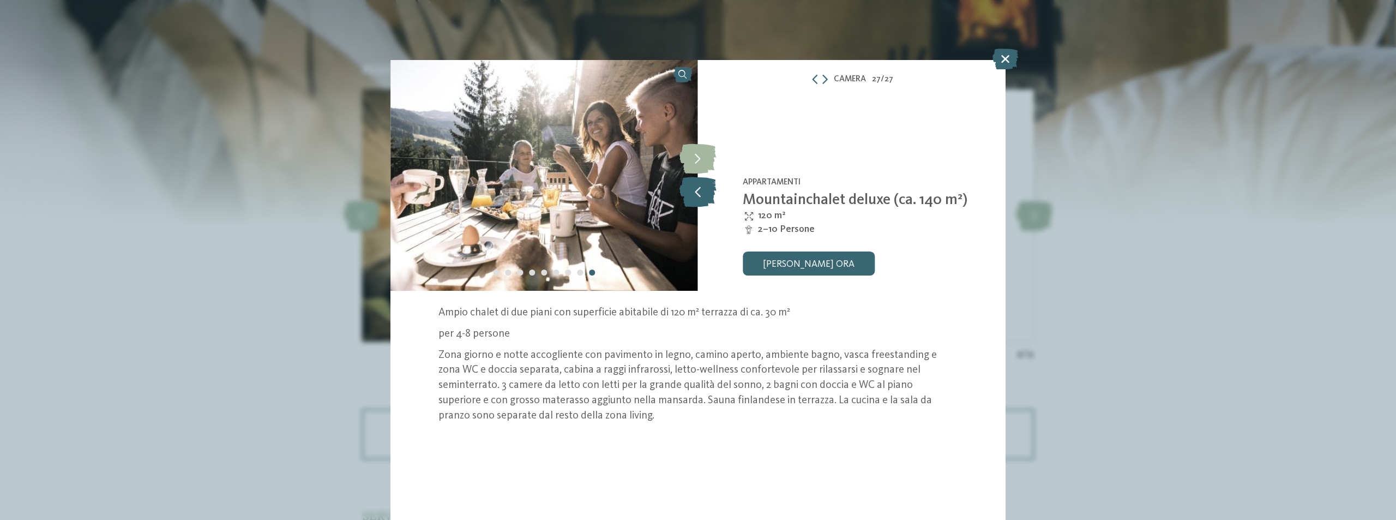
click at [696, 192] on icon at bounding box center [697, 192] width 37 height 30
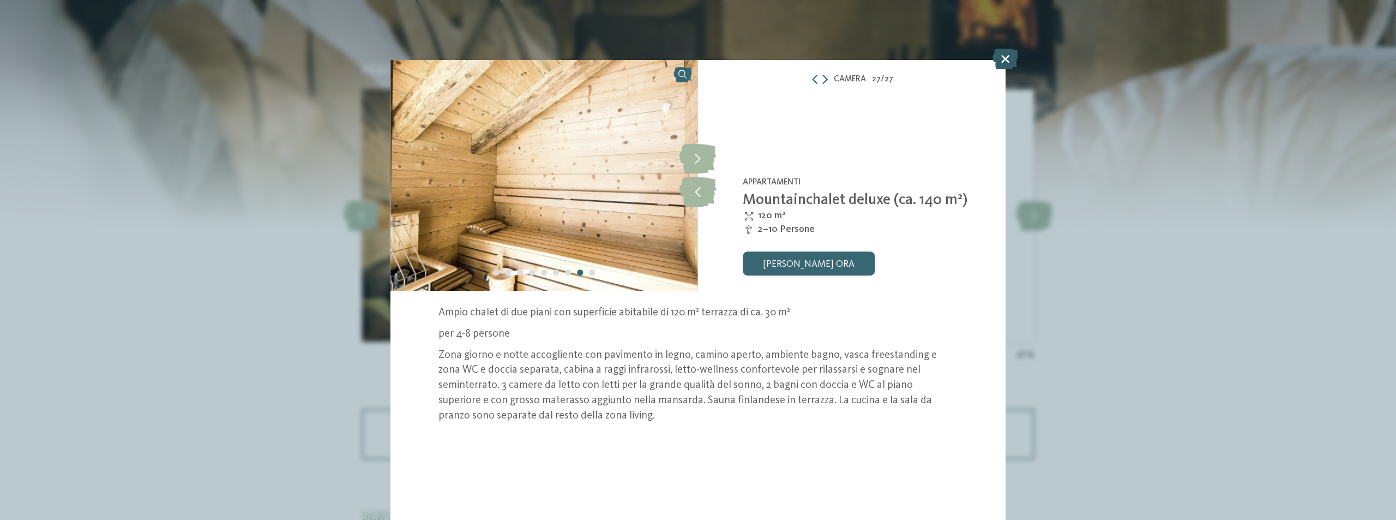
click at [1012, 62] on icon at bounding box center [1005, 59] width 26 height 21
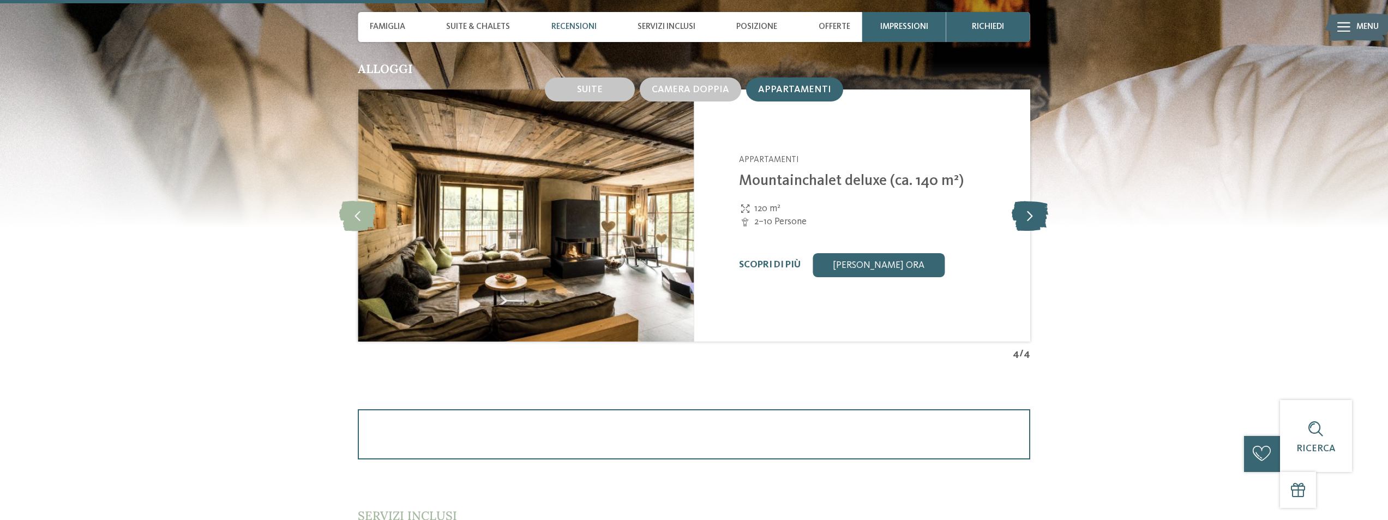
click at [1021, 219] on icon at bounding box center [1029, 216] width 37 height 30
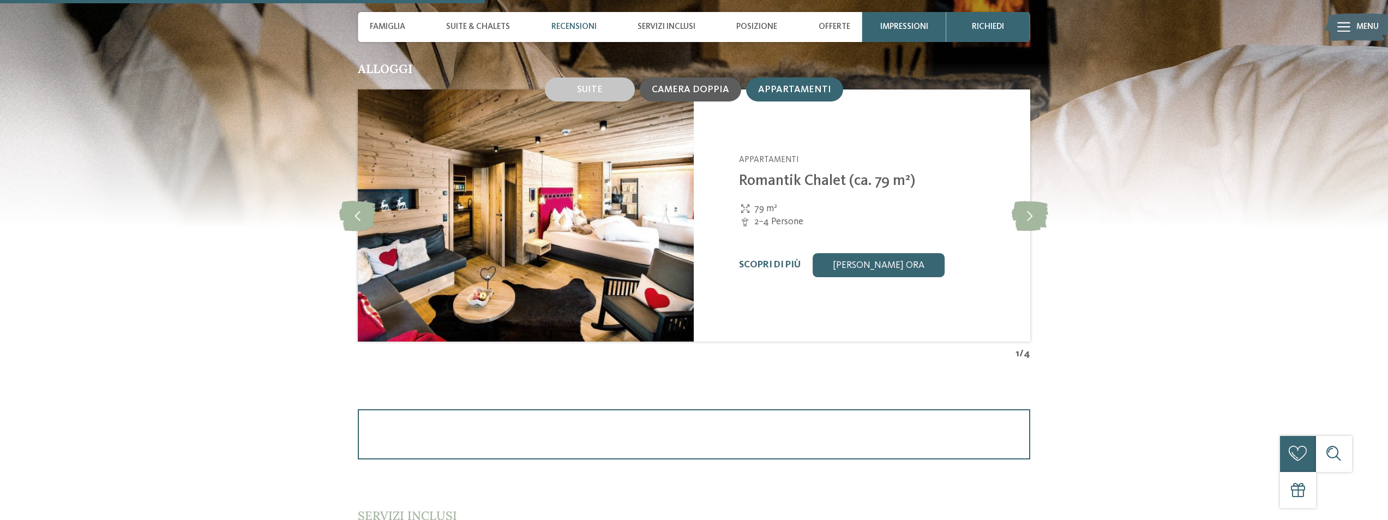
click at [675, 89] on span "Camera doppia" at bounding box center [690, 89] width 77 height 9
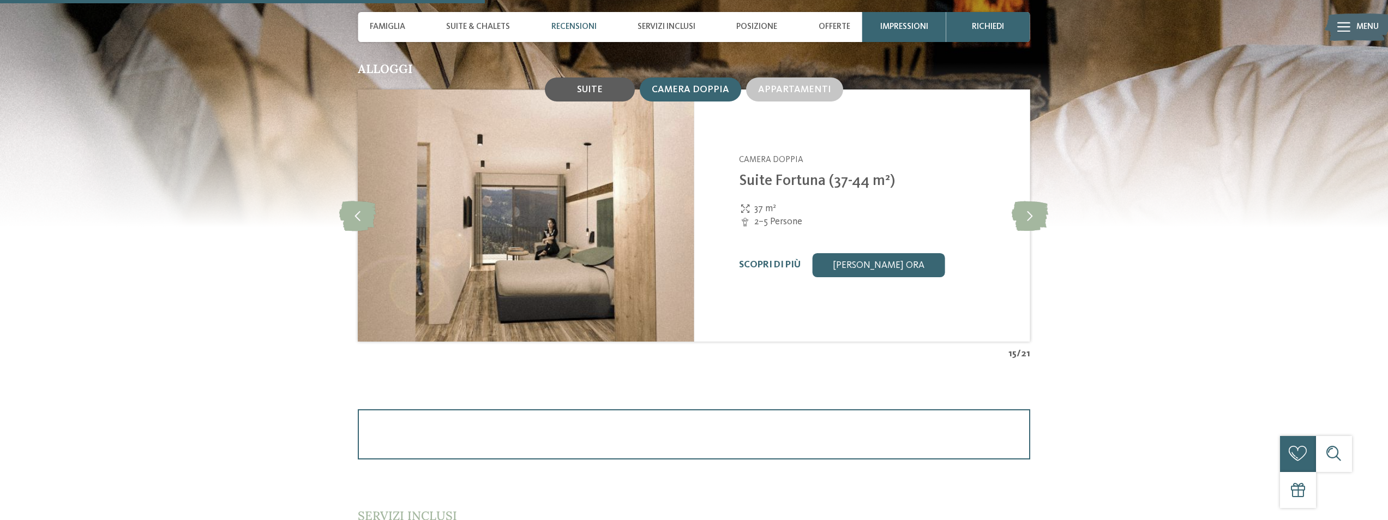
click at [593, 86] on span "Suite" at bounding box center [590, 89] width 26 height 9
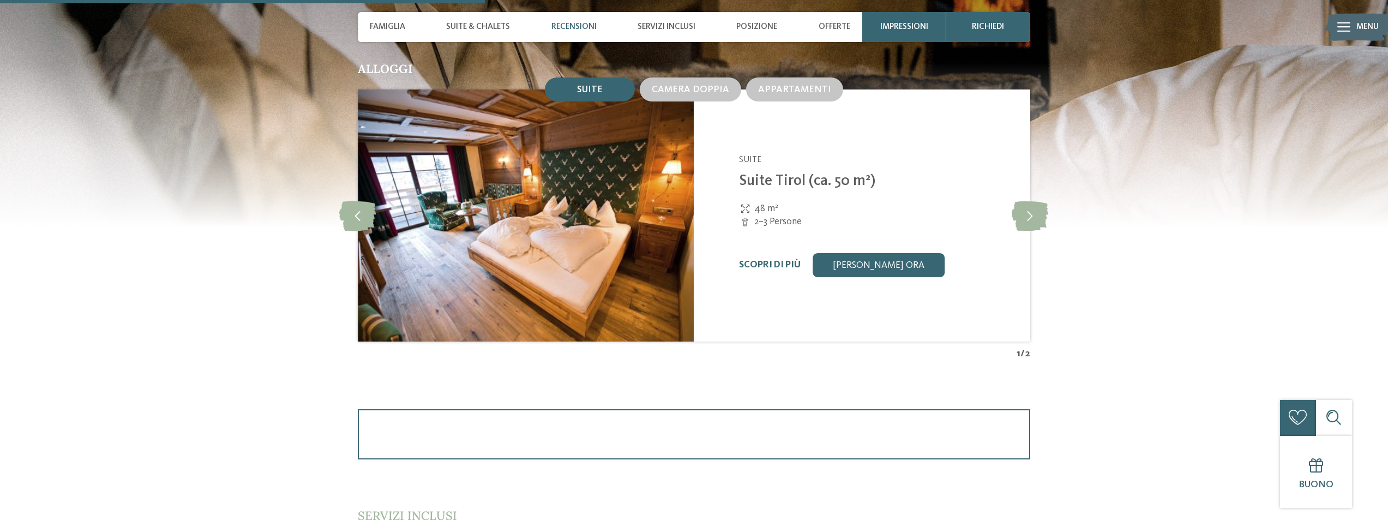
click at [618, 173] on img at bounding box center [526, 215] width 336 height 252
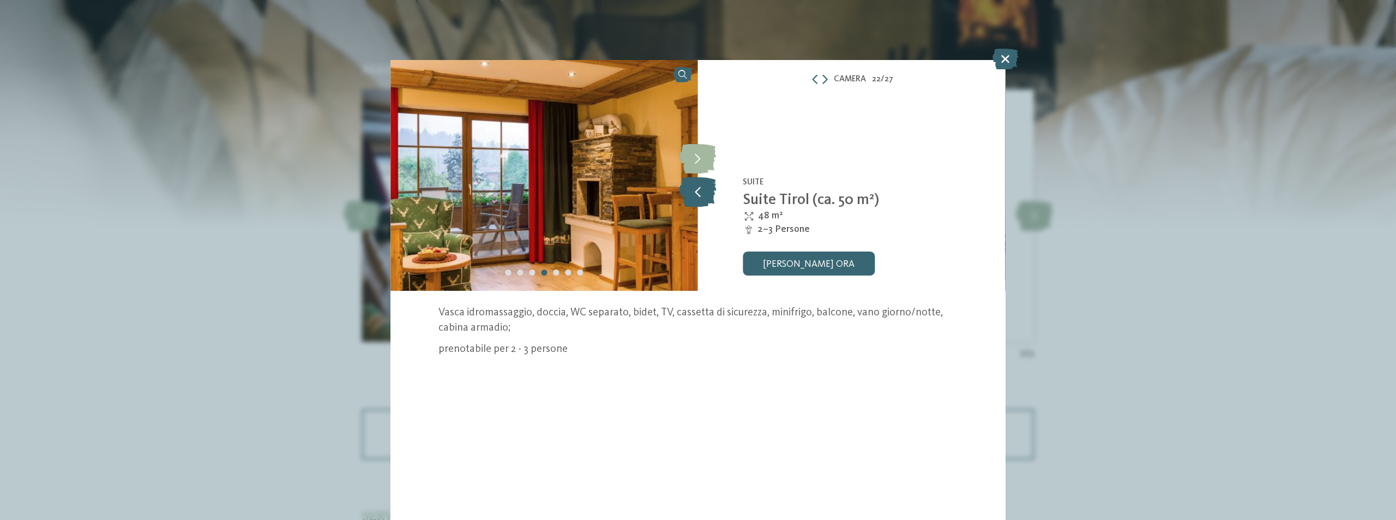
click at [692, 185] on icon at bounding box center [697, 192] width 37 height 30
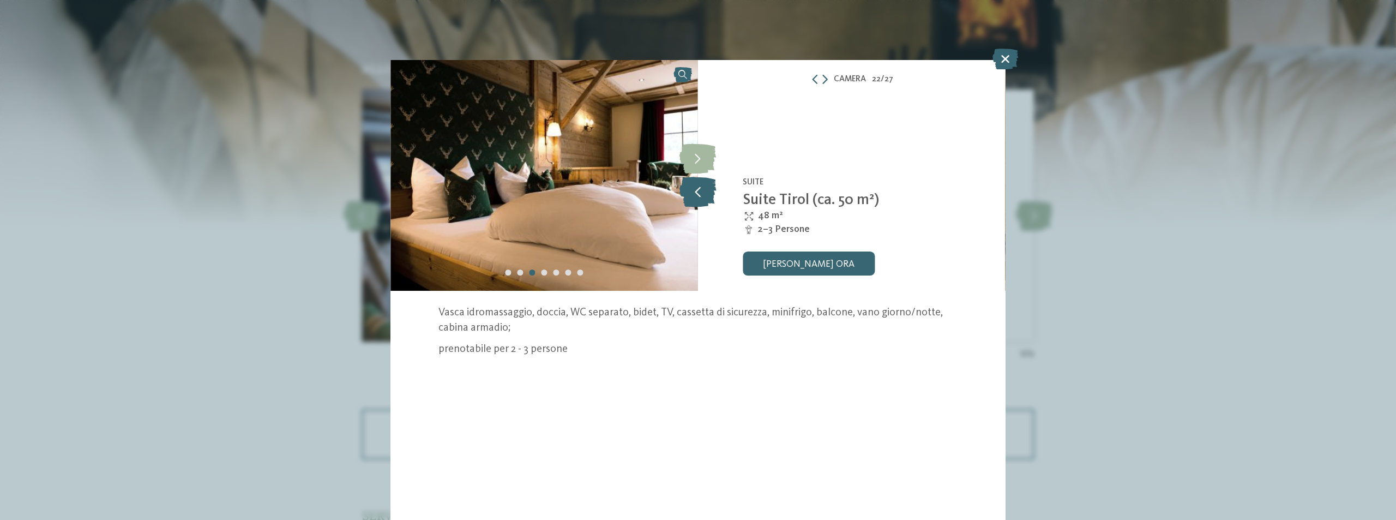
click at [692, 185] on icon at bounding box center [697, 192] width 37 height 30
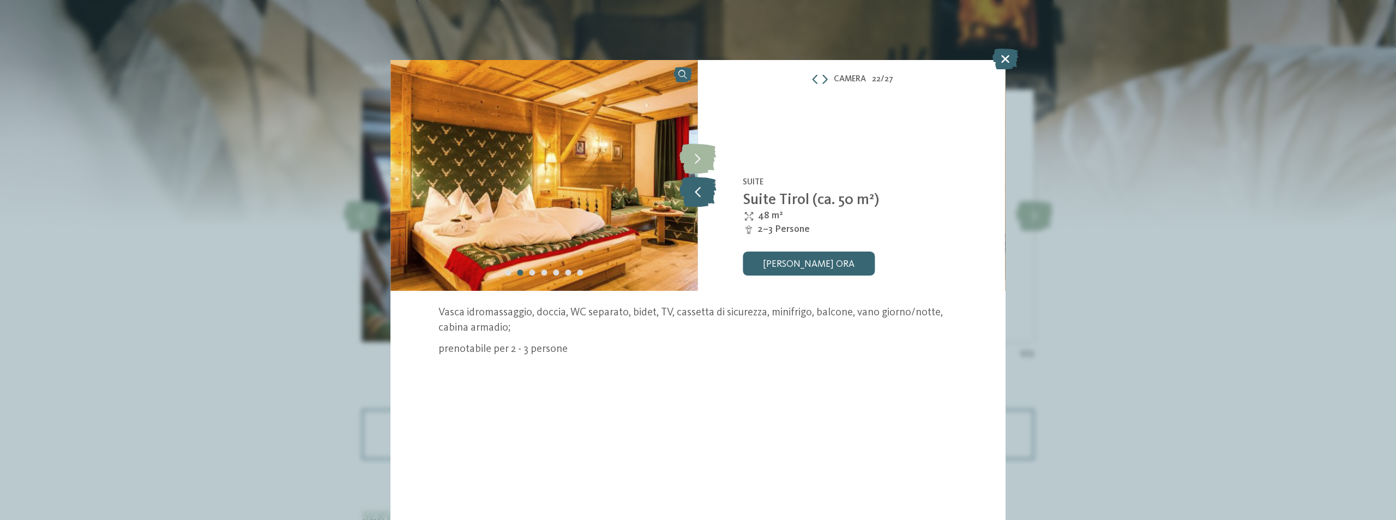
click at [692, 185] on icon at bounding box center [697, 192] width 37 height 30
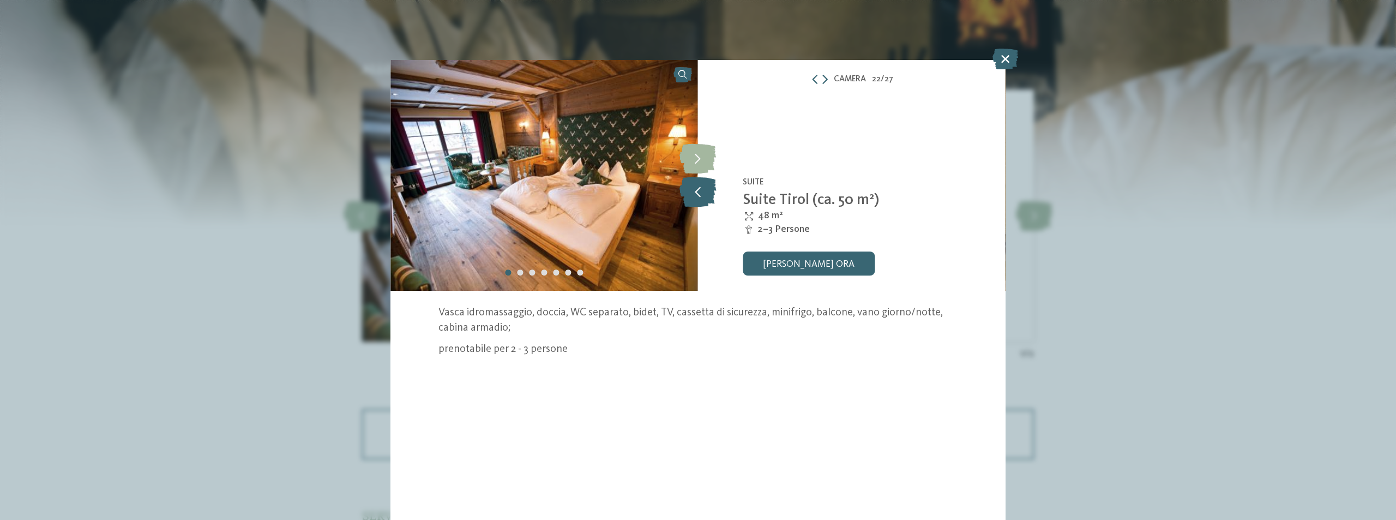
click at [692, 185] on icon at bounding box center [697, 192] width 37 height 30
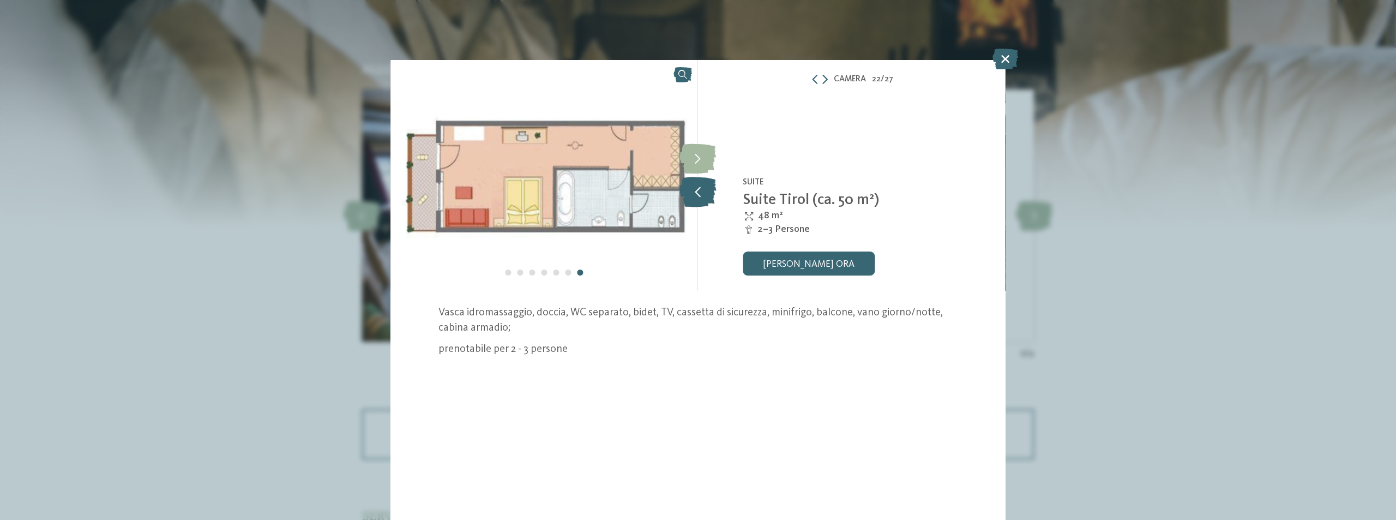
click at [692, 186] on icon at bounding box center [697, 192] width 37 height 30
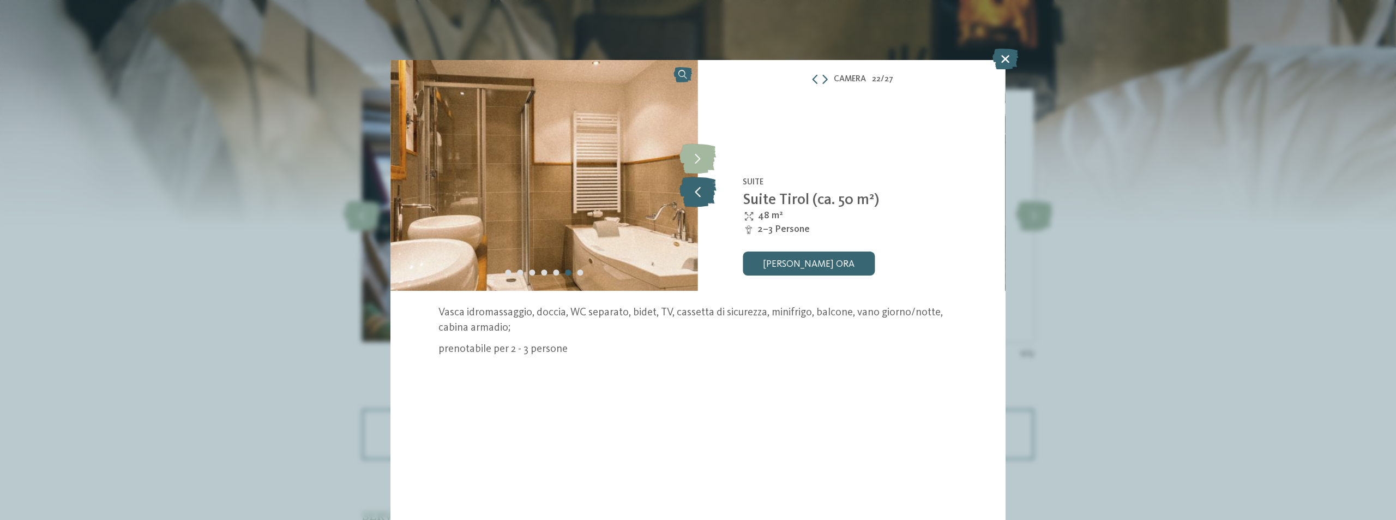
click at [692, 186] on icon at bounding box center [697, 192] width 37 height 30
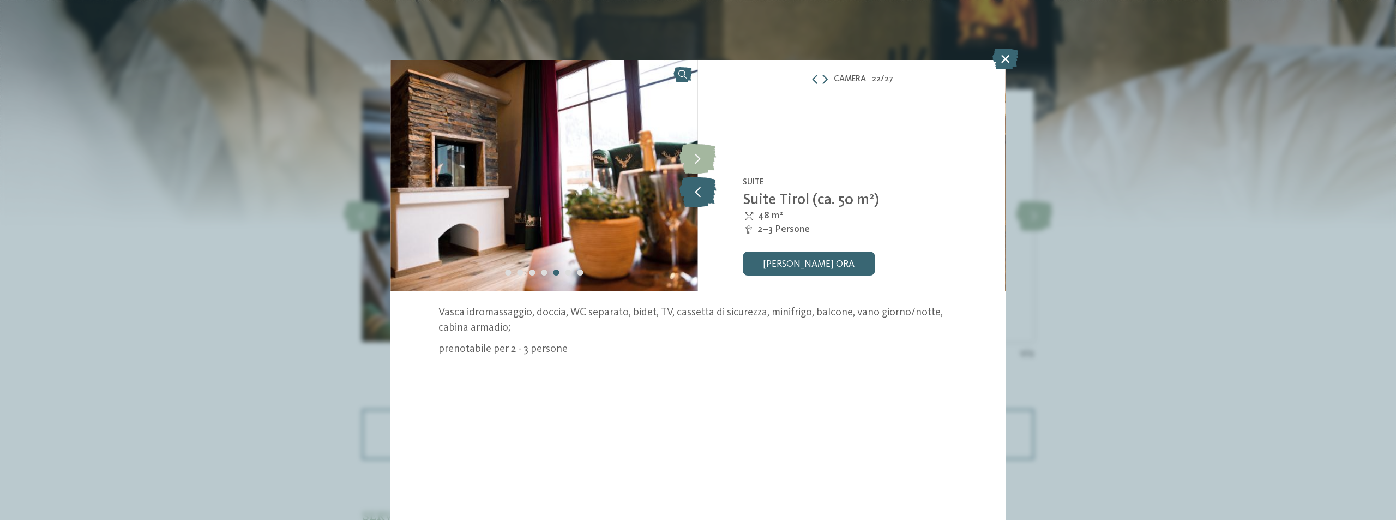
click at [692, 186] on icon at bounding box center [697, 192] width 37 height 30
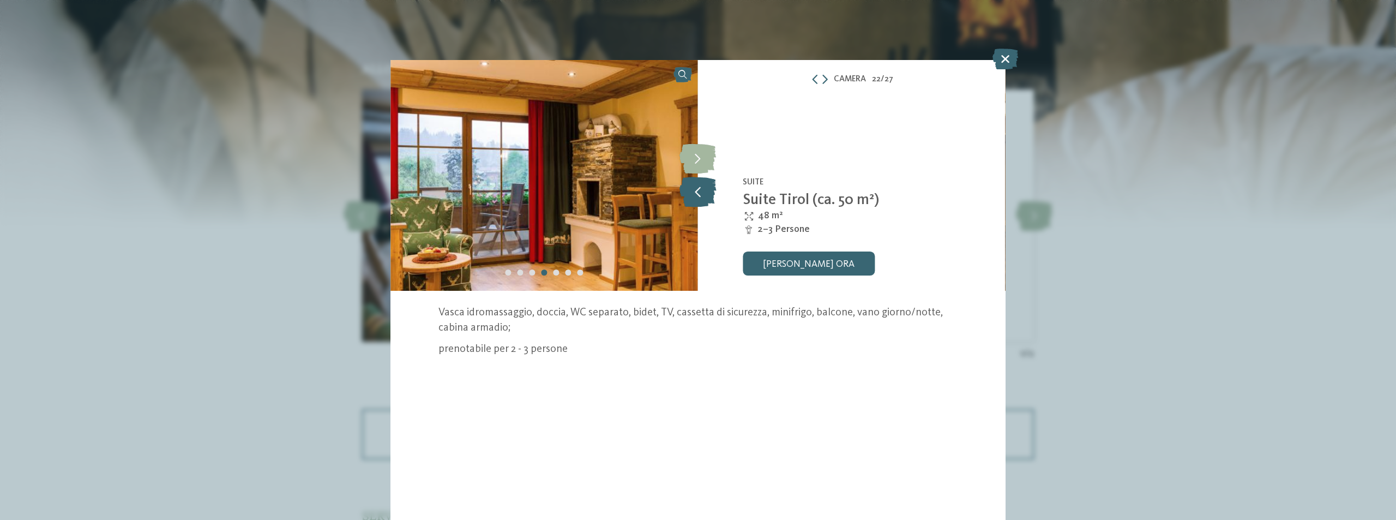
click at [692, 186] on icon at bounding box center [697, 192] width 37 height 30
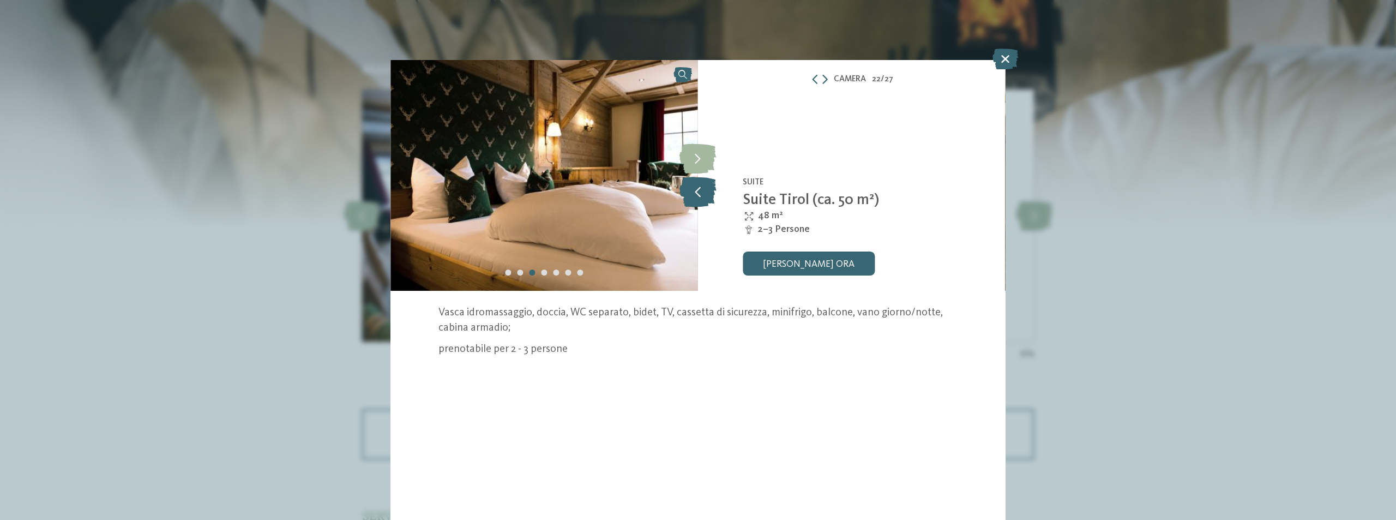
click at [692, 186] on icon at bounding box center [697, 192] width 37 height 30
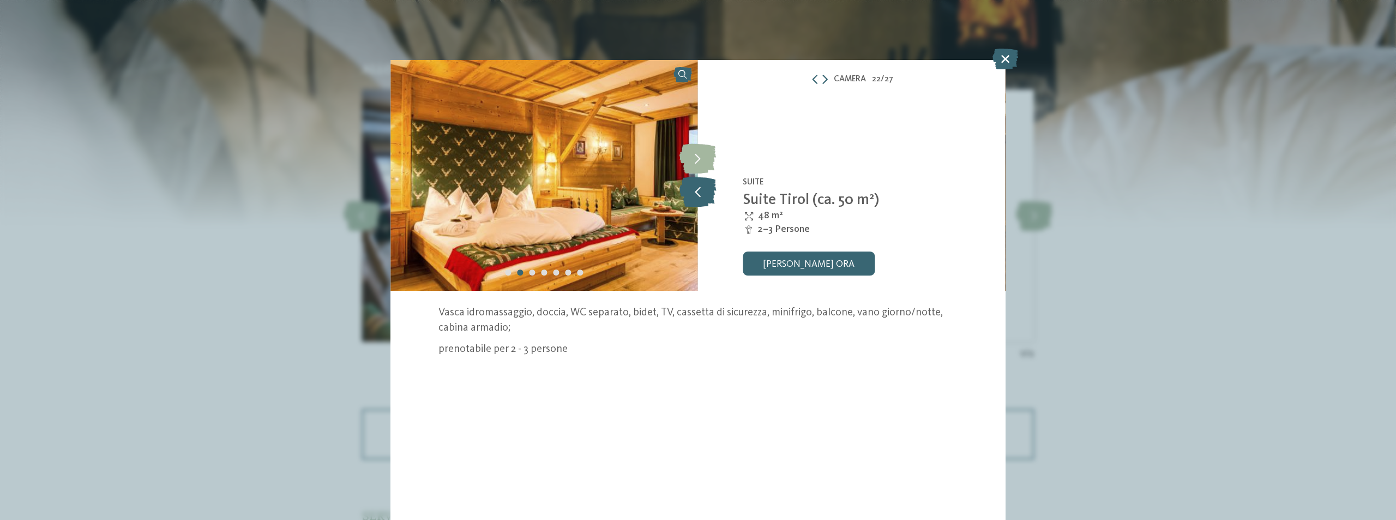
click at [692, 186] on icon at bounding box center [697, 192] width 37 height 30
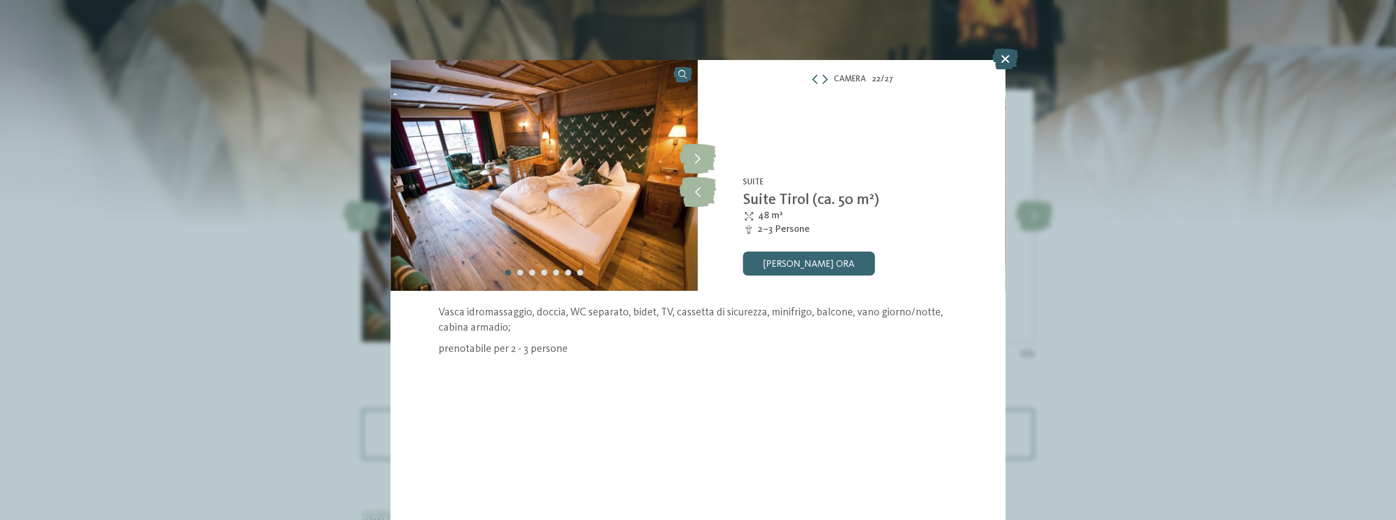
click at [1006, 64] on icon at bounding box center [1005, 59] width 26 height 21
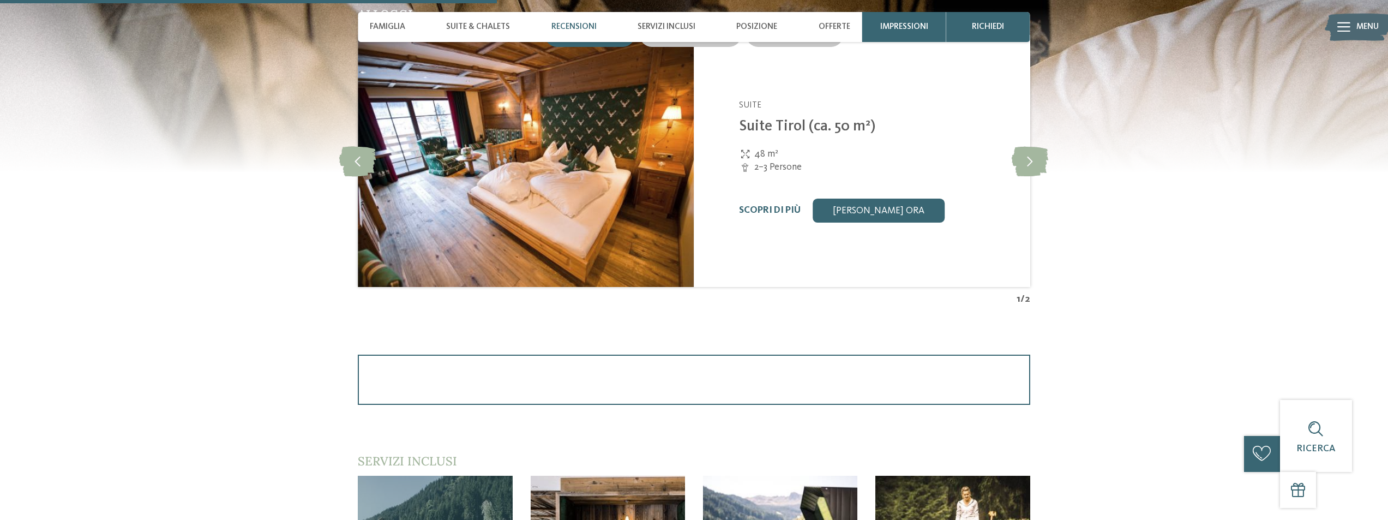
scroll to position [1251, 0]
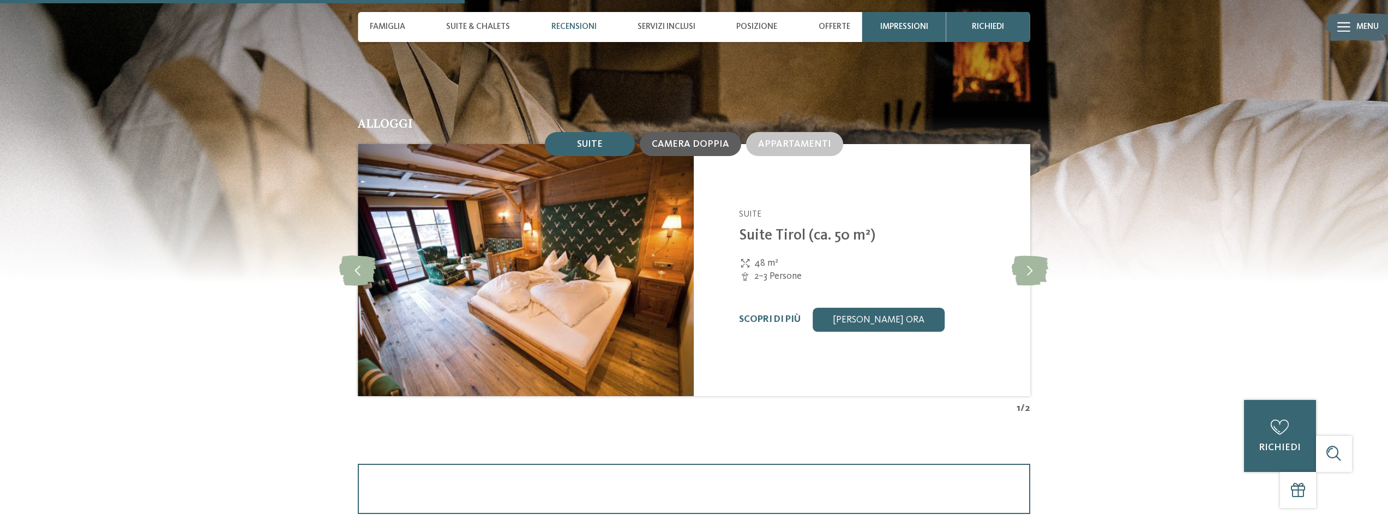
click at [711, 150] on div "Camera doppia" at bounding box center [690, 144] width 101 height 24
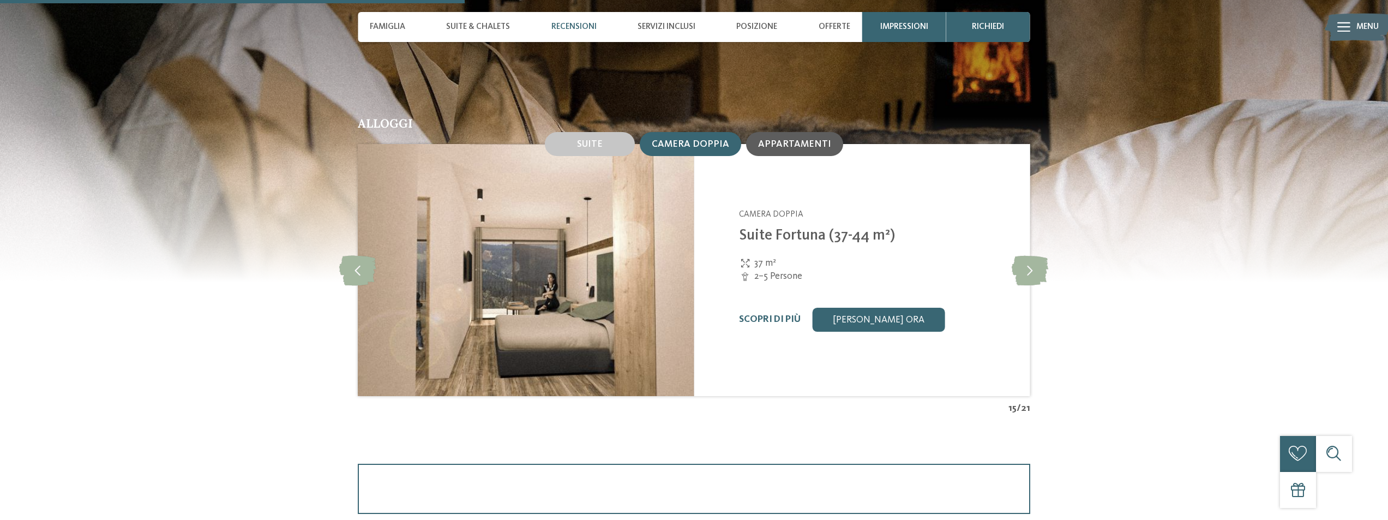
click at [757, 149] on div "Appartamenti" at bounding box center [794, 144] width 97 height 24
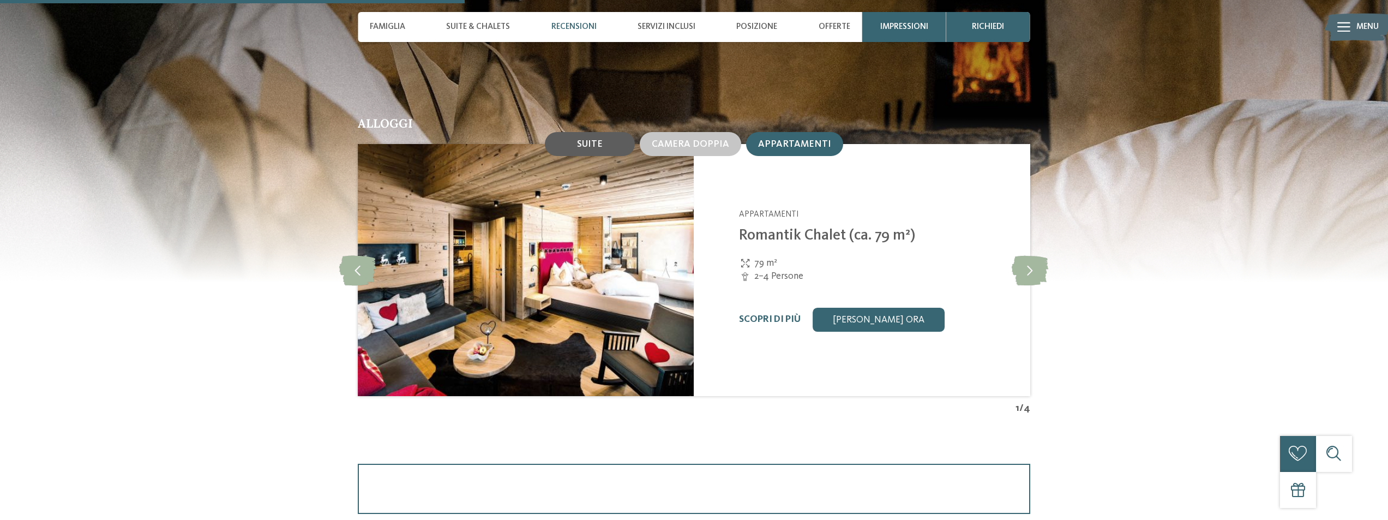
click at [592, 136] on div "Suite" at bounding box center [590, 144] width 90 height 24
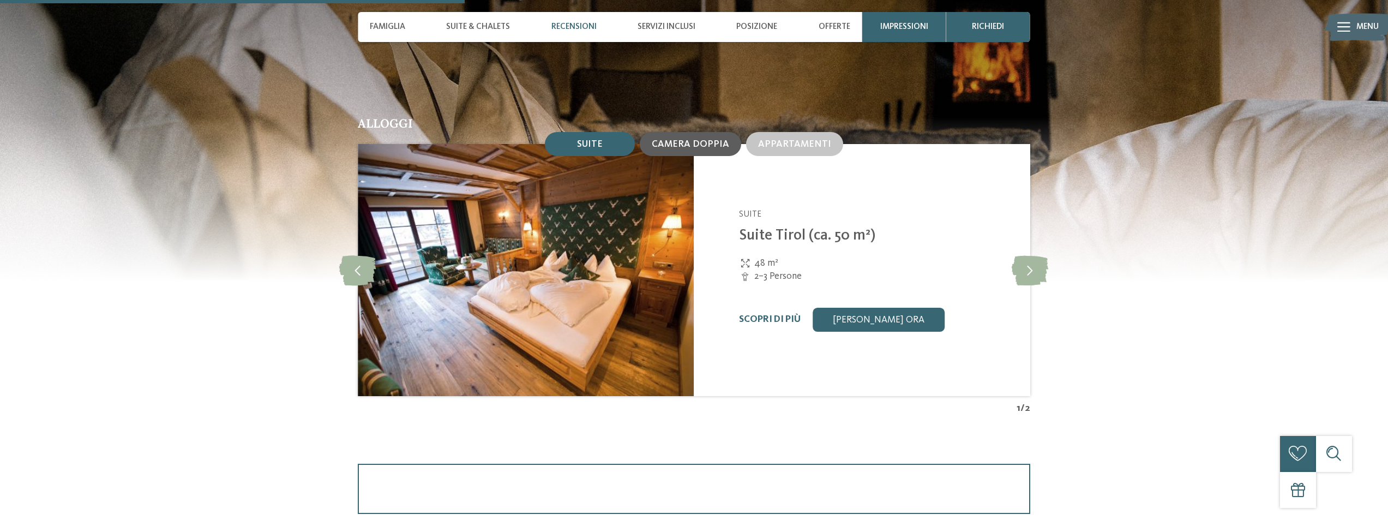
click at [707, 149] on div "Camera doppia" at bounding box center [690, 144] width 101 height 24
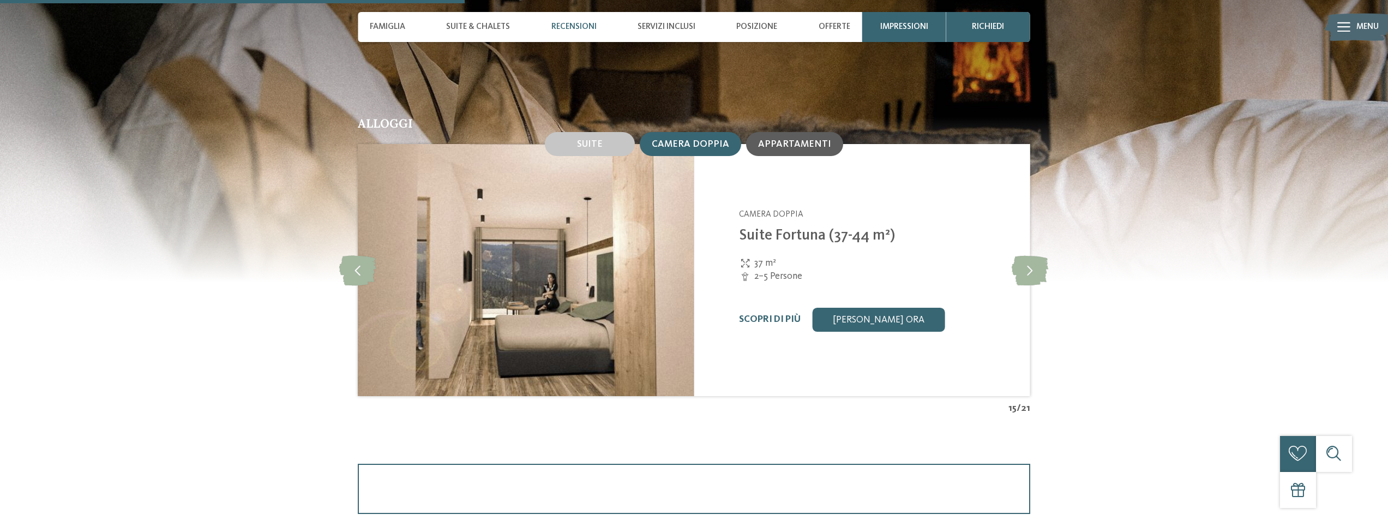
click at [770, 143] on span "Appartamenti" at bounding box center [794, 144] width 73 height 9
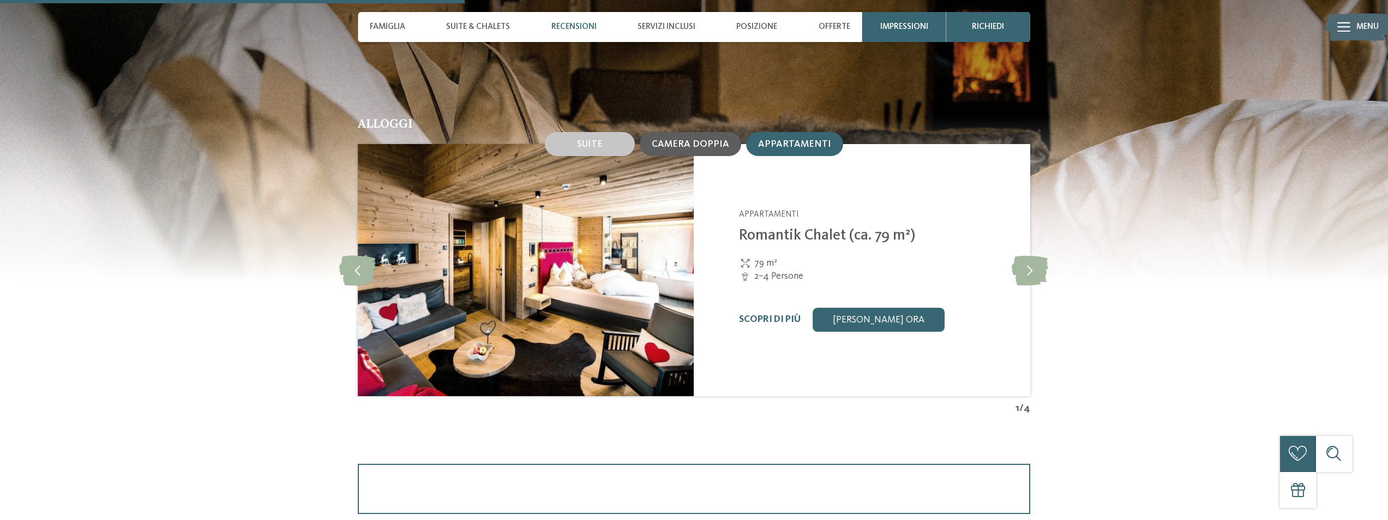
click at [703, 147] on span "Camera doppia" at bounding box center [690, 144] width 77 height 9
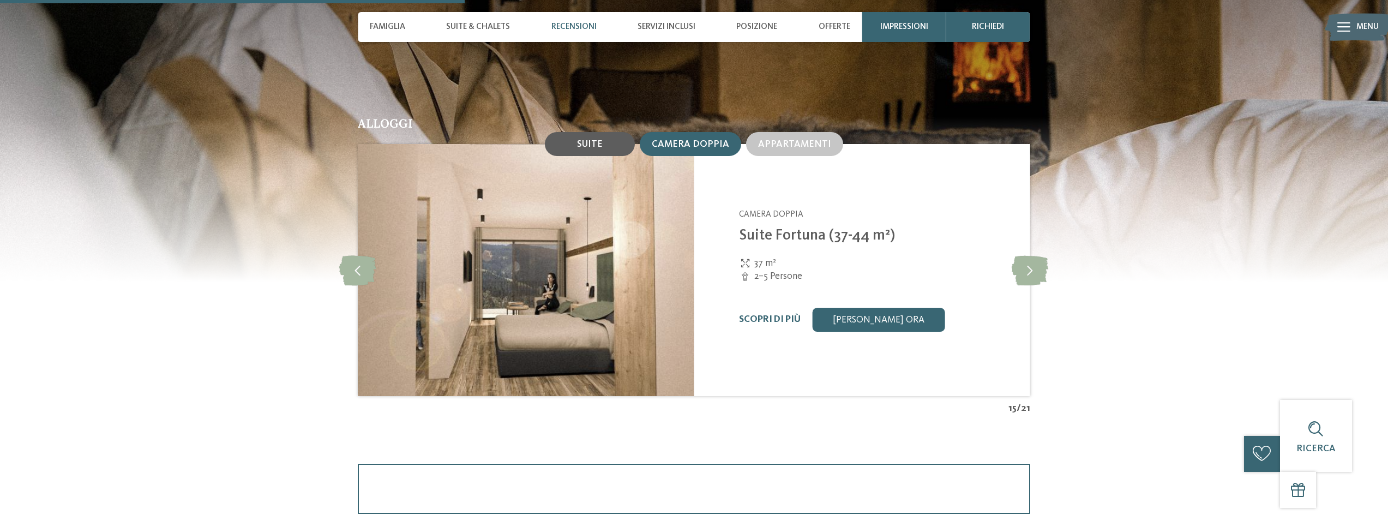
click at [591, 140] on span "Suite" at bounding box center [590, 144] width 26 height 9
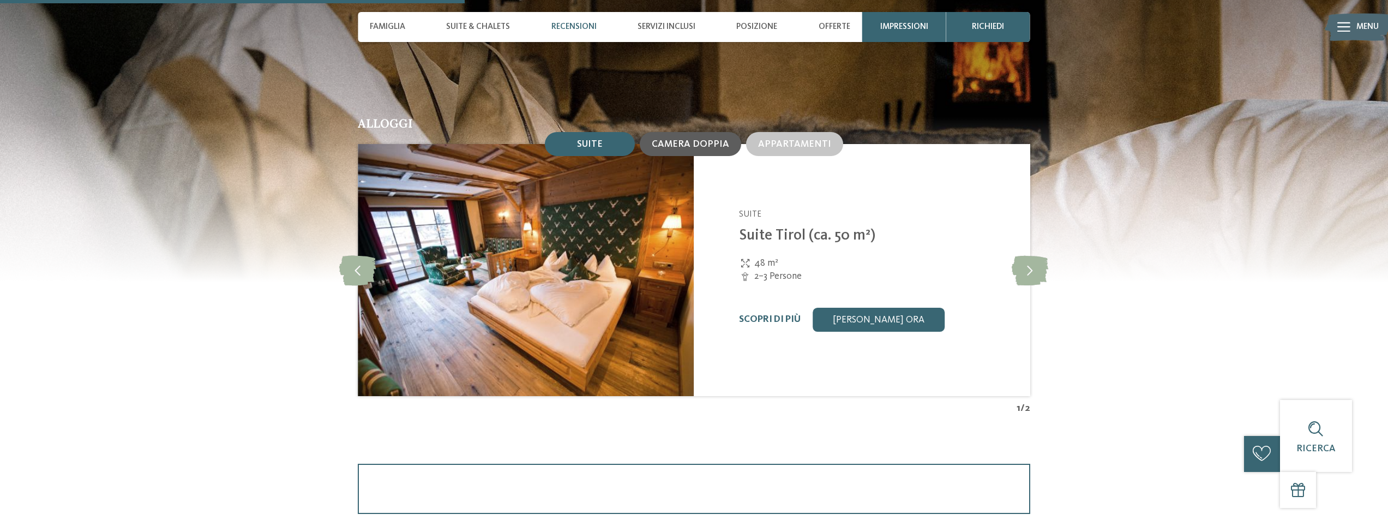
click at [703, 136] on div "Camera doppia" at bounding box center [690, 144] width 101 height 24
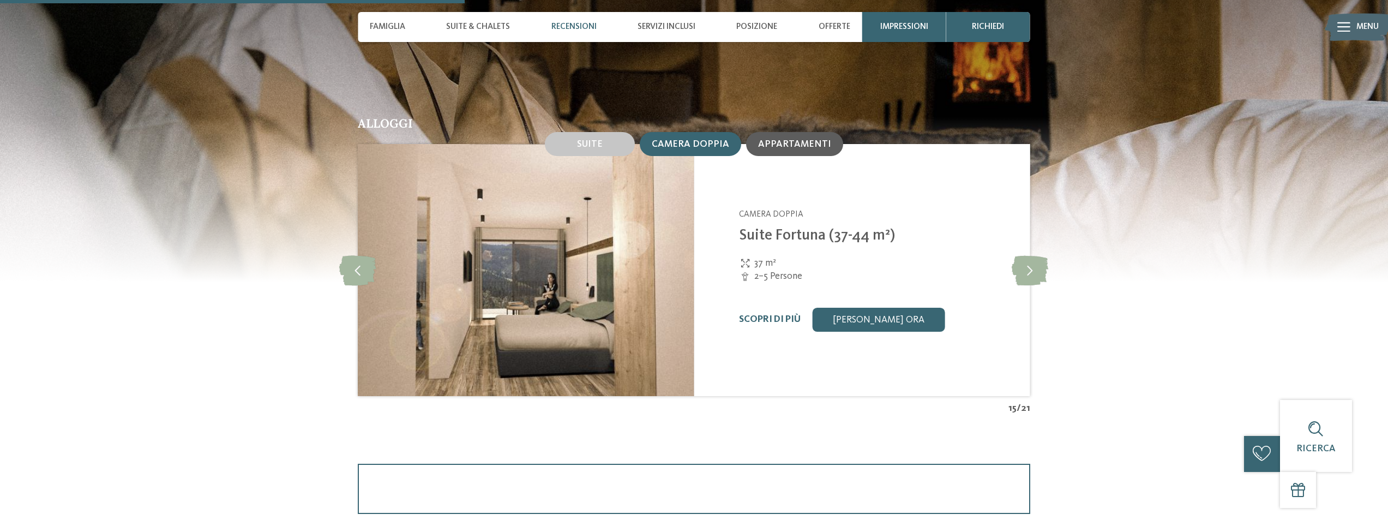
click at [767, 141] on span "Appartamenti" at bounding box center [794, 144] width 73 height 9
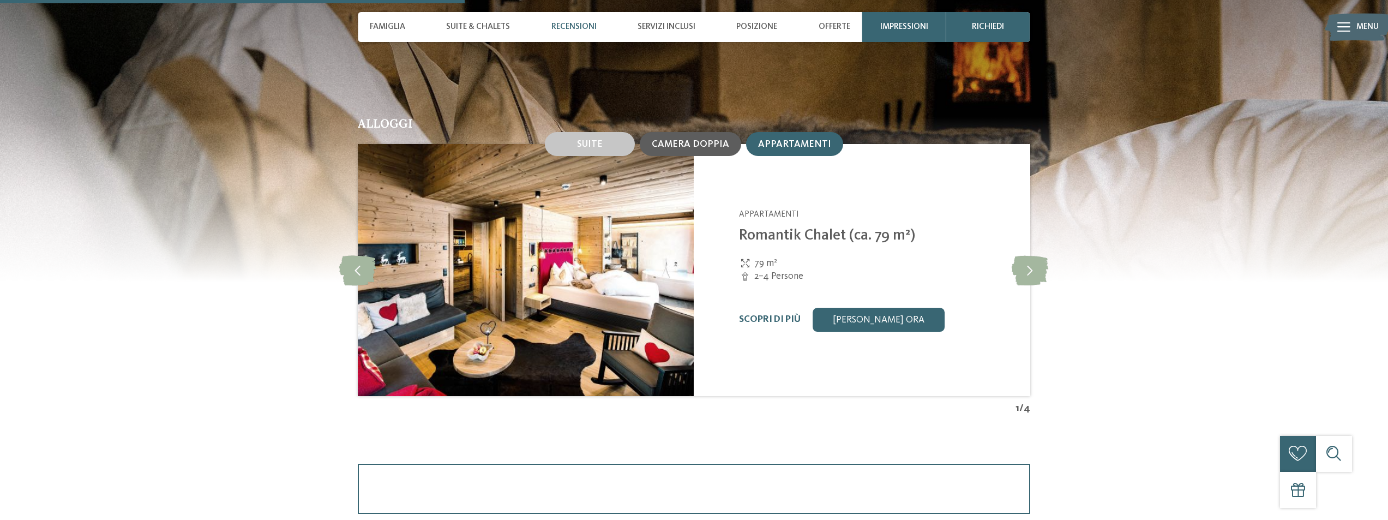
click at [705, 147] on span "Camera doppia" at bounding box center [690, 144] width 77 height 9
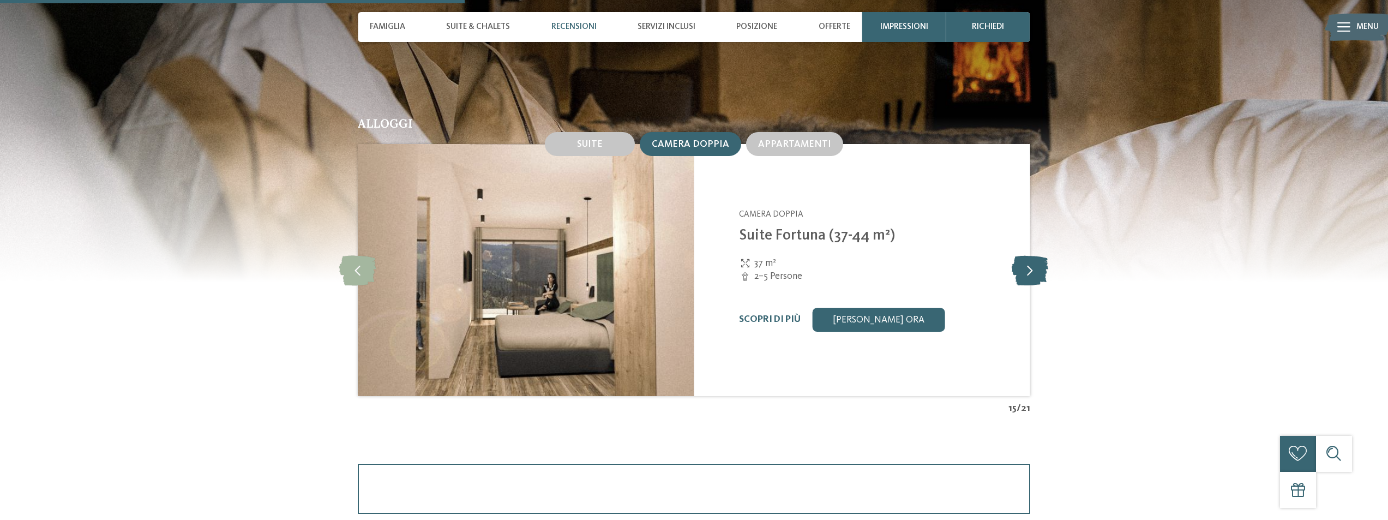
click at [1027, 276] on icon at bounding box center [1029, 270] width 37 height 30
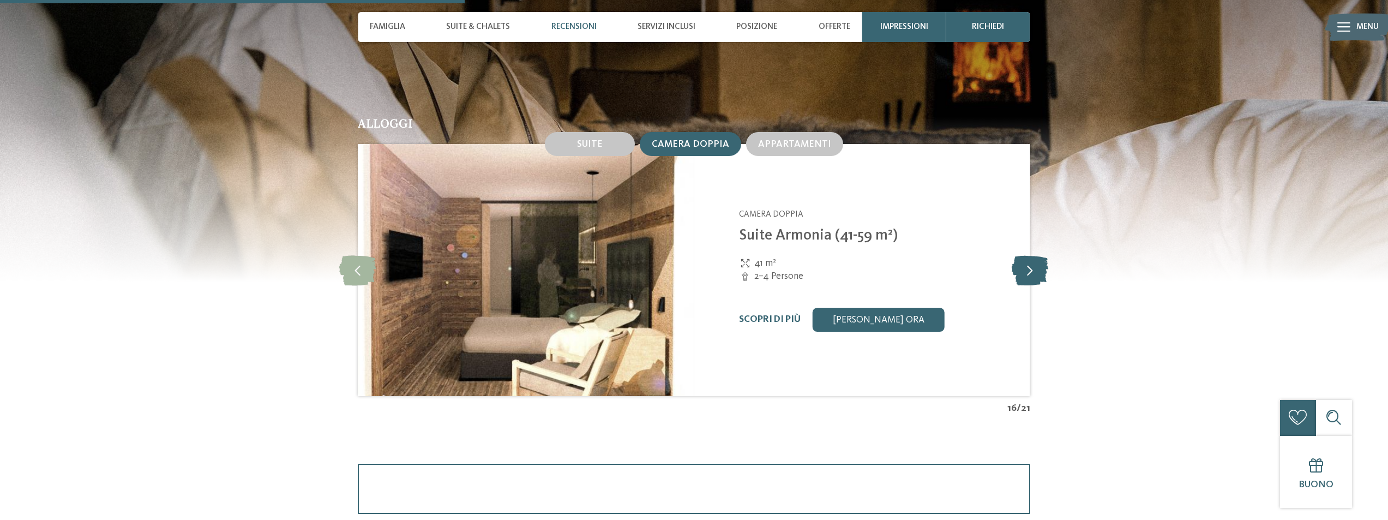
click at [1027, 276] on icon at bounding box center [1029, 270] width 37 height 30
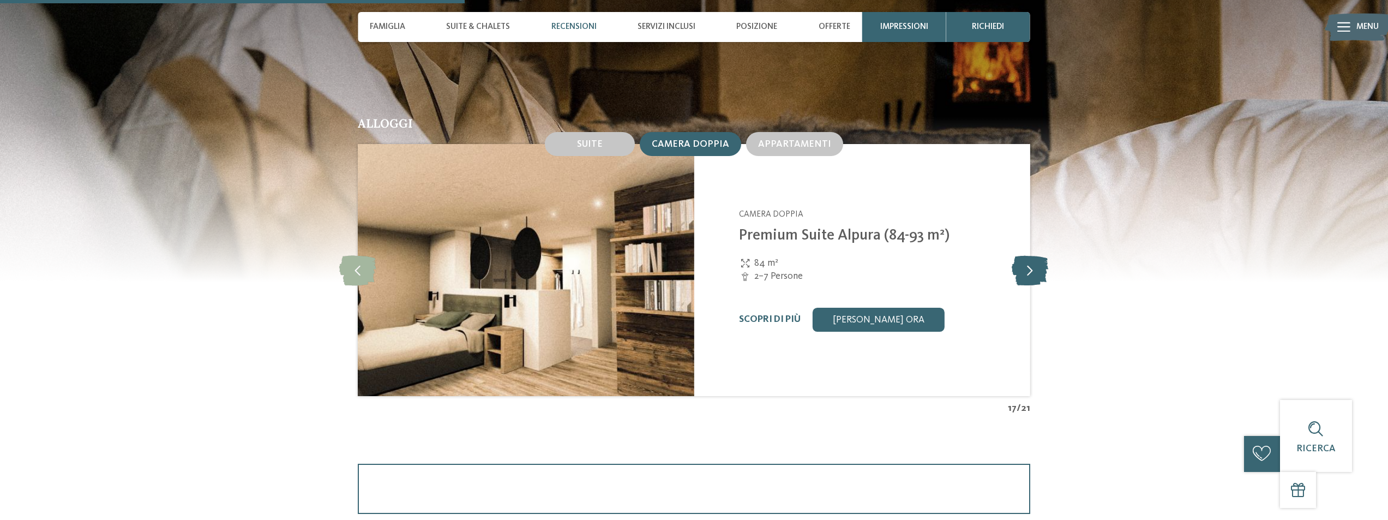
click at [1027, 276] on icon at bounding box center [1029, 270] width 37 height 30
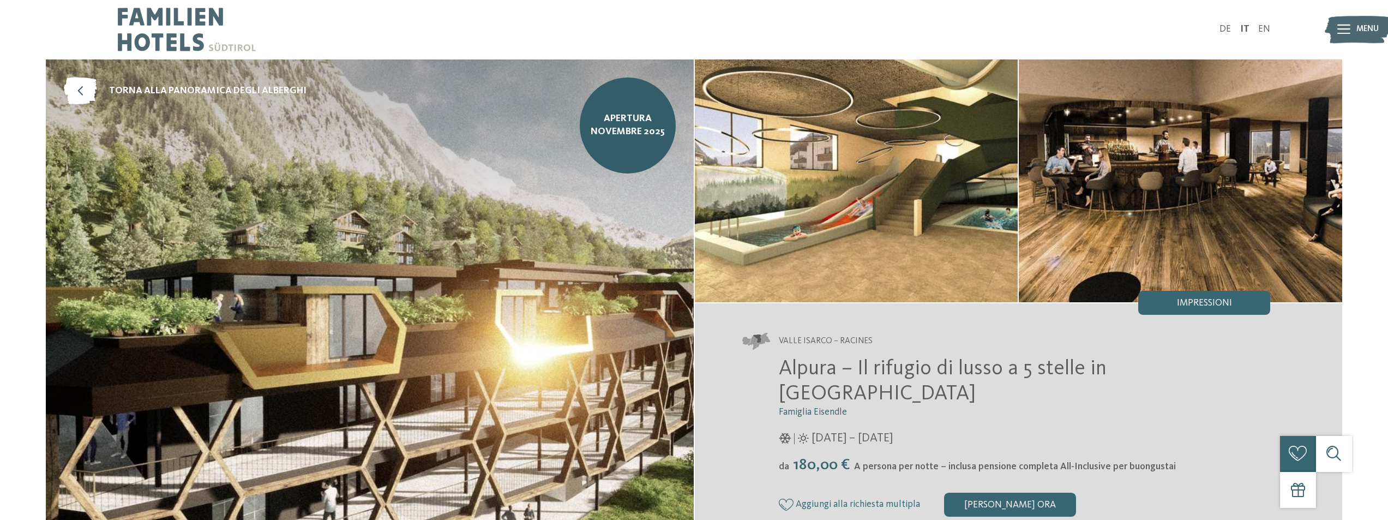
scroll to position [0, 0]
click at [1222, 28] on link "DE" at bounding box center [1224, 29] width 11 height 9
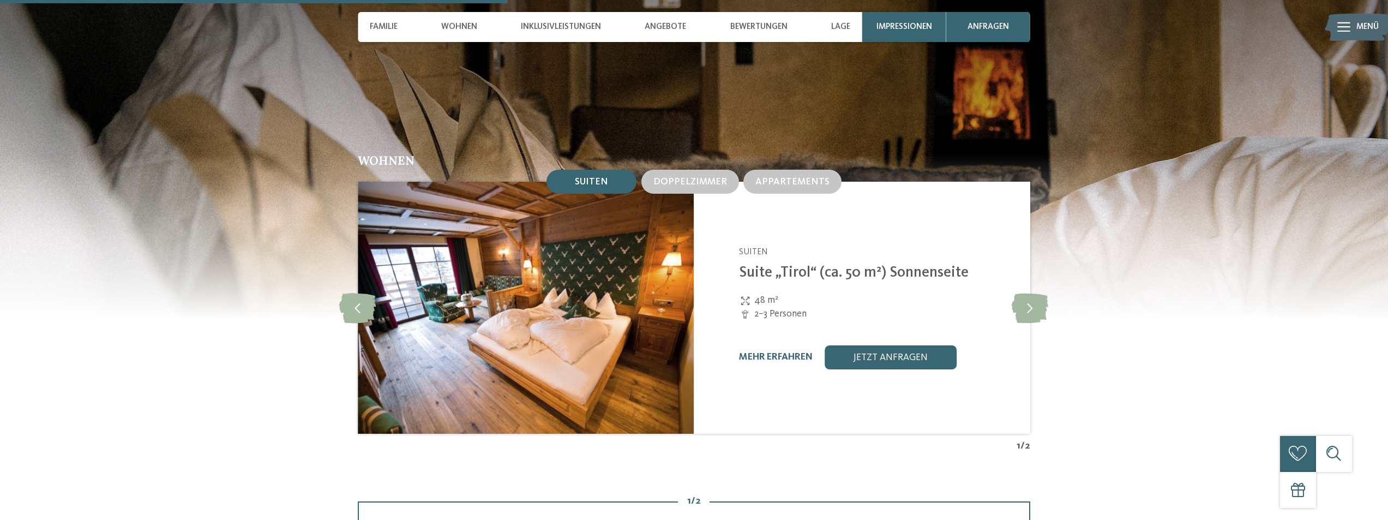
scroll to position [1581, 0]
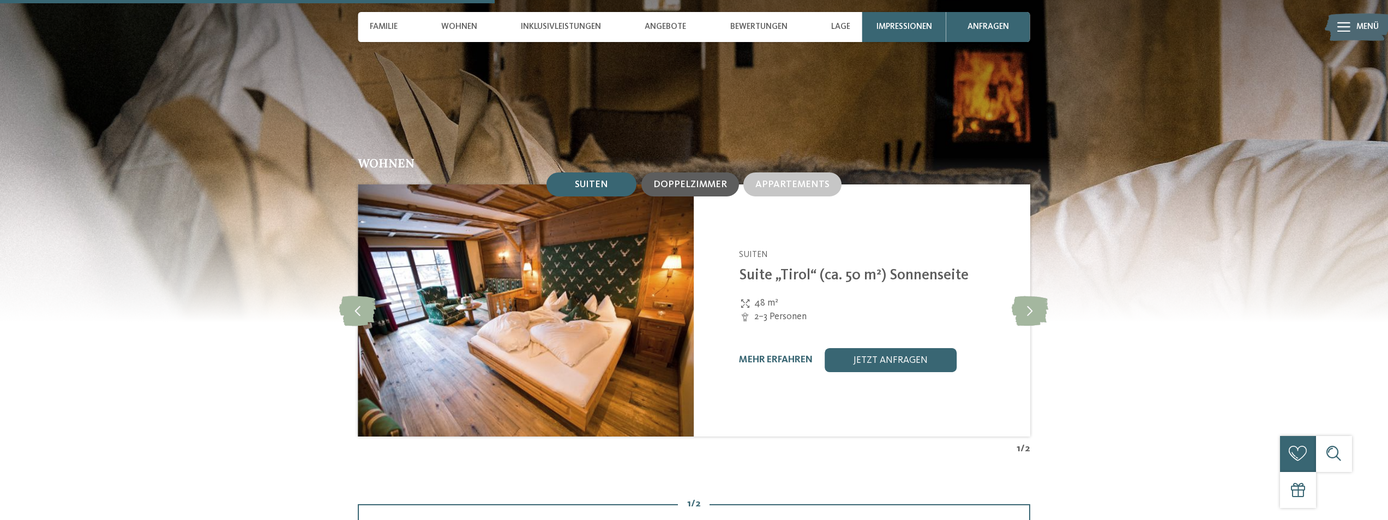
click at [707, 172] on div "Doppelzimmer" at bounding box center [690, 184] width 98 height 24
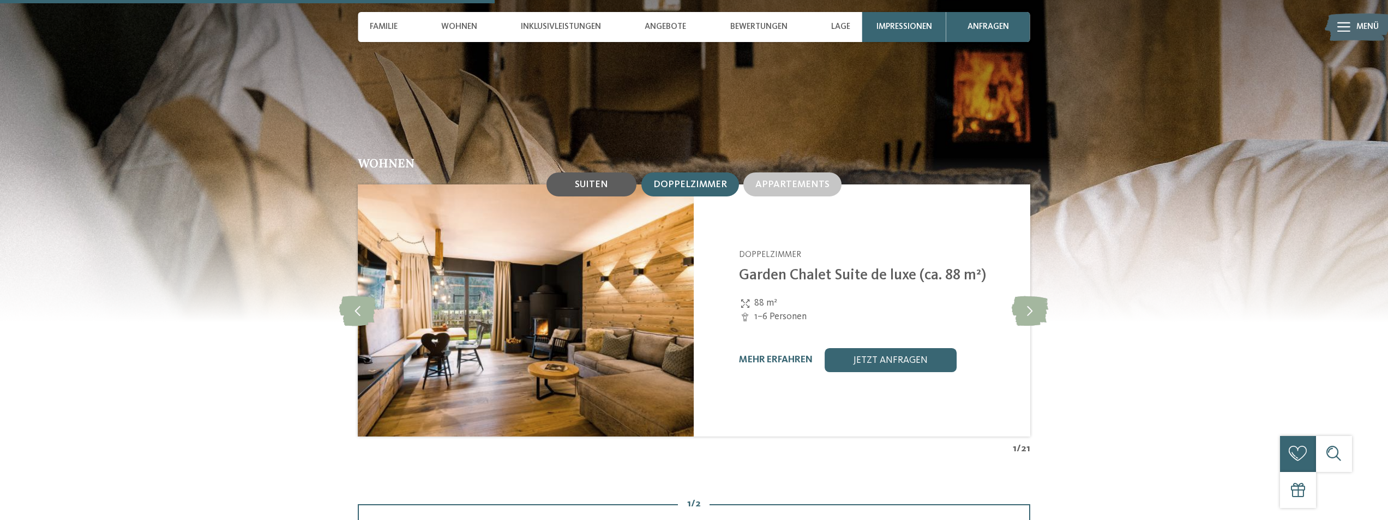
click at [632, 172] on div "Suiten" at bounding box center [591, 184] width 90 height 24
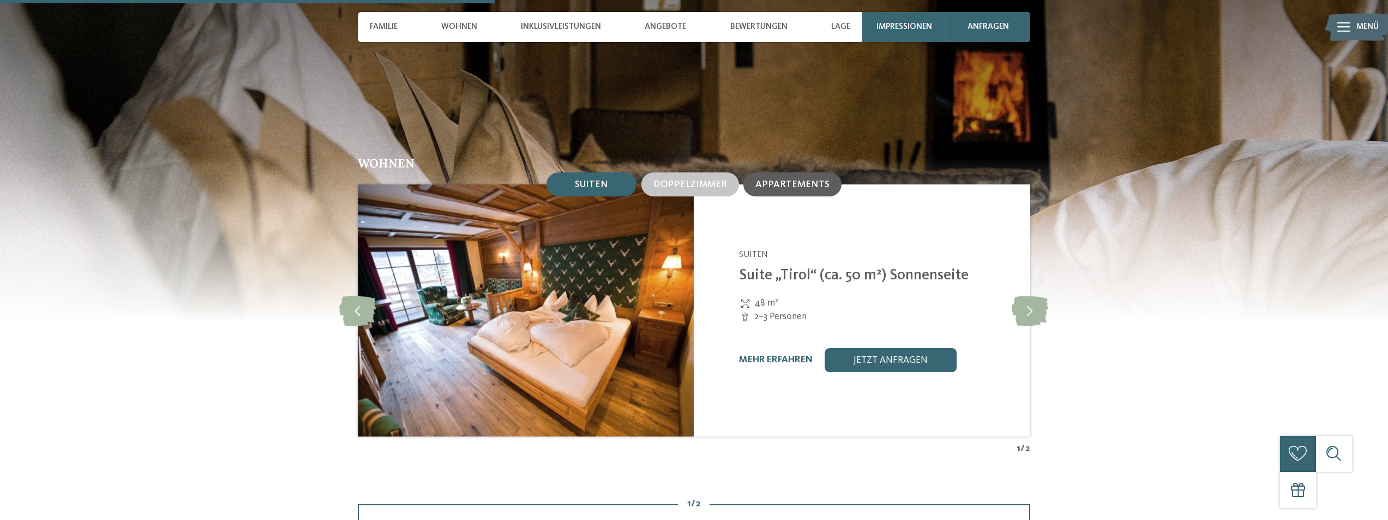
click at [793, 179] on div "Appartements" at bounding box center [792, 184] width 74 height 11
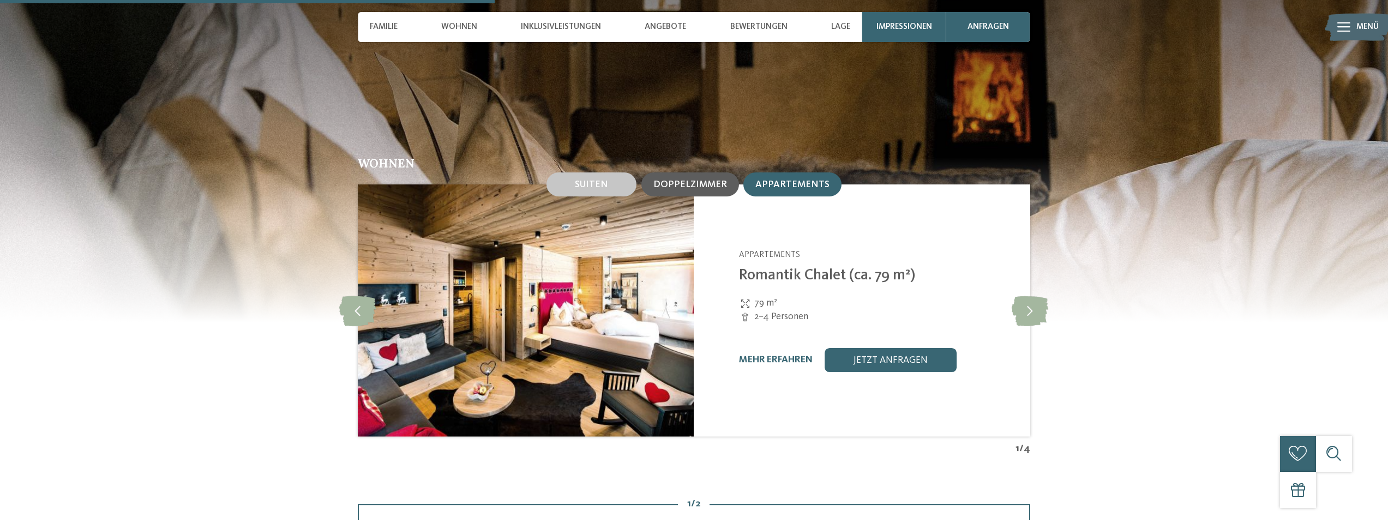
click at [660, 179] on div "Doppelzimmer" at bounding box center [690, 184] width 74 height 11
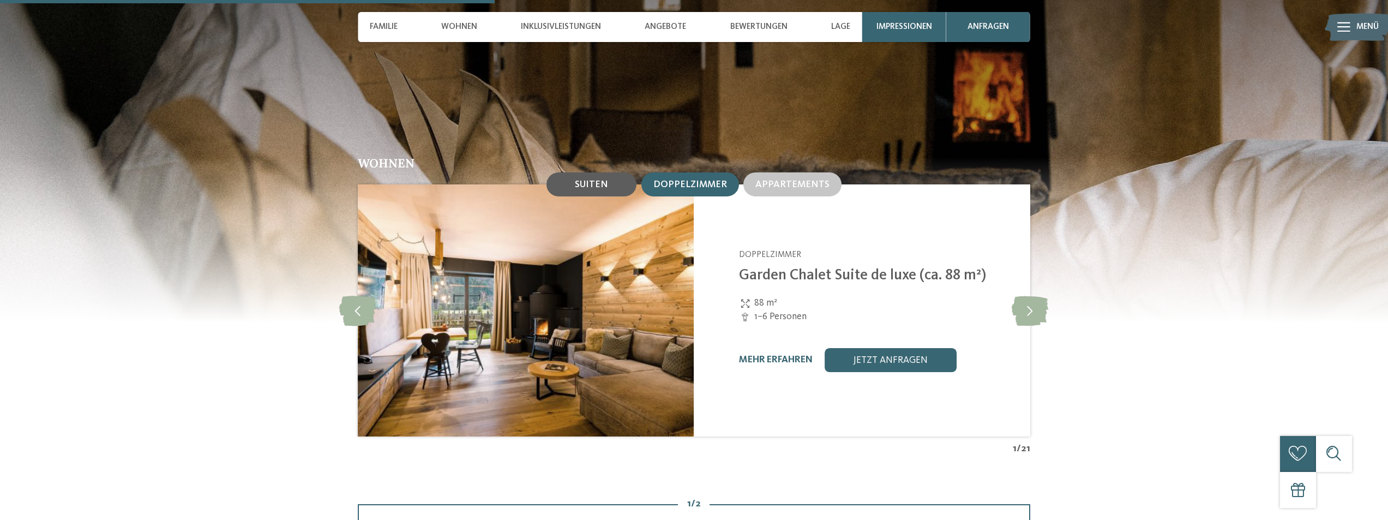
click at [567, 172] on div "Suiten" at bounding box center [591, 184] width 90 height 24
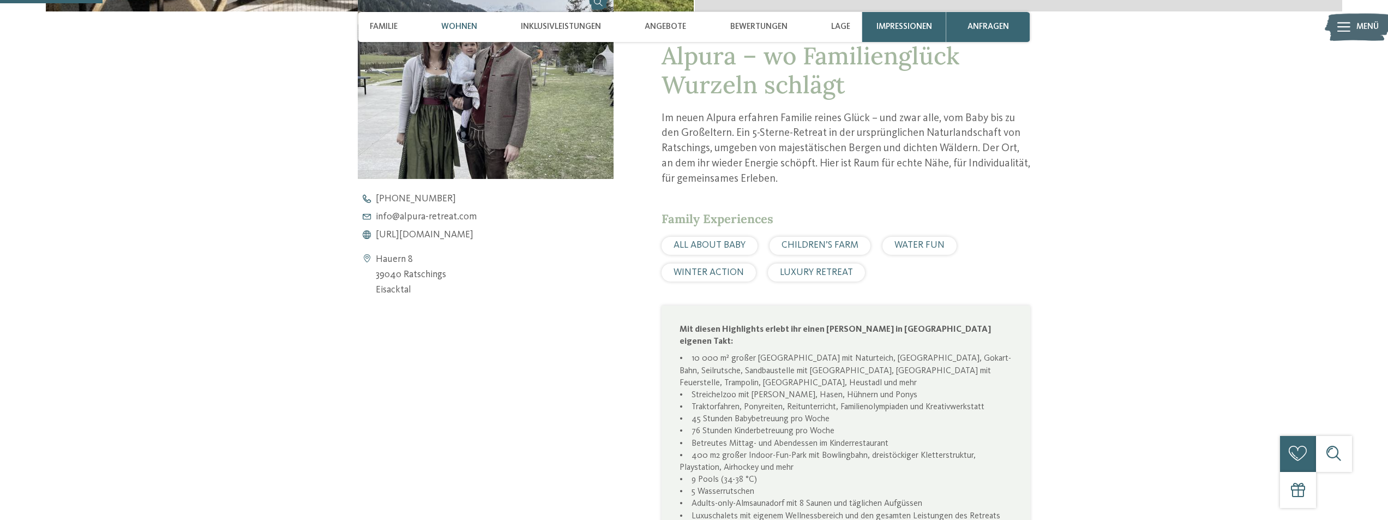
scroll to position [327, 0]
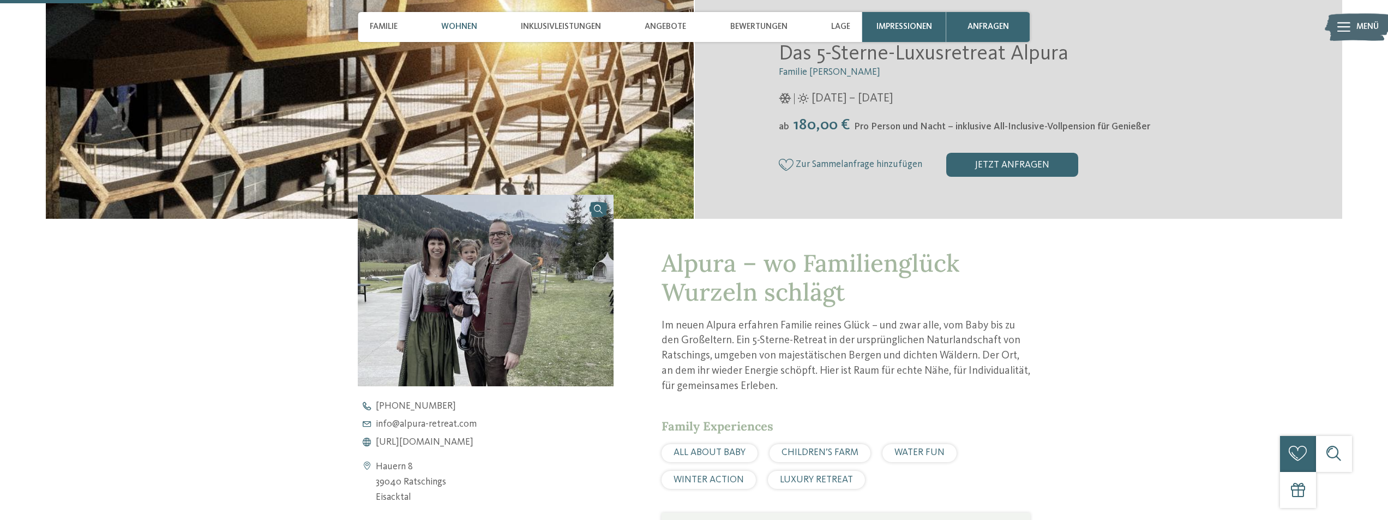
click at [459, 30] on span "Wohnen" at bounding box center [459, 27] width 36 height 10
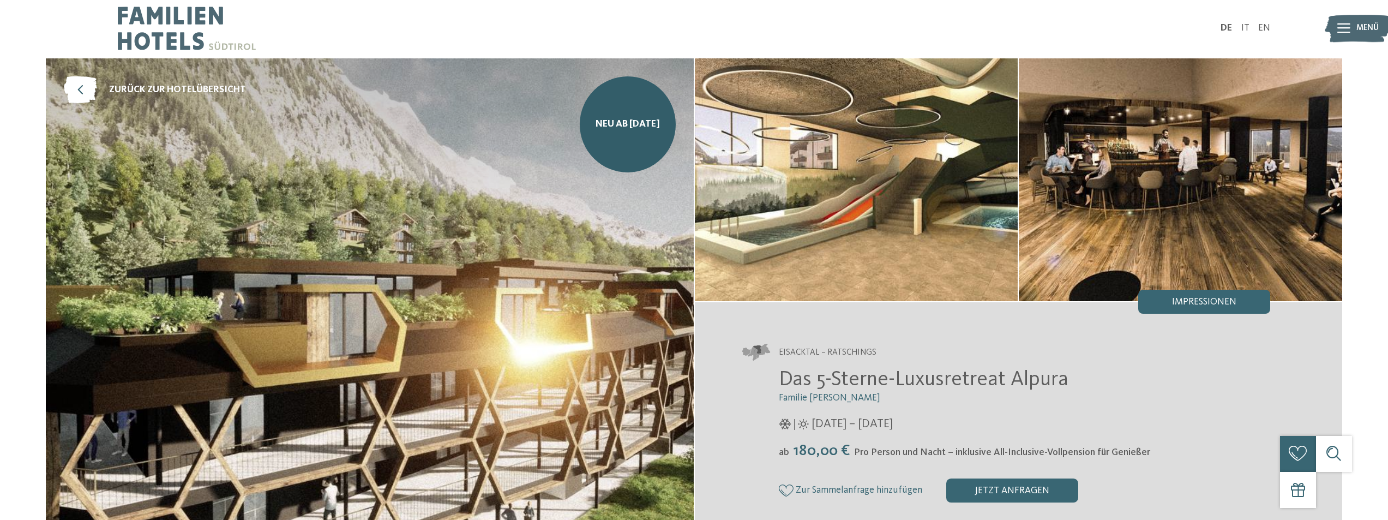
scroll to position [0, 0]
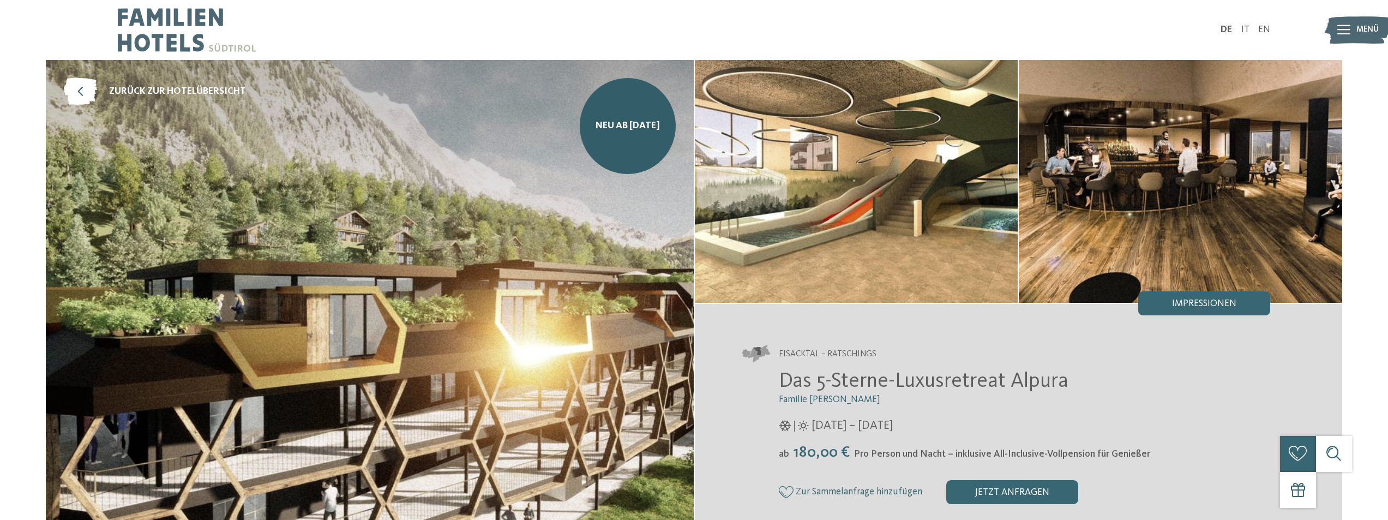
click at [170, 28] on img at bounding box center [187, 30] width 138 height 60
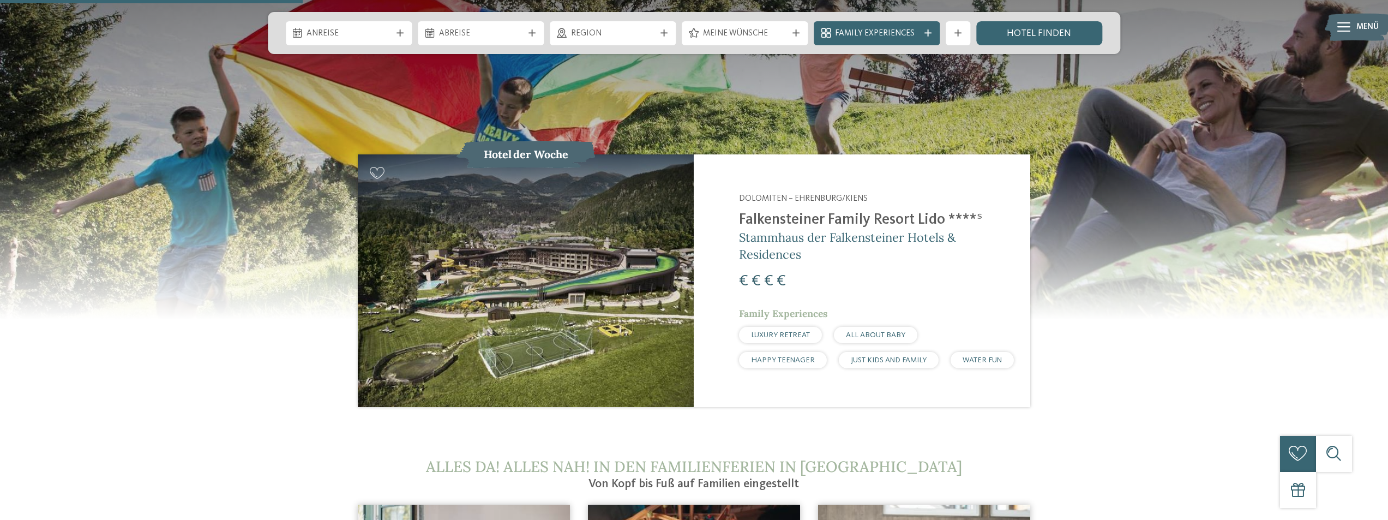
scroll to position [1254, 0]
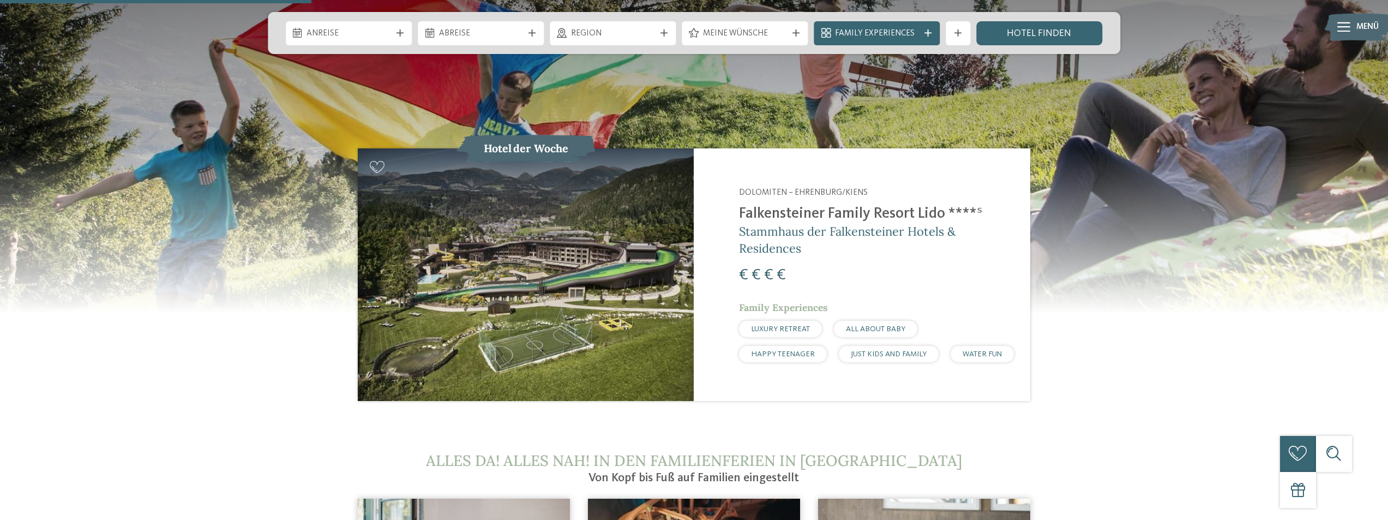
click at [759, 205] on h2 "Falkensteiner Family Resort Lido ****ˢ" at bounding box center [877, 214] width 276 height 18
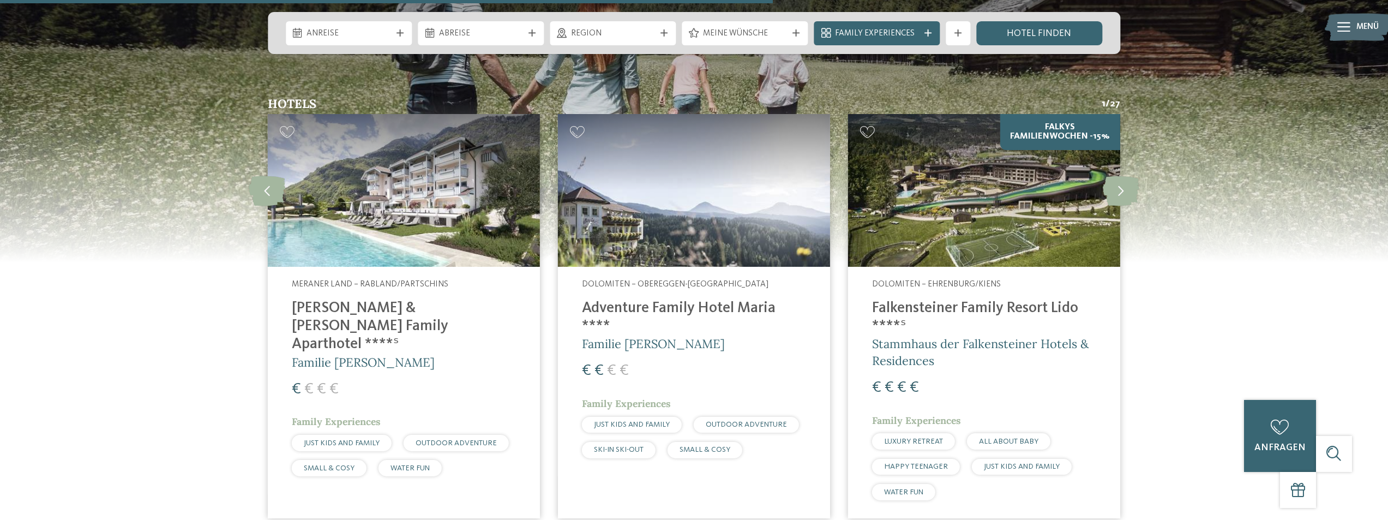
scroll to position [3108, 0]
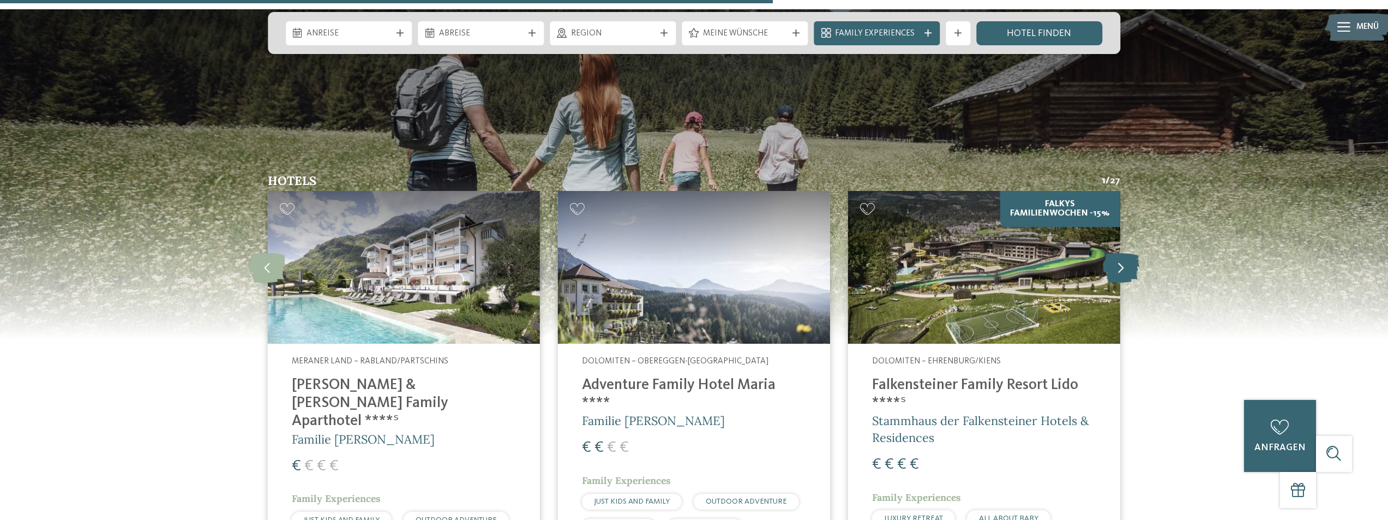
click at [1118, 252] on icon at bounding box center [1120, 267] width 37 height 30
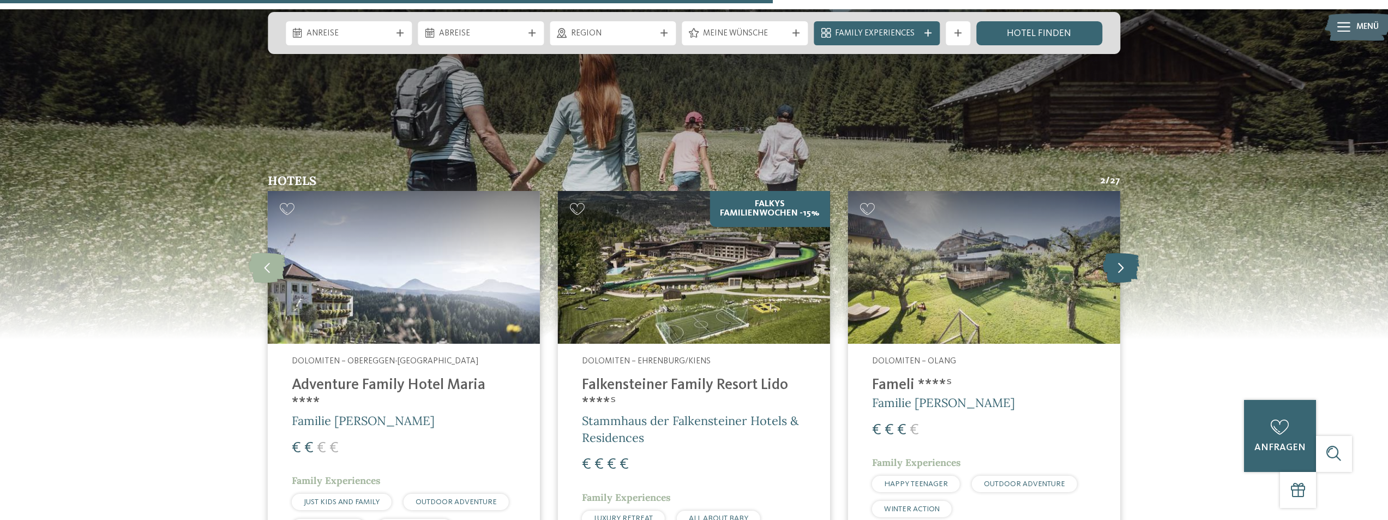
click at [1118, 252] on icon at bounding box center [1120, 267] width 37 height 30
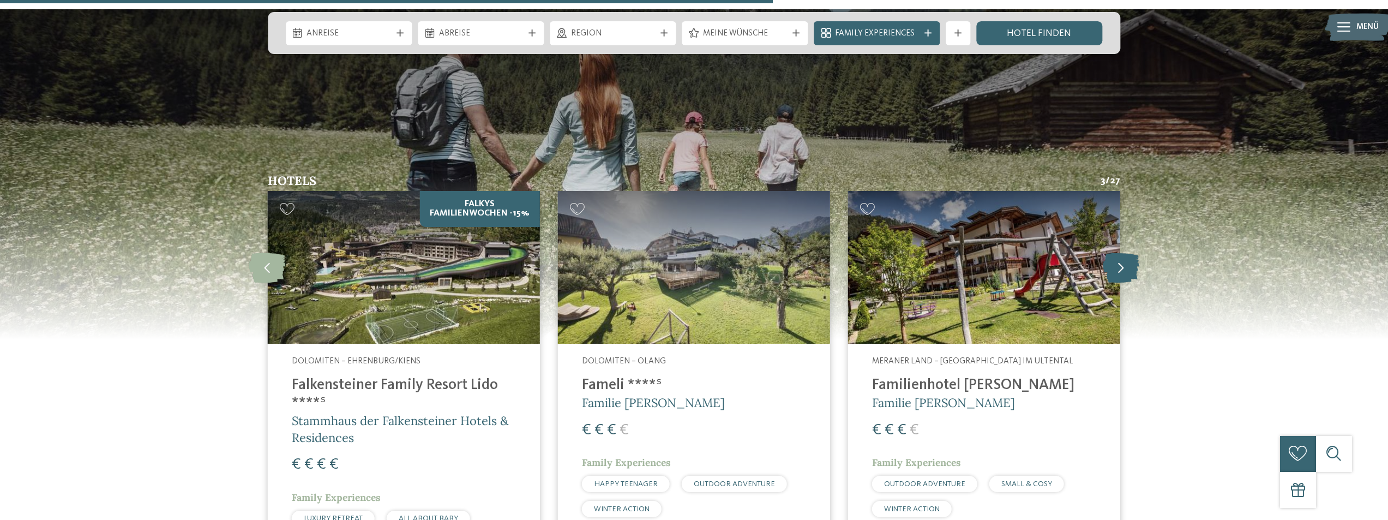
click at [1118, 252] on icon at bounding box center [1120, 267] width 37 height 30
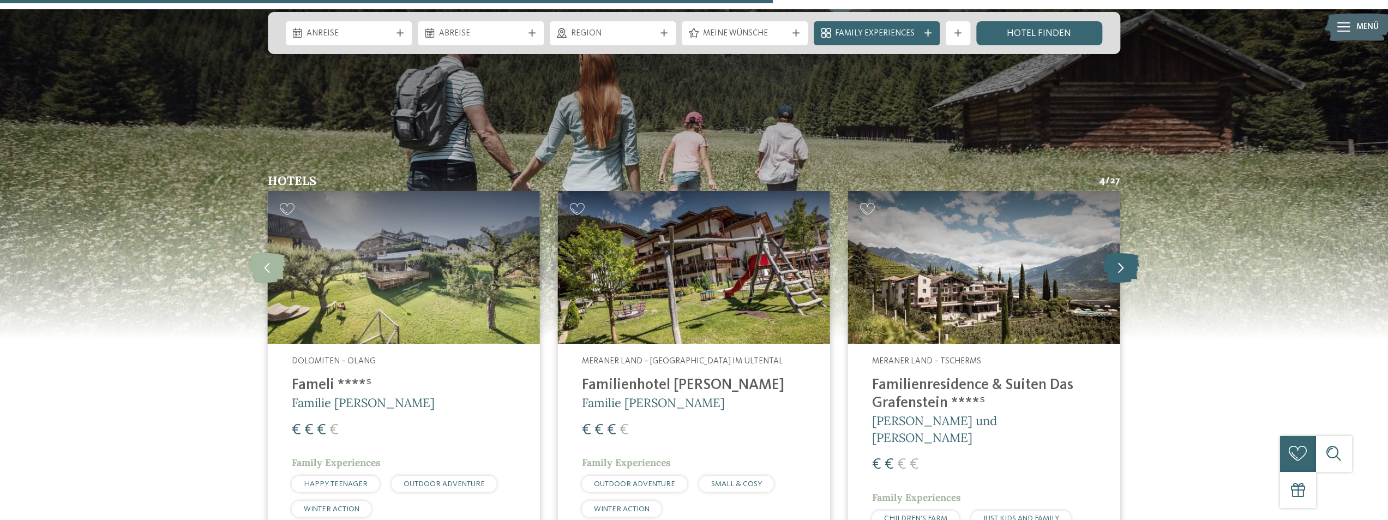
click at [1118, 252] on icon at bounding box center [1120, 267] width 37 height 30
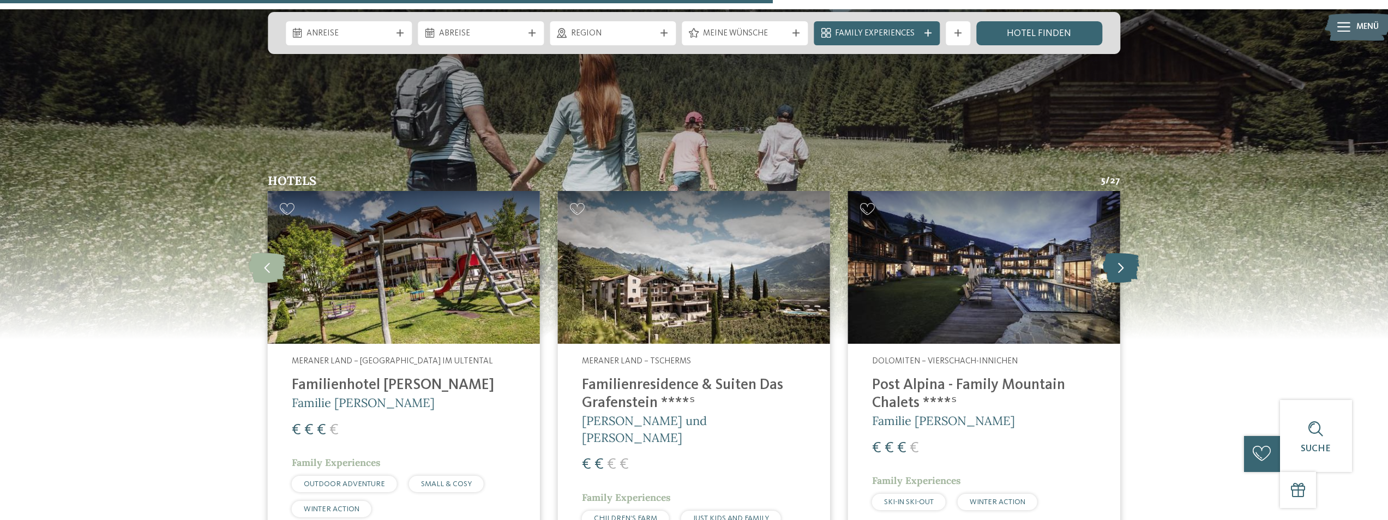
click at [1118, 252] on icon at bounding box center [1120, 267] width 37 height 30
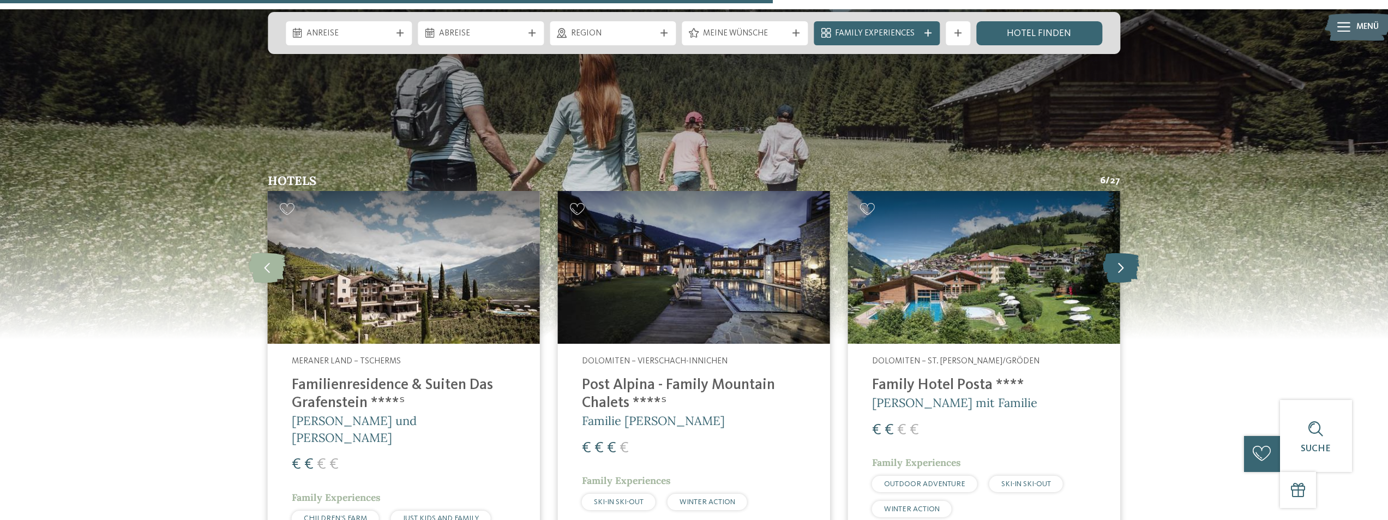
click at [1118, 252] on icon at bounding box center [1120, 267] width 37 height 30
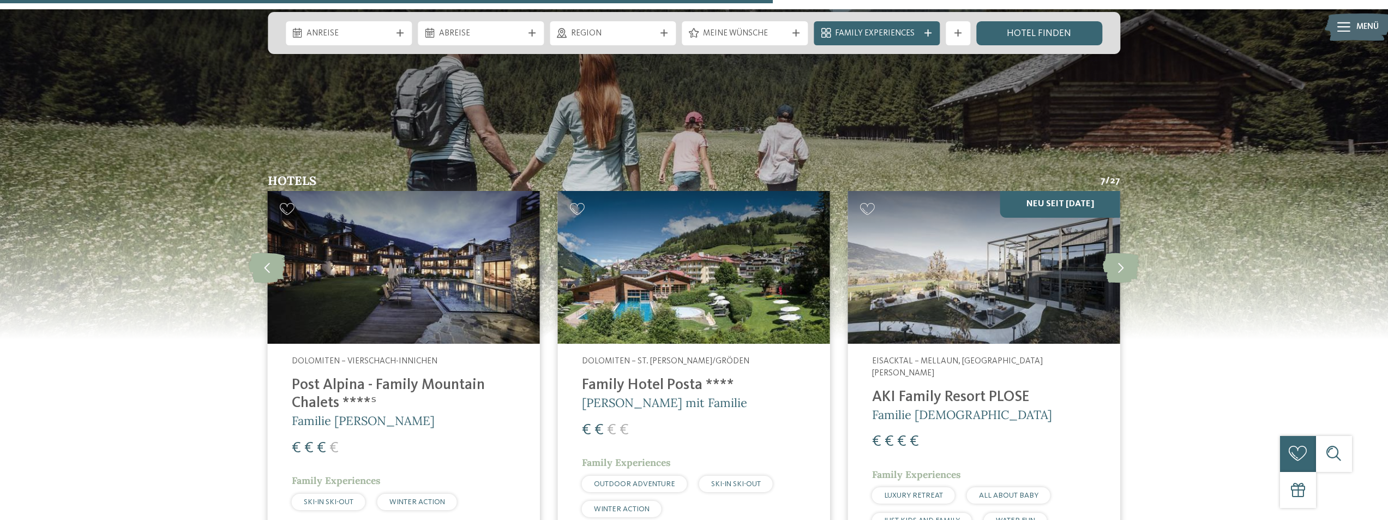
click at [949, 357] on span "Eisacktal – Mellaun, St. Andrä Brixen" at bounding box center [957, 367] width 171 height 21
click at [1119, 252] on icon at bounding box center [1120, 267] width 37 height 30
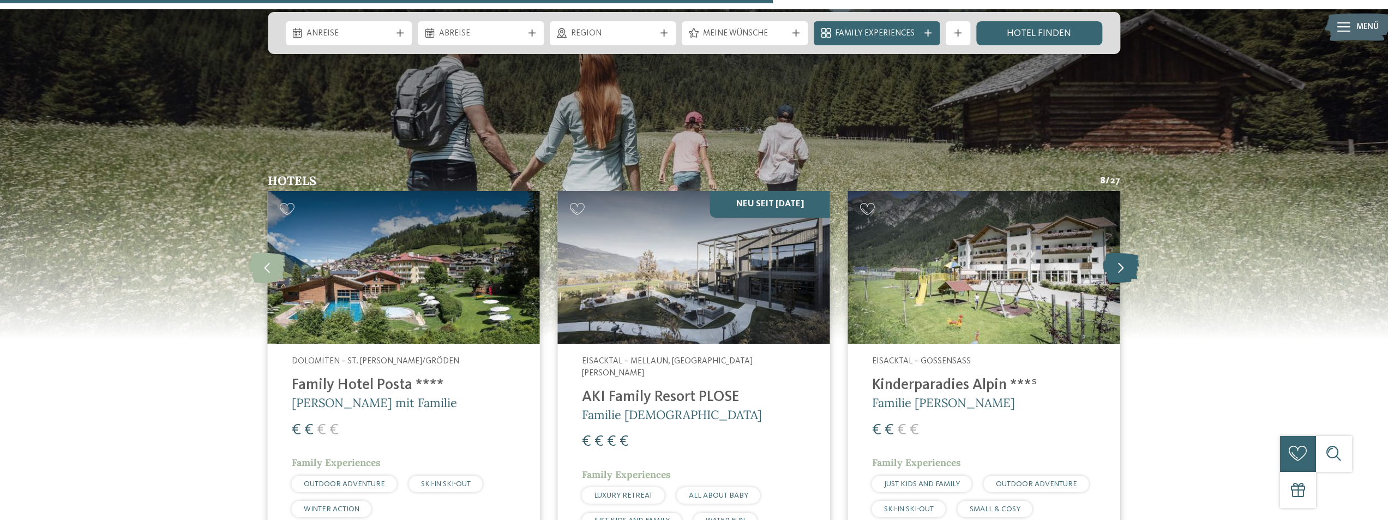
click at [1119, 252] on icon at bounding box center [1120, 267] width 37 height 30
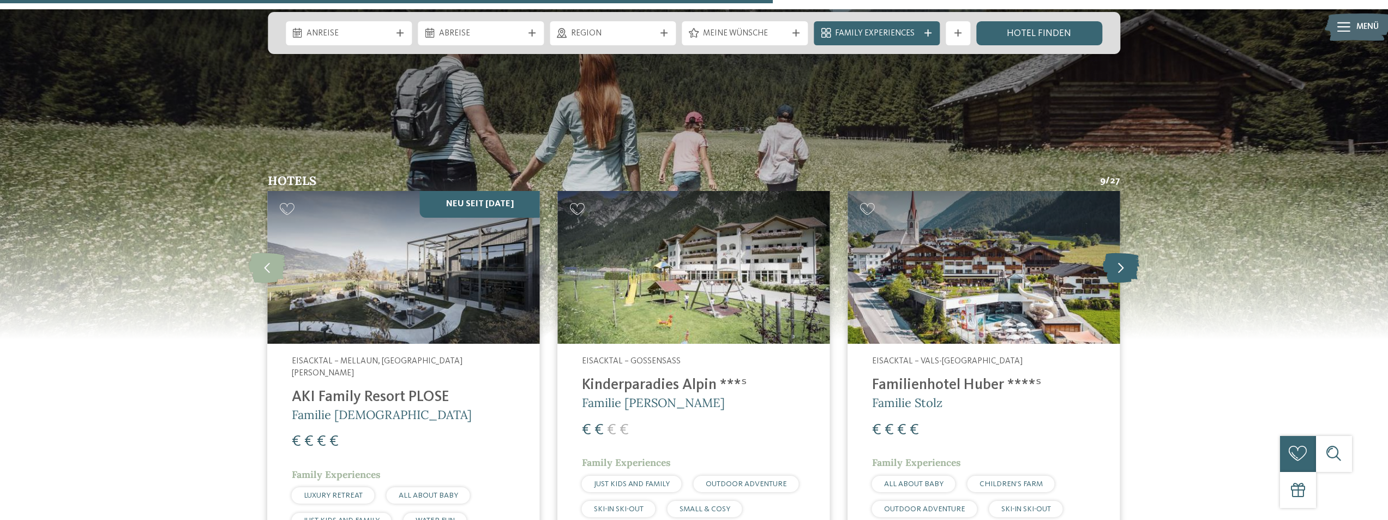
click at [1119, 252] on icon at bounding box center [1120, 267] width 37 height 30
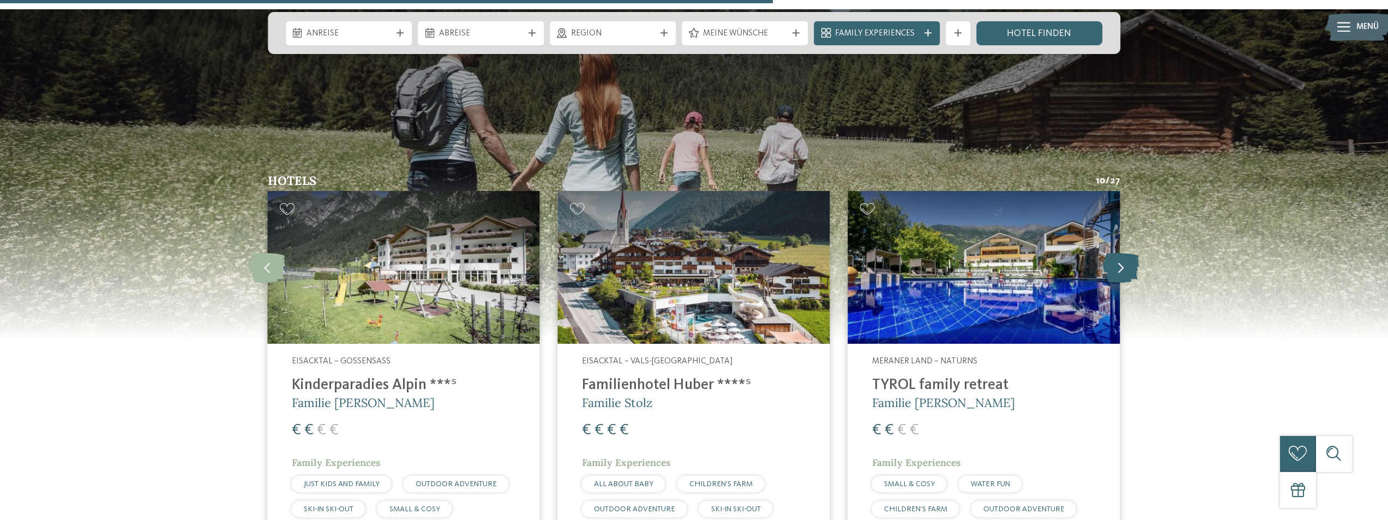
click at [1119, 252] on icon at bounding box center [1120, 267] width 37 height 30
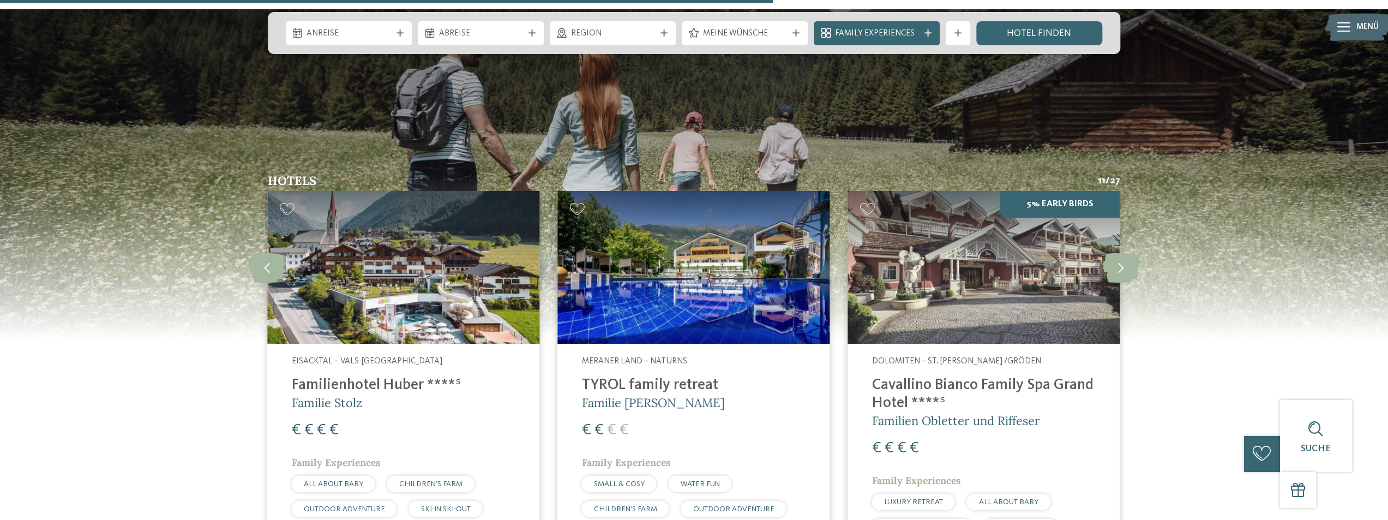
click at [1021, 251] on img at bounding box center [984, 267] width 272 height 153
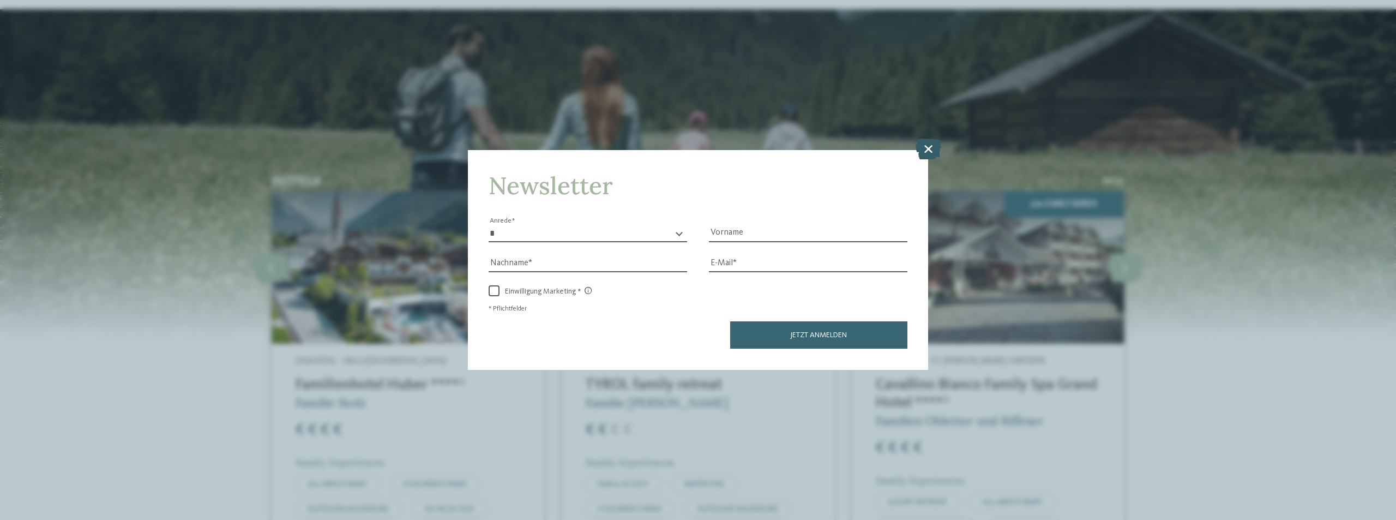
click at [924, 148] on icon at bounding box center [928, 148] width 26 height 21
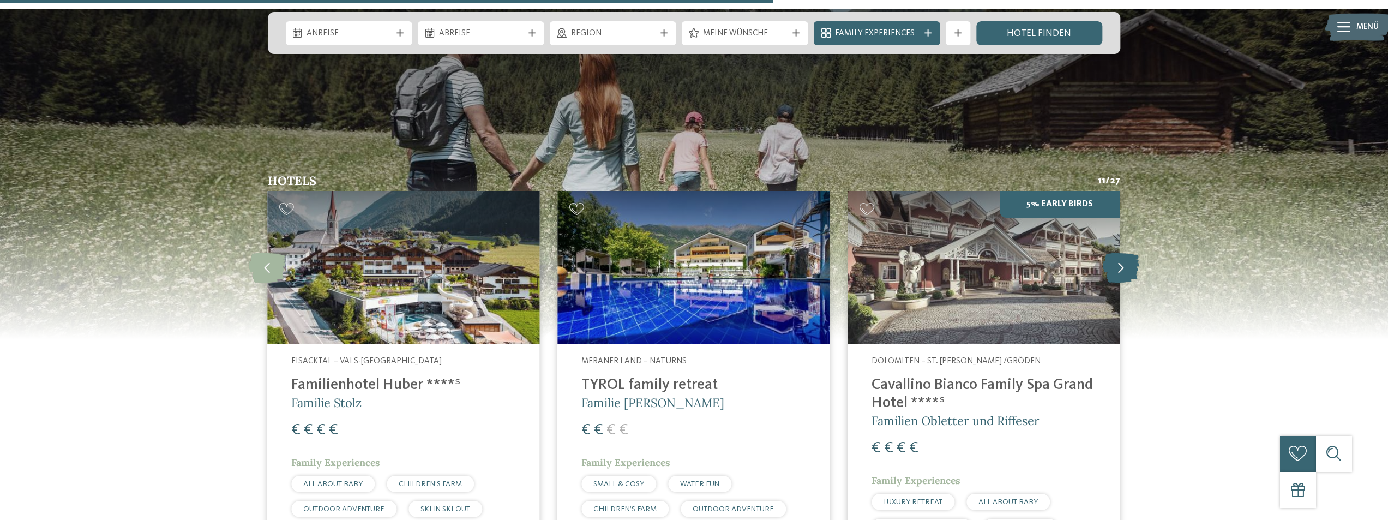
click at [1117, 252] on icon at bounding box center [1120, 267] width 37 height 30
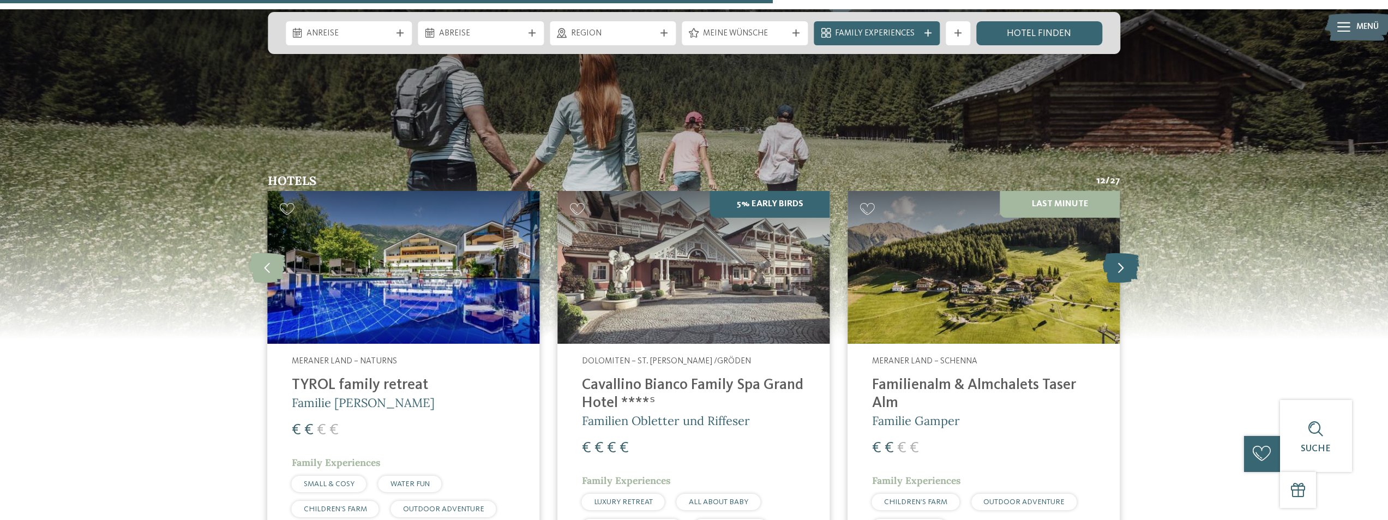
click at [1117, 252] on icon at bounding box center [1120, 267] width 37 height 30
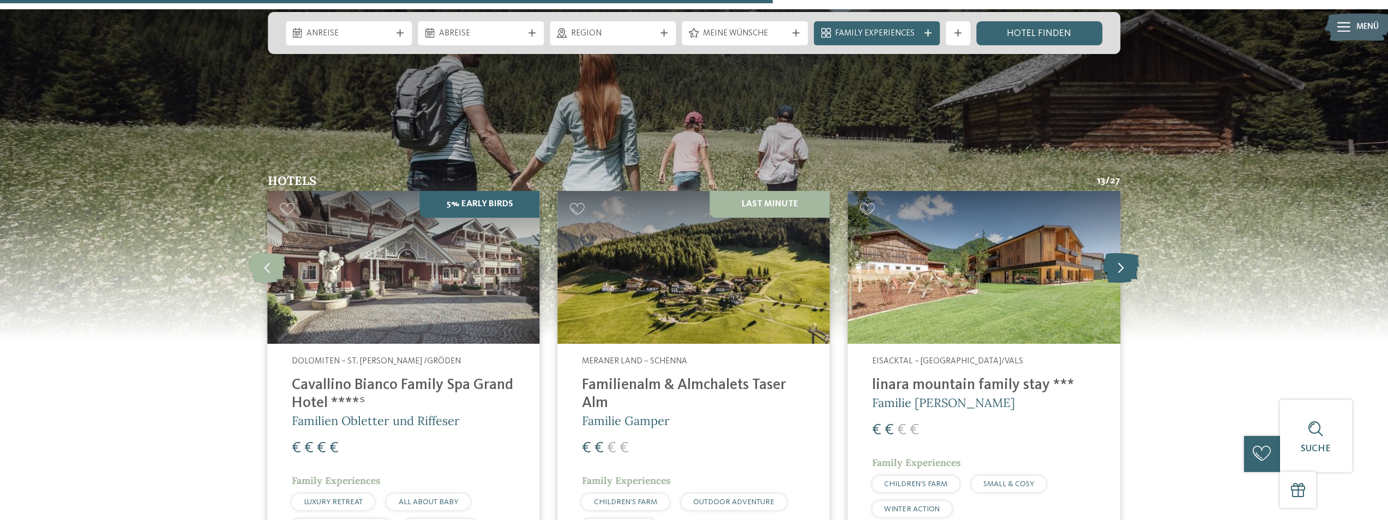
click at [1117, 252] on icon at bounding box center [1120, 267] width 37 height 30
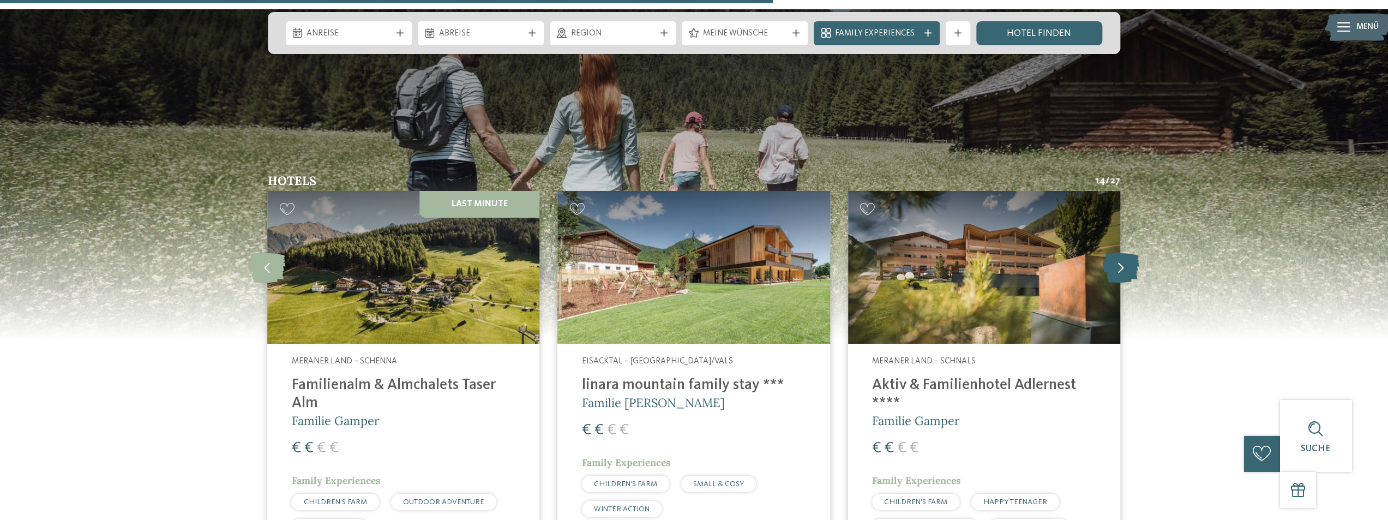
click at [1117, 252] on icon at bounding box center [1120, 267] width 37 height 30
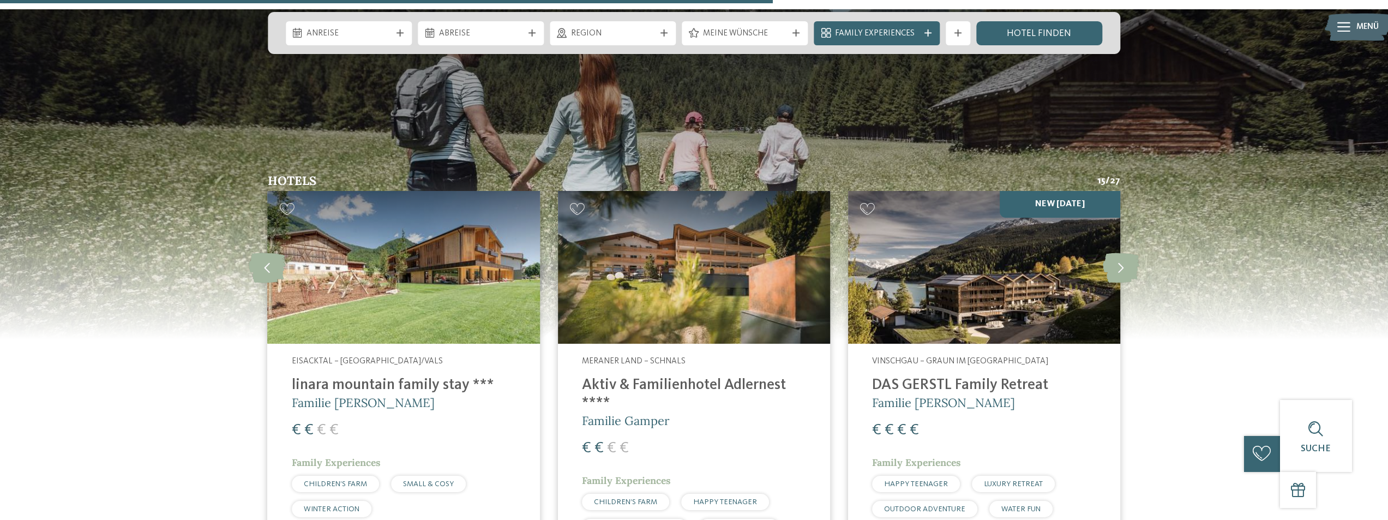
click at [1034, 227] on img at bounding box center [984, 267] width 272 height 153
click at [1129, 252] on icon at bounding box center [1120, 267] width 37 height 30
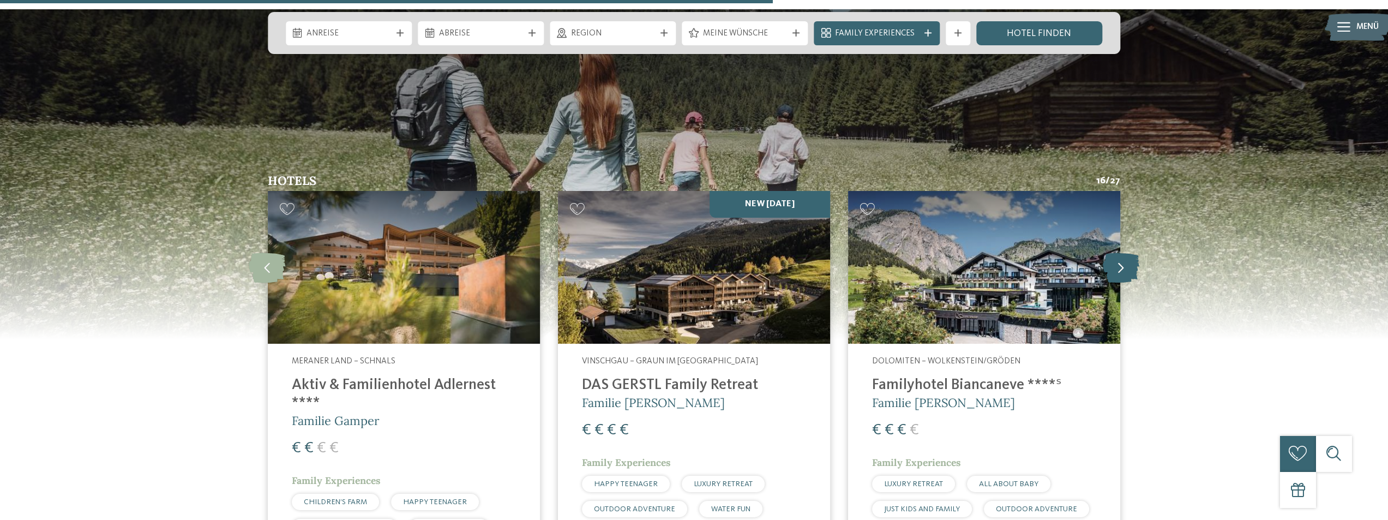
click at [1129, 252] on icon at bounding box center [1120, 267] width 37 height 30
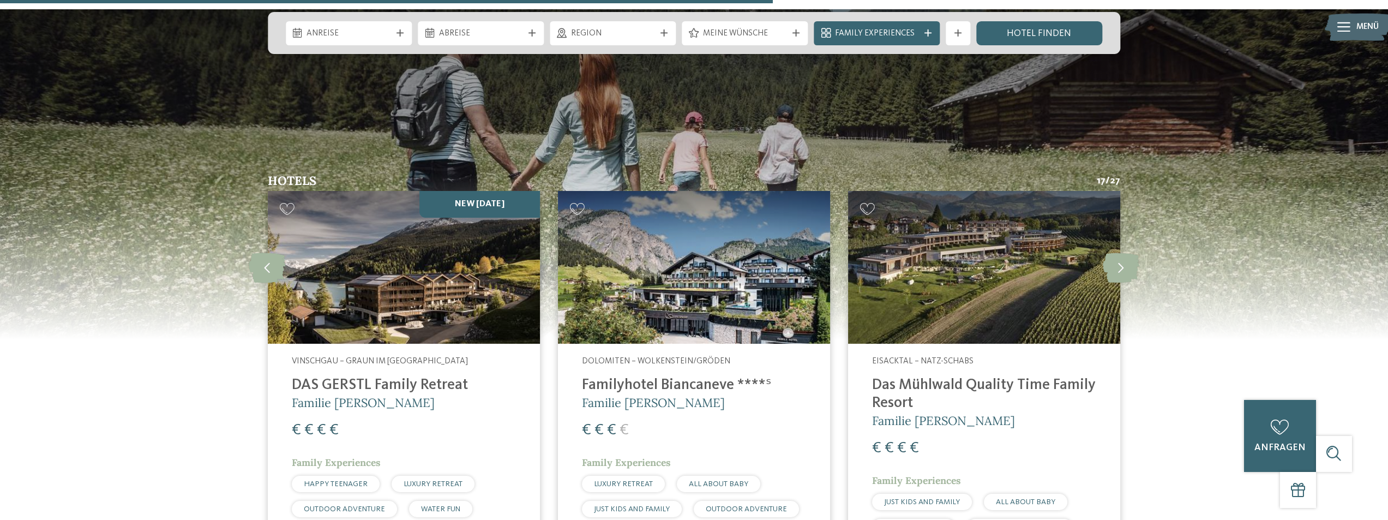
click at [950, 204] on img at bounding box center [984, 267] width 272 height 153
click at [1129, 252] on icon at bounding box center [1120, 267] width 37 height 30
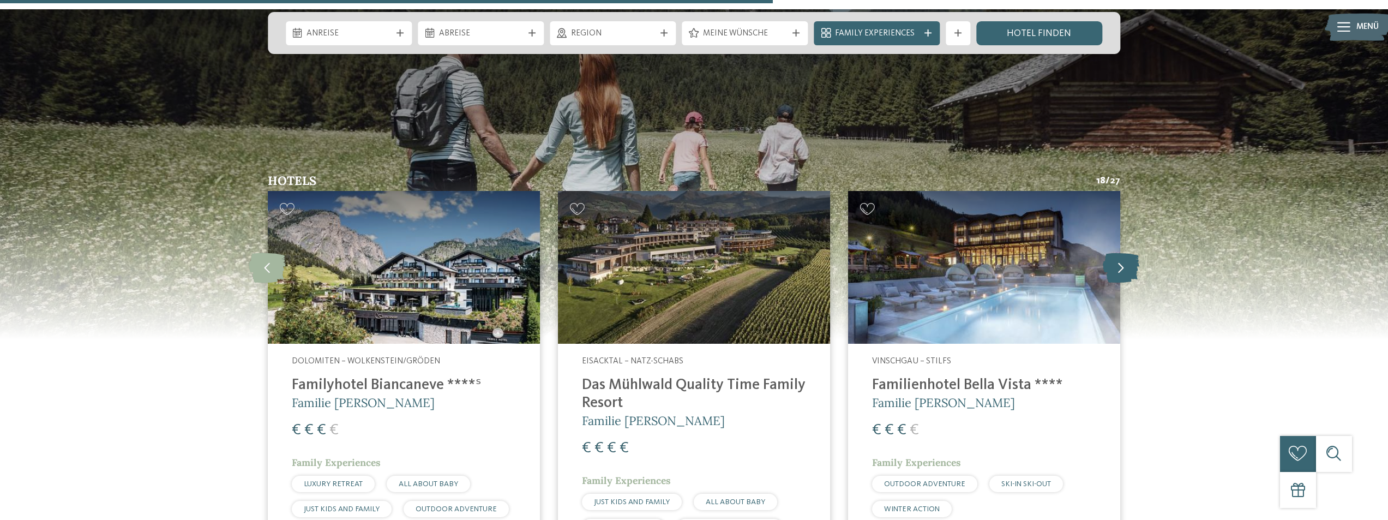
click at [1129, 252] on icon at bounding box center [1120, 267] width 37 height 30
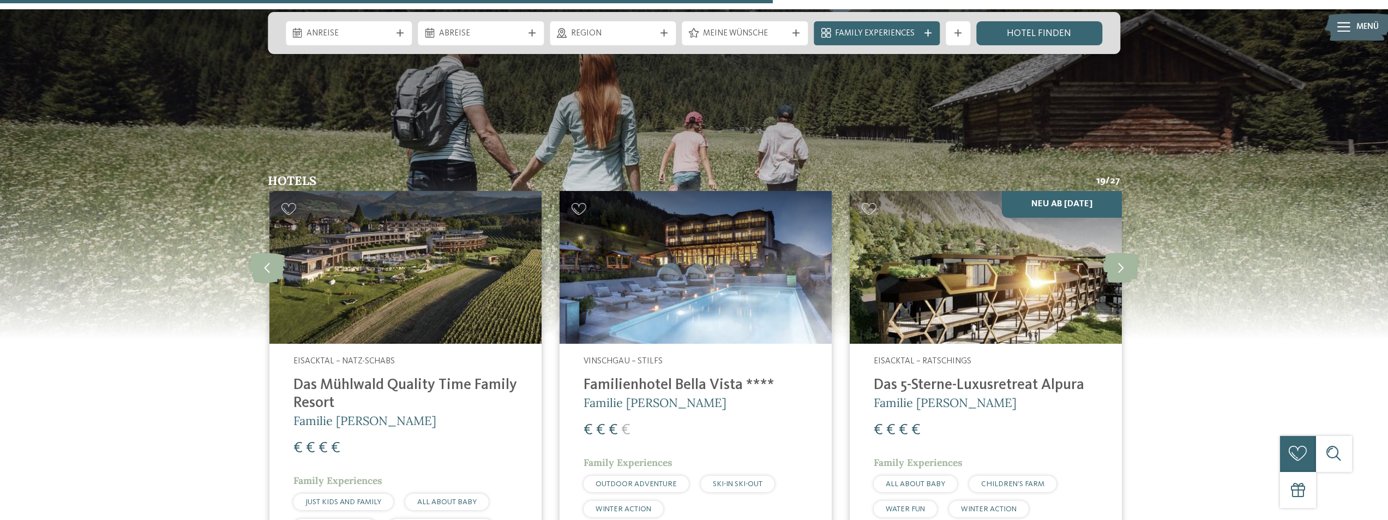
click at [1023, 191] on img at bounding box center [985, 267] width 272 height 153
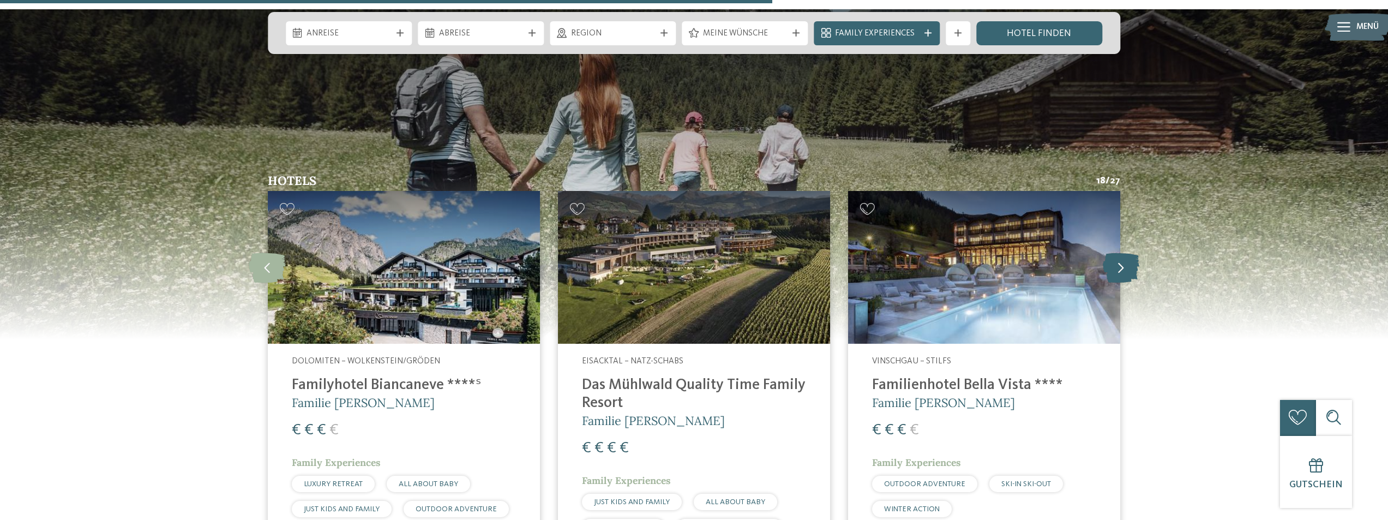
click at [1125, 252] on icon at bounding box center [1120, 267] width 37 height 30
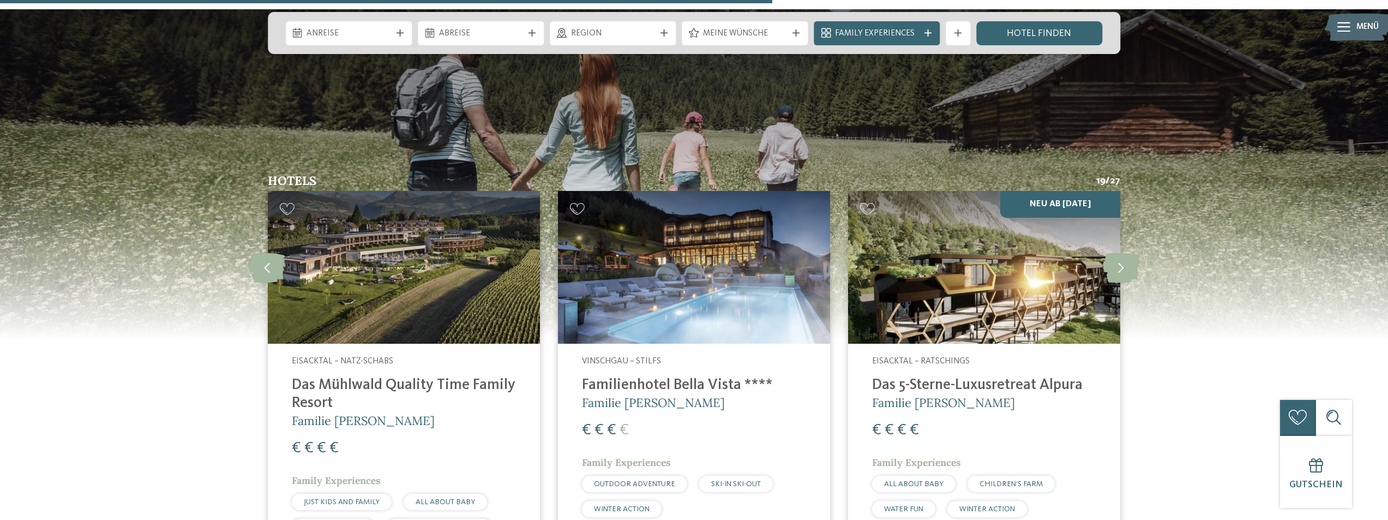
click at [1007, 355] on address "Eisacktal – Ratschings" at bounding box center [984, 361] width 224 height 12
click at [1116, 252] on icon at bounding box center [1120, 267] width 37 height 30
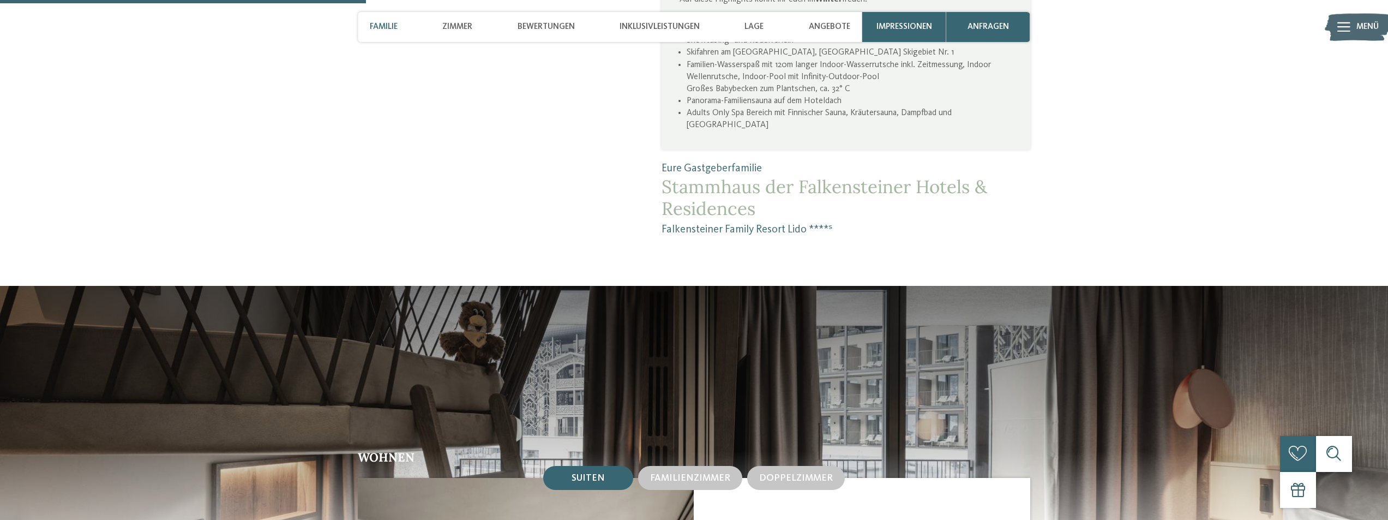
scroll to position [1254, 0]
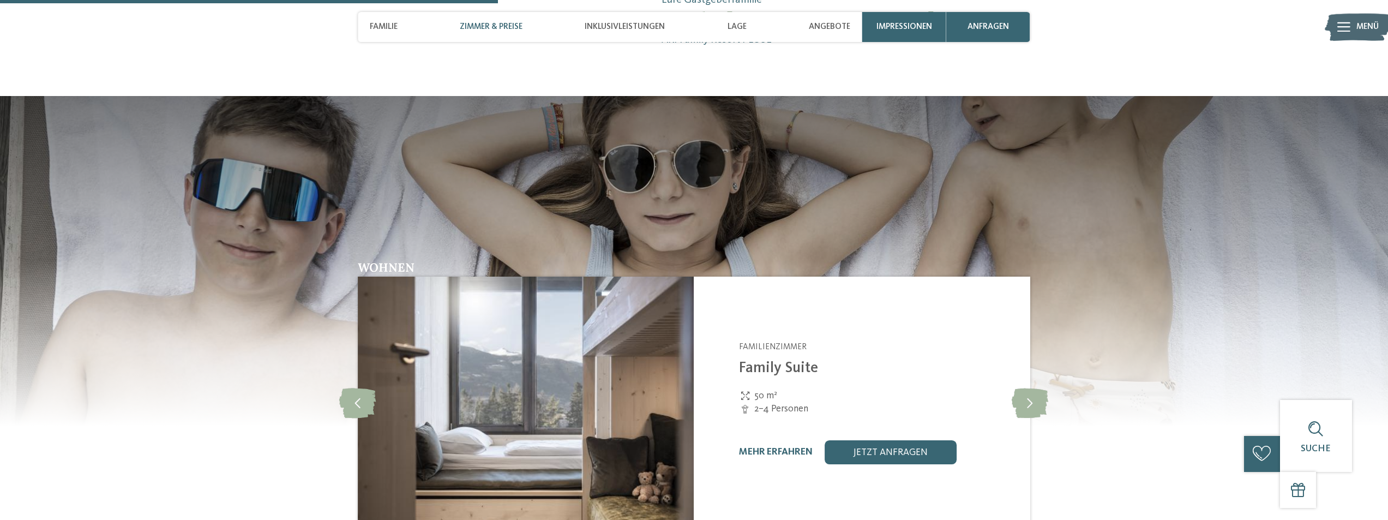
scroll to position [1527, 0]
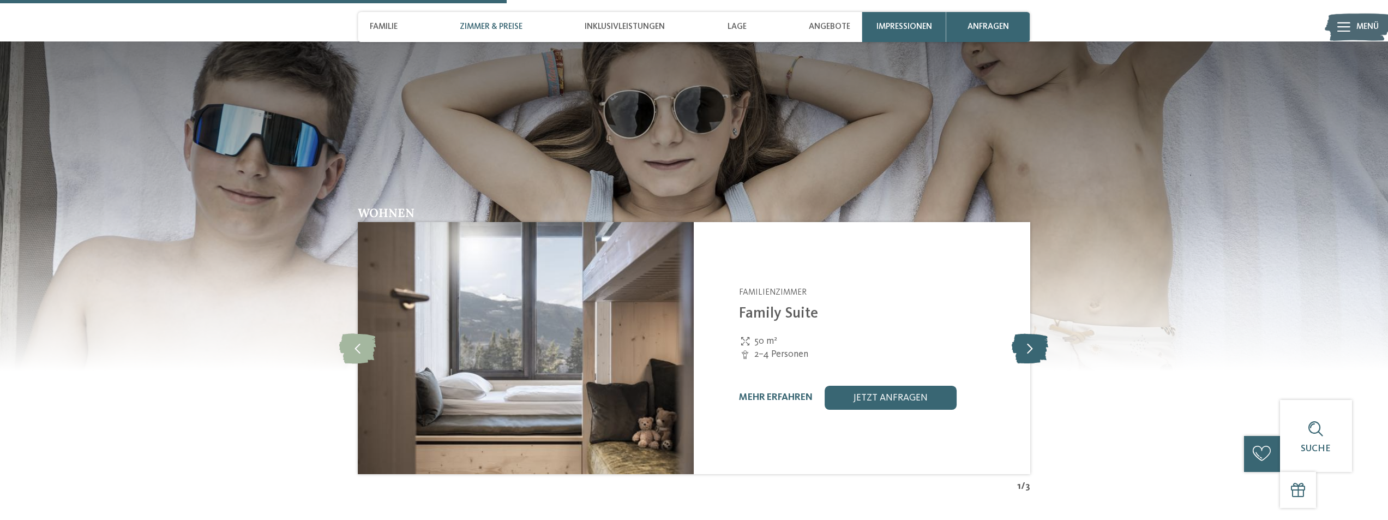
click at [1028, 333] on icon at bounding box center [1029, 348] width 37 height 30
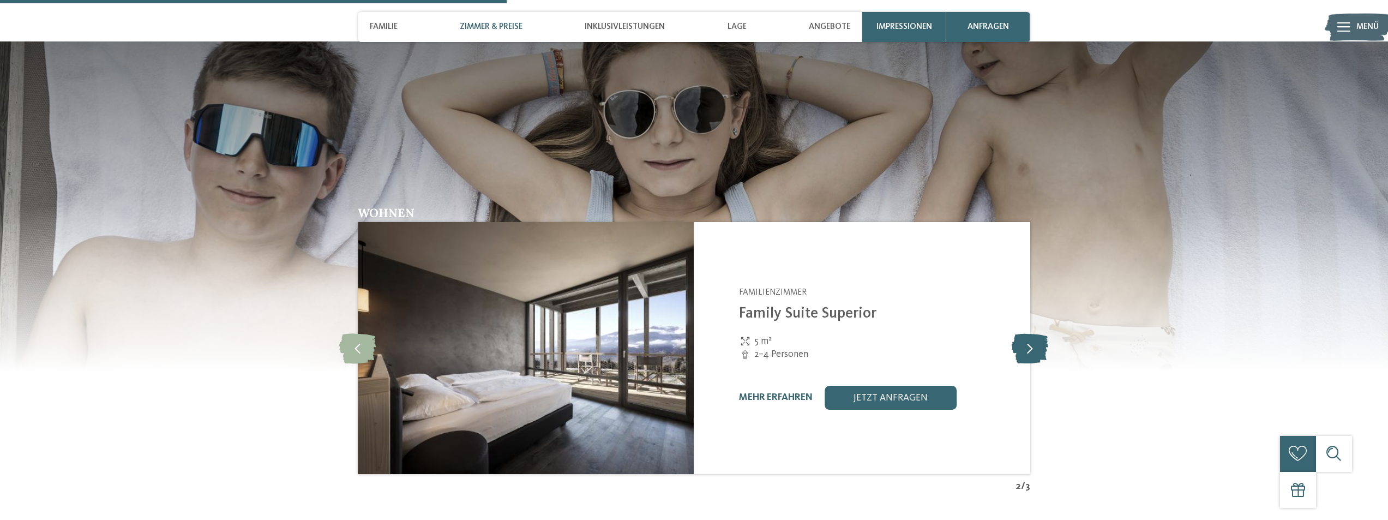
click at [1028, 333] on icon at bounding box center [1029, 348] width 37 height 30
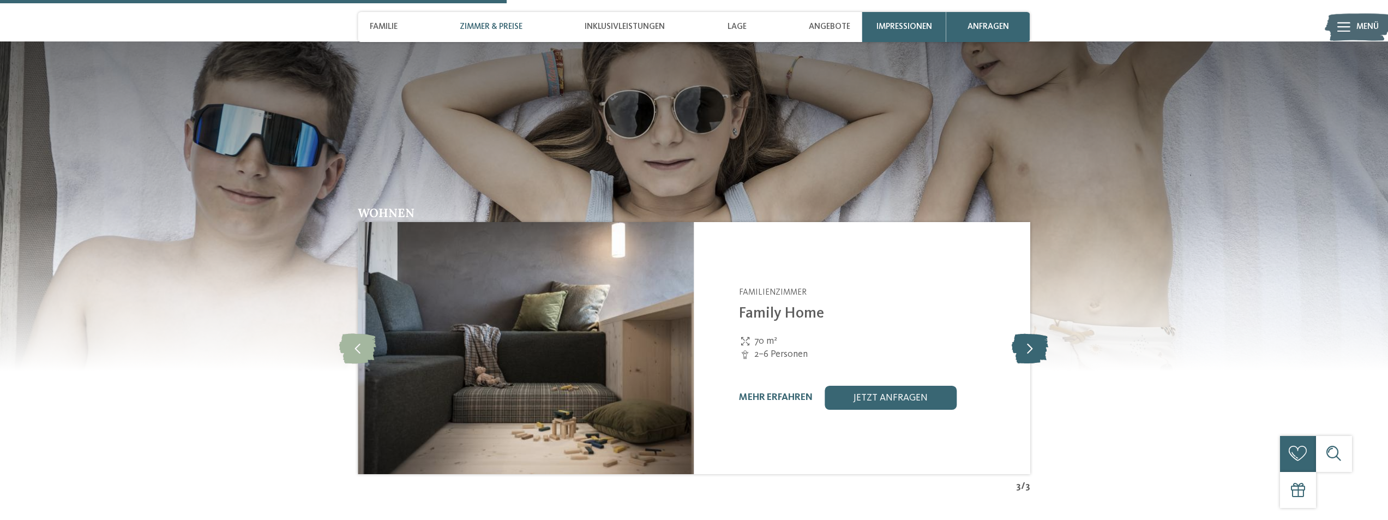
click at [1028, 333] on icon at bounding box center [1029, 348] width 37 height 30
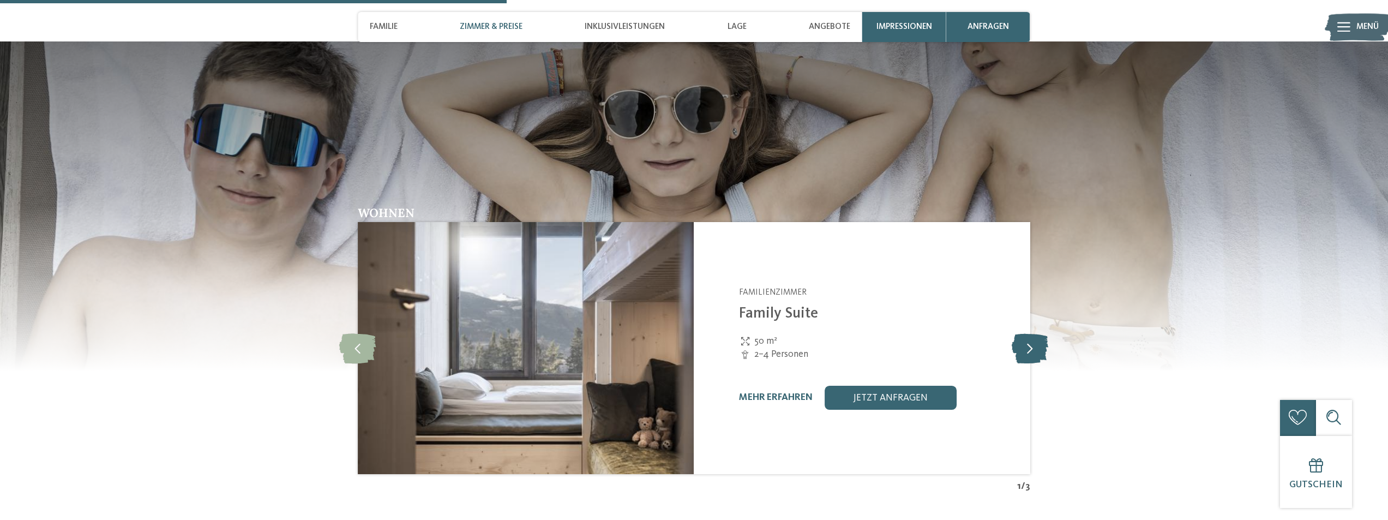
click at [1028, 333] on icon at bounding box center [1029, 348] width 37 height 30
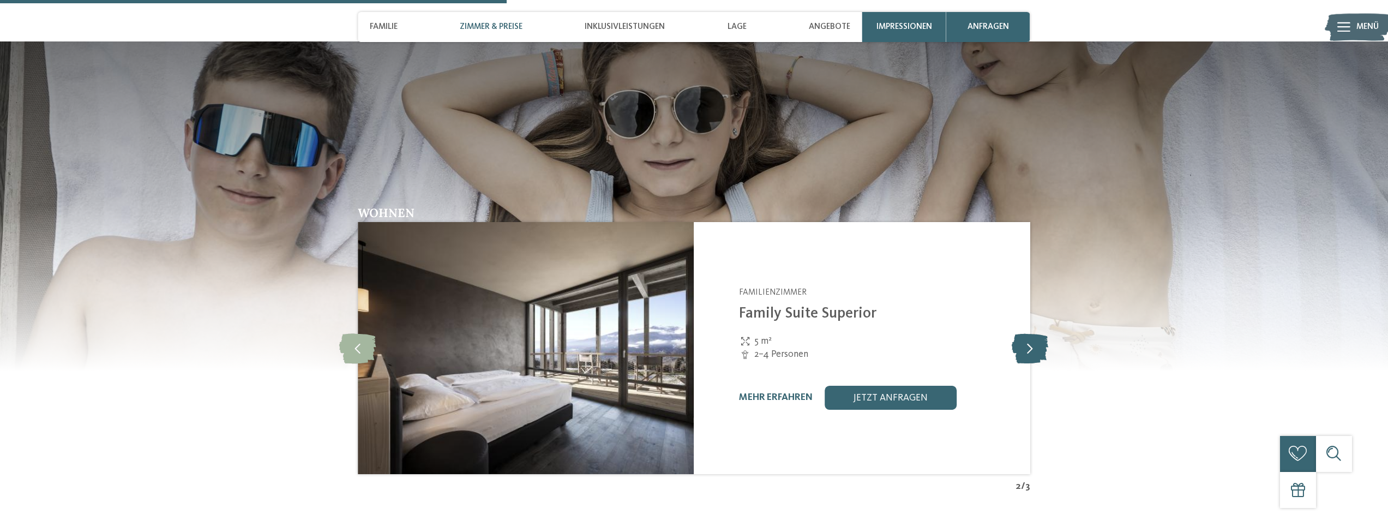
click at [1028, 333] on icon at bounding box center [1029, 348] width 37 height 30
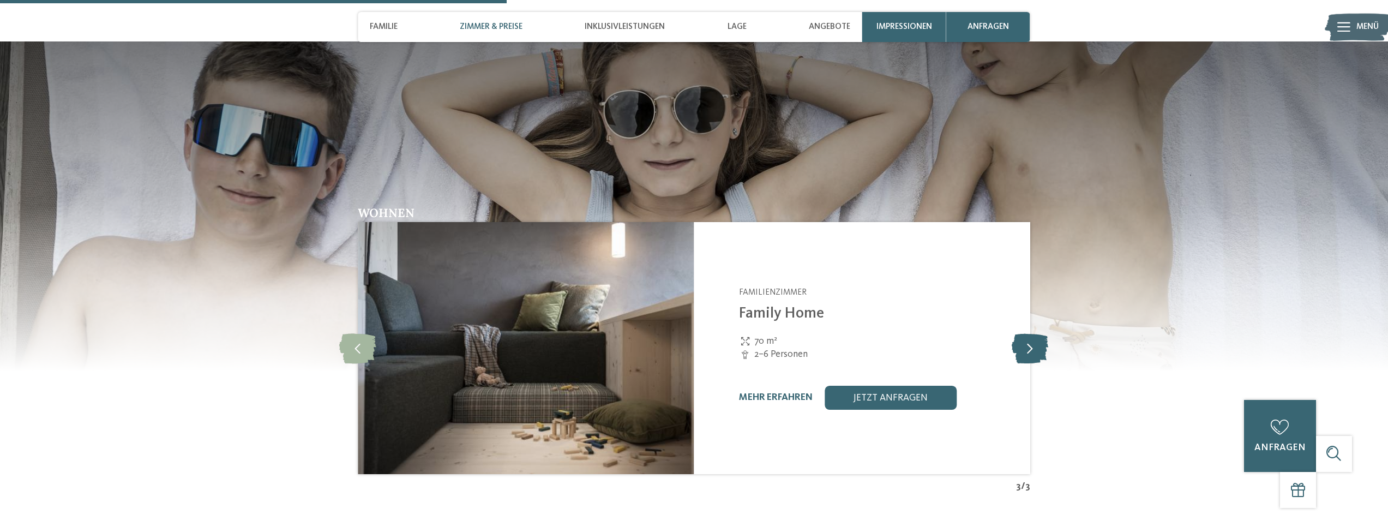
click at [1028, 333] on icon at bounding box center [1029, 348] width 37 height 30
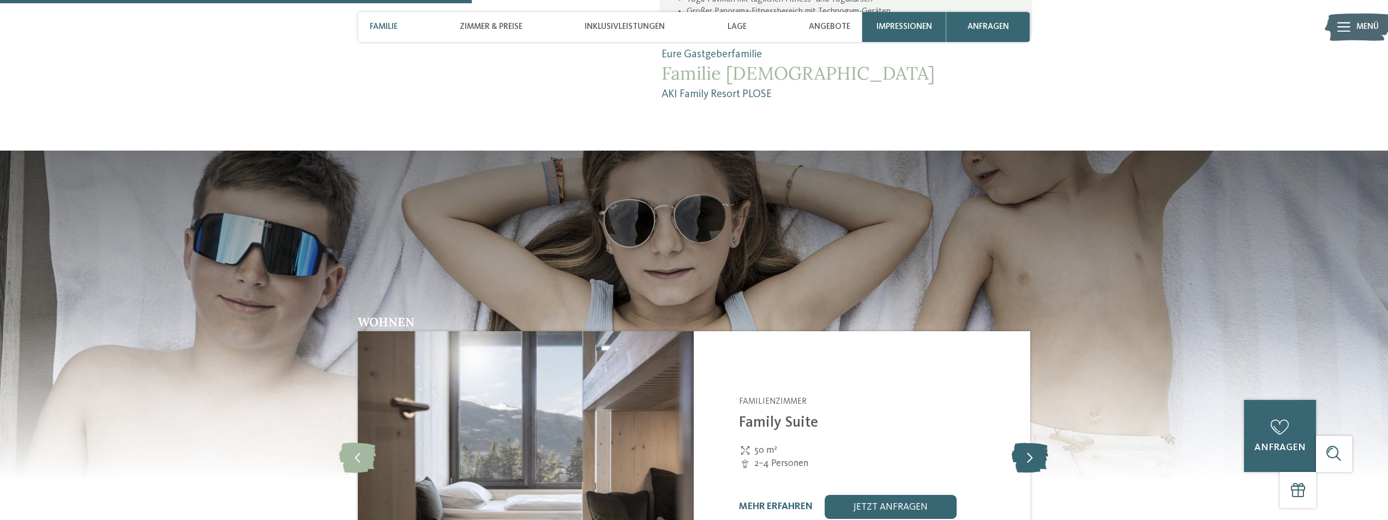
scroll to position [1472, 0]
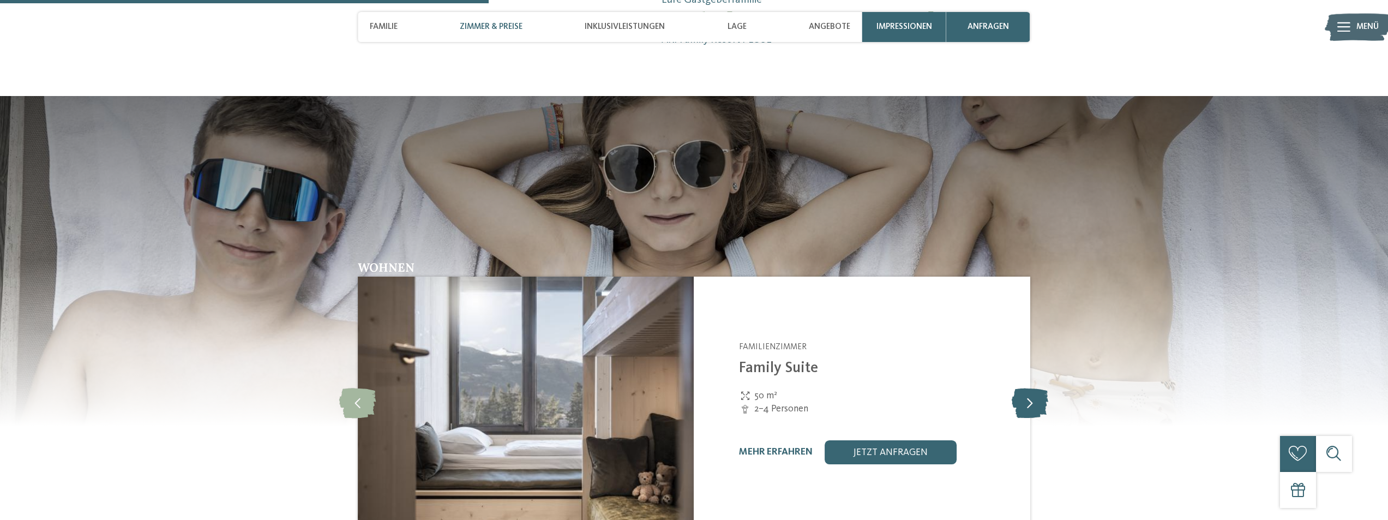
click at [1034, 388] on icon at bounding box center [1029, 403] width 37 height 30
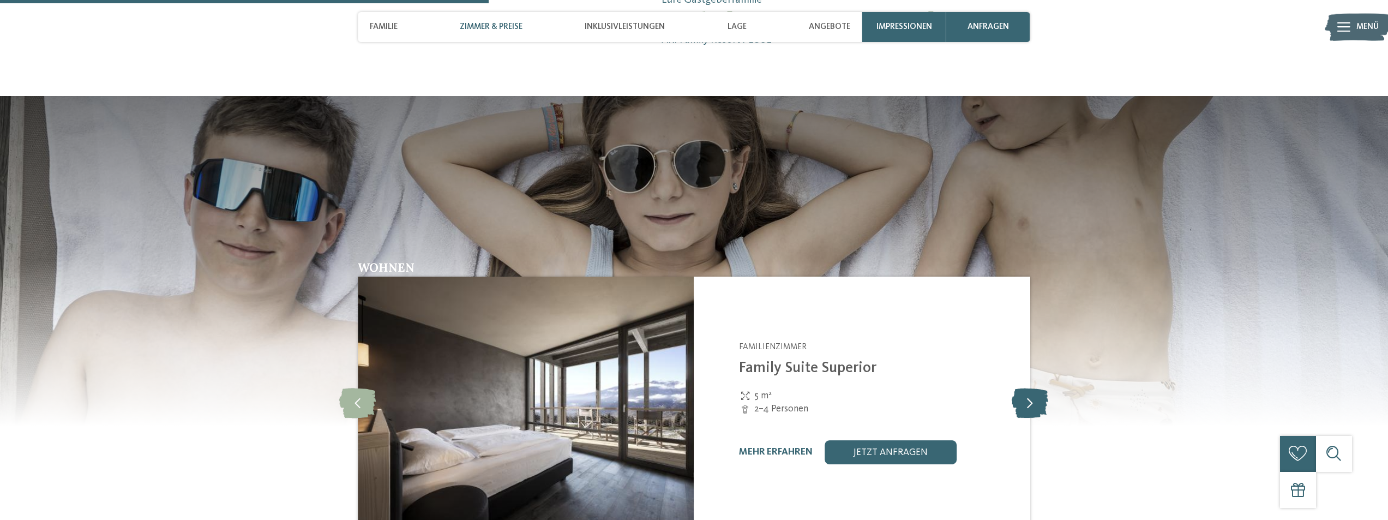
click at [1033, 388] on icon at bounding box center [1029, 403] width 37 height 30
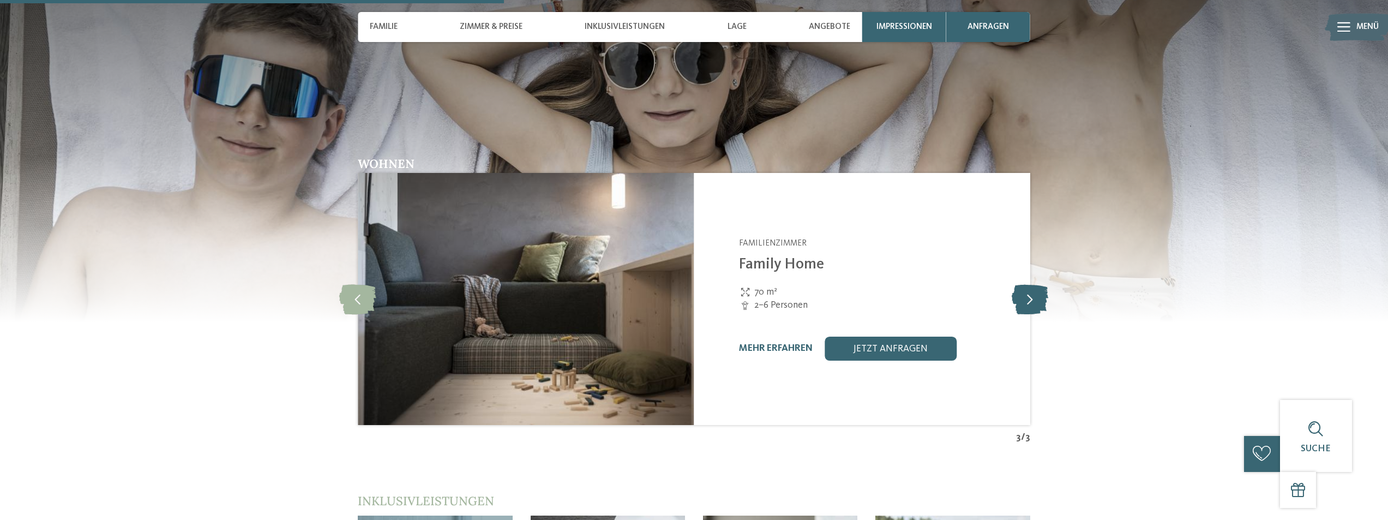
scroll to position [1418, 0]
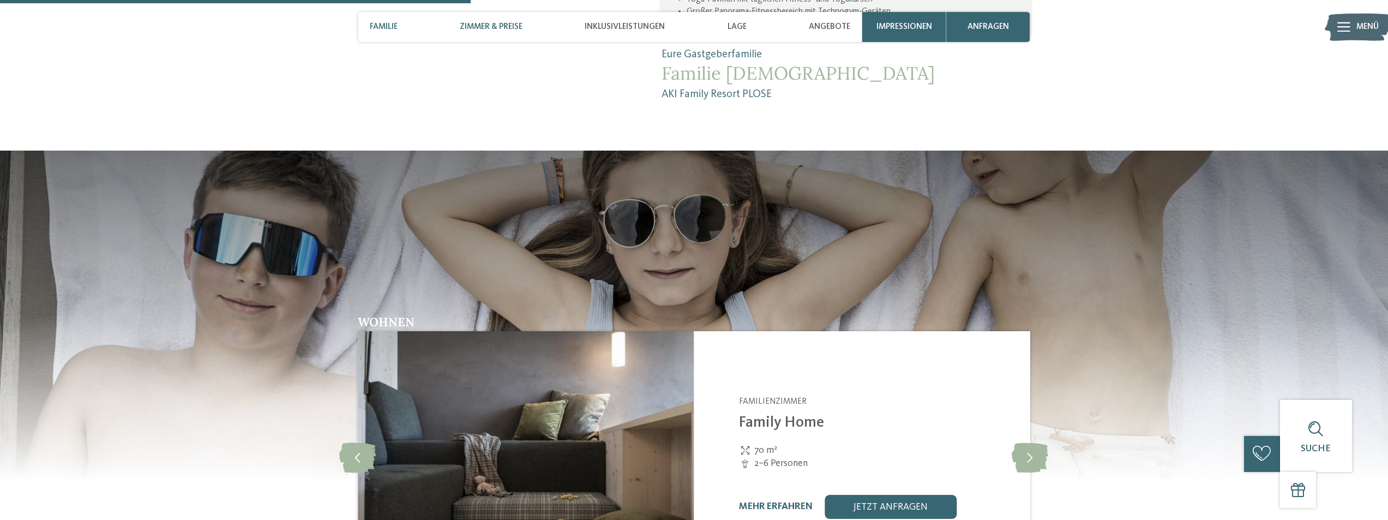
click at [470, 23] on span "Zimmer & Preise" at bounding box center [491, 27] width 63 height 10
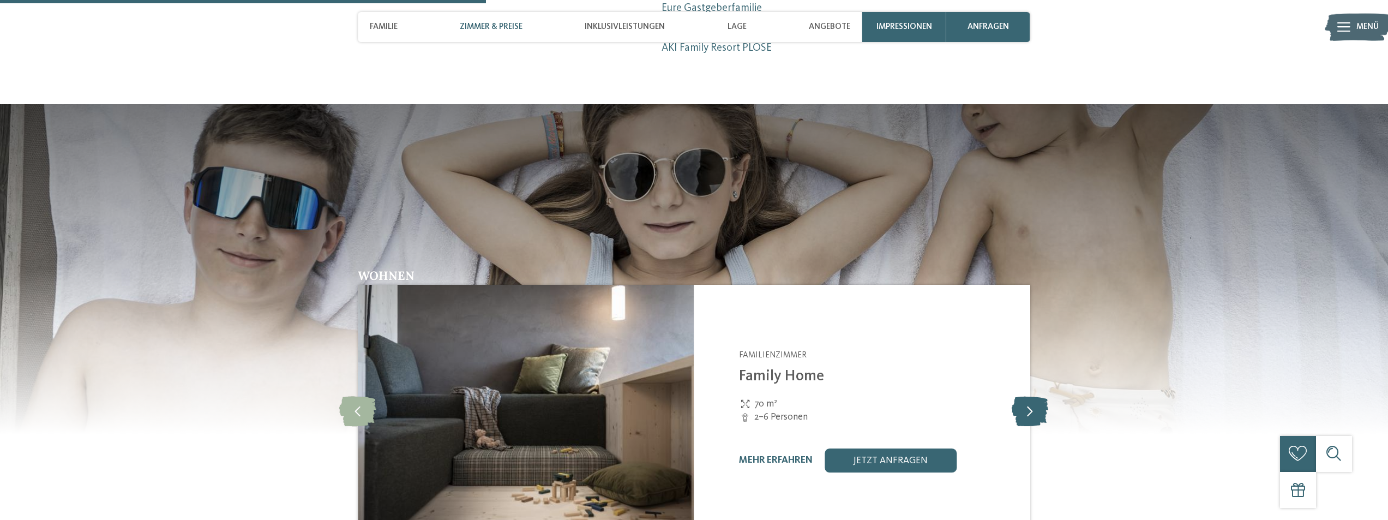
click at [1024, 396] on icon at bounding box center [1029, 411] width 37 height 30
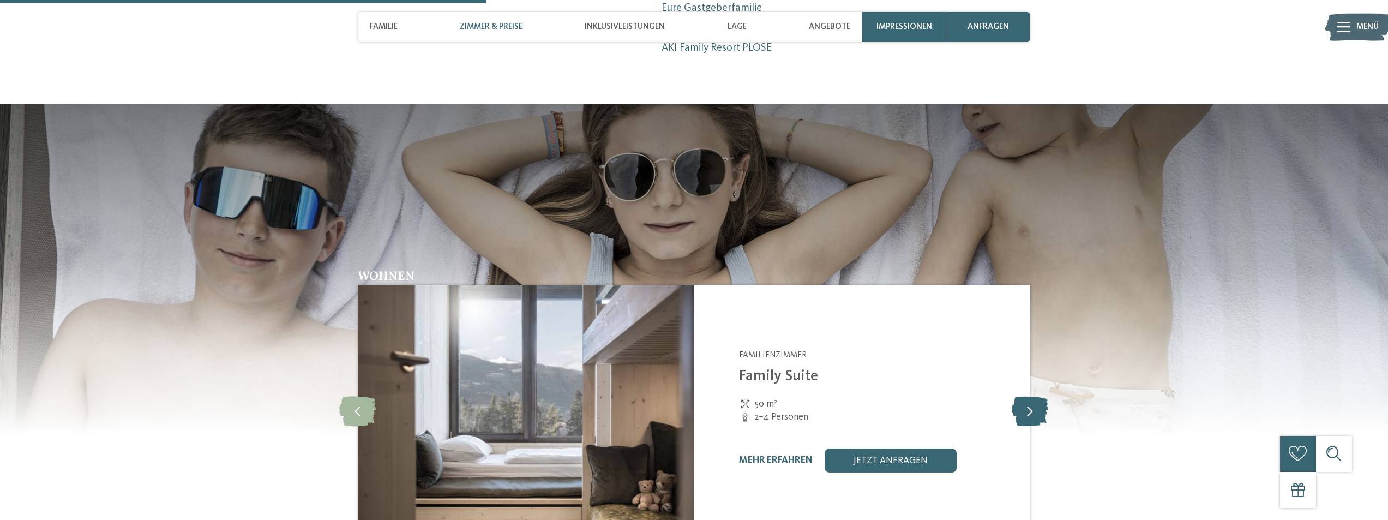
click at [1024, 396] on icon at bounding box center [1029, 411] width 37 height 30
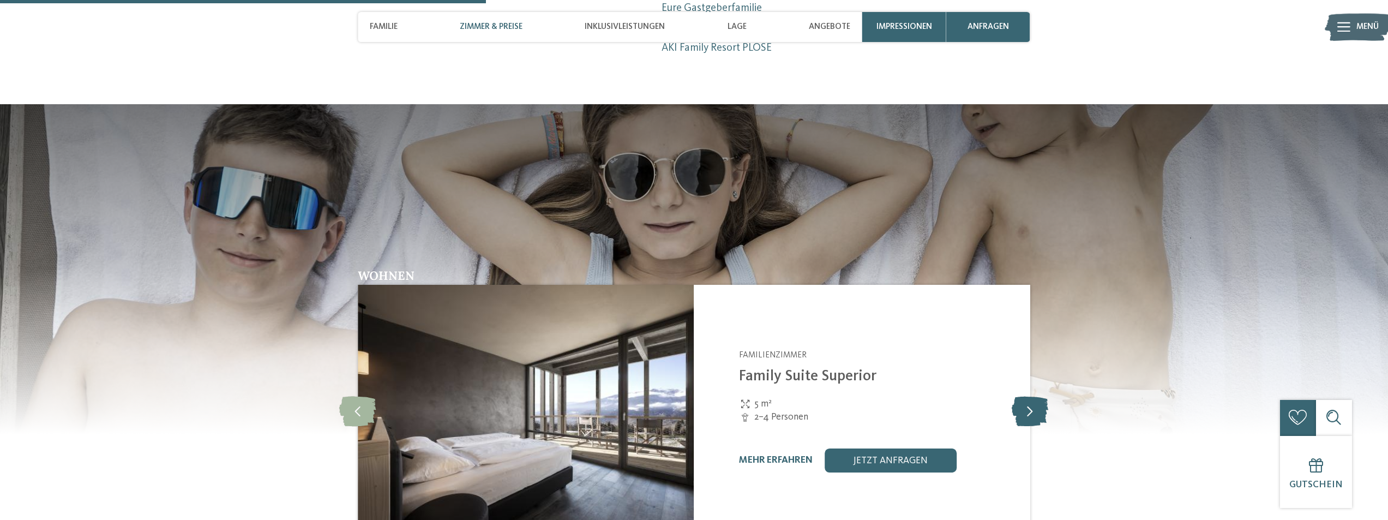
click at [1024, 396] on icon at bounding box center [1029, 411] width 37 height 30
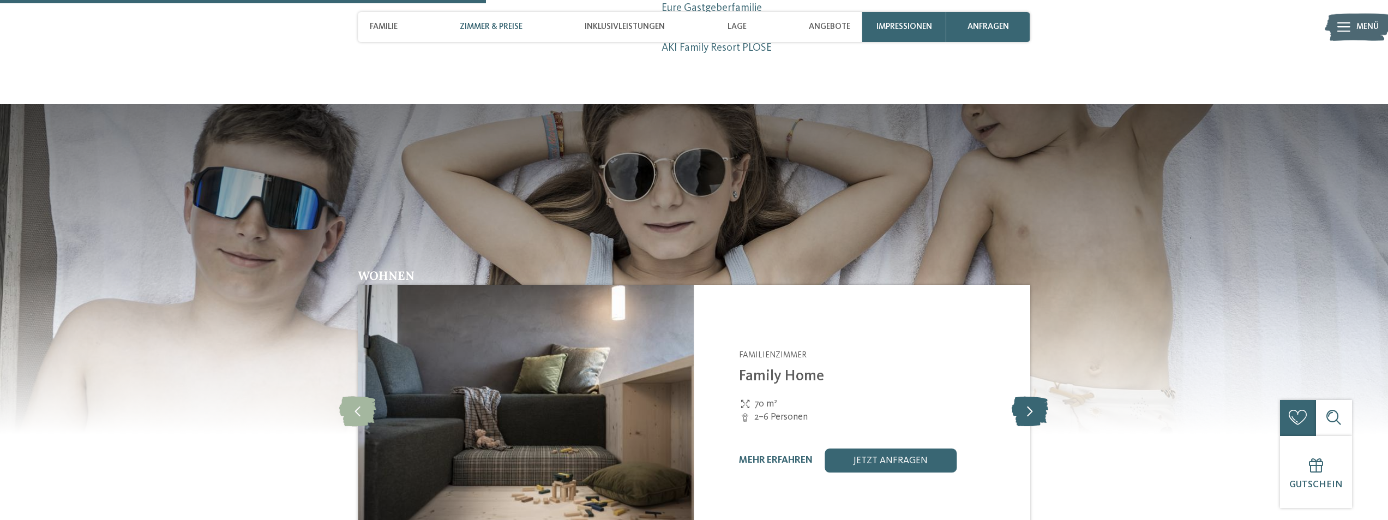
click at [1024, 396] on icon at bounding box center [1029, 411] width 37 height 30
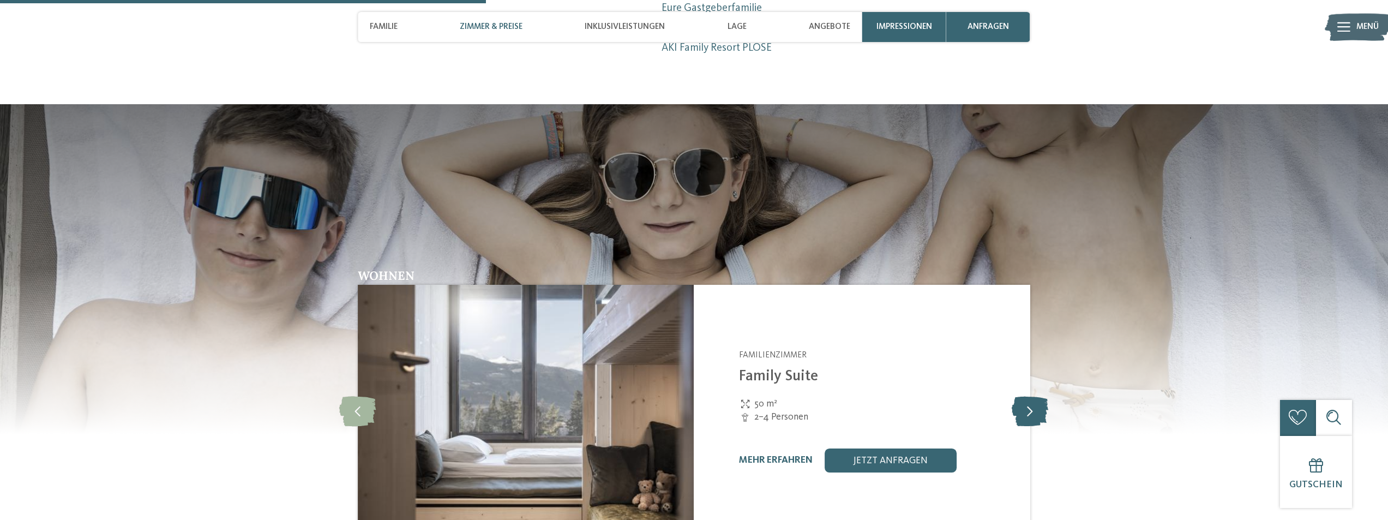
click at [1024, 396] on icon at bounding box center [1029, 411] width 37 height 30
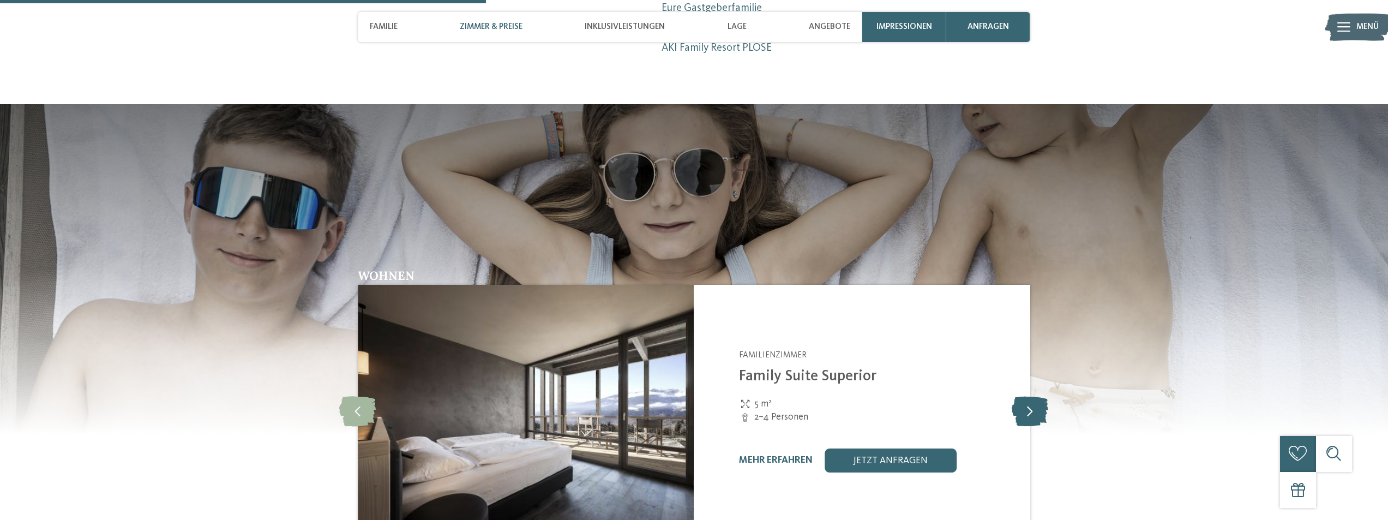
click at [1024, 396] on icon at bounding box center [1029, 411] width 37 height 30
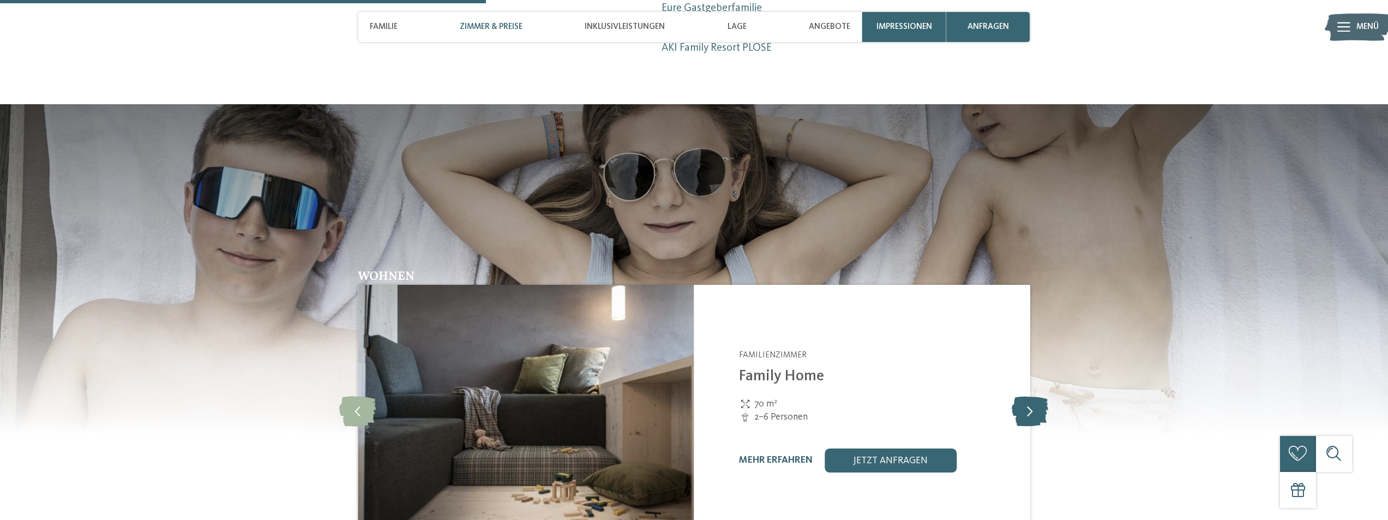
click at [1024, 396] on icon at bounding box center [1029, 411] width 37 height 30
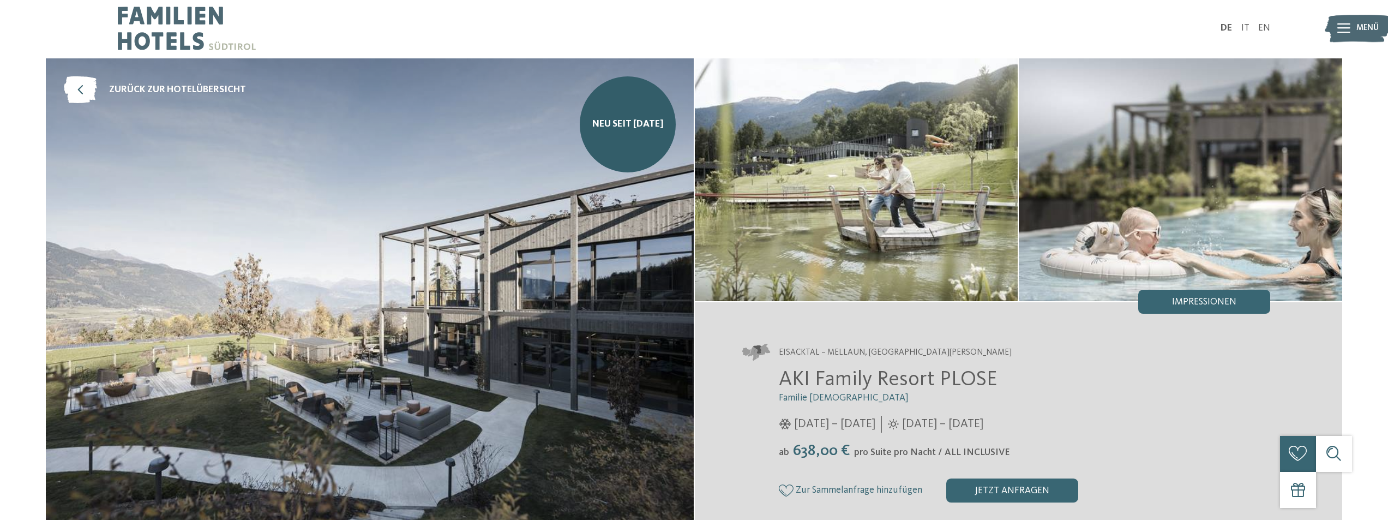
scroll to position [0, 0]
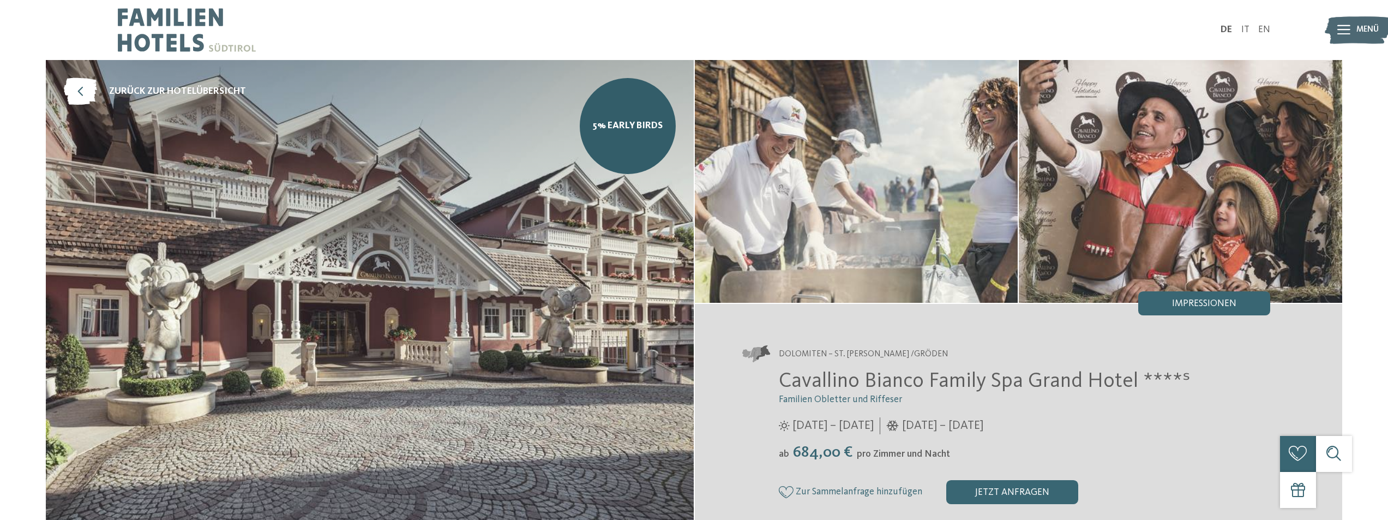
click at [943, 337] on div "Dolomiten – St. [PERSON_NAME] /Gröden Cavallino Bianco Family Spa [GEOGRAPHIC_D…" at bounding box center [1019, 425] width 648 height 218
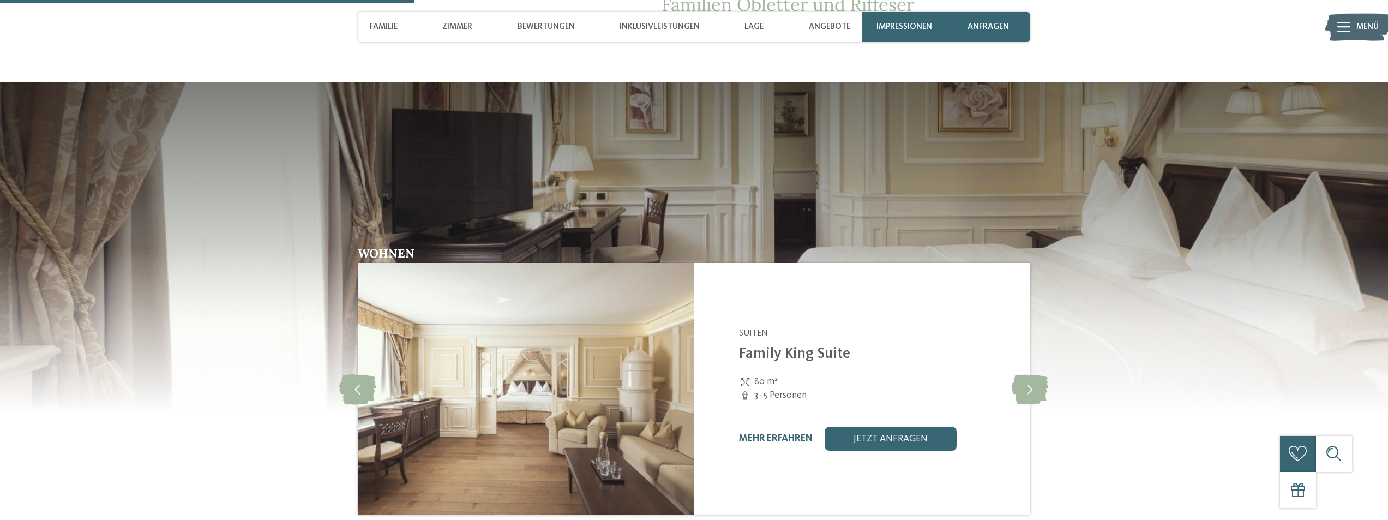
scroll to position [1200, 0]
click at [1038, 375] on icon at bounding box center [1029, 390] width 37 height 30
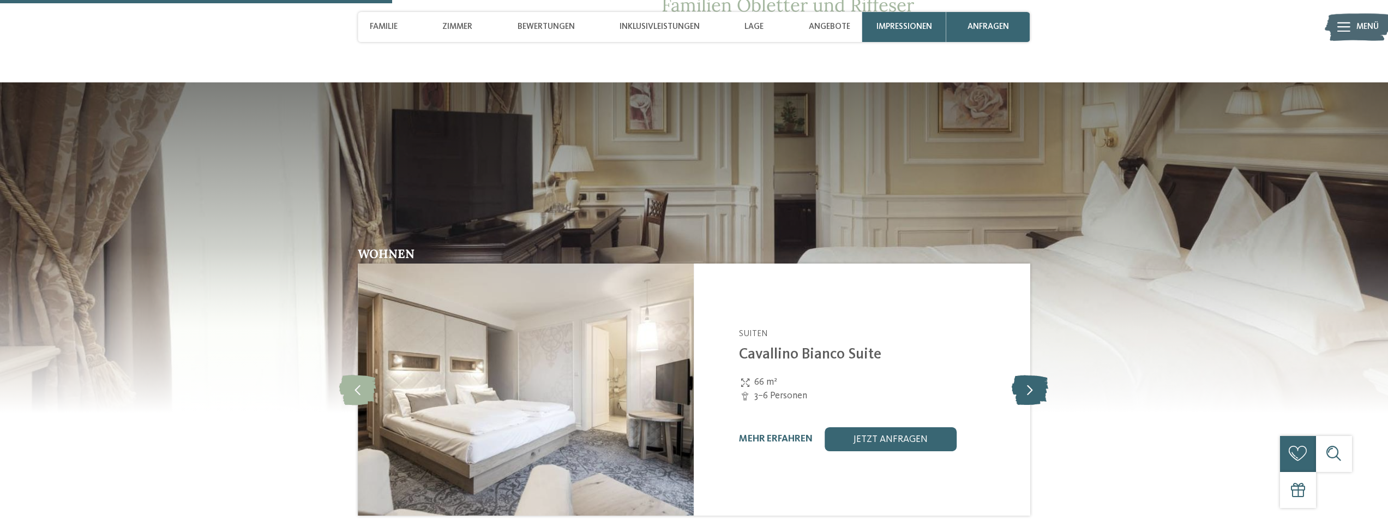
click at [1038, 375] on icon at bounding box center [1029, 390] width 37 height 30
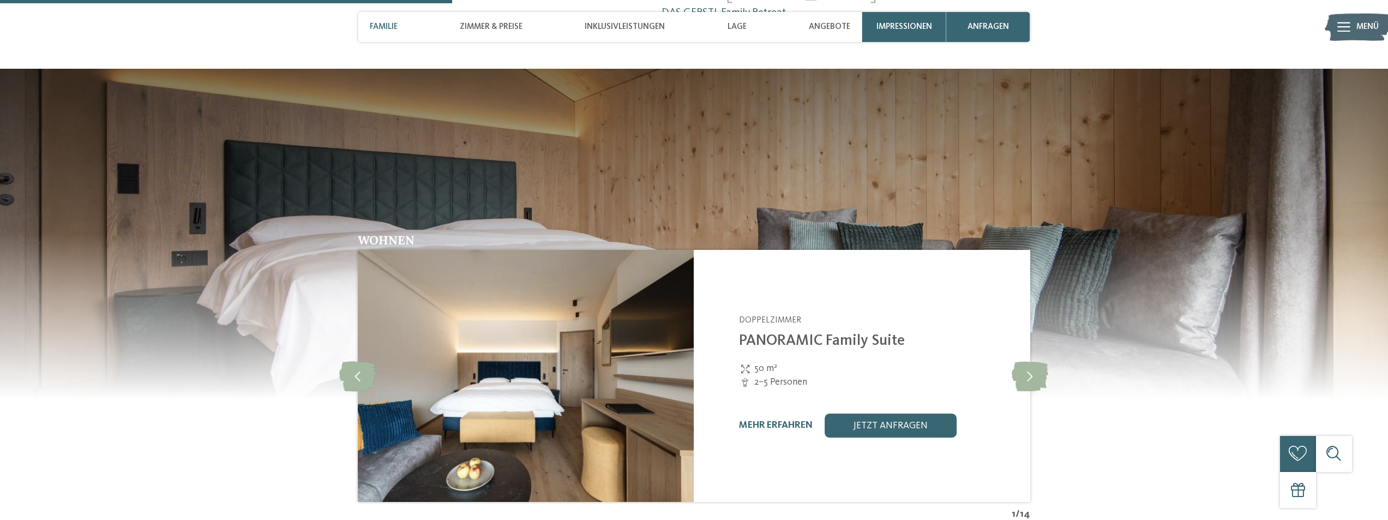
scroll to position [1309, 0]
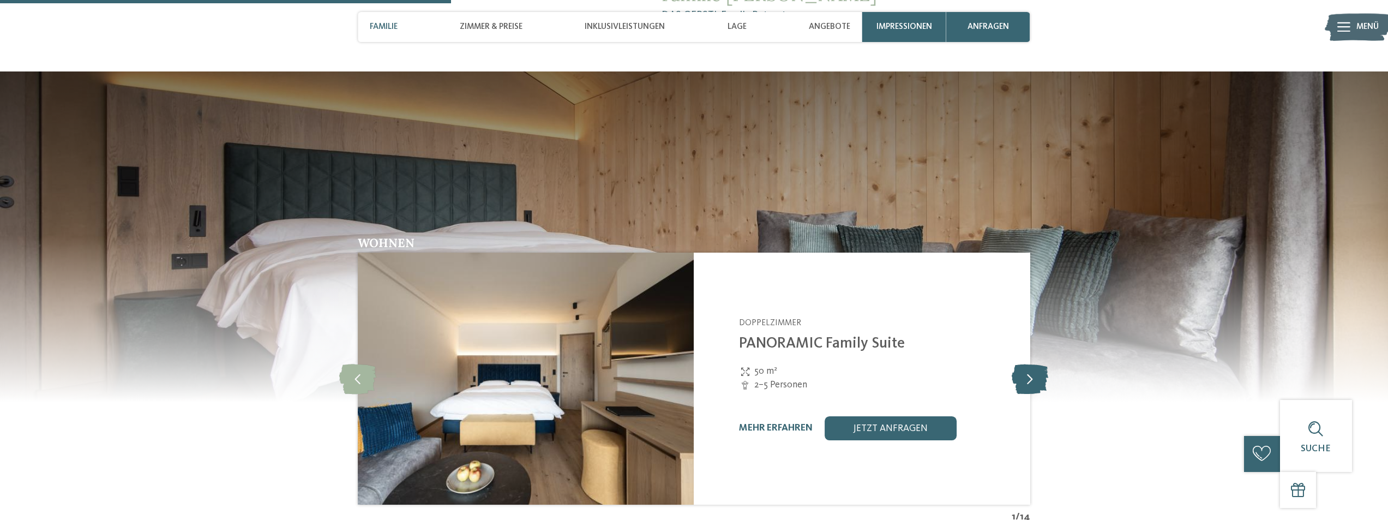
click at [1028, 364] on icon at bounding box center [1029, 379] width 37 height 30
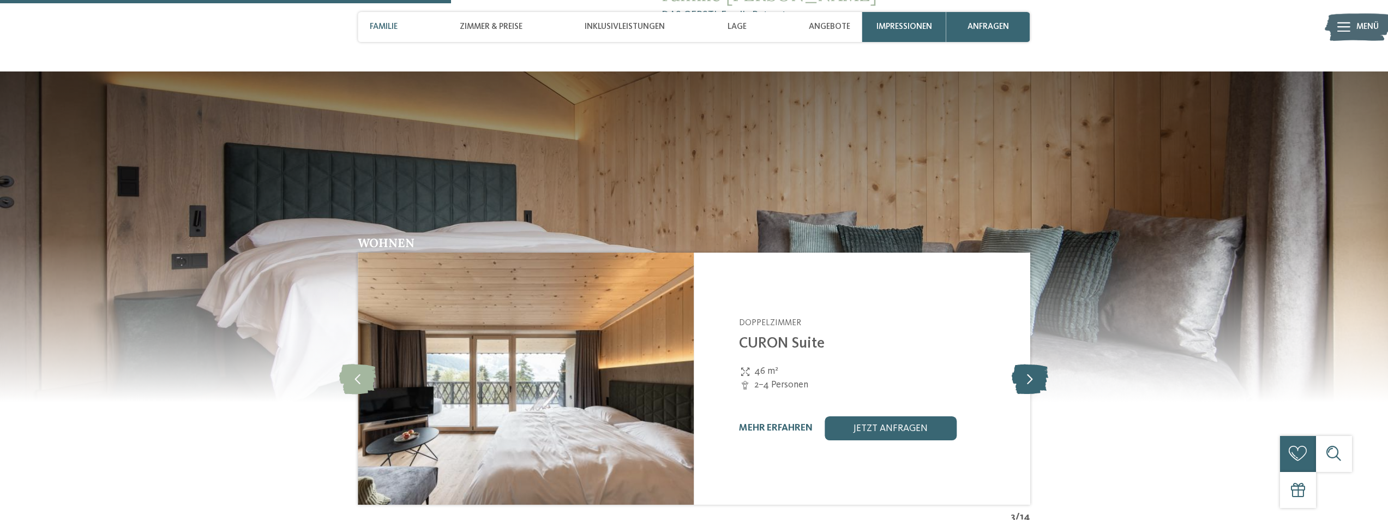
click at [1028, 364] on icon at bounding box center [1029, 379] width 37 height 30
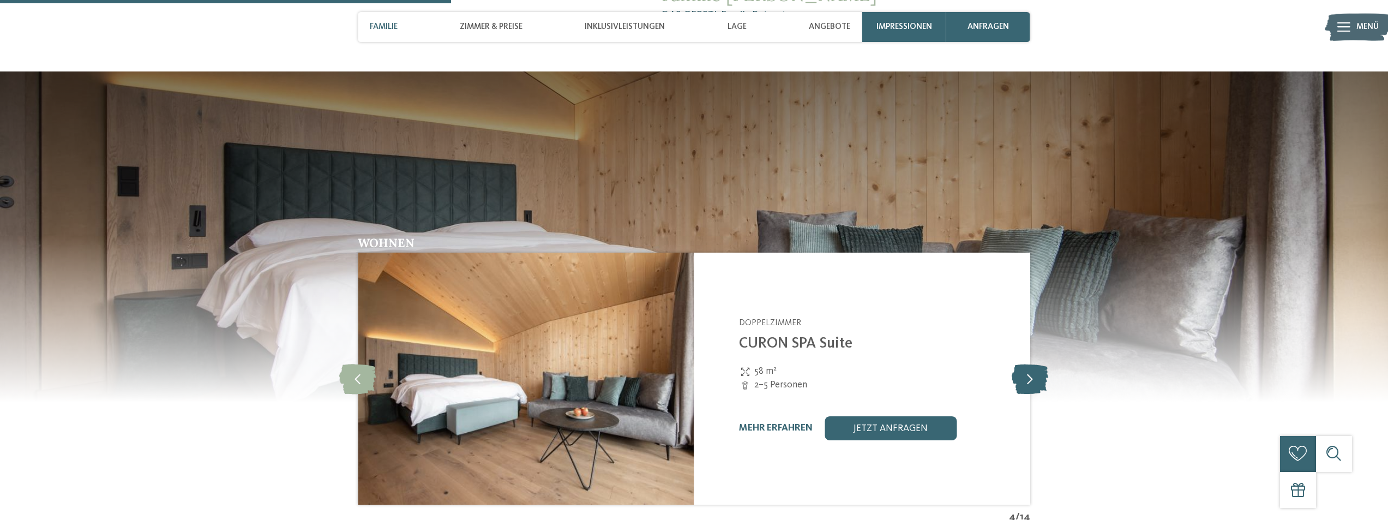
click at [1028, 364] on icon at bounding box center [1029, 379] width 37 height 30
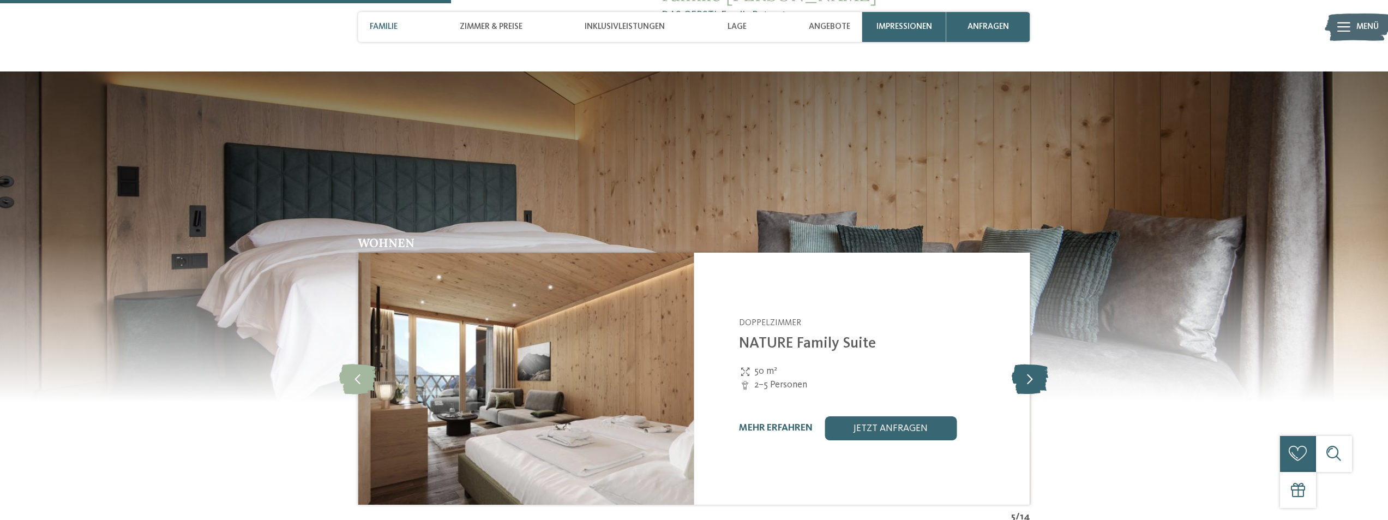
click at [1028, 364] on icon at bounding box center [1029, 379] width 37 height 30
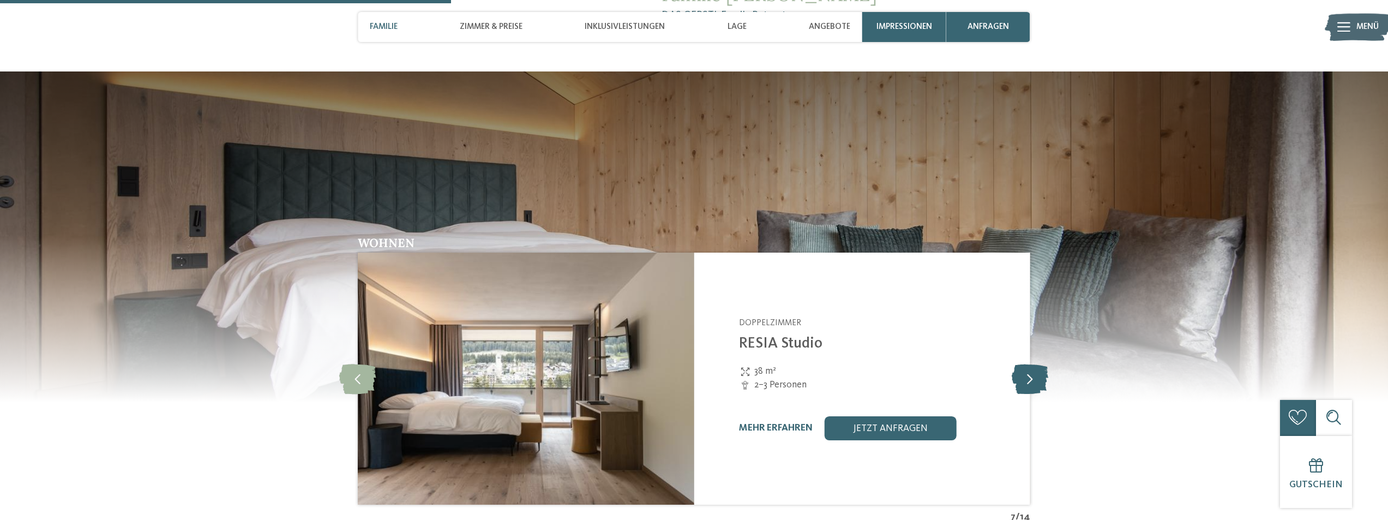
click at [1028, 364] on icon at bounding box center [1029, 379] width 37 height 30
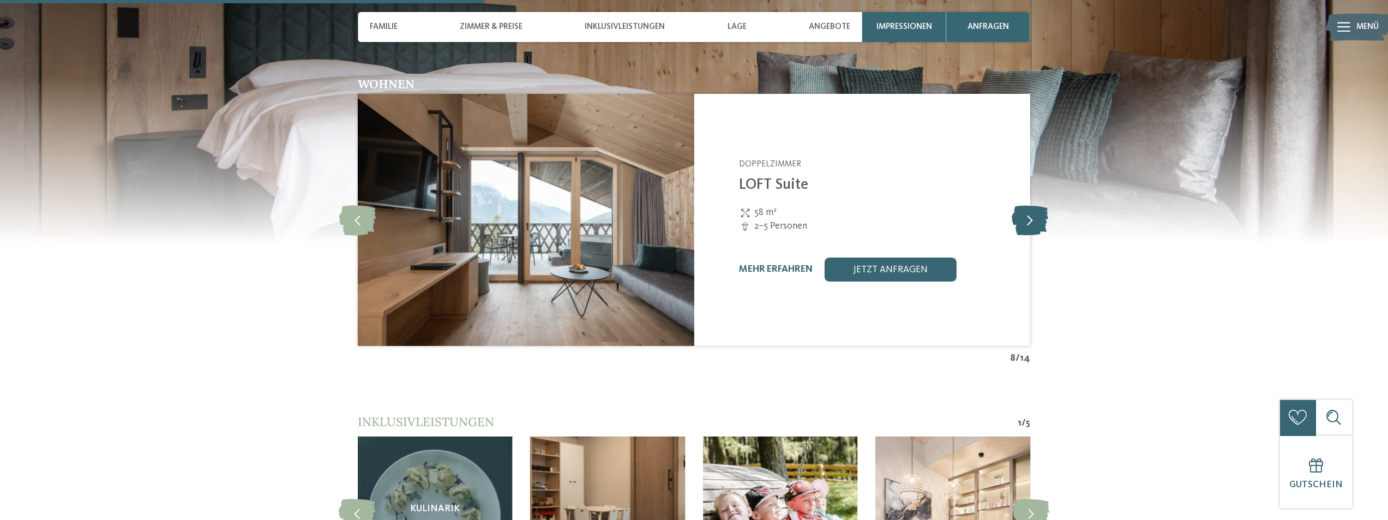
scroll to position [1472, 0]
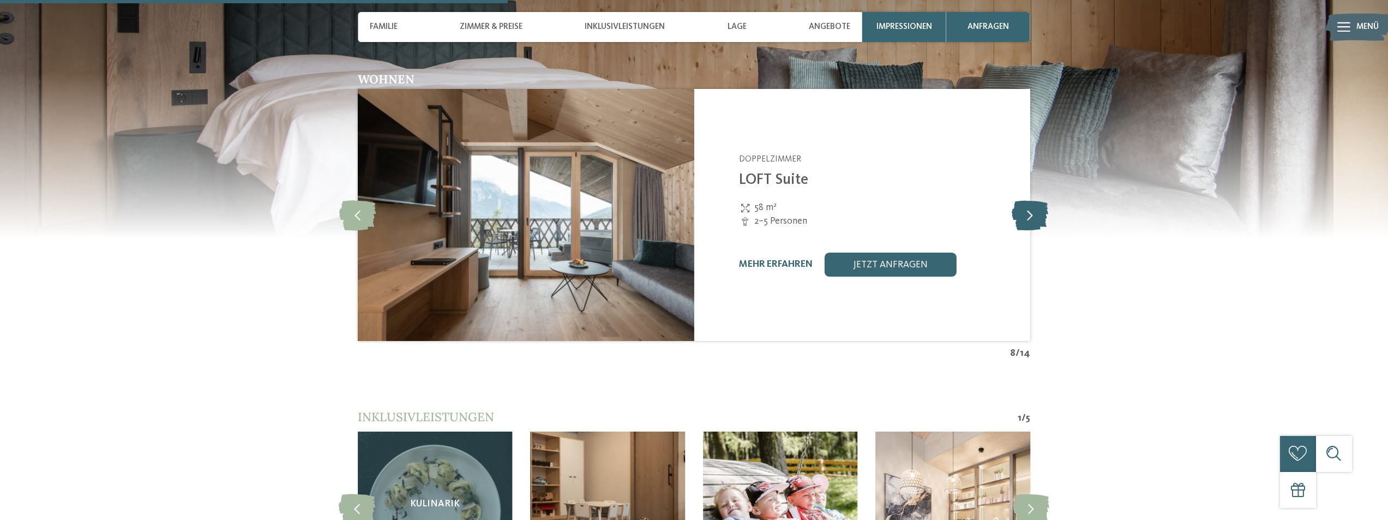
click at [1031, 203] on icon at bounding box center [1029, 215] width 37 height 30
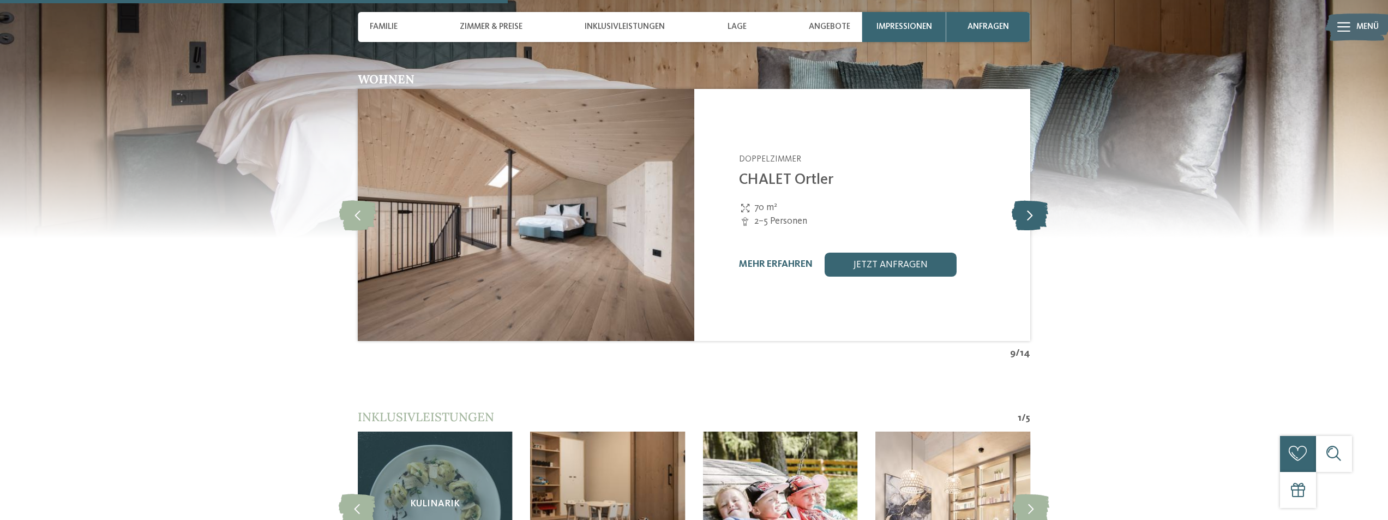
click at [1031, 203] on icon at bounding box center [1029, 215] width 37 height 30
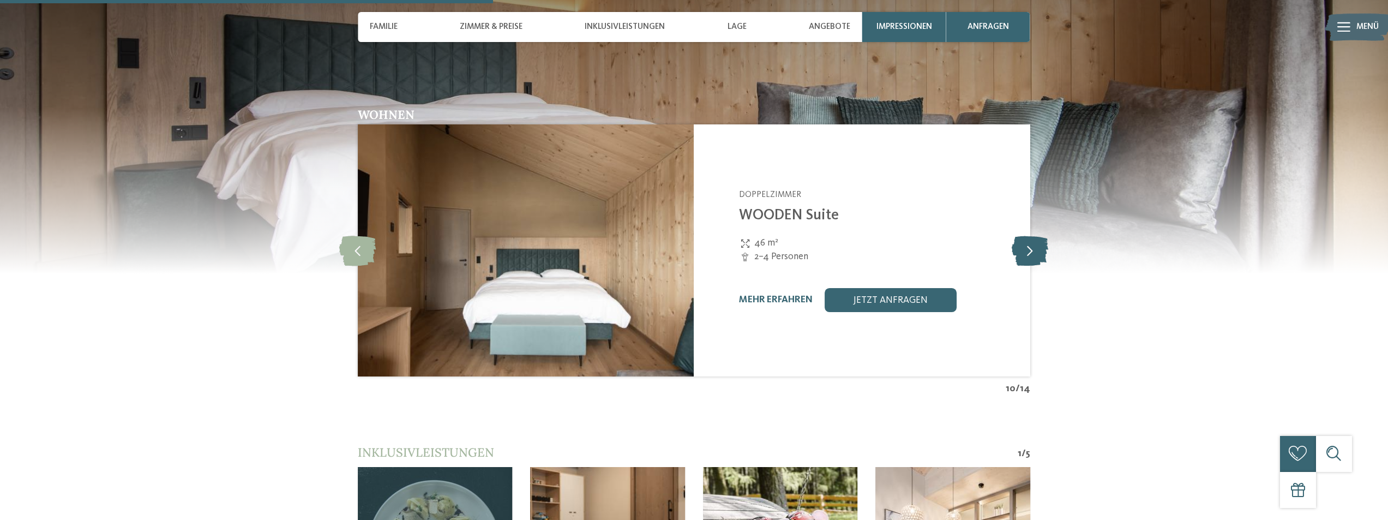
scroll to position [1418, 0]
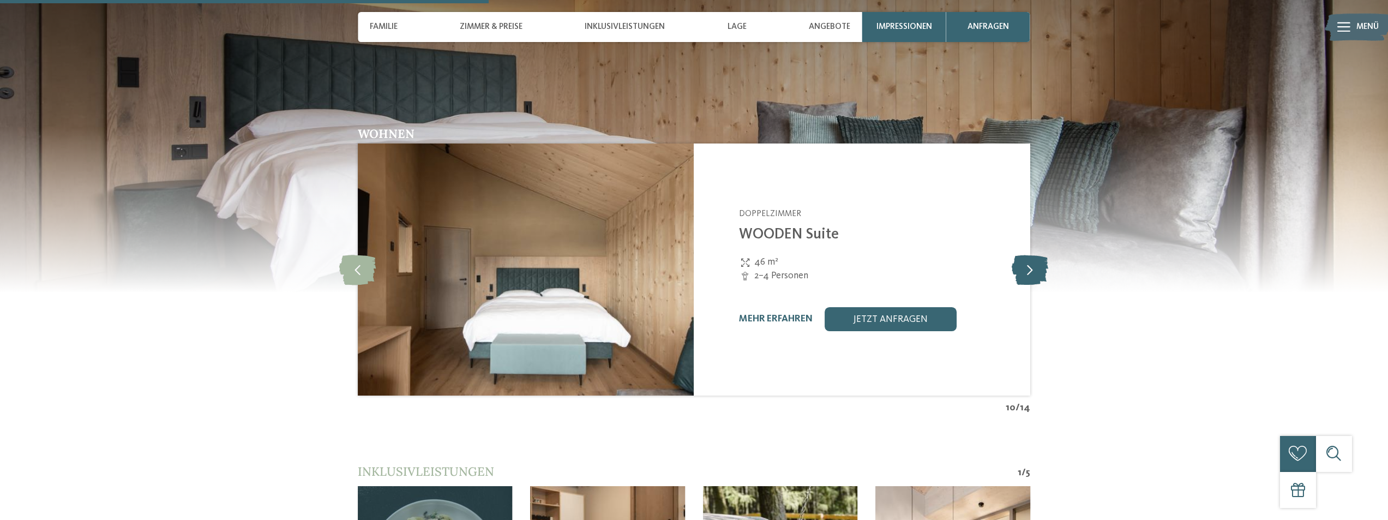
click at [1026, 255] on icon at bounding box center [1029, 270] width 37 height 30
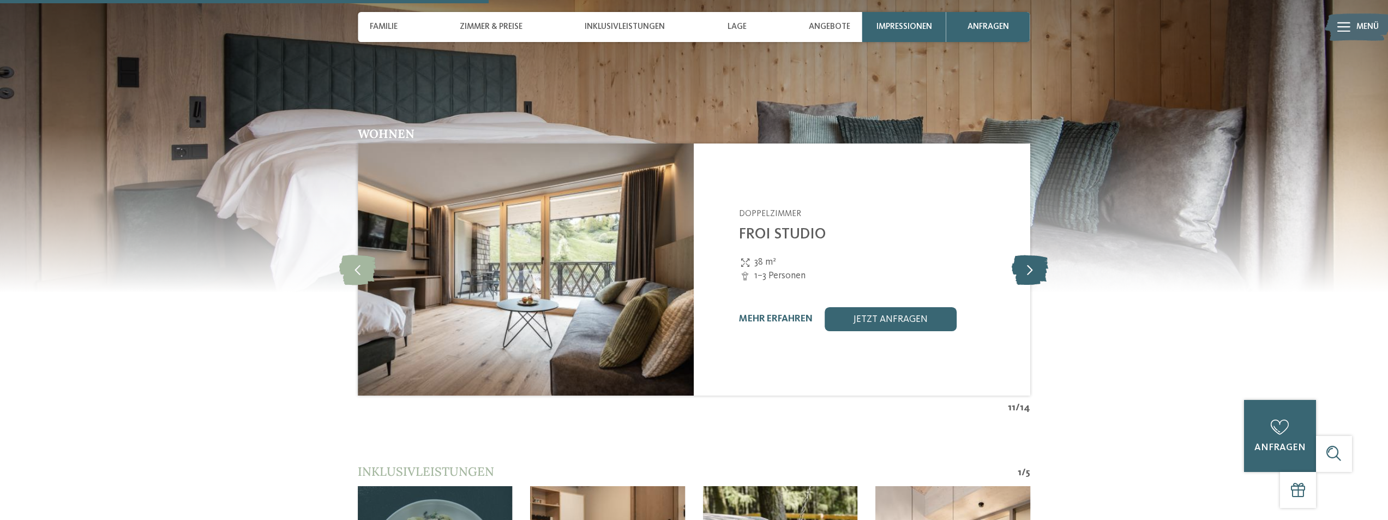
click at [1026, 255] on icon at bounding box center [1029, 270] width 37 height 30
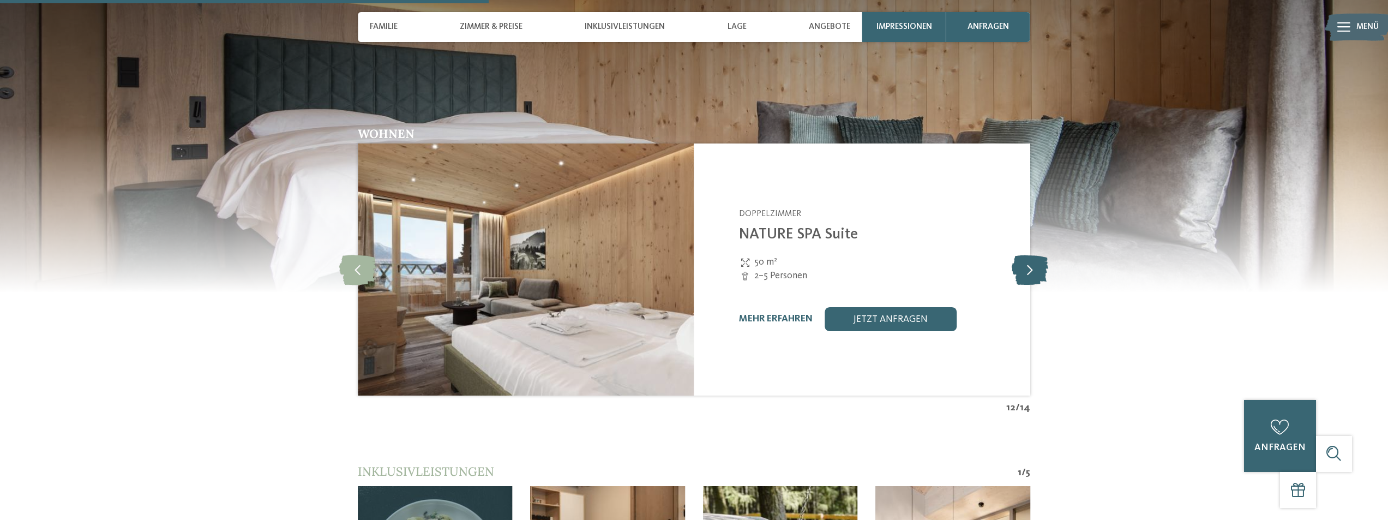
click at [1026, 255] on icon at bounding box center [1029, 270] width 37 height 30
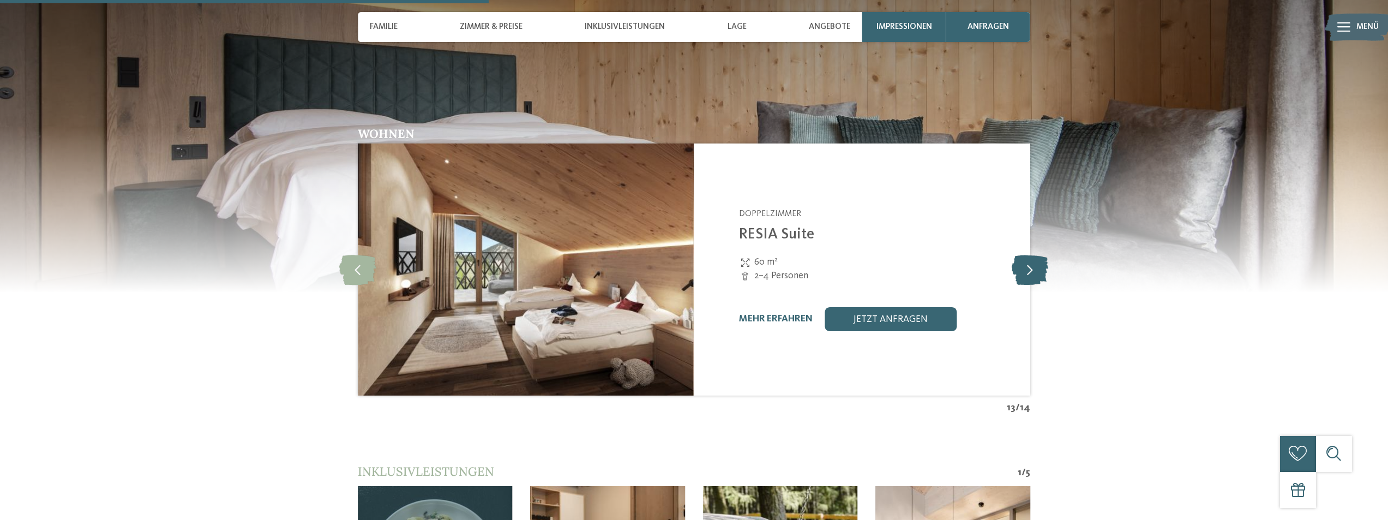
click at [1026, 255] on icon at bounding box center [1029, 270] width 37 height 30
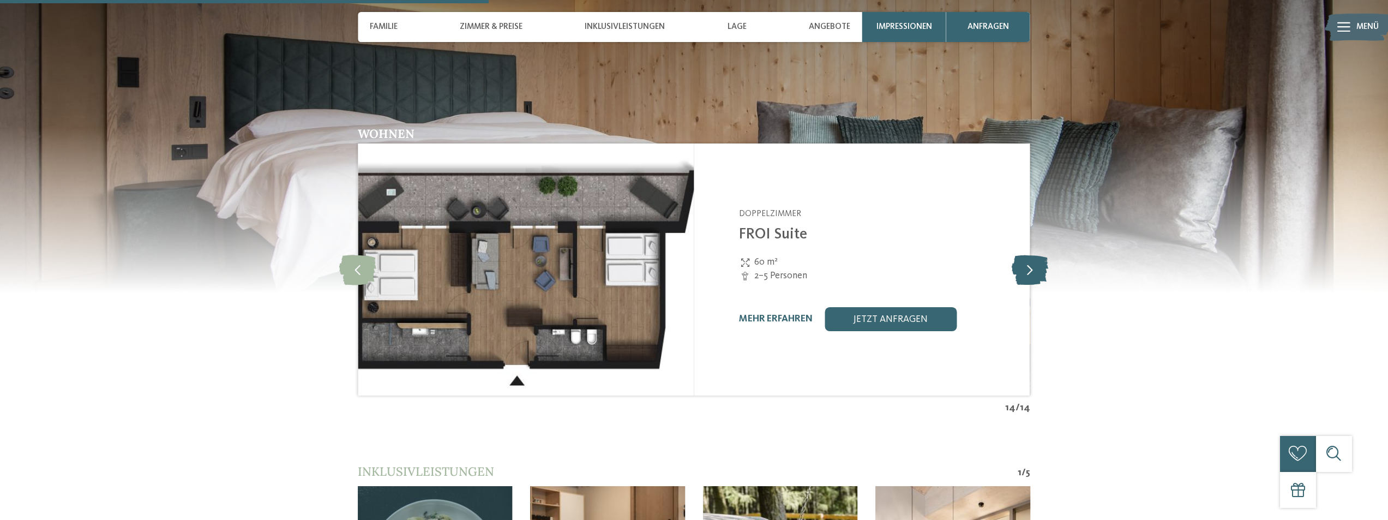
click at [1026, 255] on icon at bounding box center [1029, 270] width 37 height 30
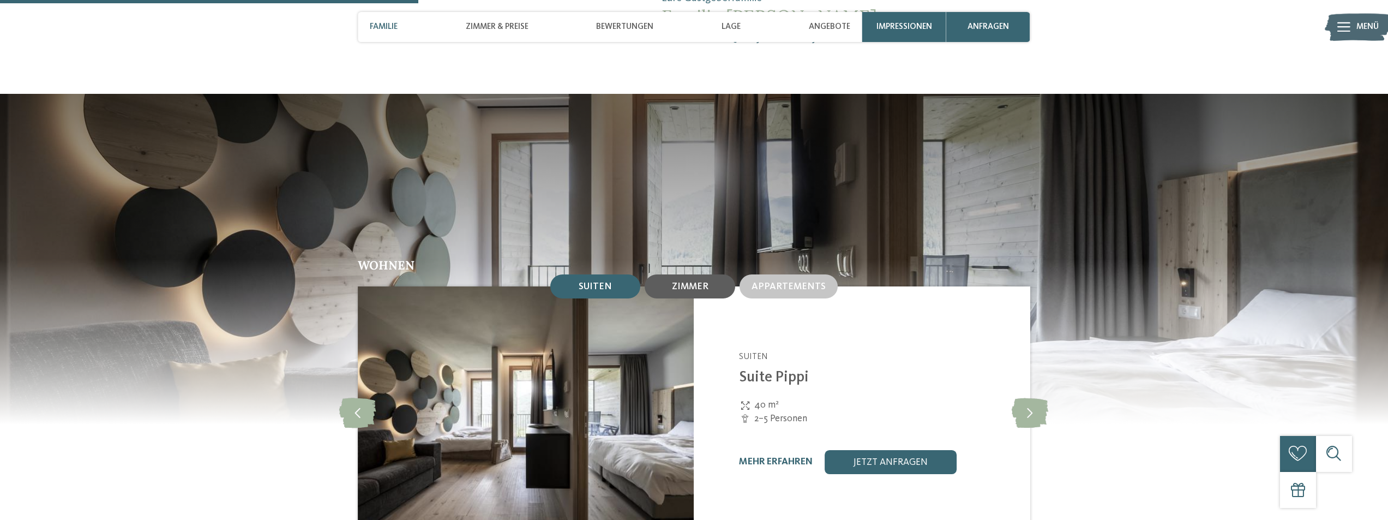
scroll to position [1254, 0]
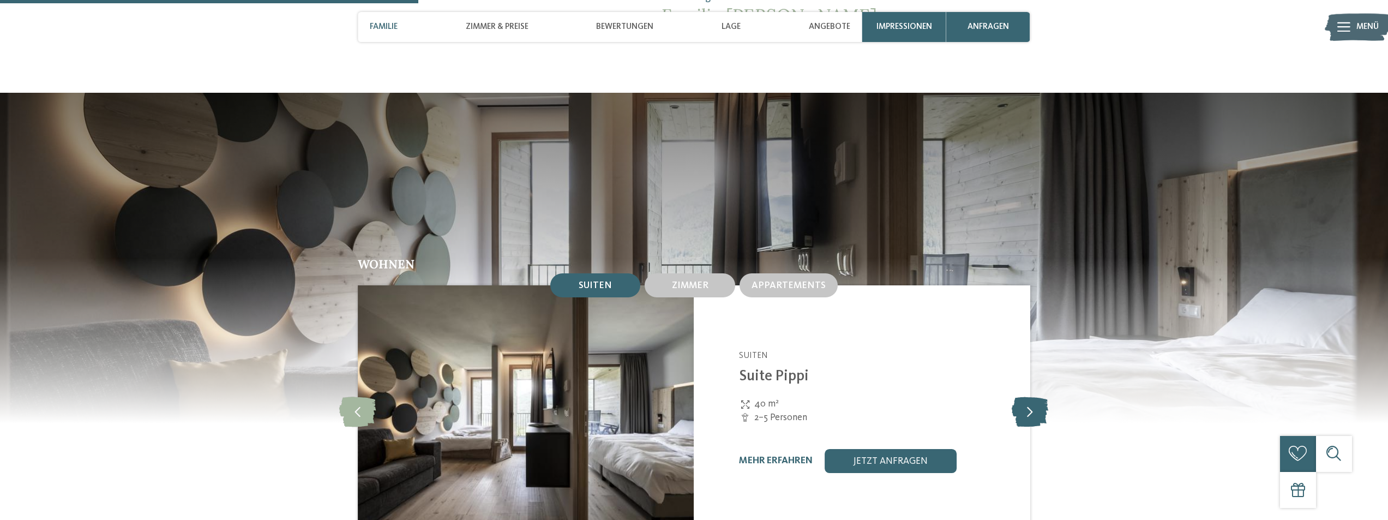
click at [1033, 396] on icon at bounding box center [1029, 411] width 37 height 30
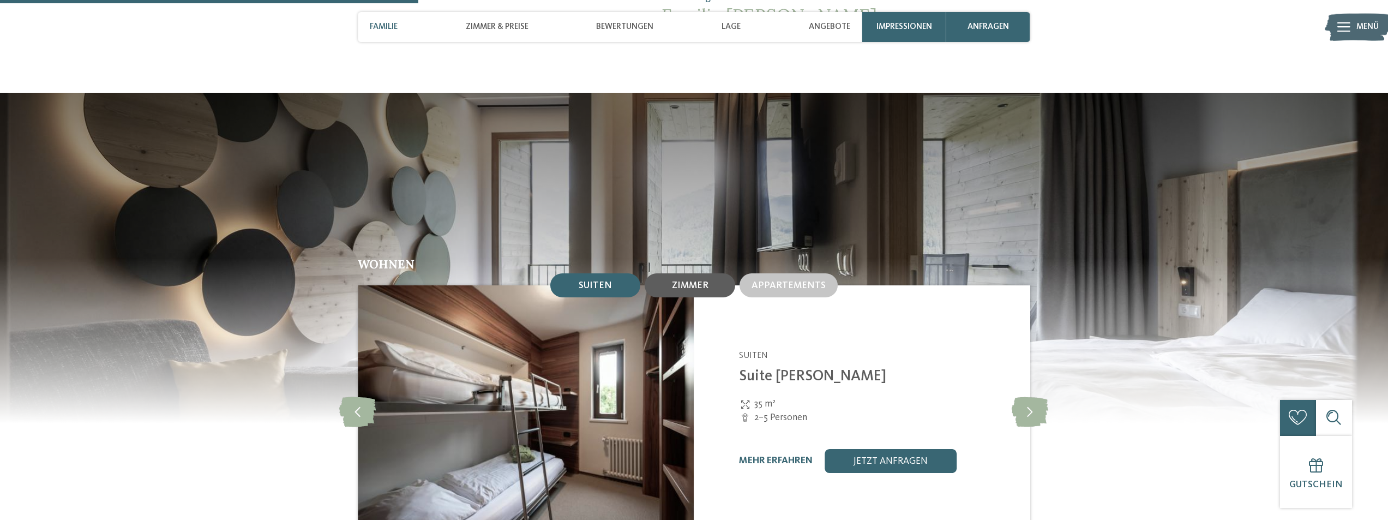
click at [682, 273] on div "Zimmer" at bounding box center [689, 285] width 90 height 24
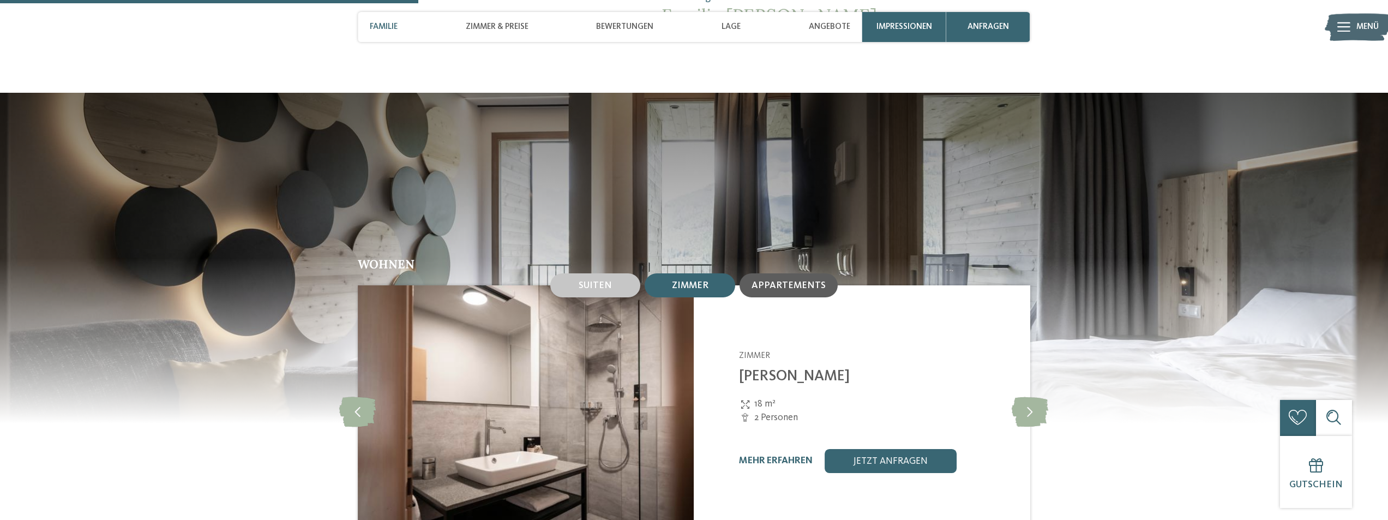
click at [758, 273] on div "Appartements" at bounding box center [788, 285] width 98 height 24
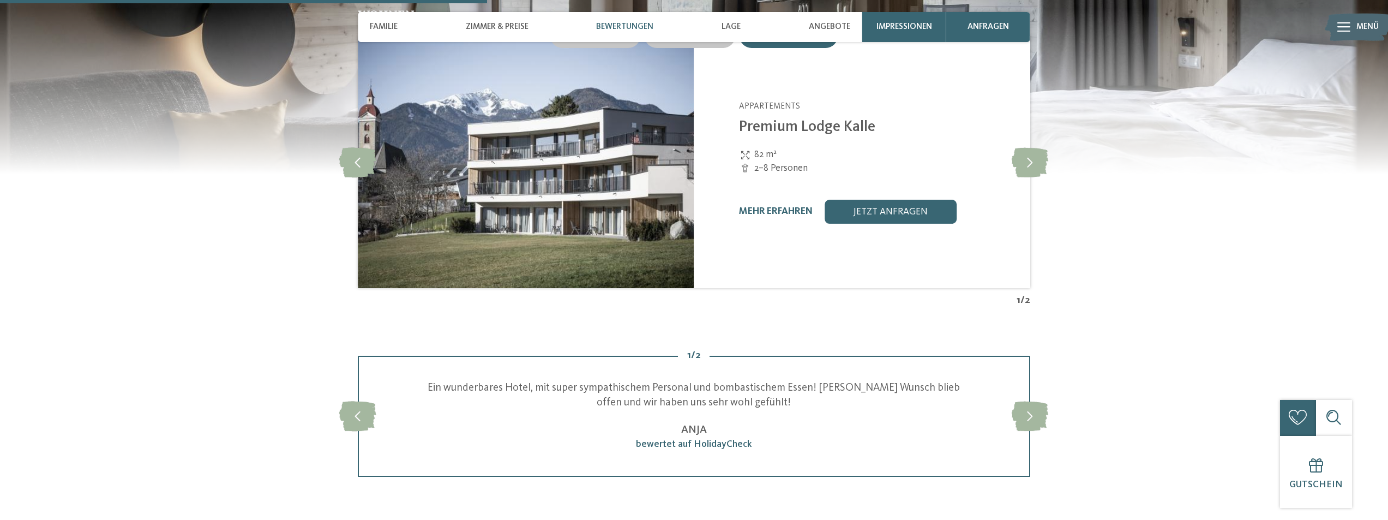
scroll to position [1527, 0]
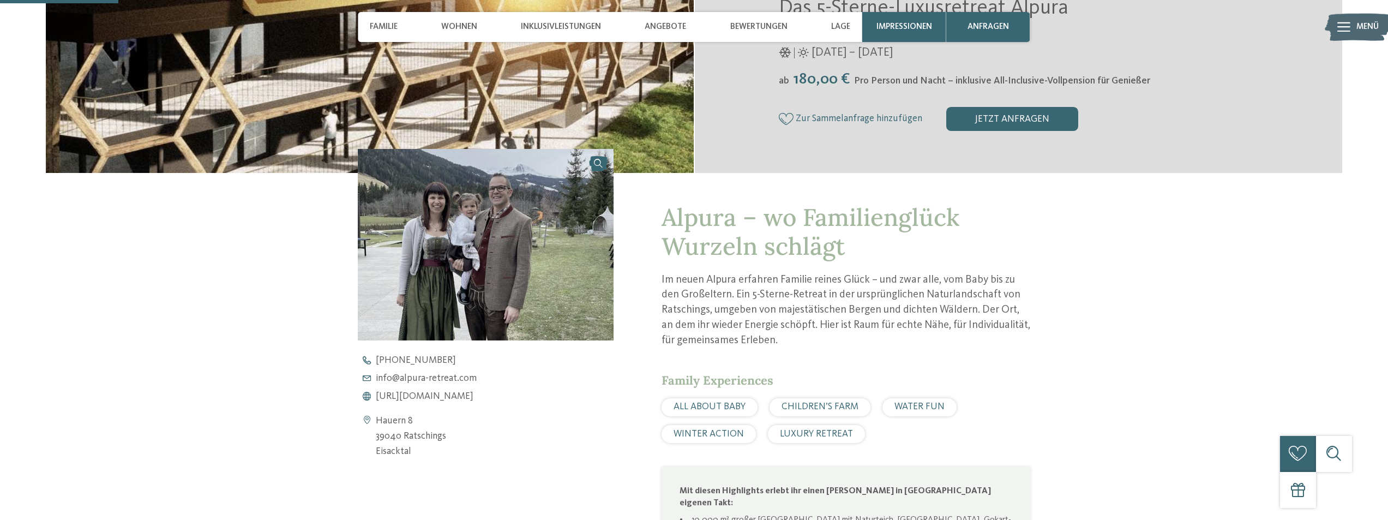
scroll to position [382, 0]
